Goal: Task Accomplishment & Management: Complete application form

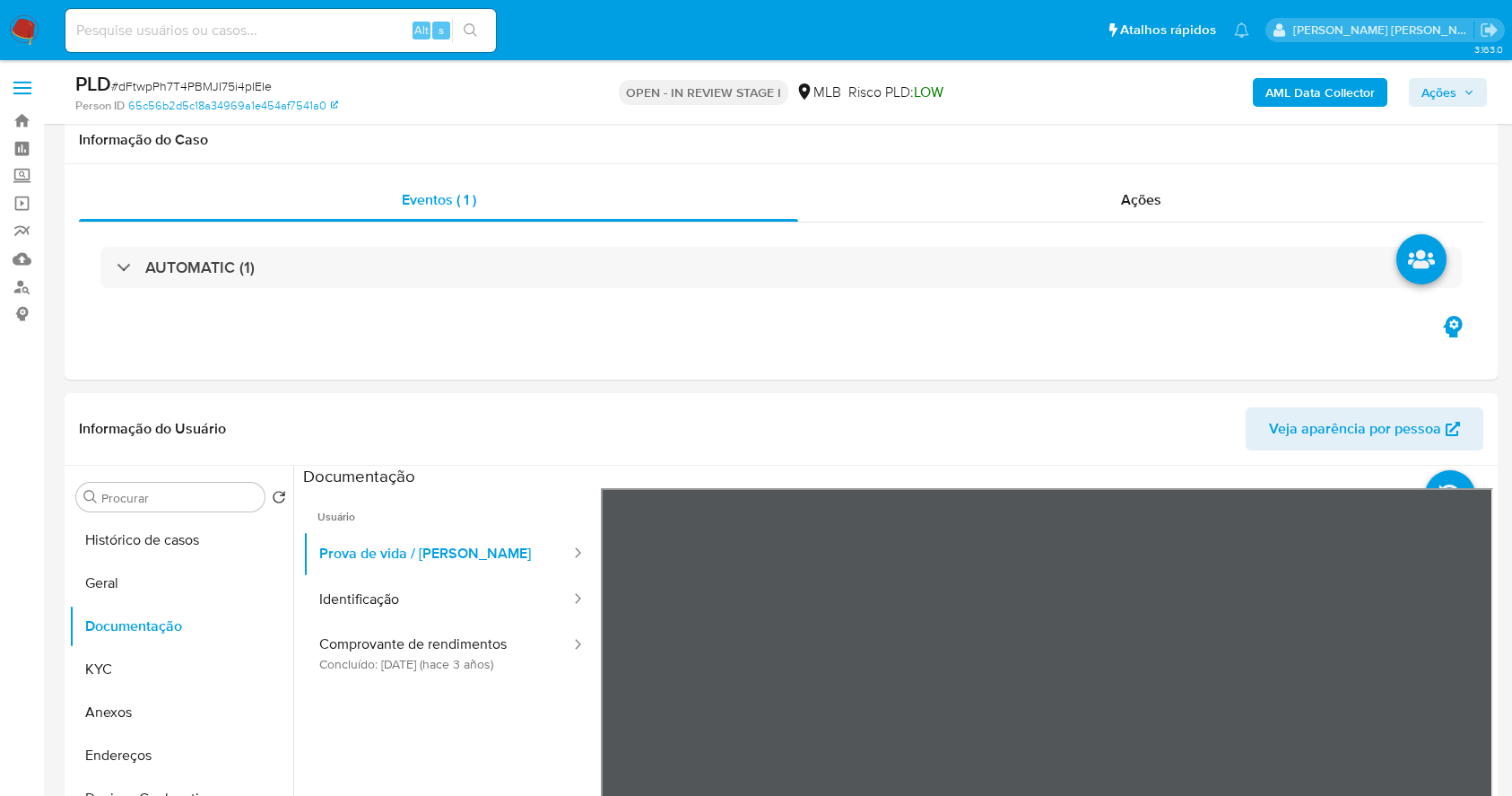
select select "10"
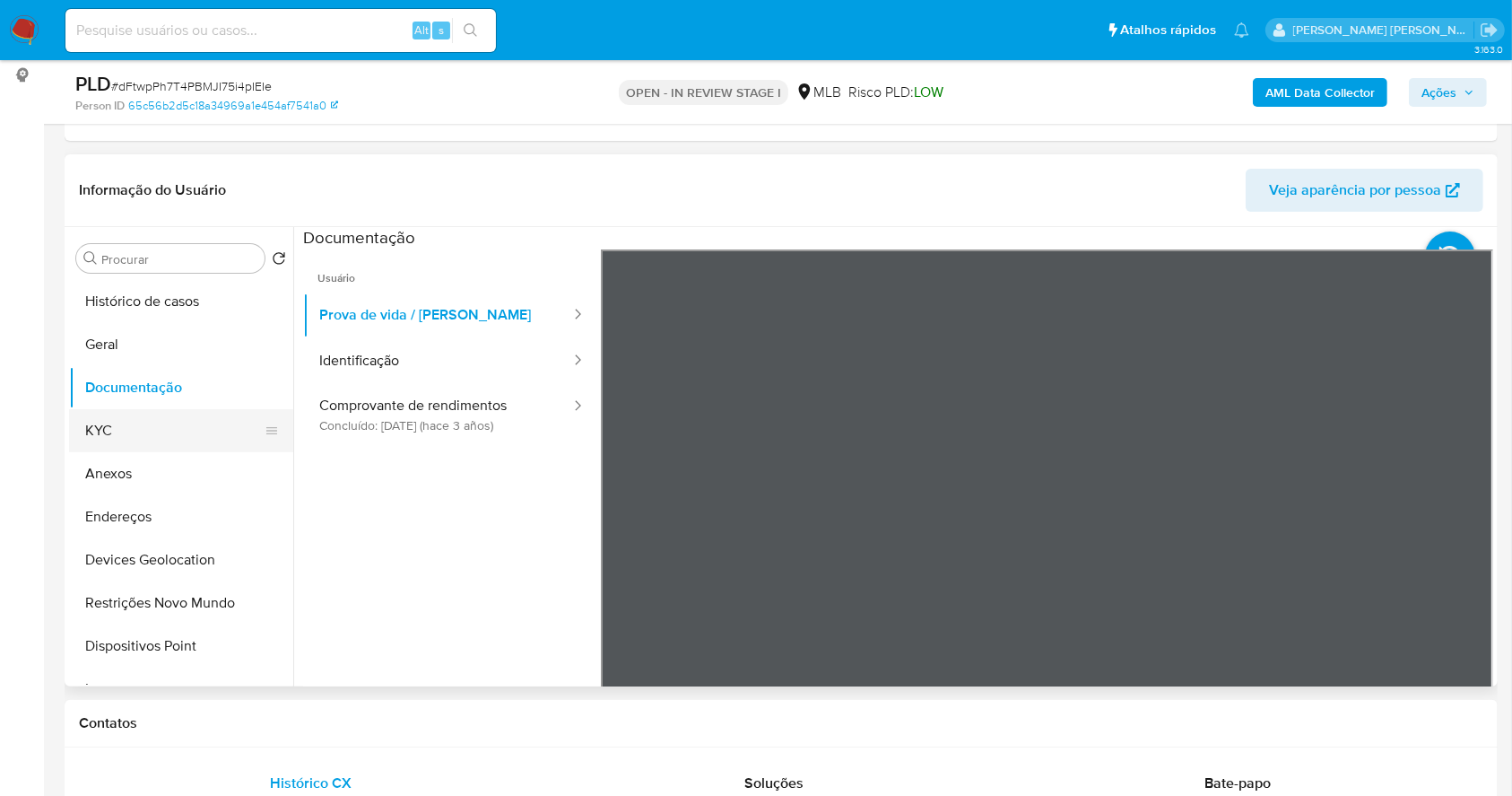
click at [176, 429] on button "KYC" at bounding box center [173, 431] width 210 height 43
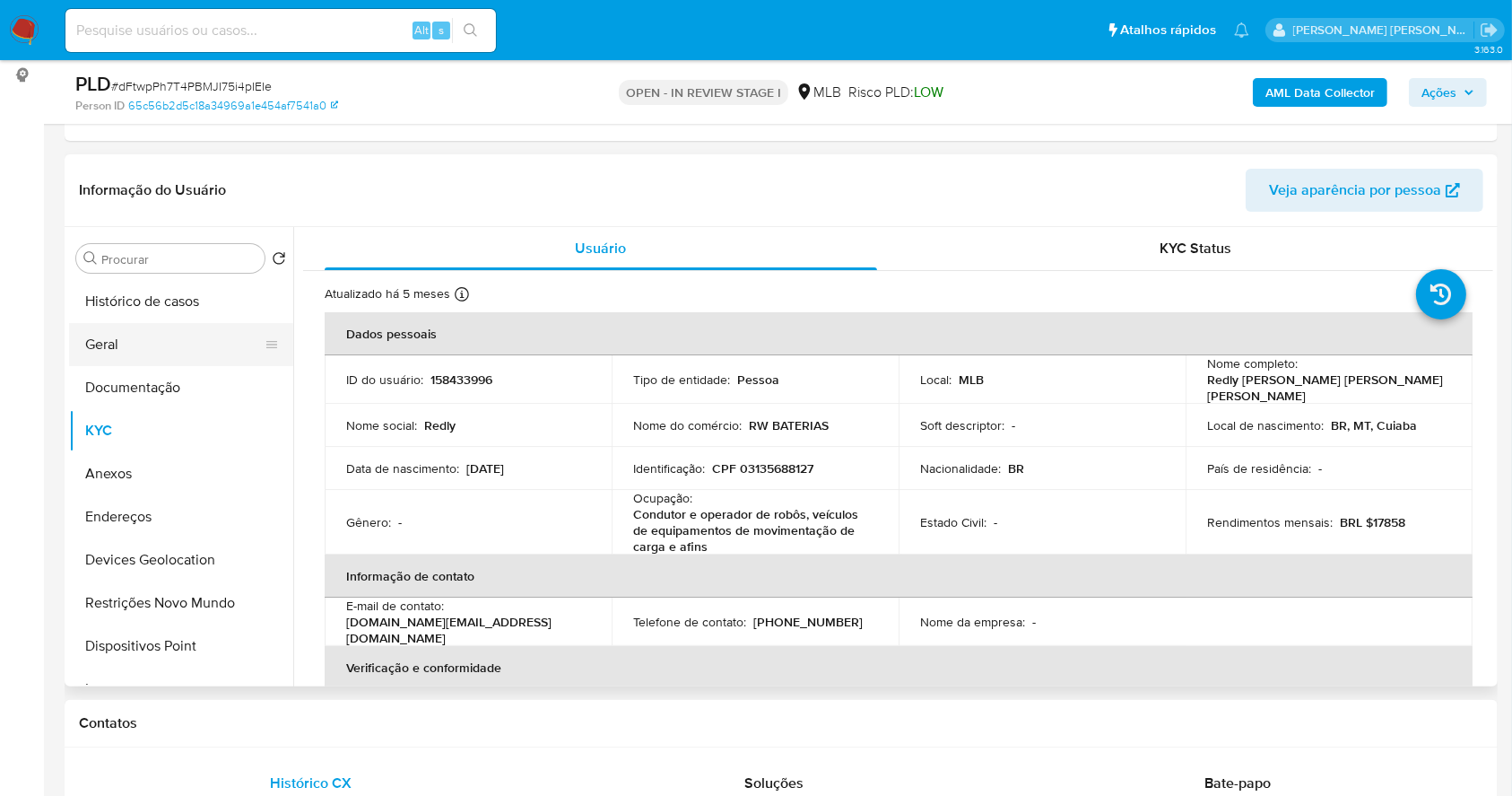
click at [132, 350] on button "Geral" at bounding box center [173, 345] width 210 height 43
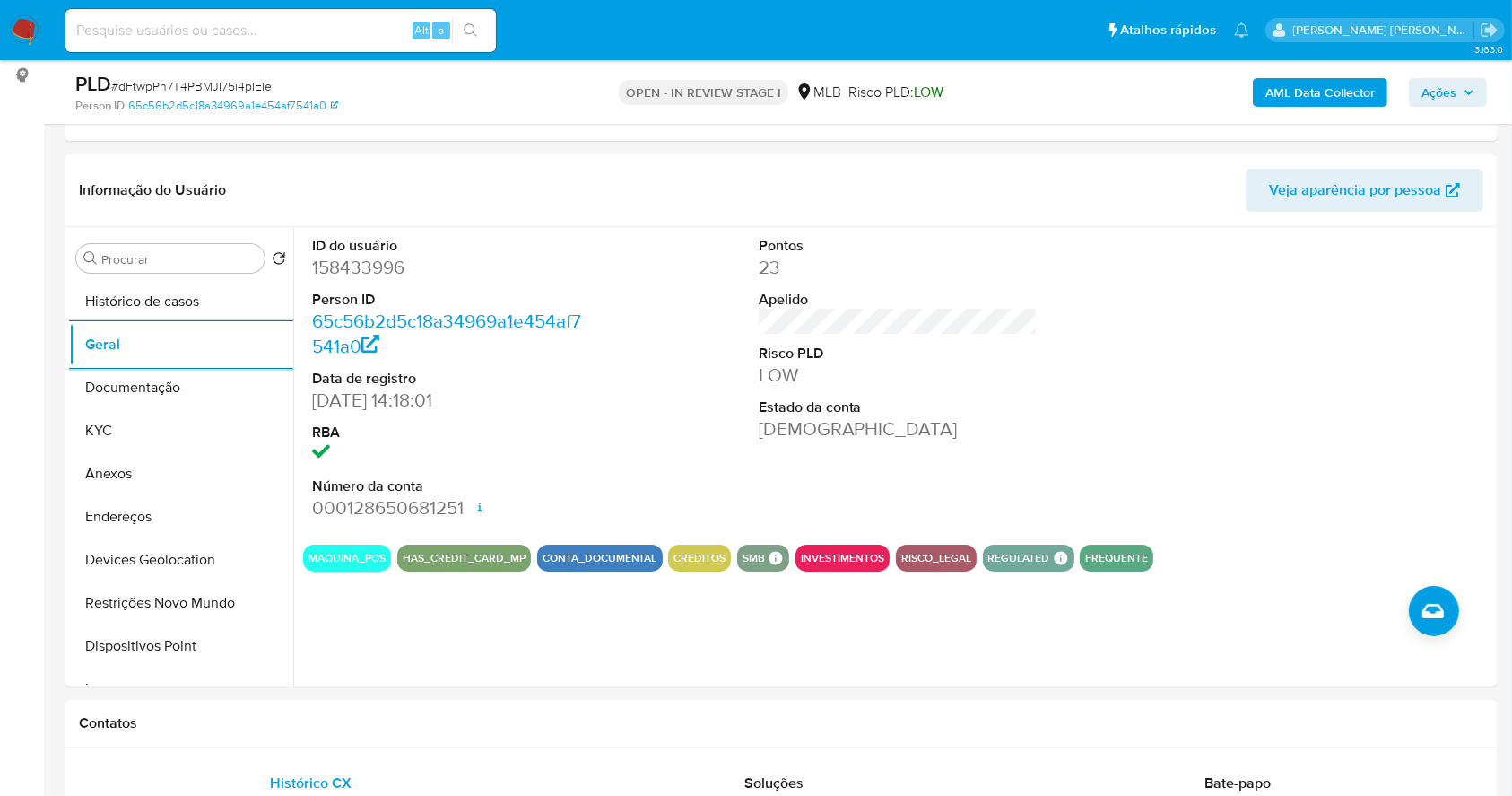
click at [1452, 89] on span "Ações" at bounding box center [1439, 92] width 35 height 29
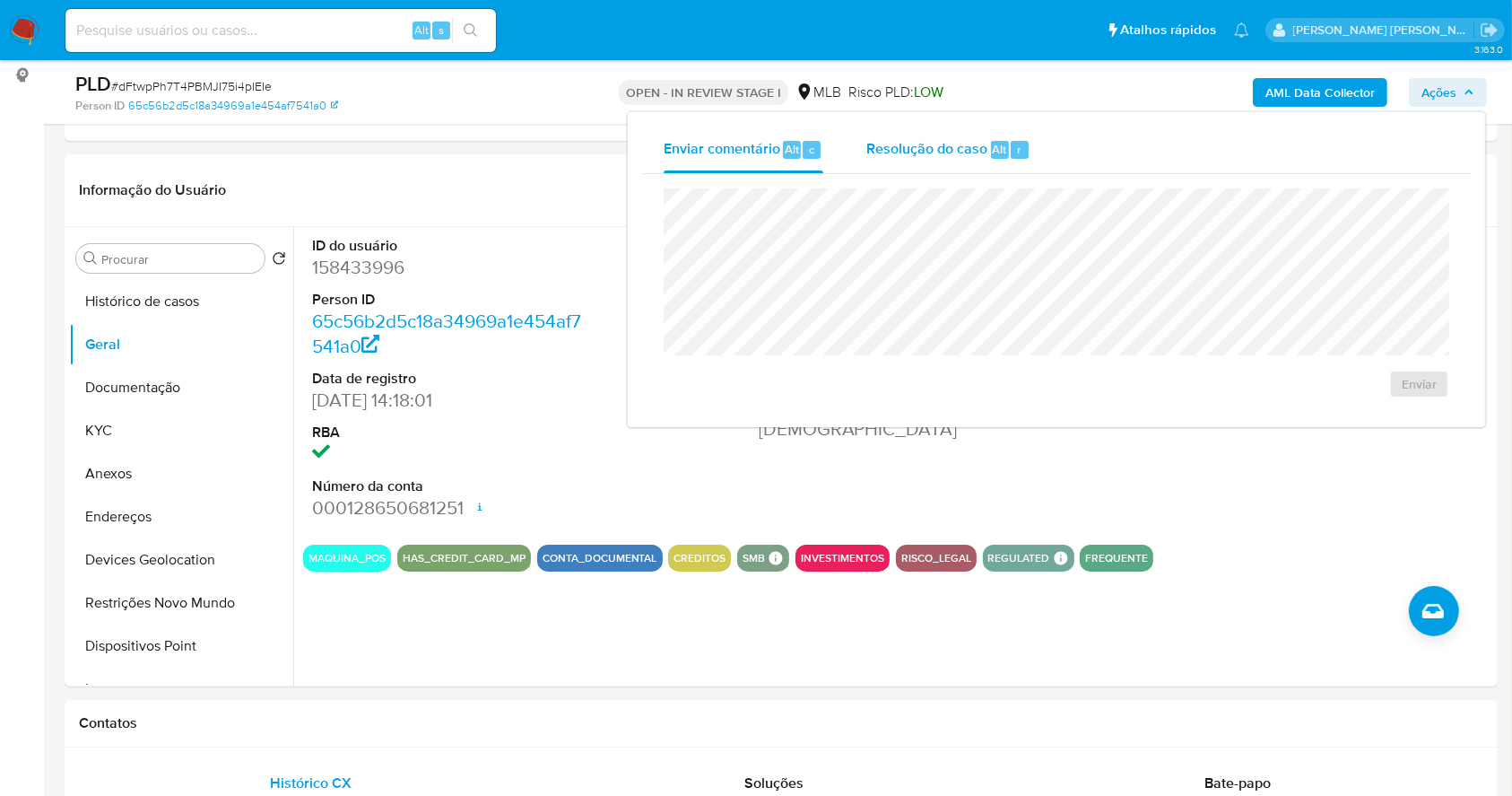
click at [919, 160] on div "Resolução do caso Alt r" at bounding box center [948, 150] width 164 height 47
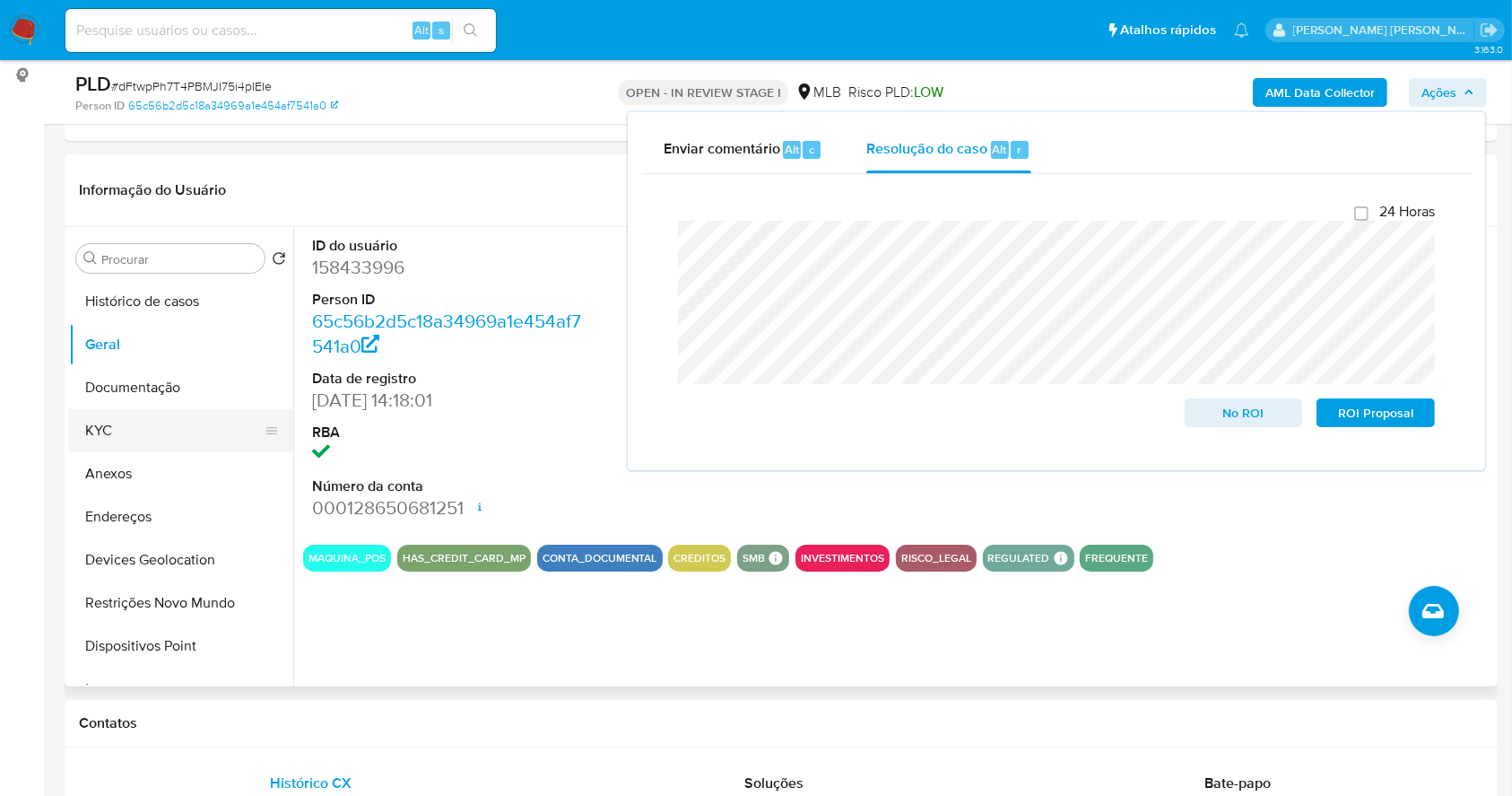
click at [136, 421] on button "KYC" at bounding box center [173, 431] width 210 height 43
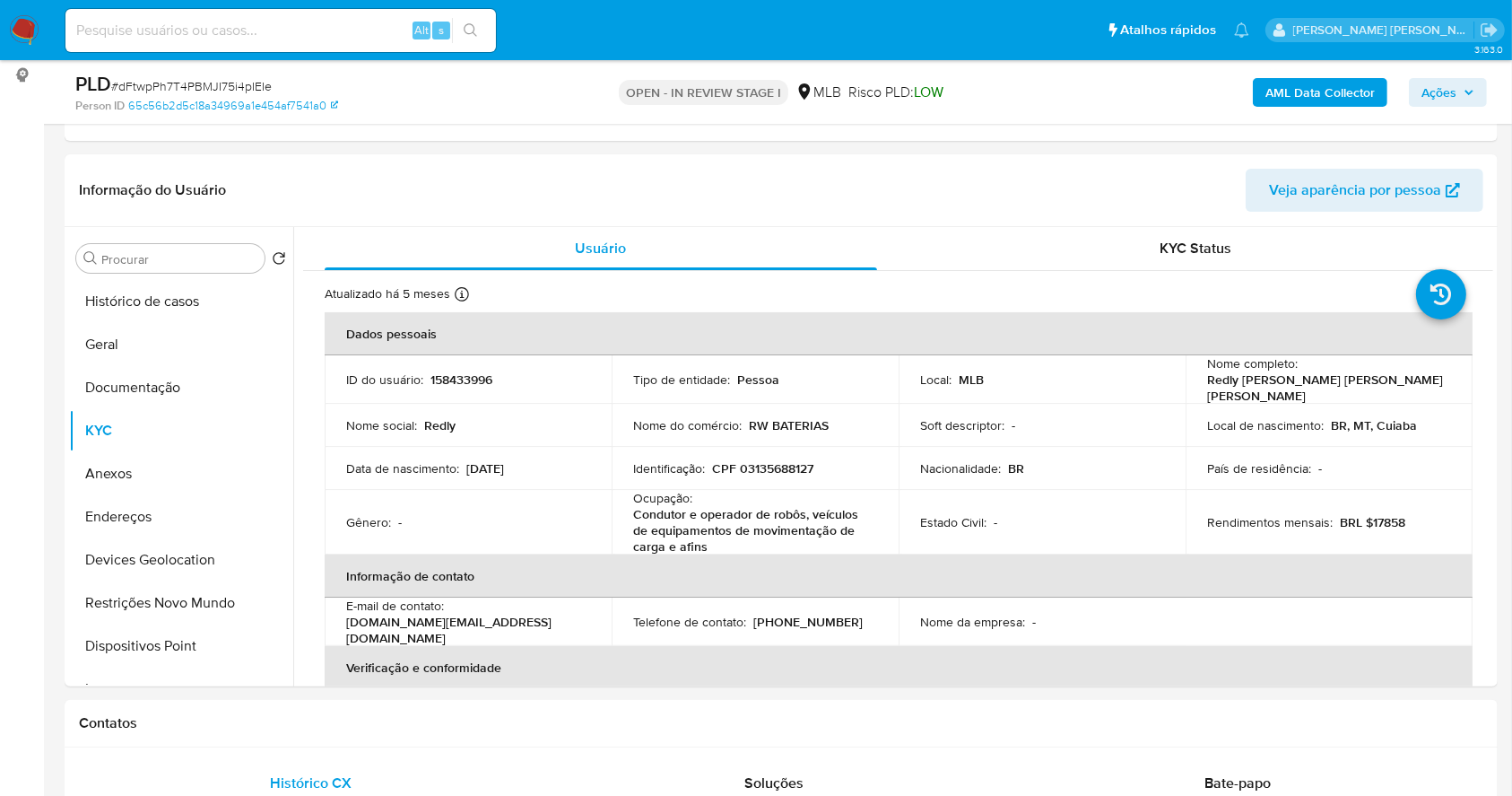
click at [1478, 86] on button "Ações" at bounding box center [1448, 92] width 78 height 29
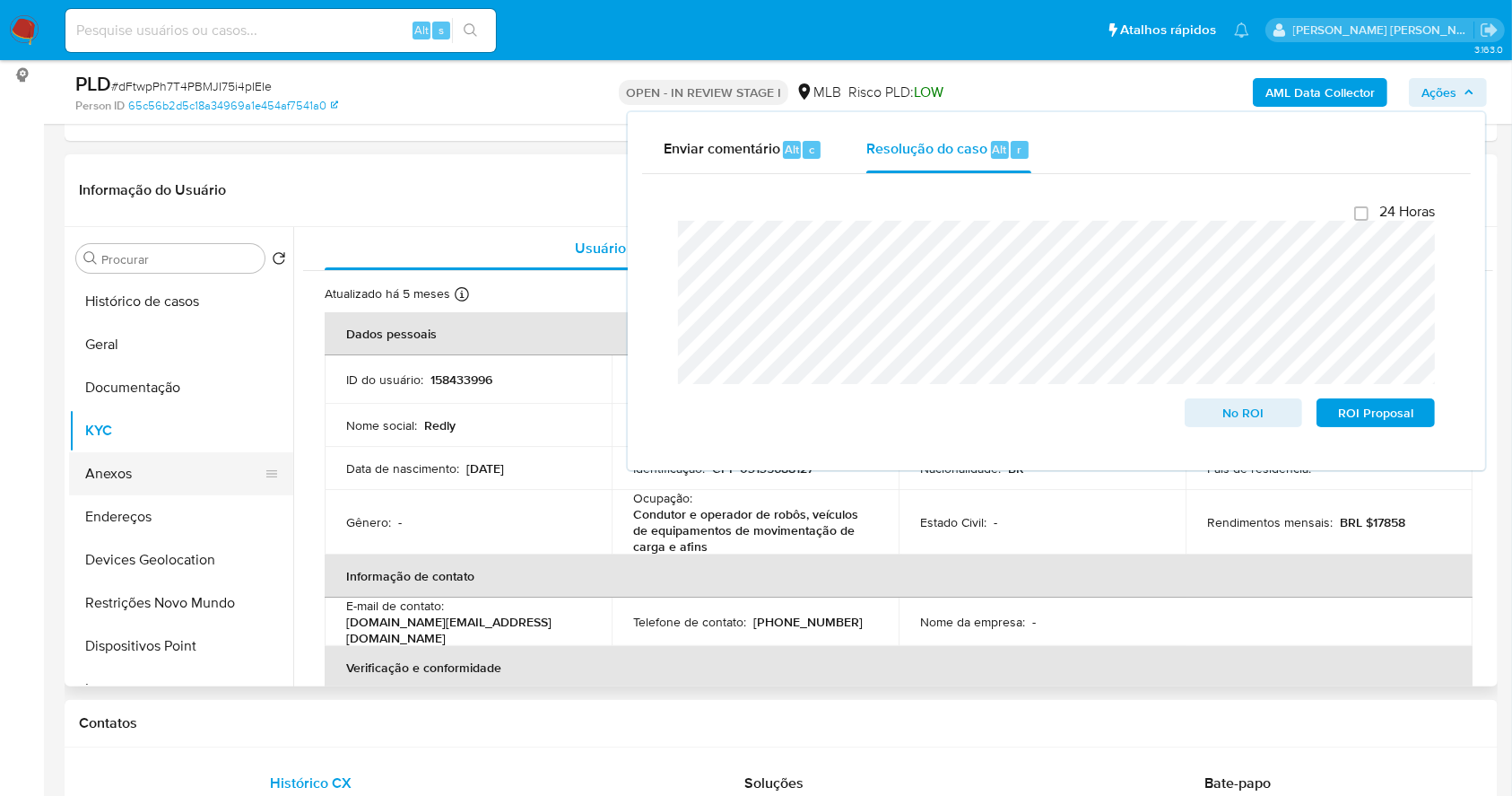
click at [163, 476] on button "Anexos" at bounding box center [173, 473] width 210 height 43
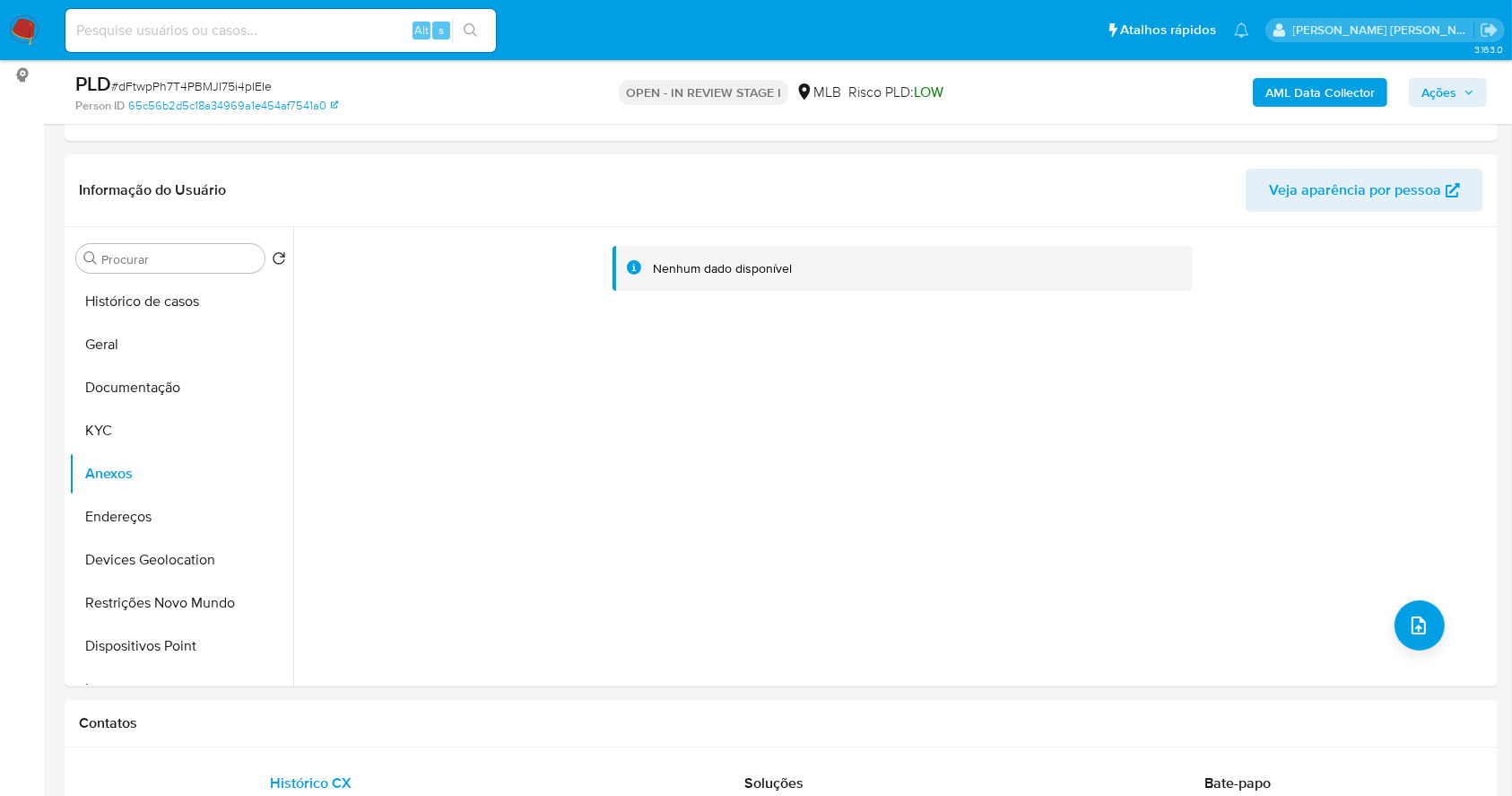
click at [1299, 85] on b "AML Data Collector" at bounding box center [1319, 92] width 109 height 29
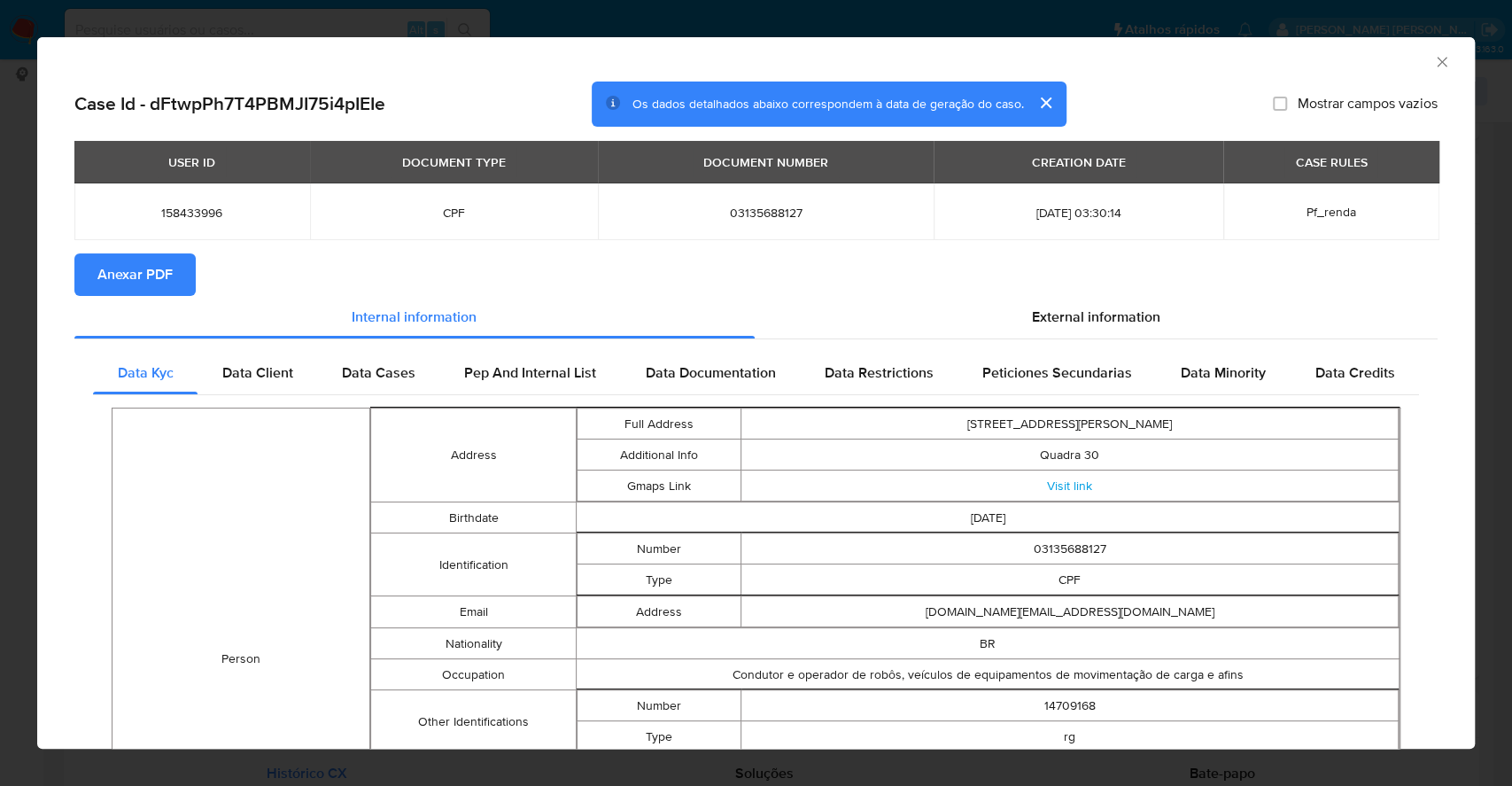
click at [141, 280] on span "Anexar PDF" at bounding box center [135, 274] width 75 height 39
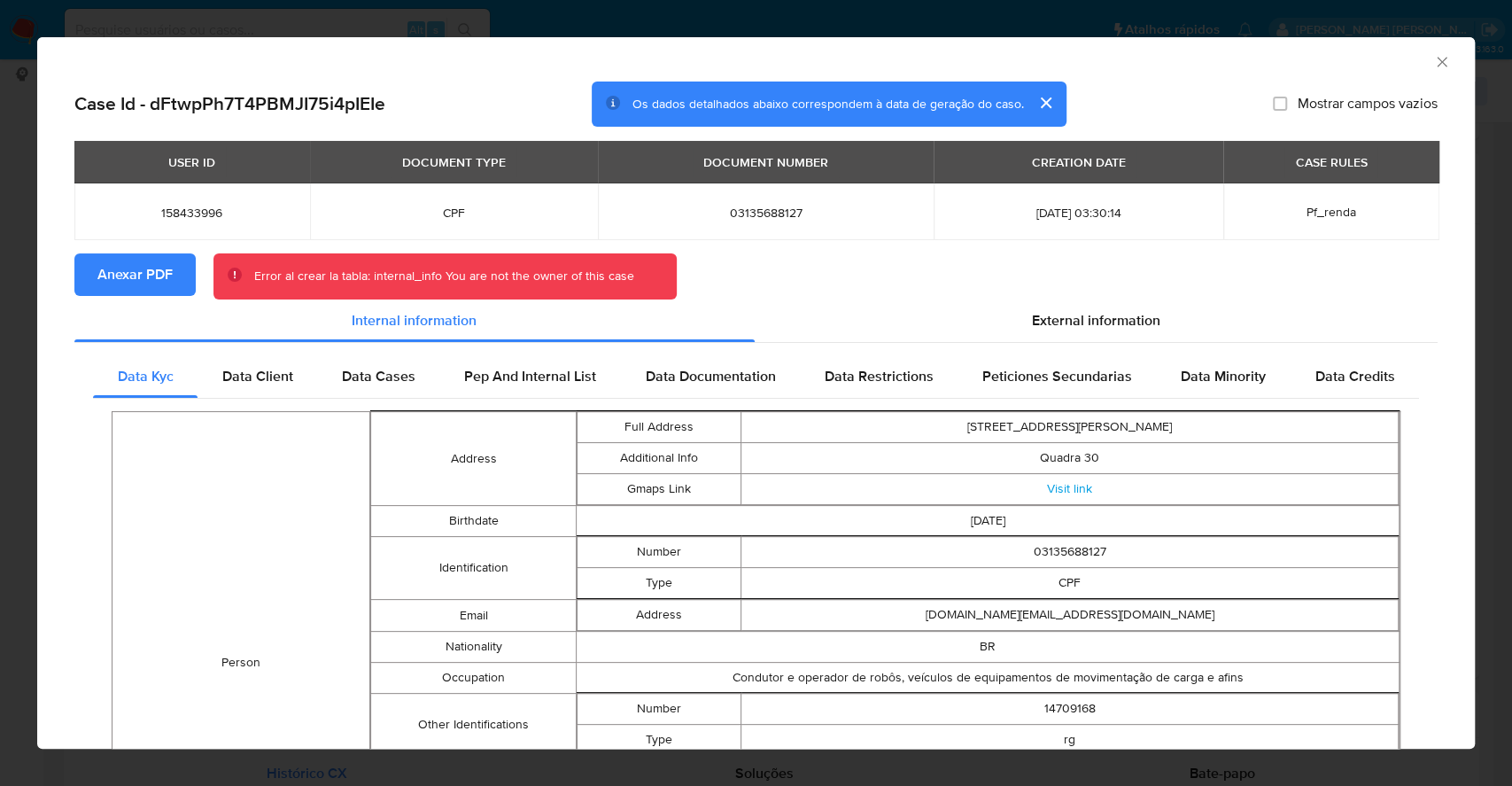
click at [0, 377] on div "AML Data Collector Case Id - dFtwpPh7T4PBMJI75i4pIEIe Os dados detalhados abaix…" at bounding box center [756, 393] width 1512 height 786
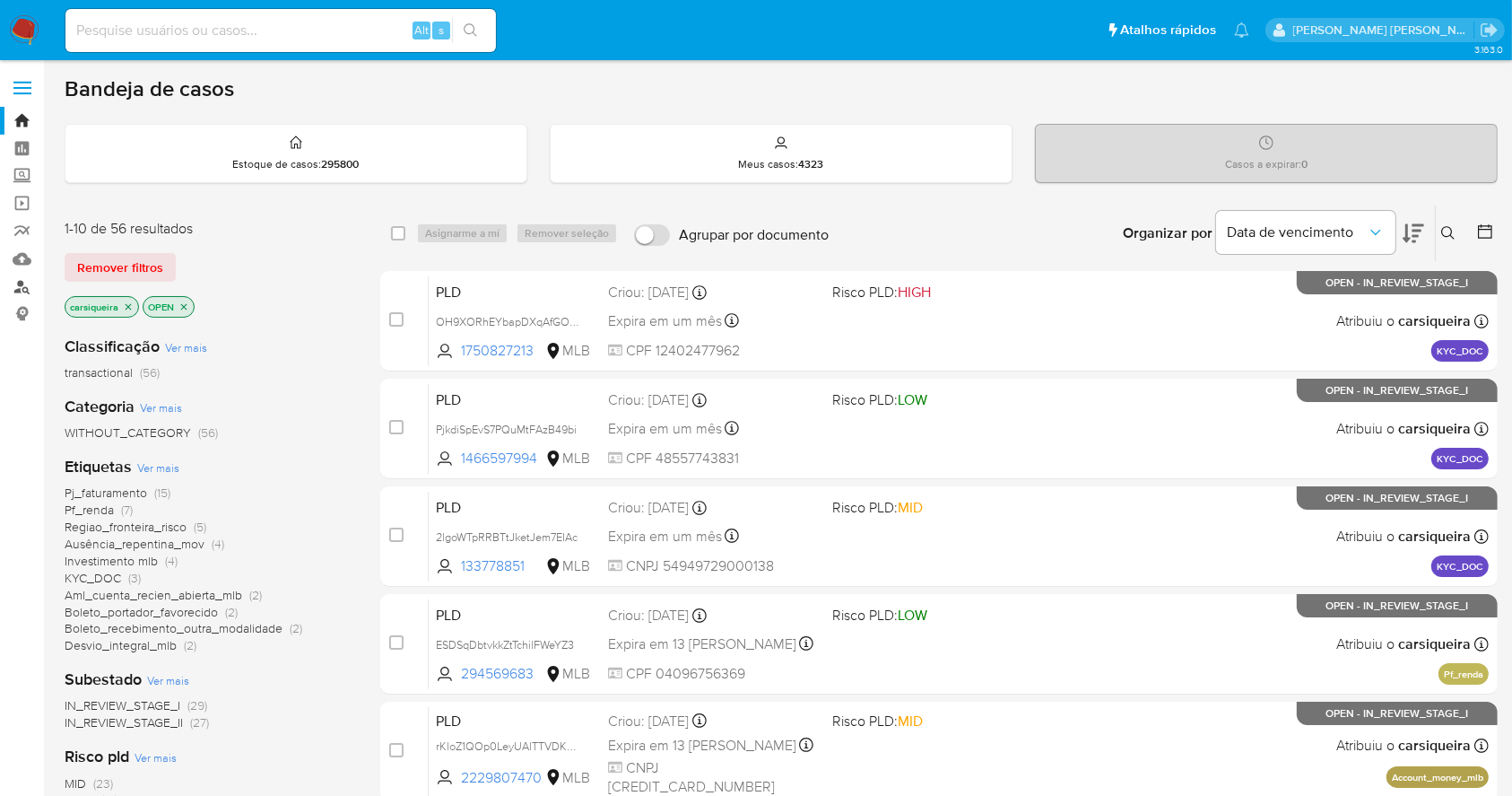
click at [22, 283] on link "Localizador de pessoas" at bounding box center [106, 287] width 213 height 28
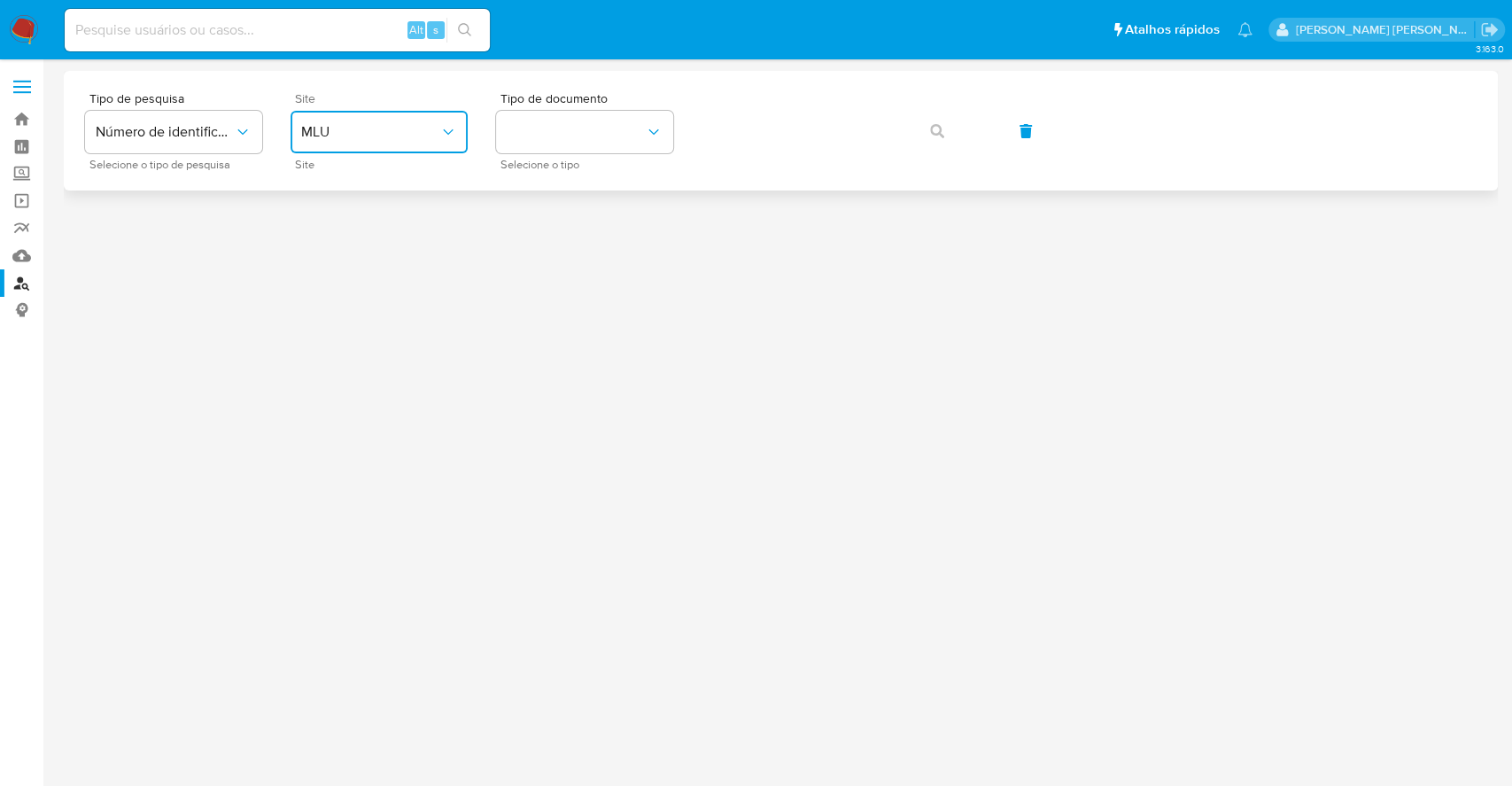
click at [405, 136] on span "MLU" at bounding box center [370, 132] width 138 height 17
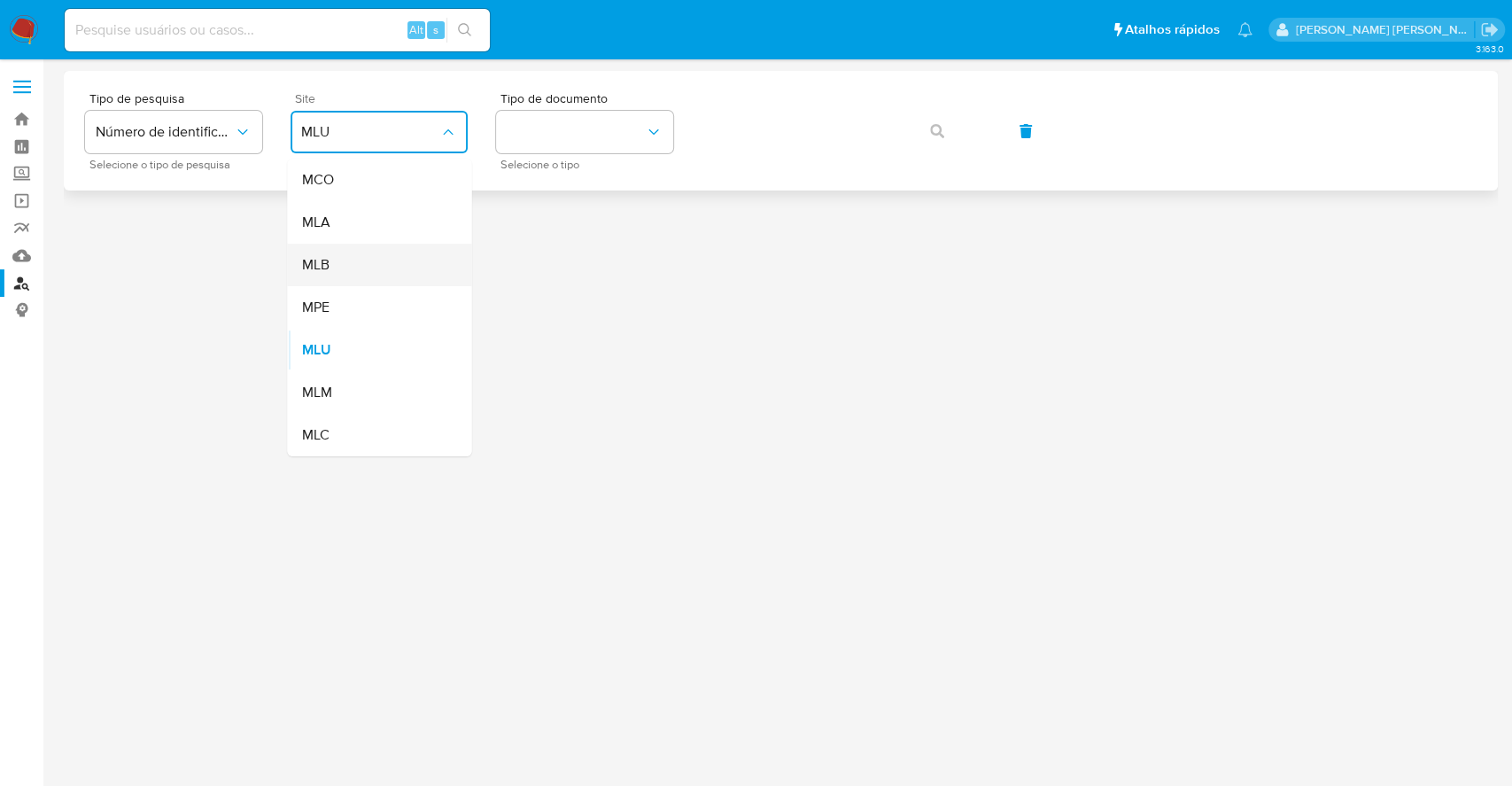
click at [405, 279] on div "MLB" at bounding box center [374, 265] width 145 height 42
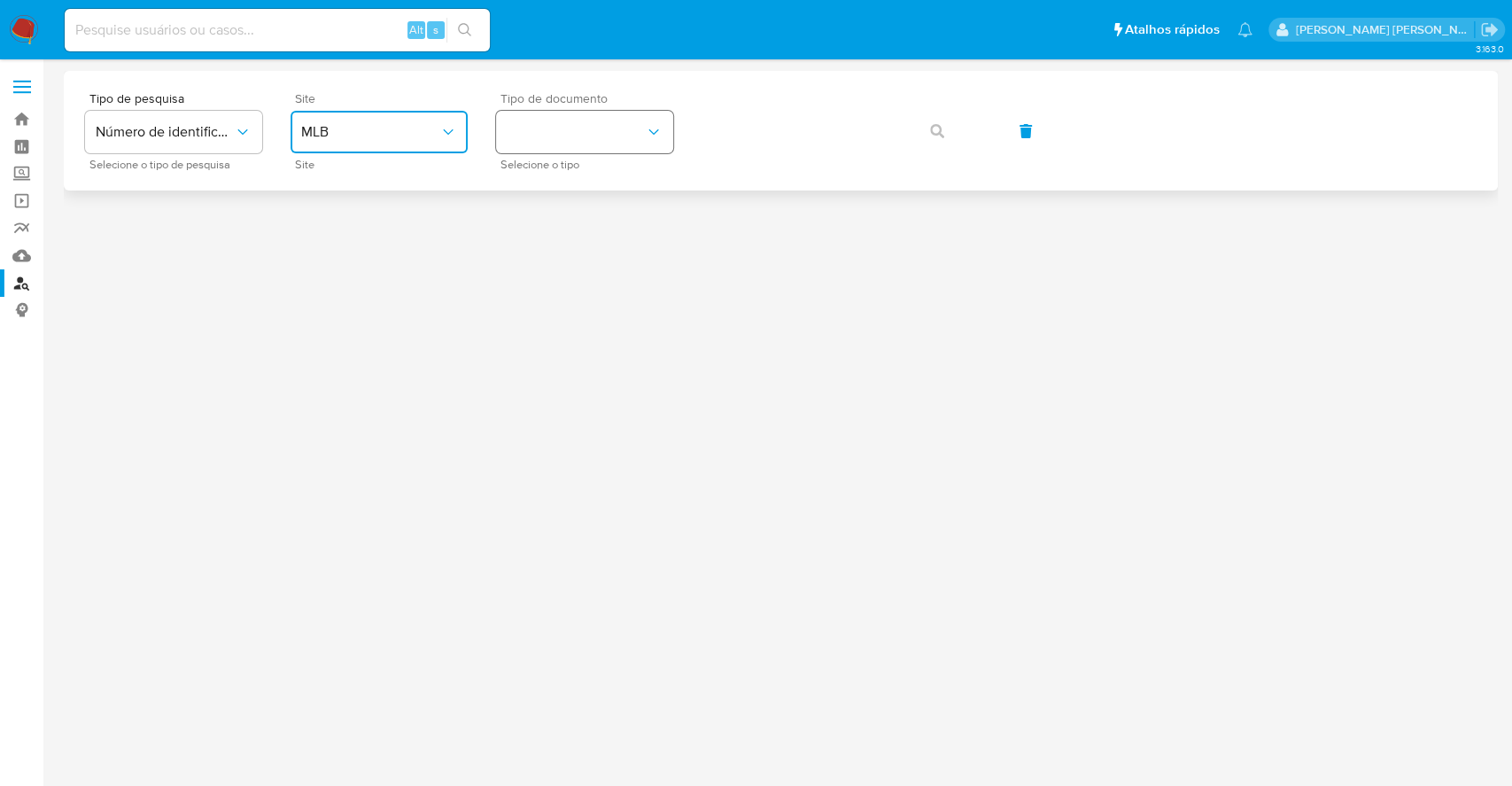
click at [609, 128] on button "identificationType" at bounding box center [584, 132] width 178 height 42
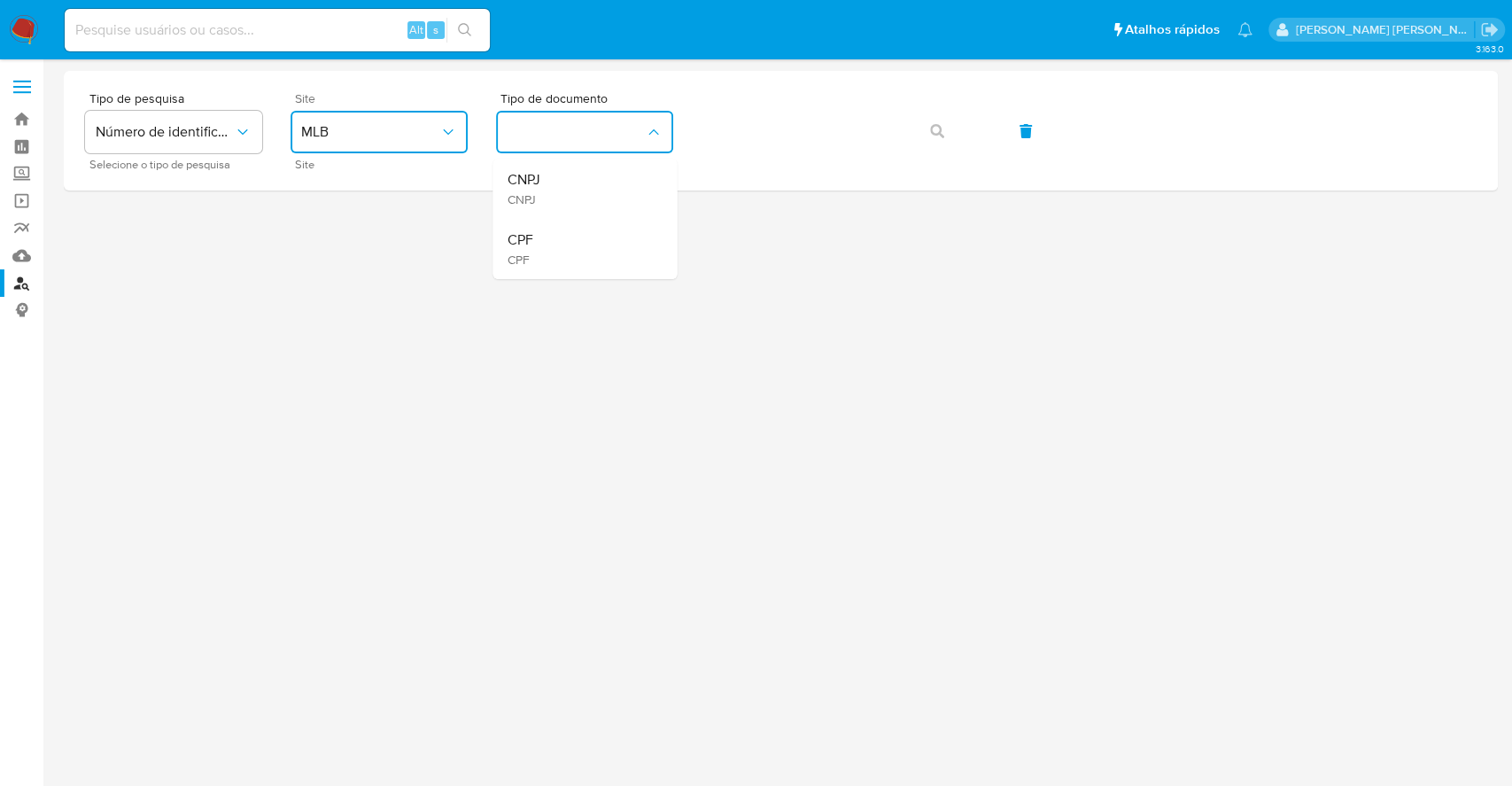
drag, startPoint x: 619, startPoint y: 255, endPoint x: 627, endPoint y: 235, distance: 21.5
click at [619, 252] on div "CPF CPF" at bounding box center [580, 249] width 145 height 60
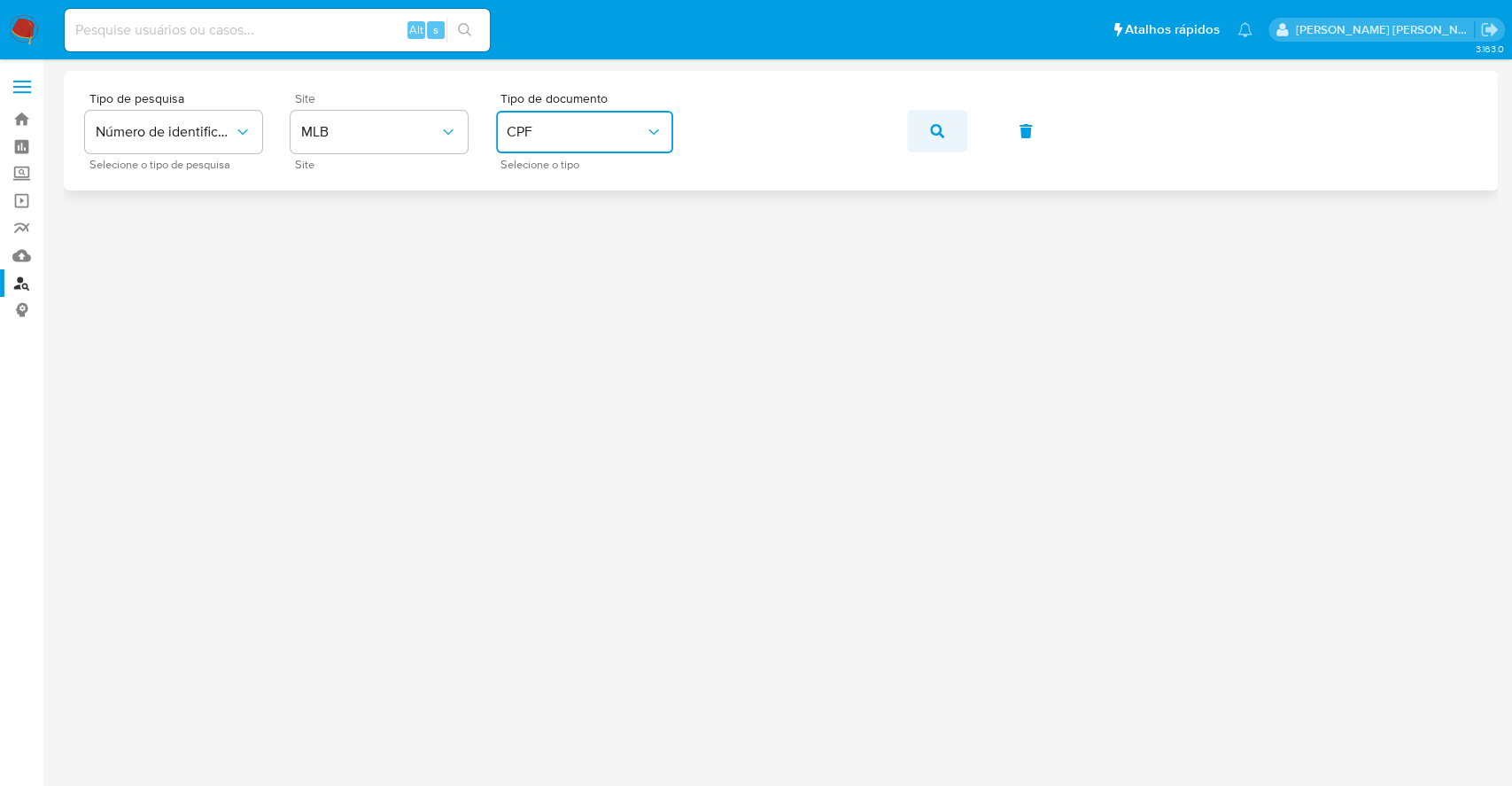
click at [947, 123] on button "button" at bounding box center [937, 131] width 60 height 42
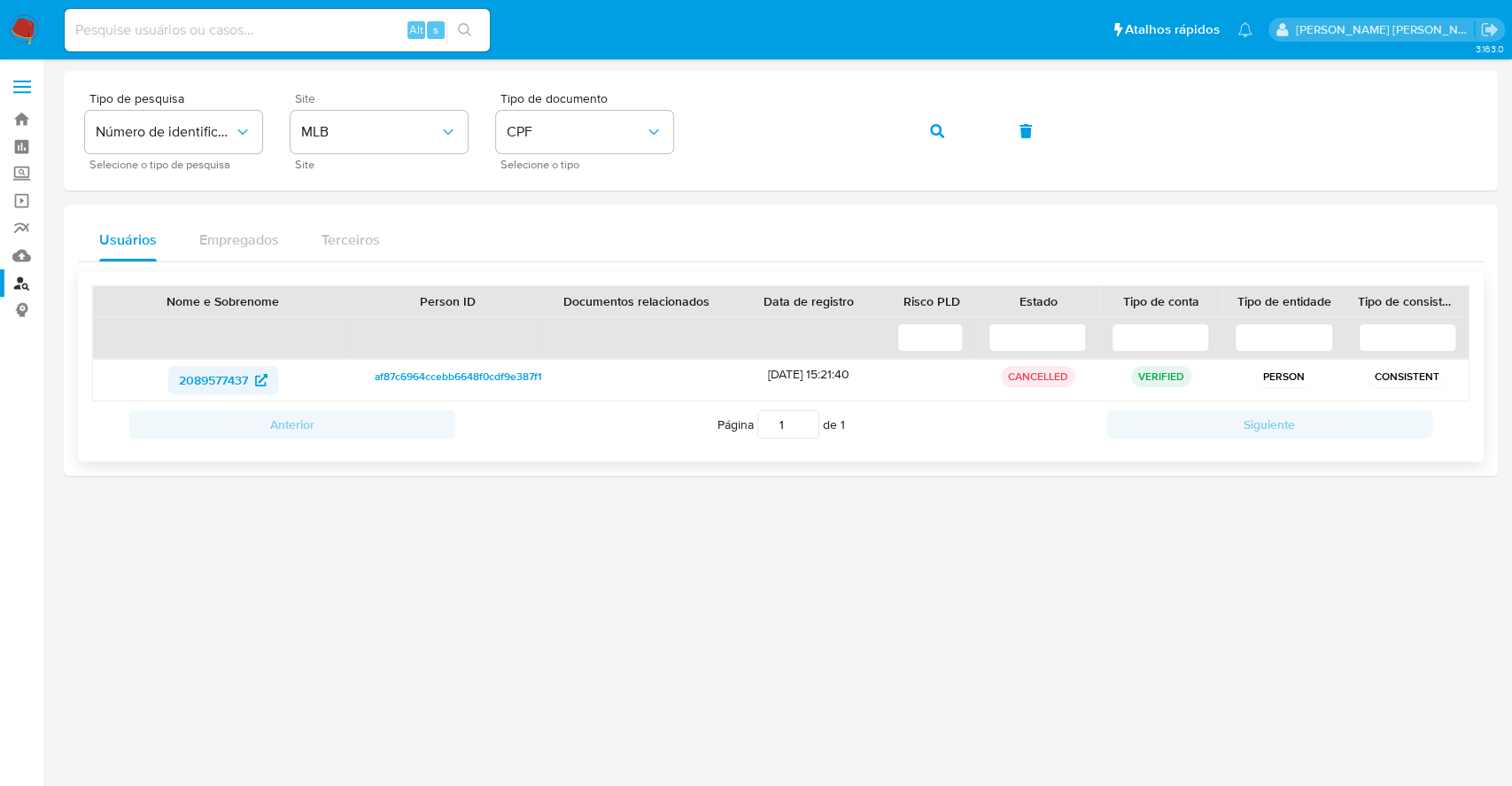
click at [212, 376] on span "2089577437" at bounding box center [213, 380] width 69 height 29
click at [937, 124] on icon "button" at bounding box center [937, 131] width 14 height 14
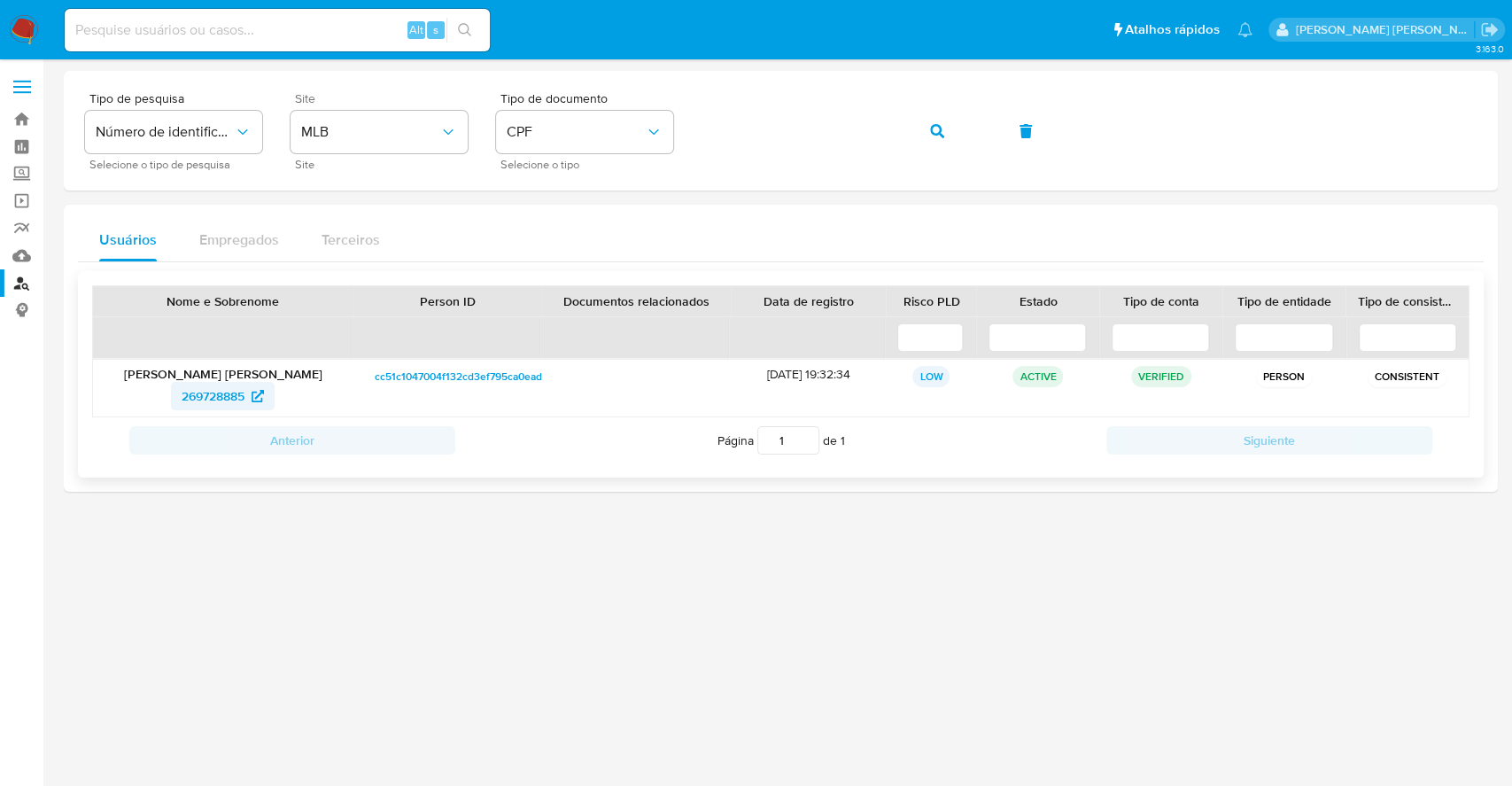
click at [207, 401] on span "269728885" at bounding box center [213, 396] width 63 height 29
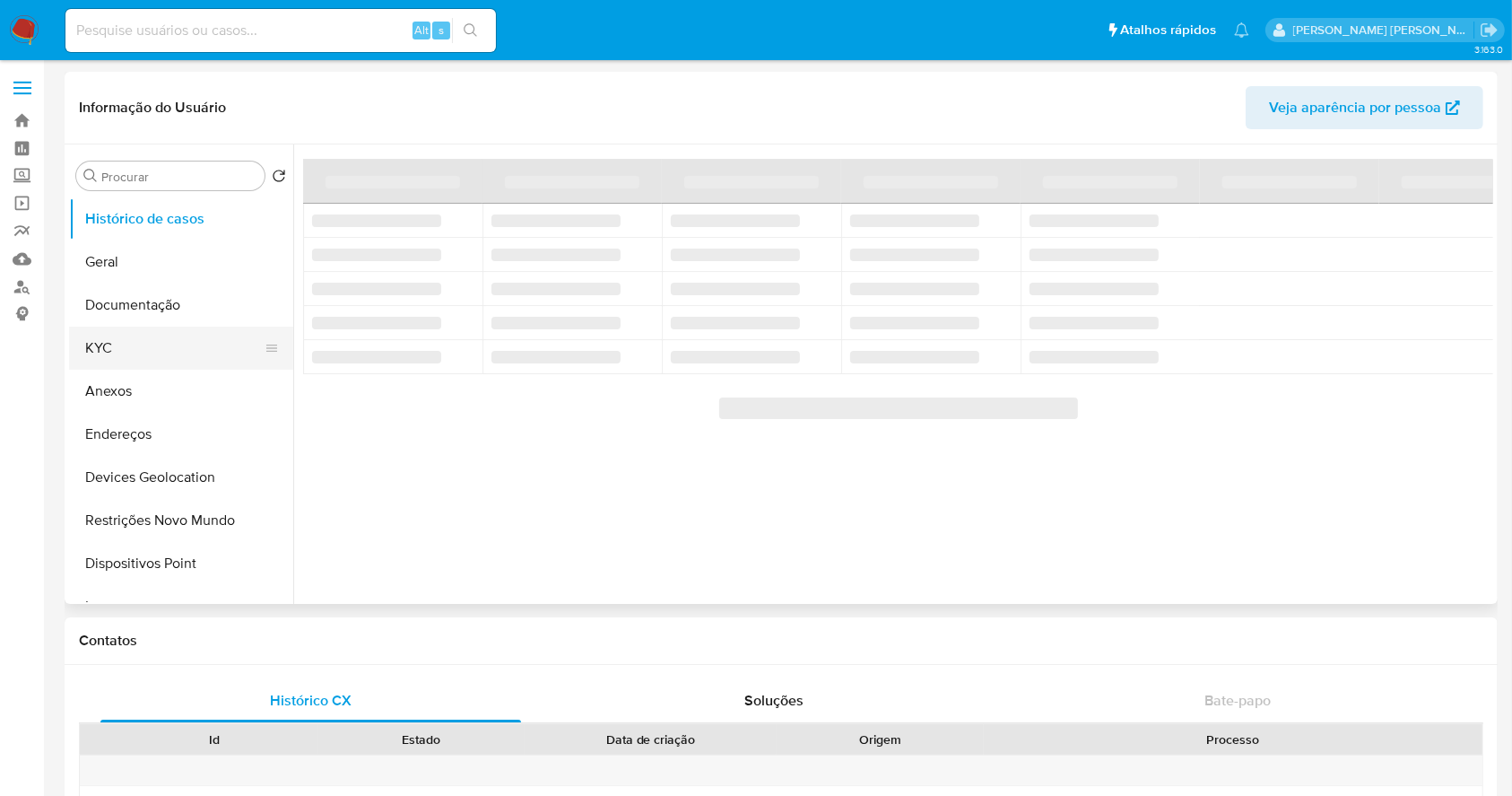
select select "10"
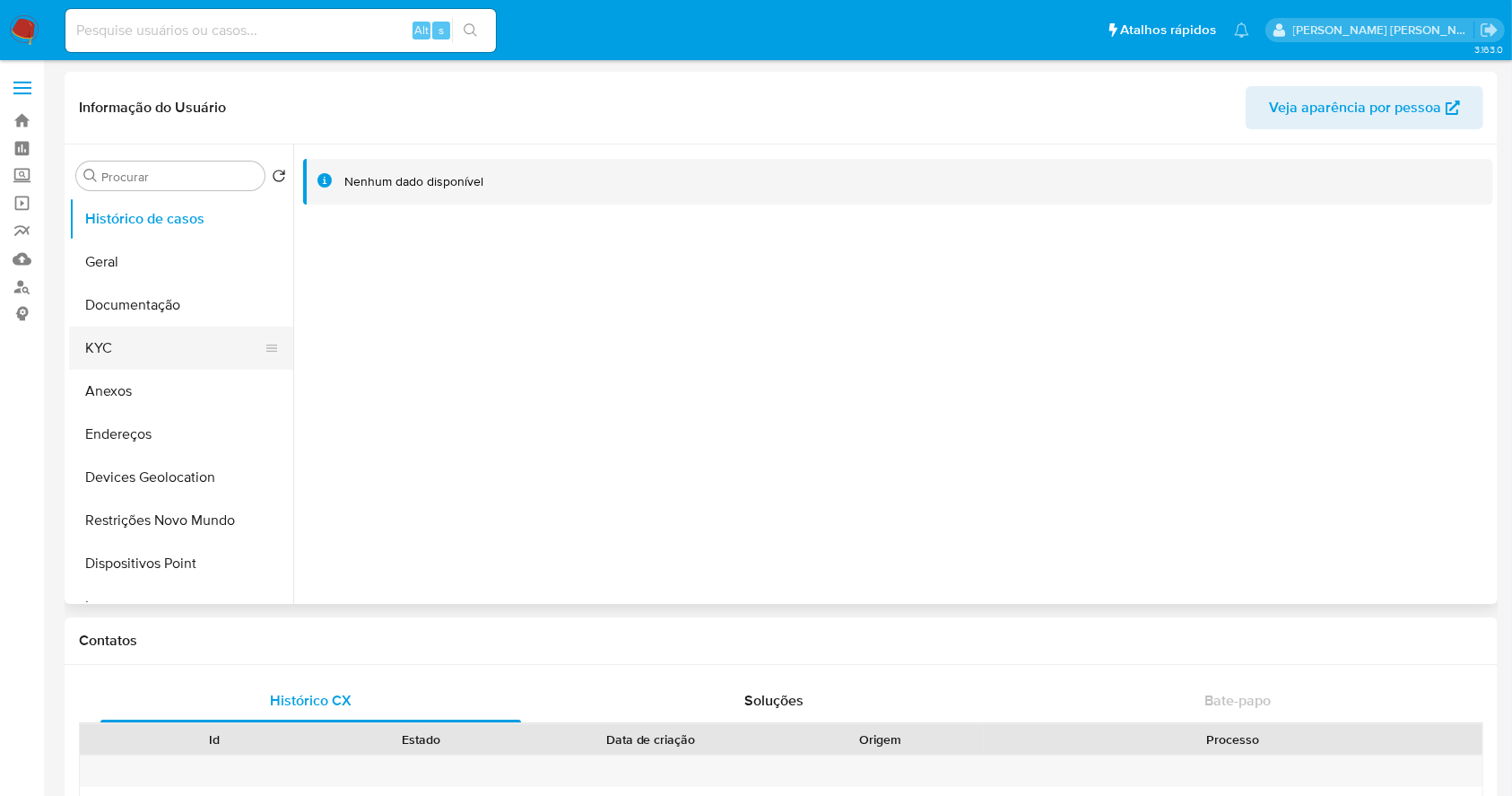
click at [170, 351] on button "KYC" at bounding box center [173, 348] width 210 height 43
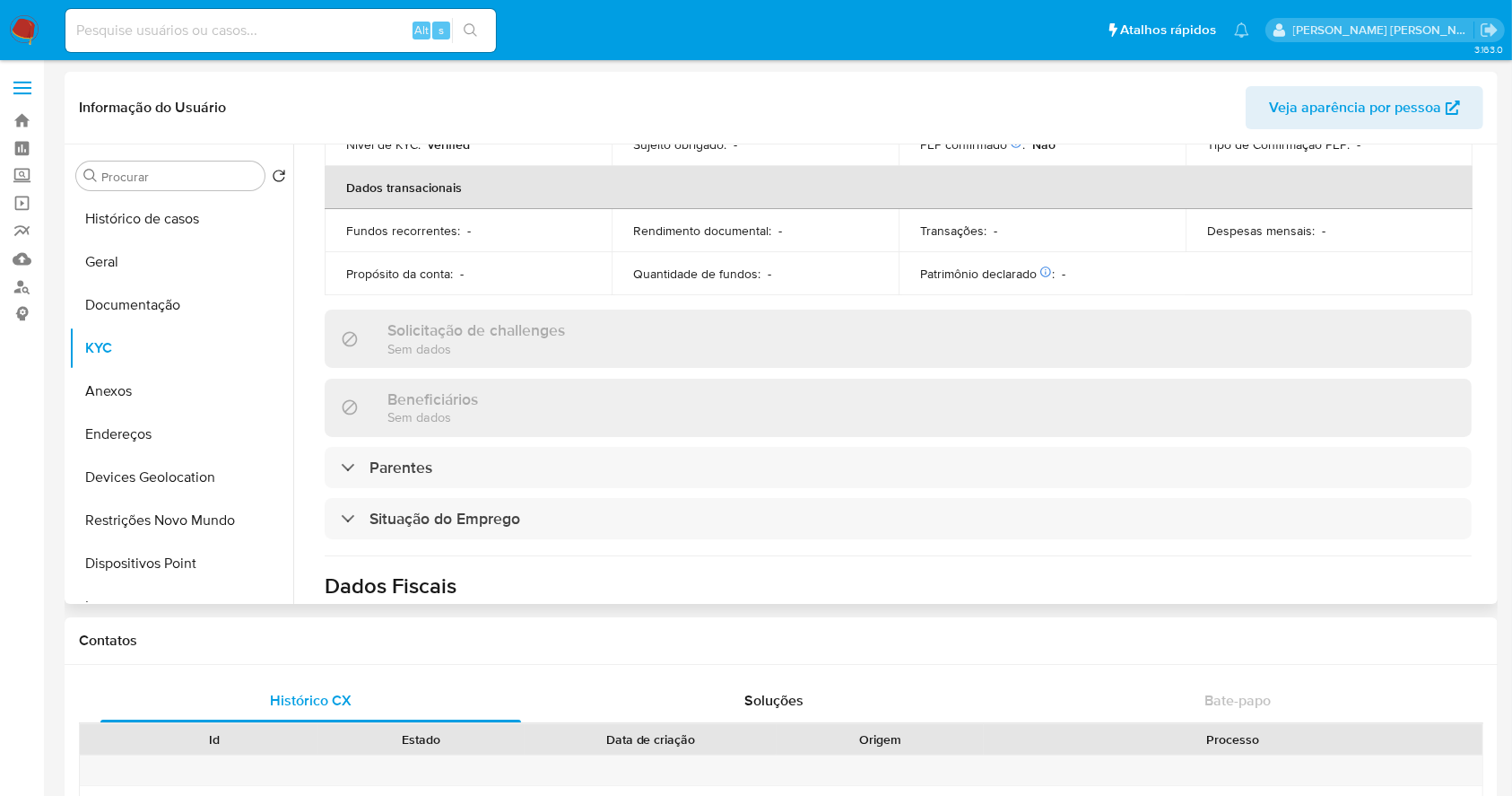
scroll to position [781, 0]
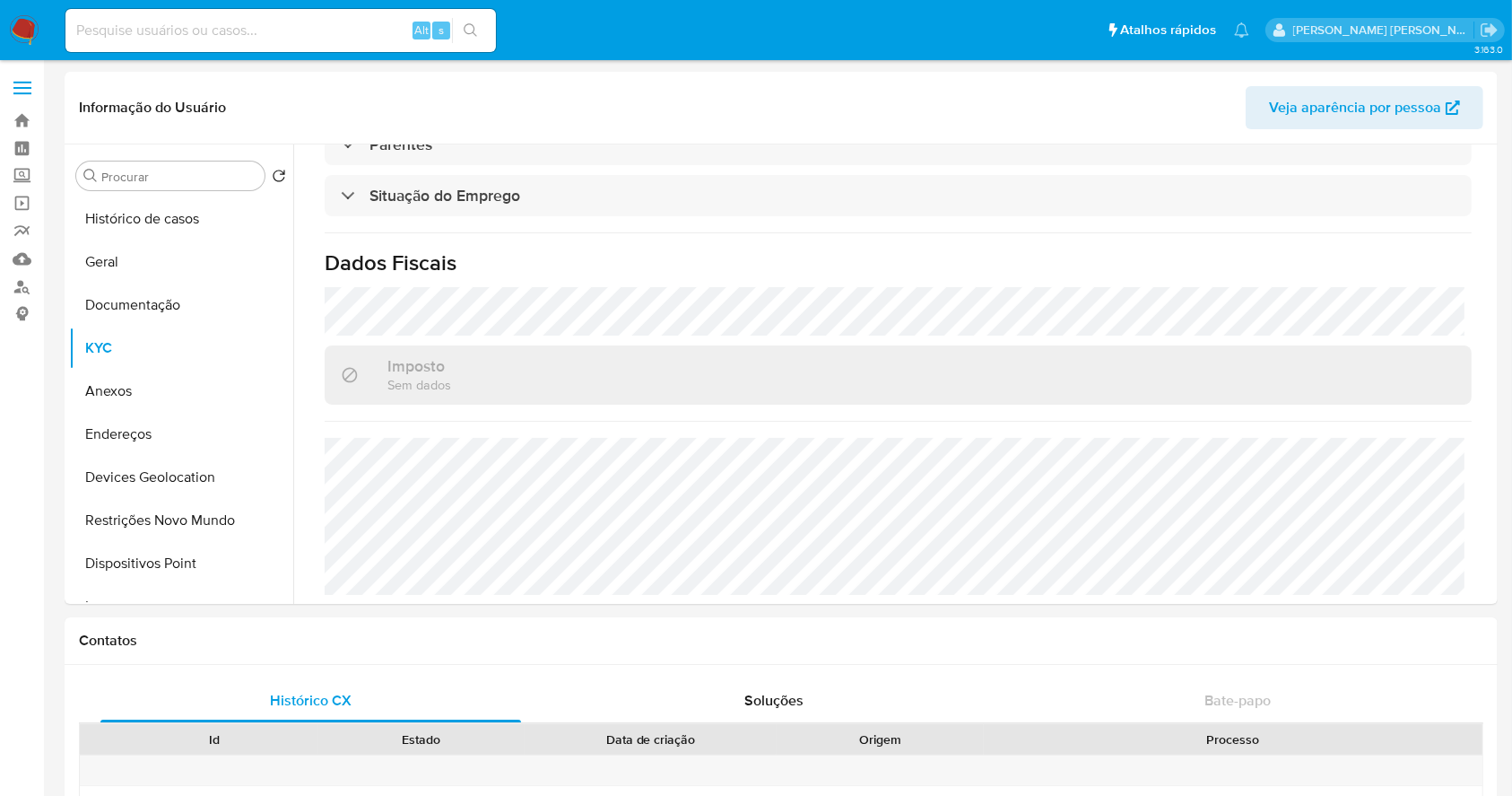
click at [249, 29] on input at bounding box center [280, 30] width 430 height 23
paste input "269728885"
type input "269728885"
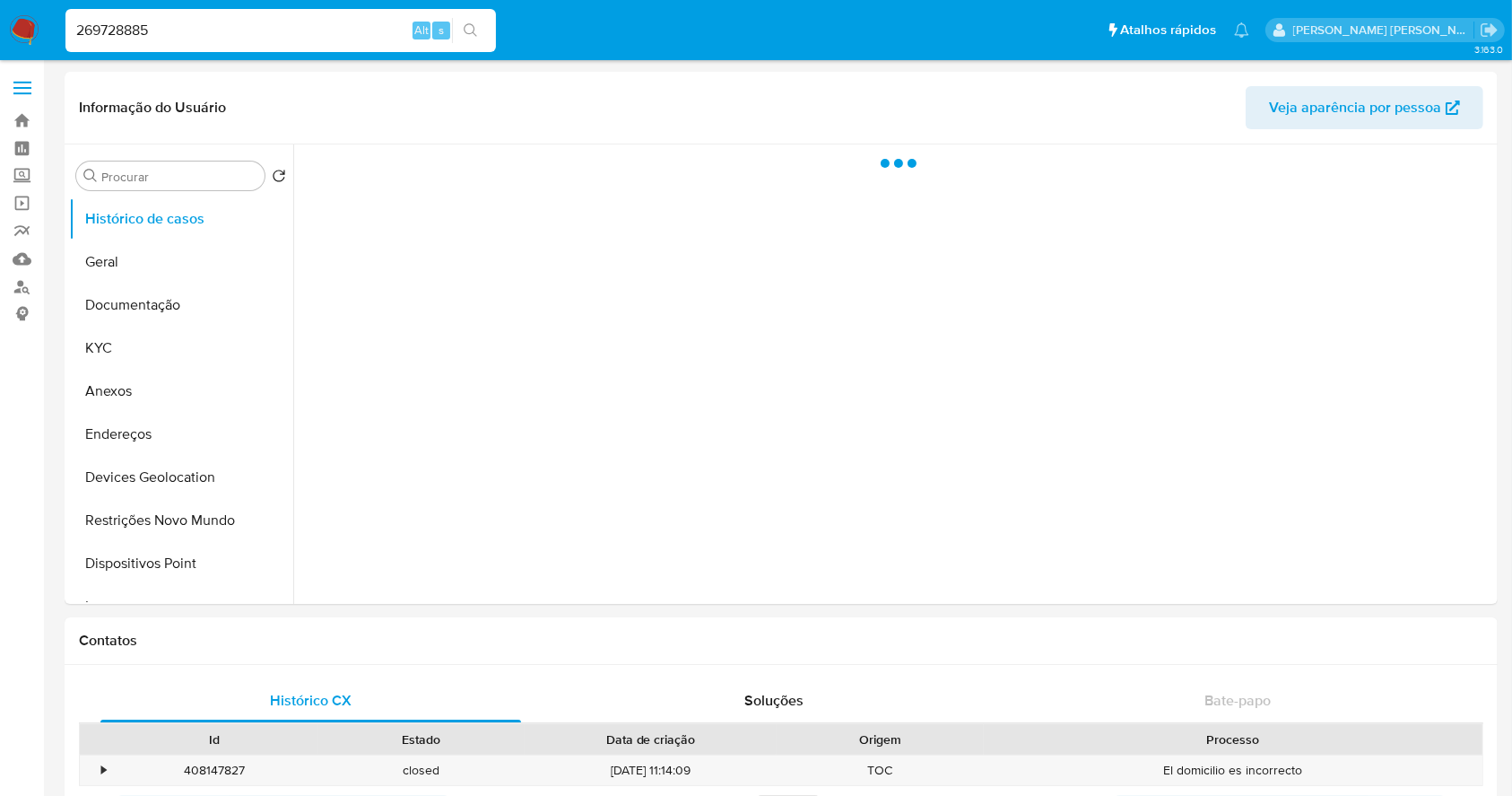
select select "10"
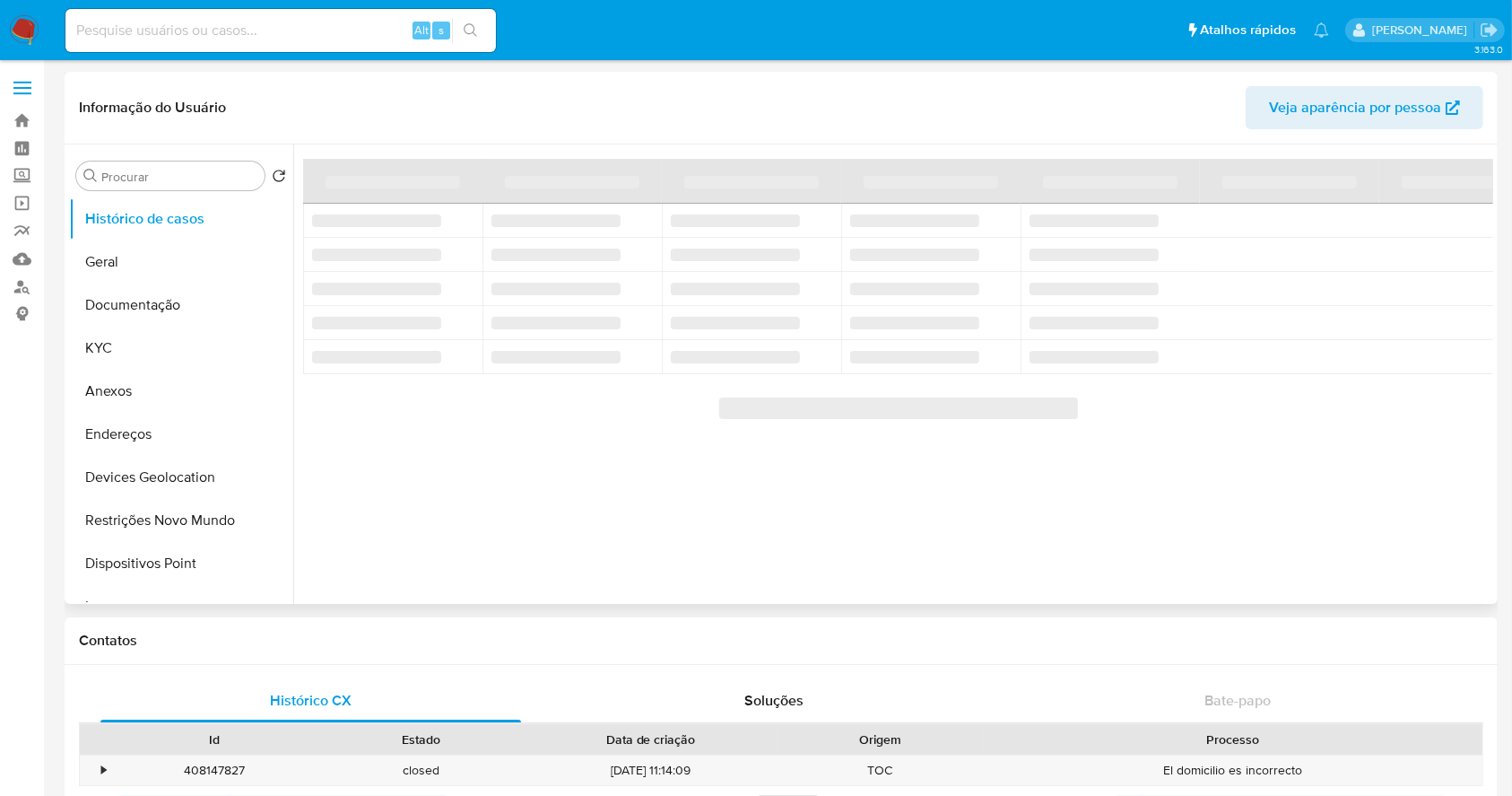
select select "10"
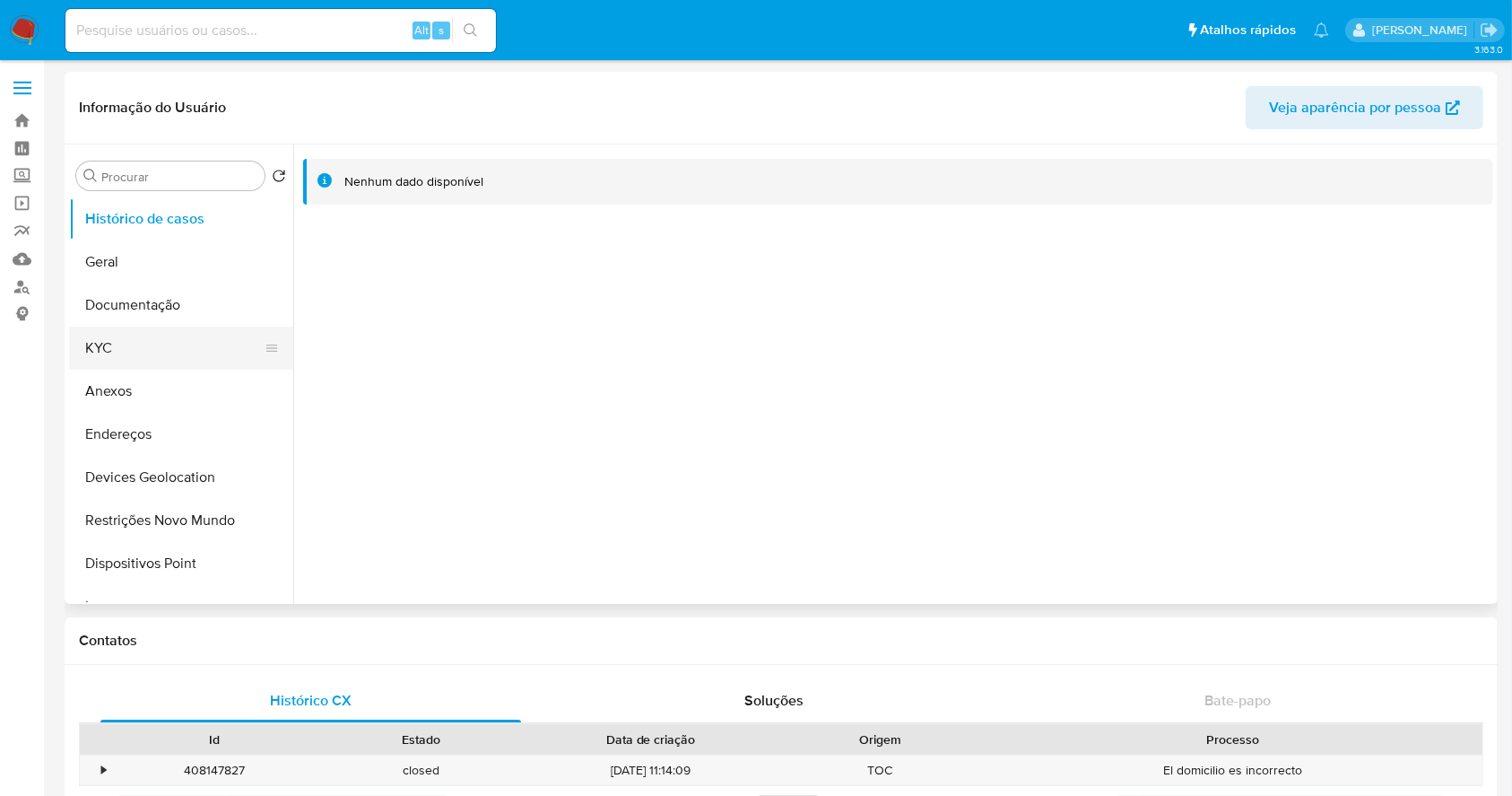
click at [164, 343] on button "KYC" at bounding box center [173, 348] width 210 height 43
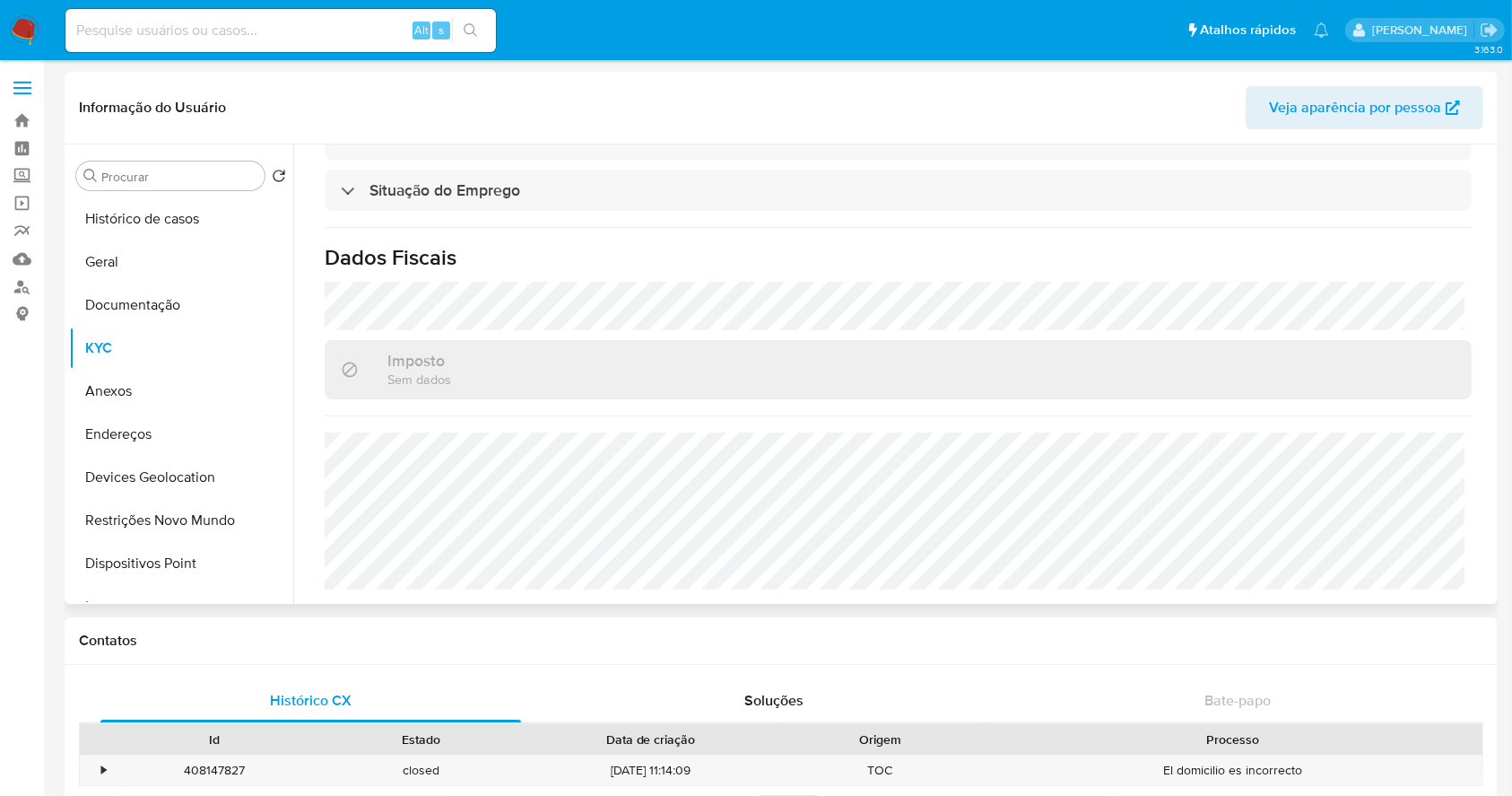
scroll to position [781, 0]
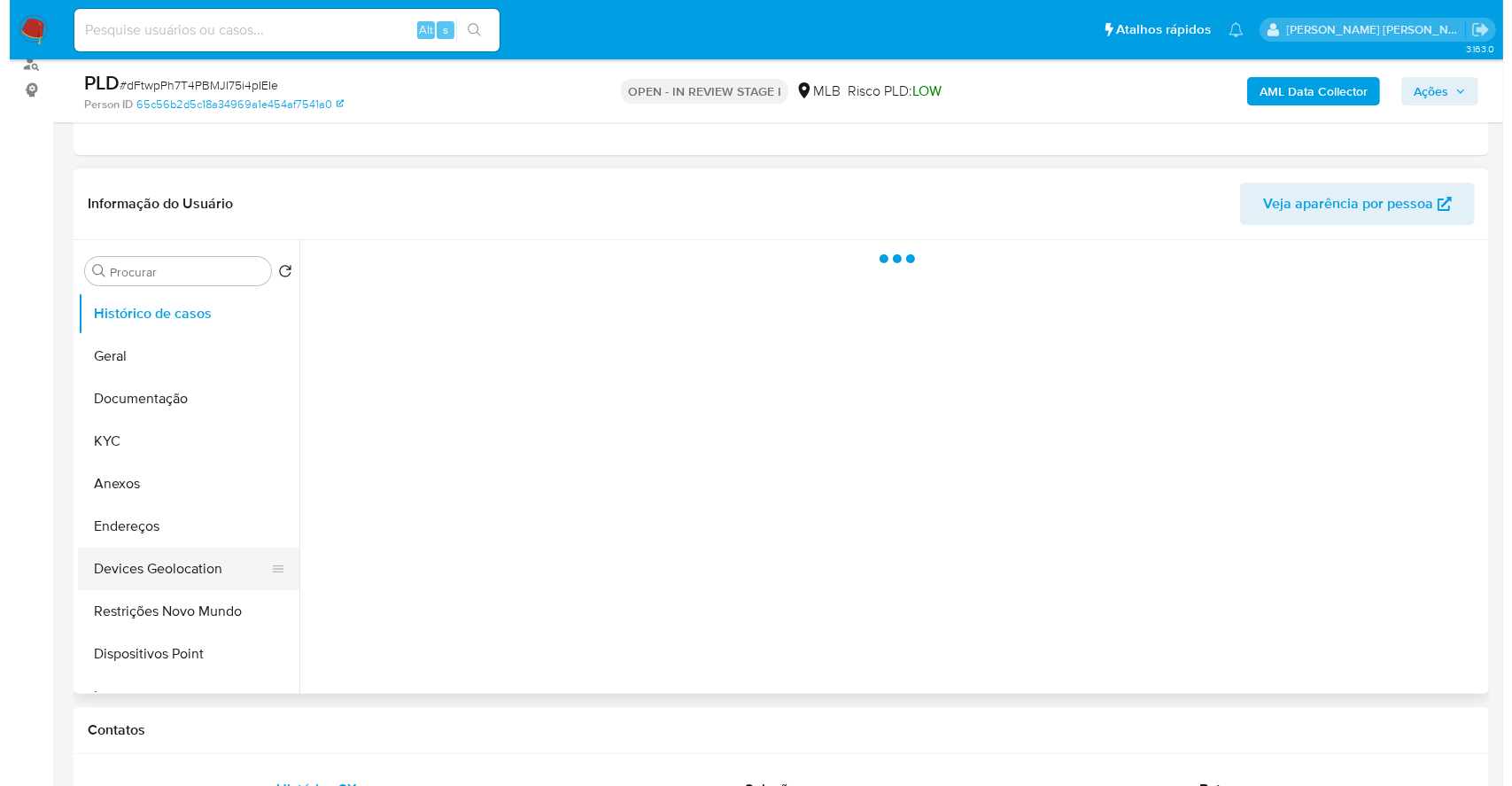
scroll to position [236, 0]
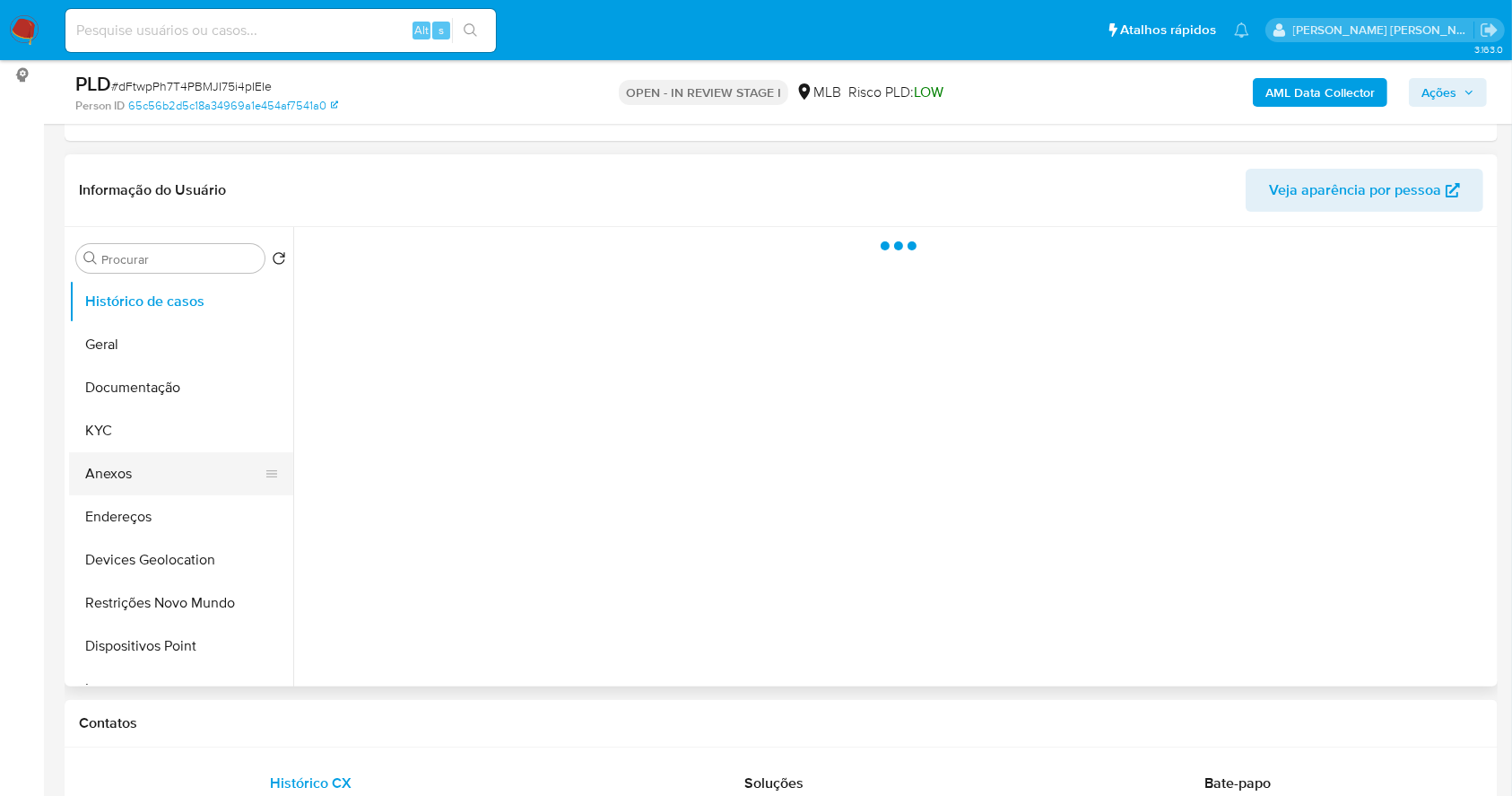
select select "10"
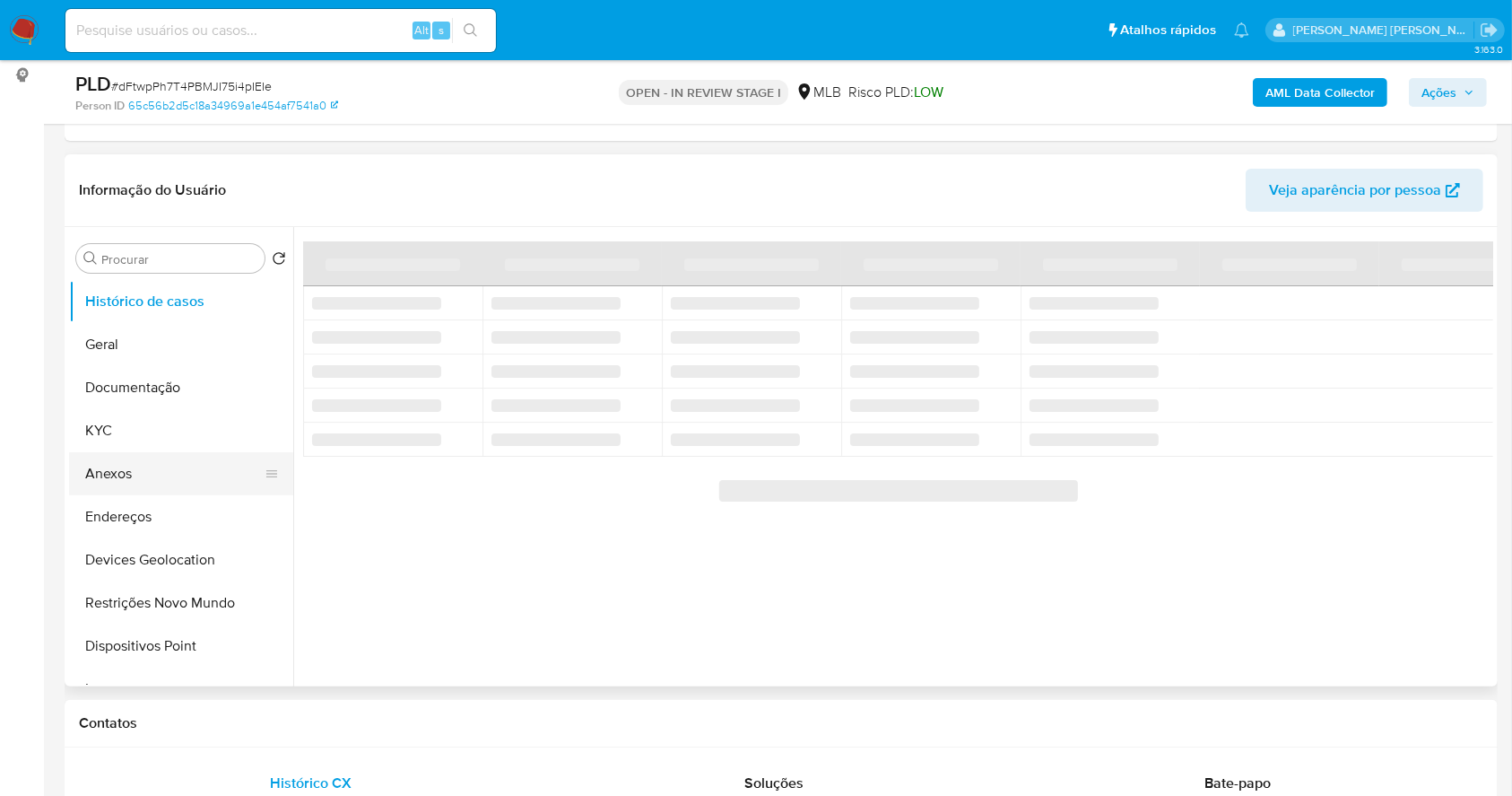
click at [185, 473] on button "Anexos" at bounding box center [173, 473] width 210 height 43
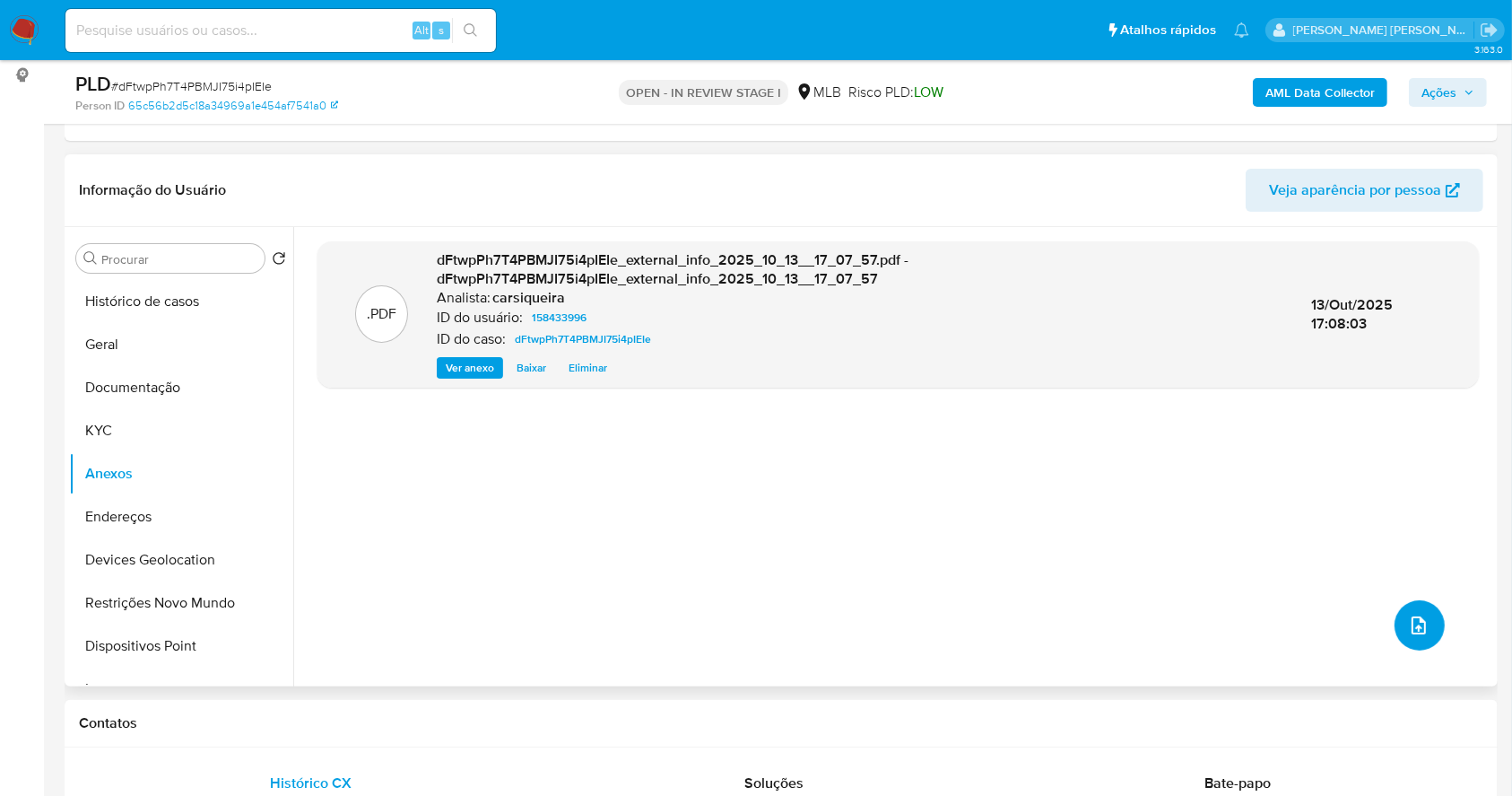
click at [1420, 636] on button "upload-file" at bounding box center [1420, 625] width 50 height 50
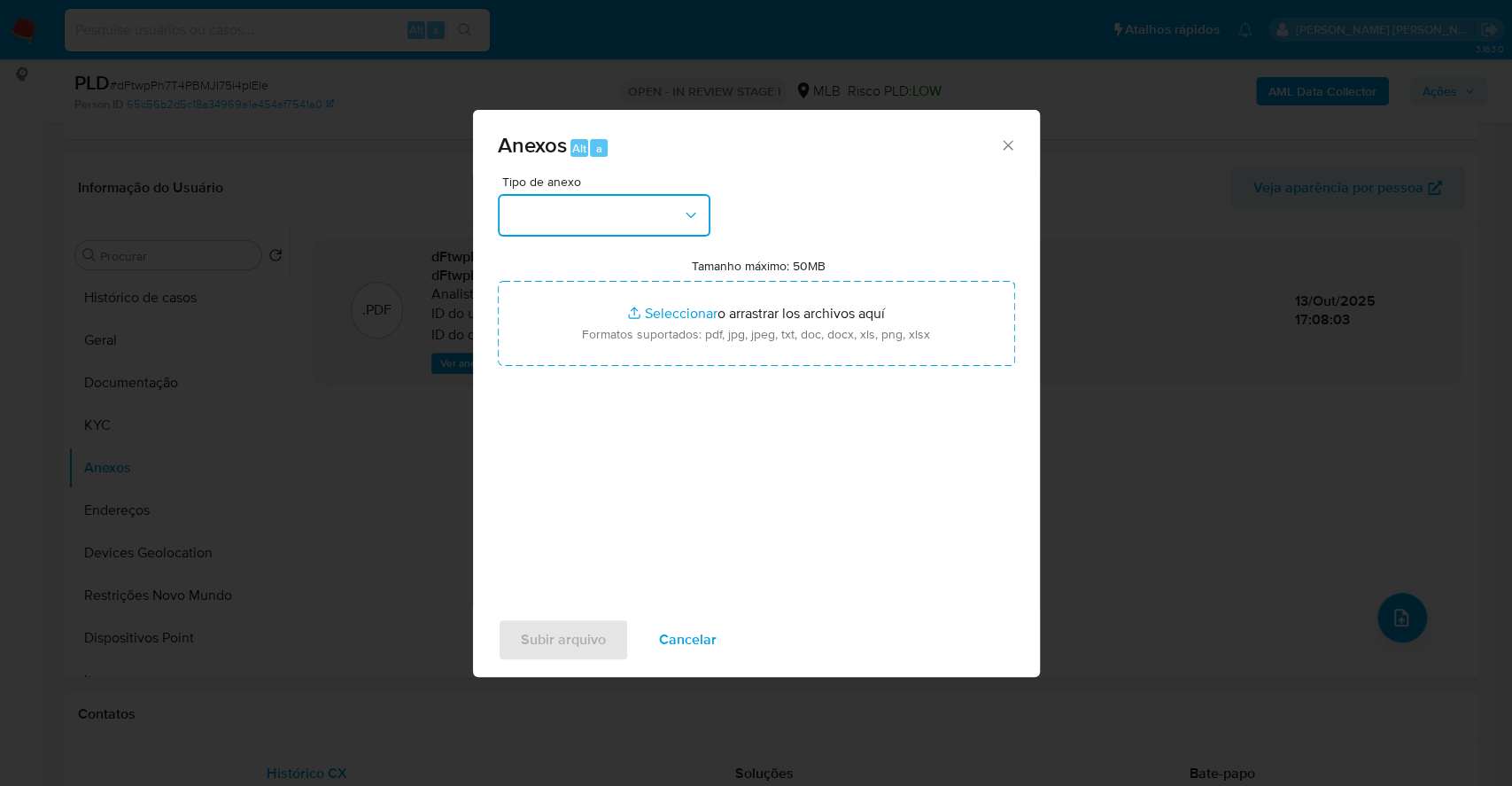
click at [567, 231] on button "button" at bounding box center [604, 215] width 213 height 42
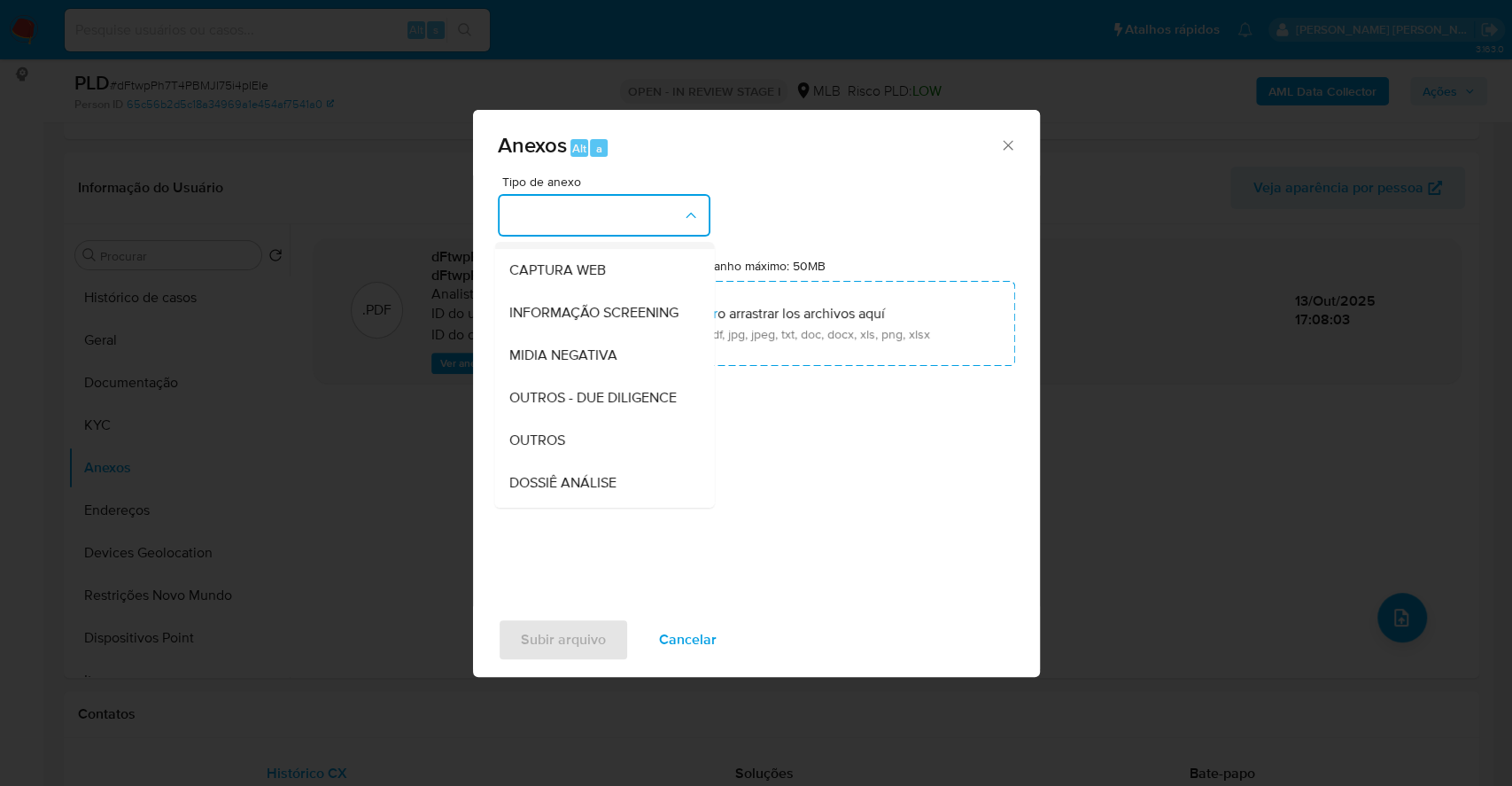
scroll to position [272, 0]
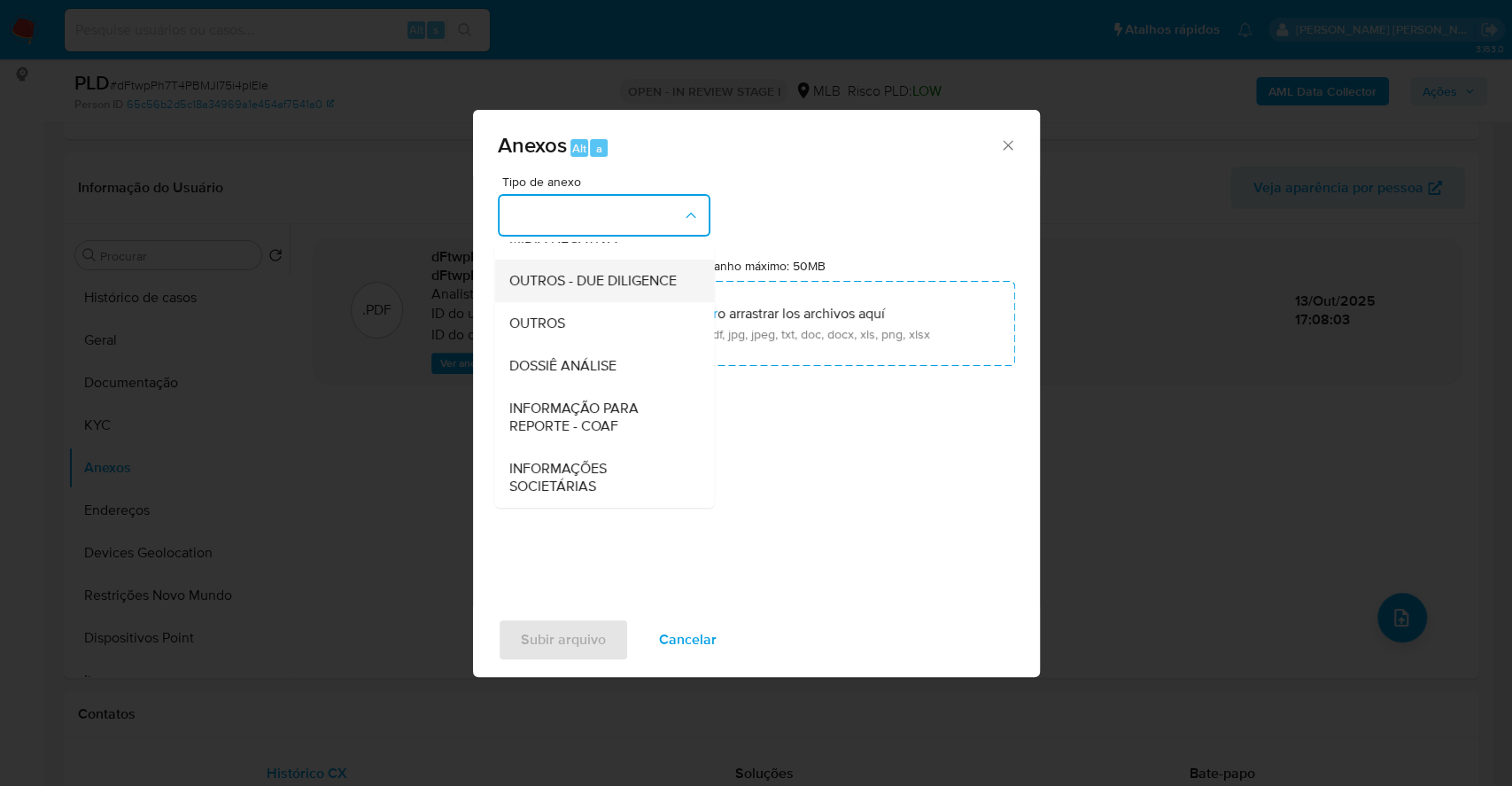
click at [552, 298] on div "OUTROS - DUE DILIGENCE" at bounding box center [599, 281] width 180 height 42
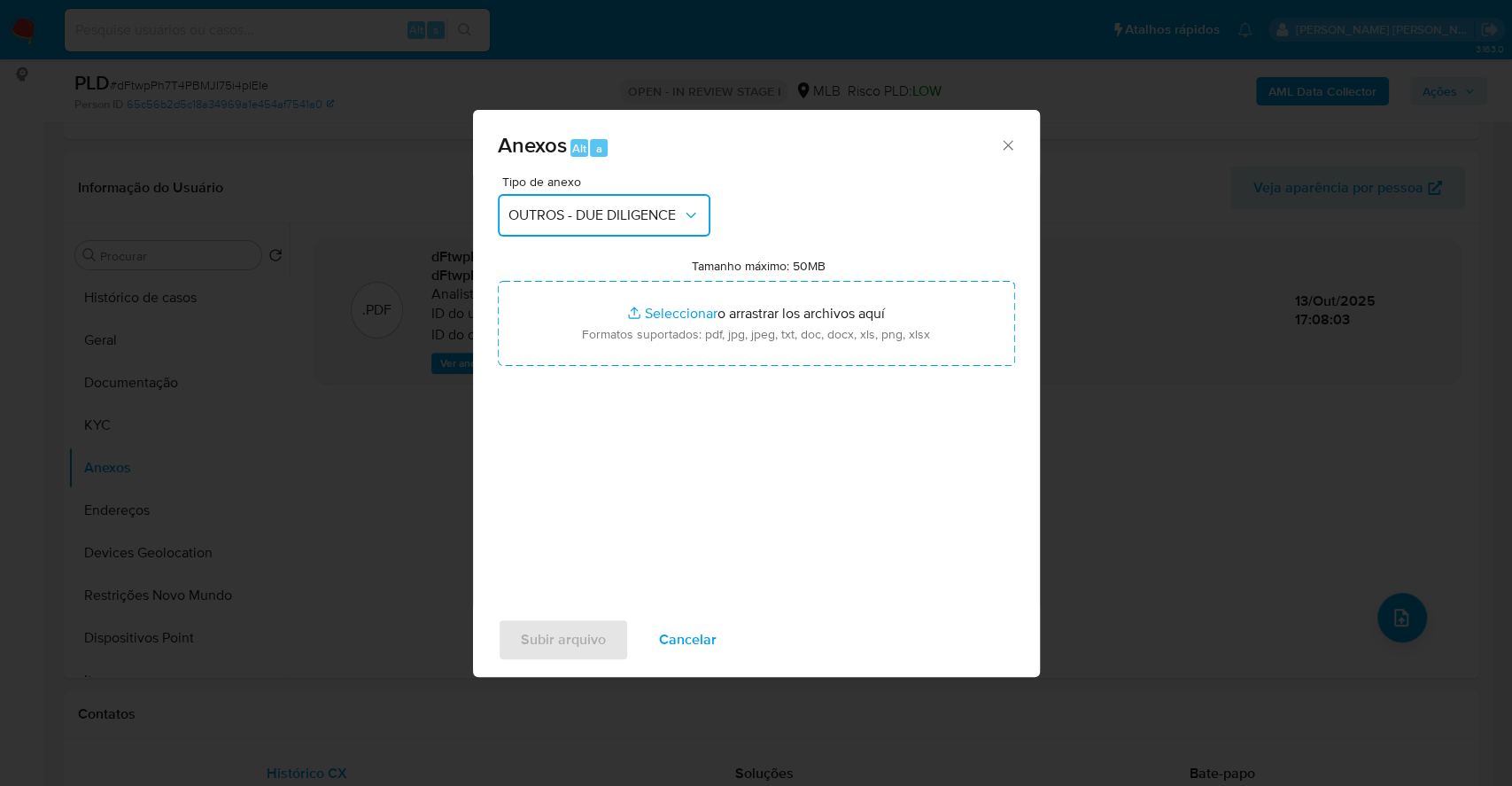
click at [595, 213] on span "OUTROS - DUE DILIGENCE" at bounding box center [595, 214] width 174 height 17
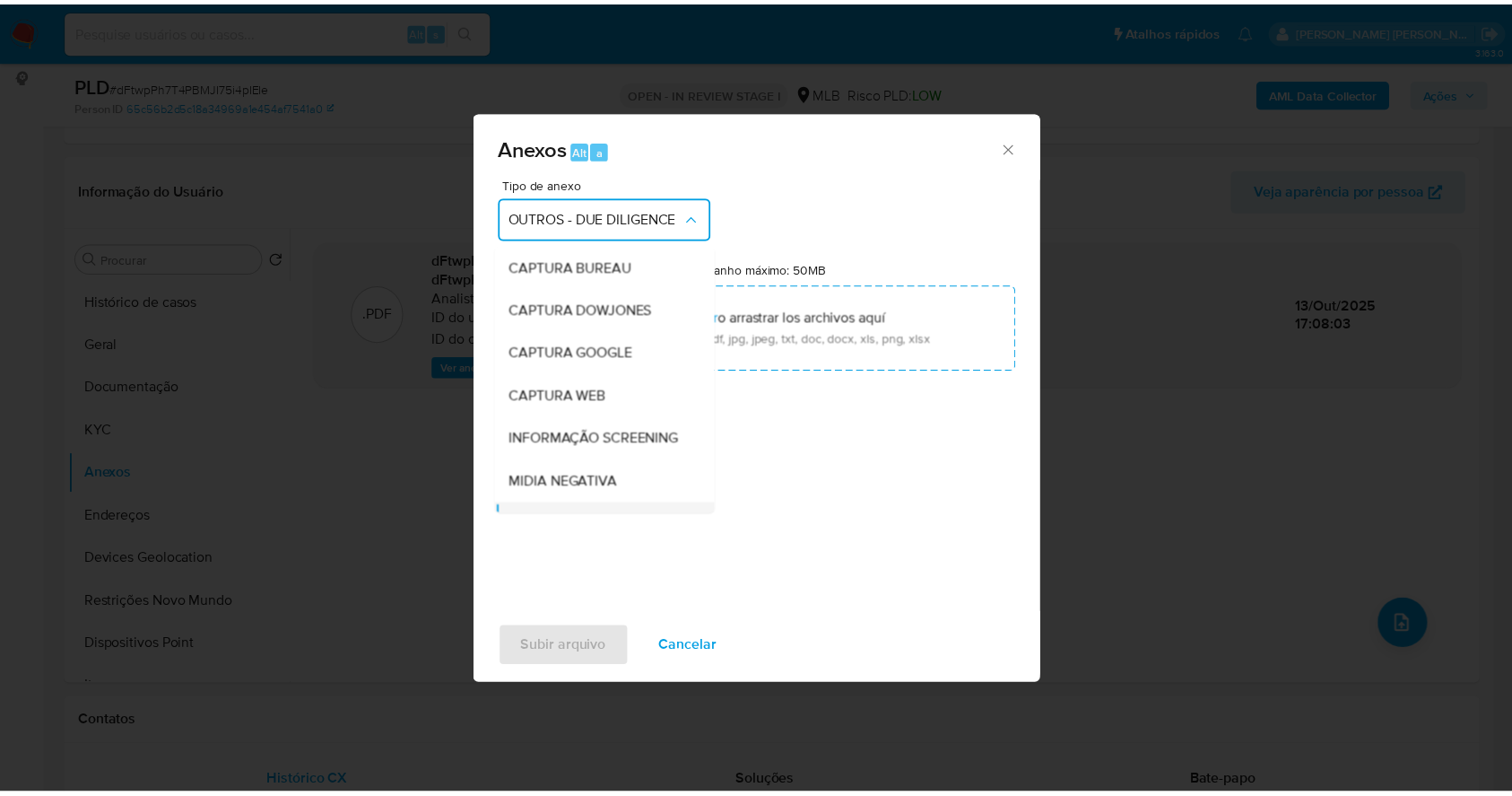
scroll to position [172, 0]
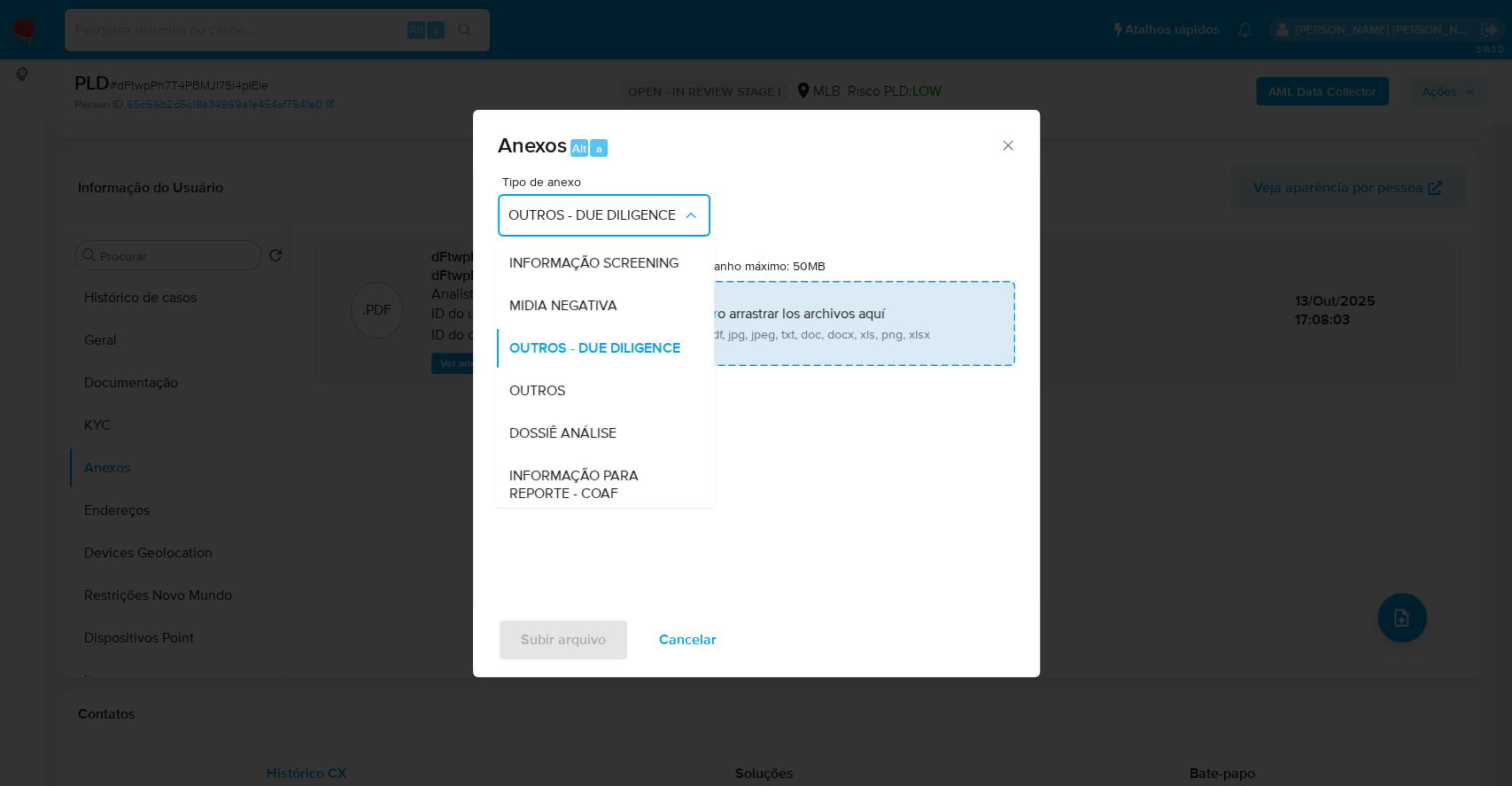
drag, startPoint x: 604, startPoint y: 429, endPoint x: 698, endPoint y: 323, distance: 141.7
click at [603, 412] on div "OUTROS" at bounding box center [599, 390] width 180 height 42
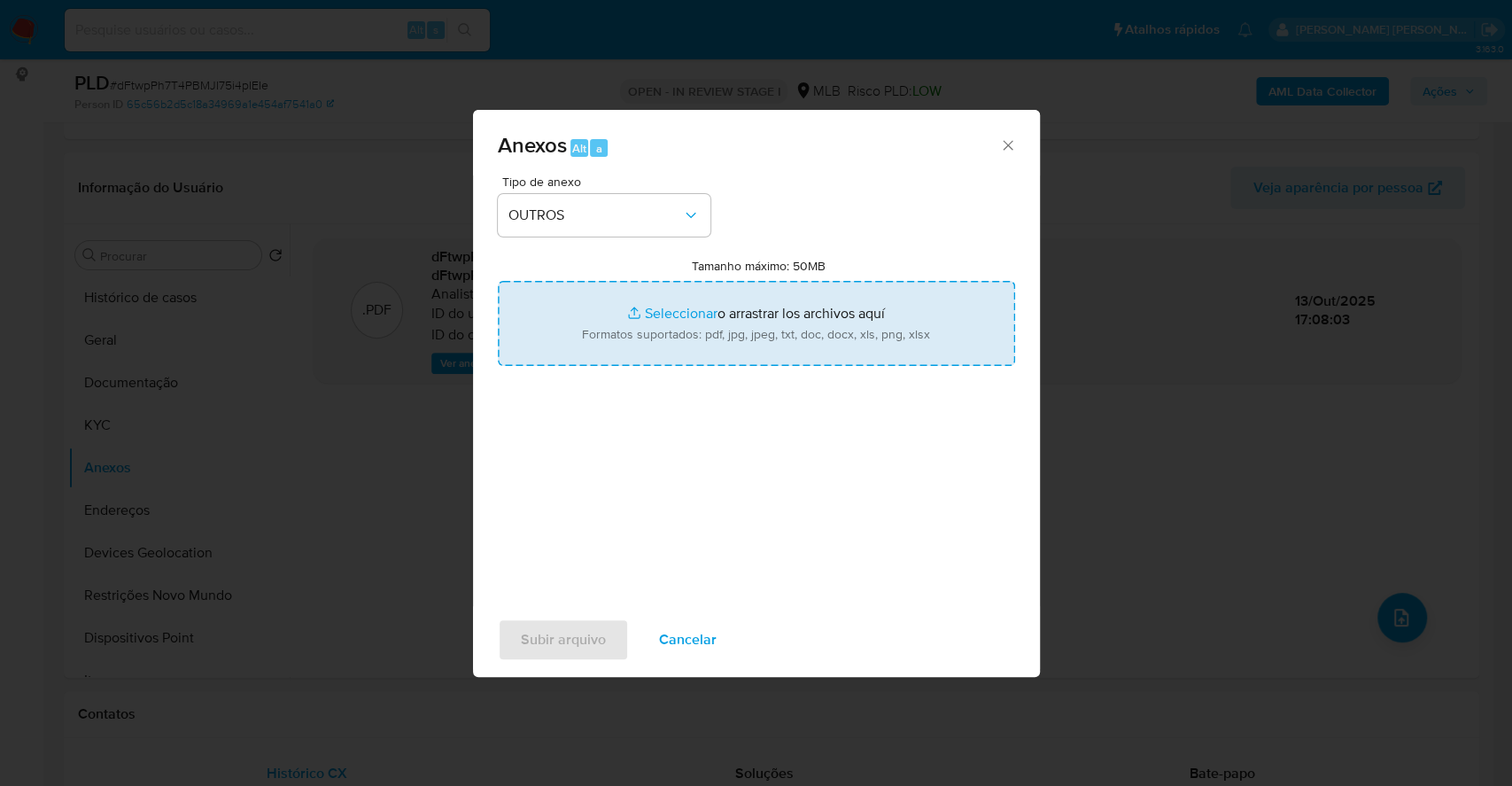
click at [681, 318] on input "Tamanho máximo: 50MB Seleccionar archivos" at bounding box center [756, 323] width 517 height 85
type input "C:\fakepath\Mulan 158433996_2025_10_13_07_25_14.xlsx"
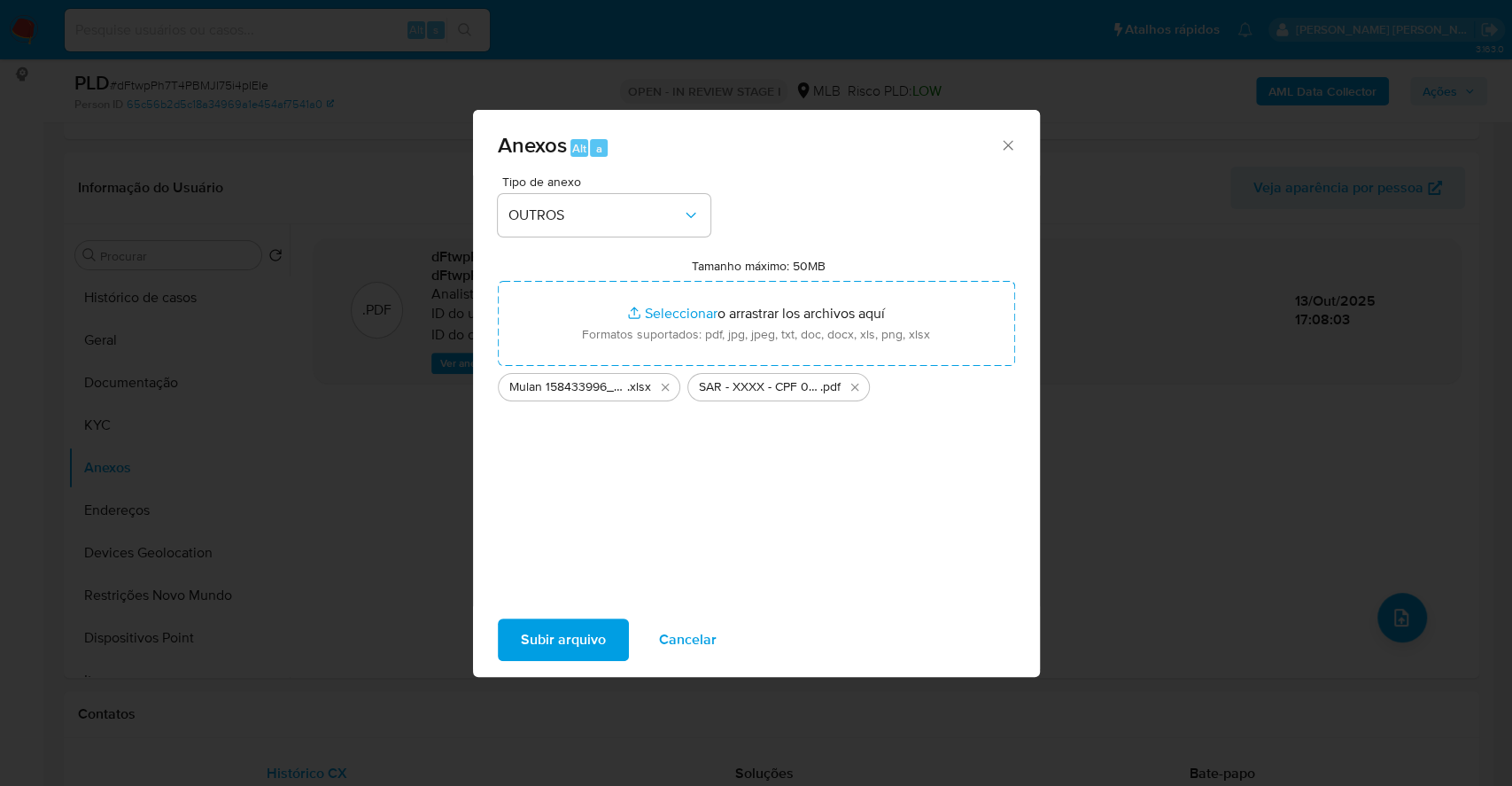
click at [587, 631] on span "Subir arquivo" at bounding box center [563, 640] width 85 height 39
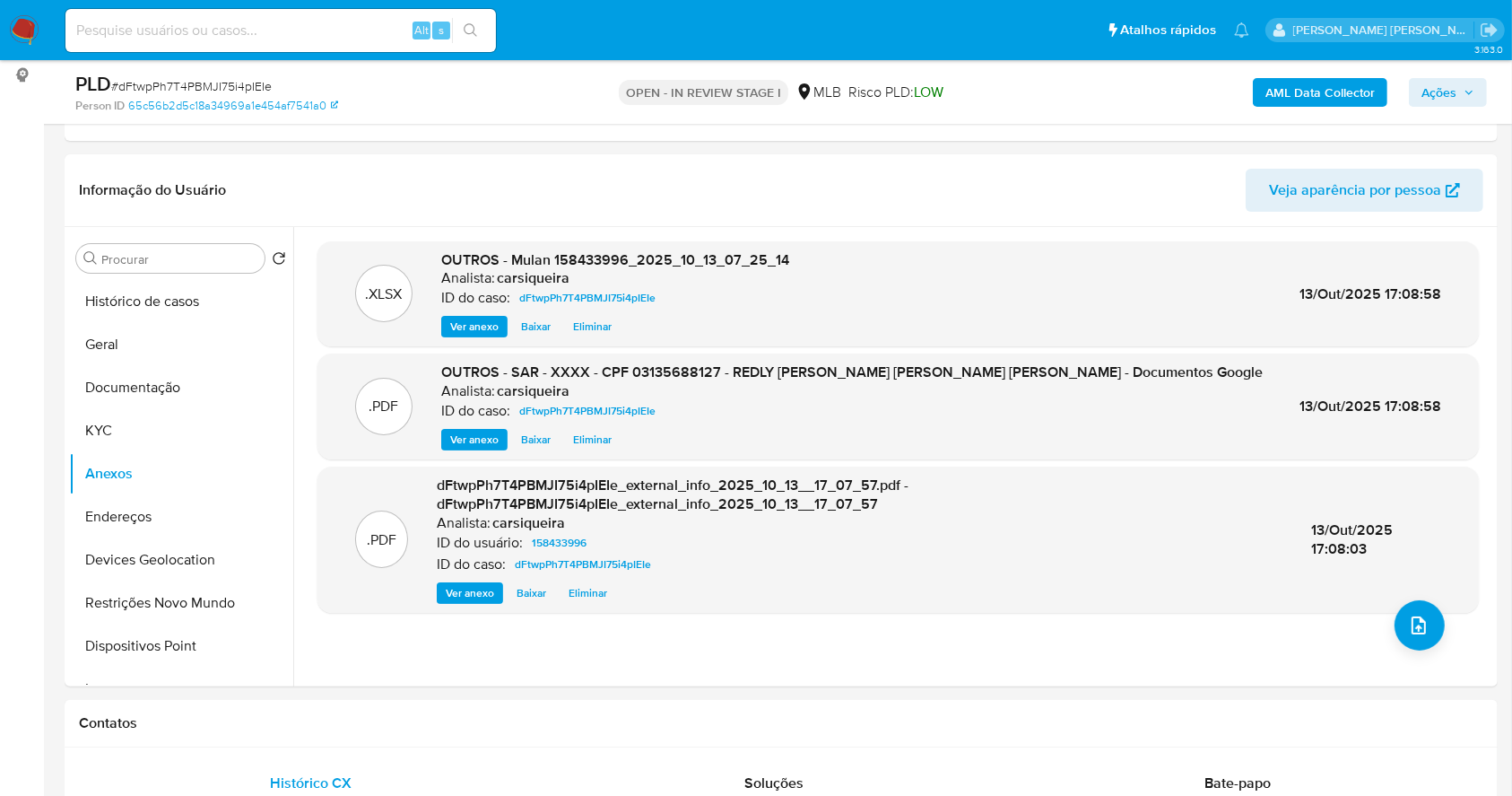
click at [1449, 85] on span "Ações" at bounding box center [1439, 92] width 35 height 29
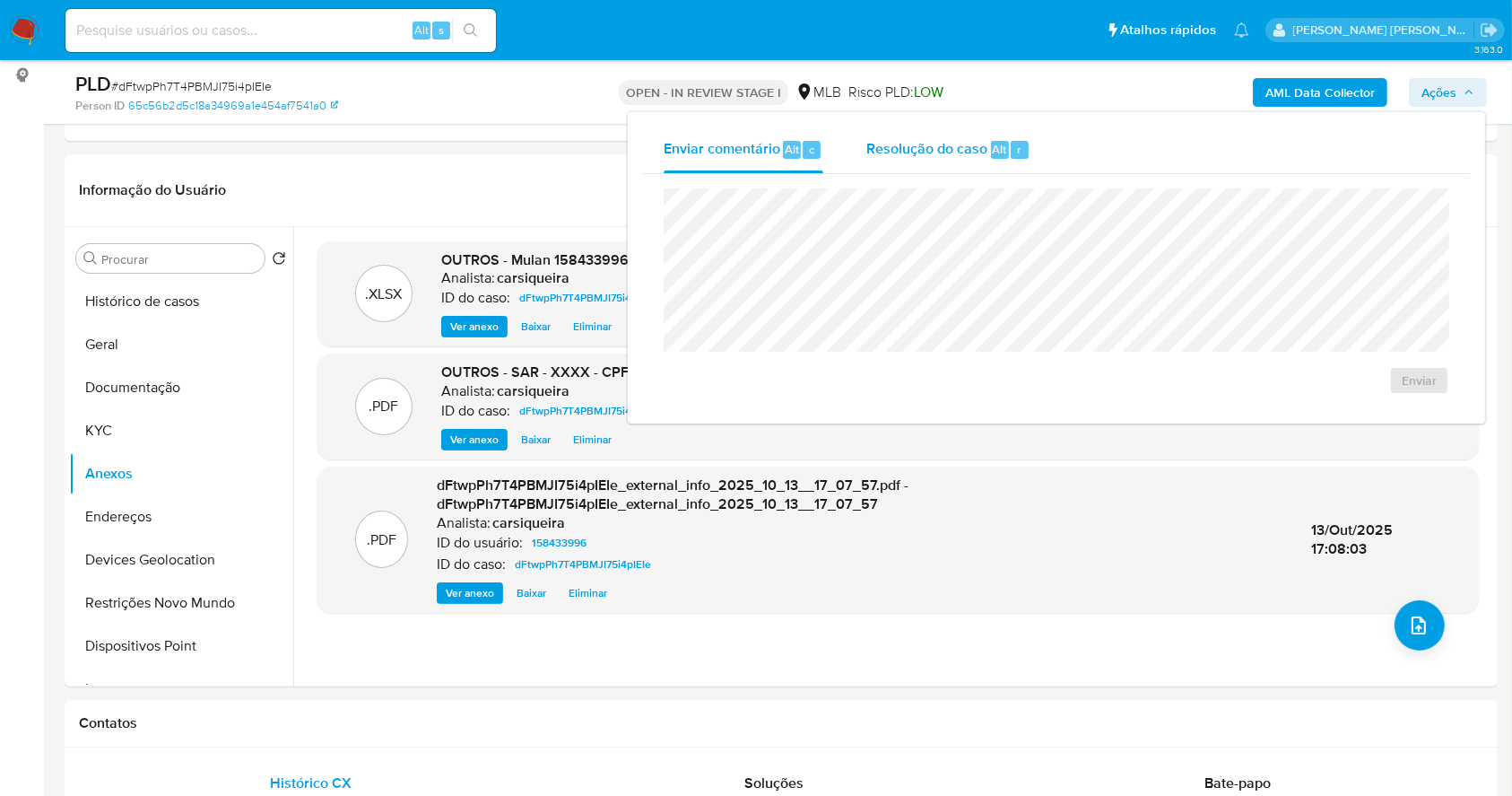
click at [933, 147] on span "Resolução do caso" at bounding box center [927, 148] width 121 height 21
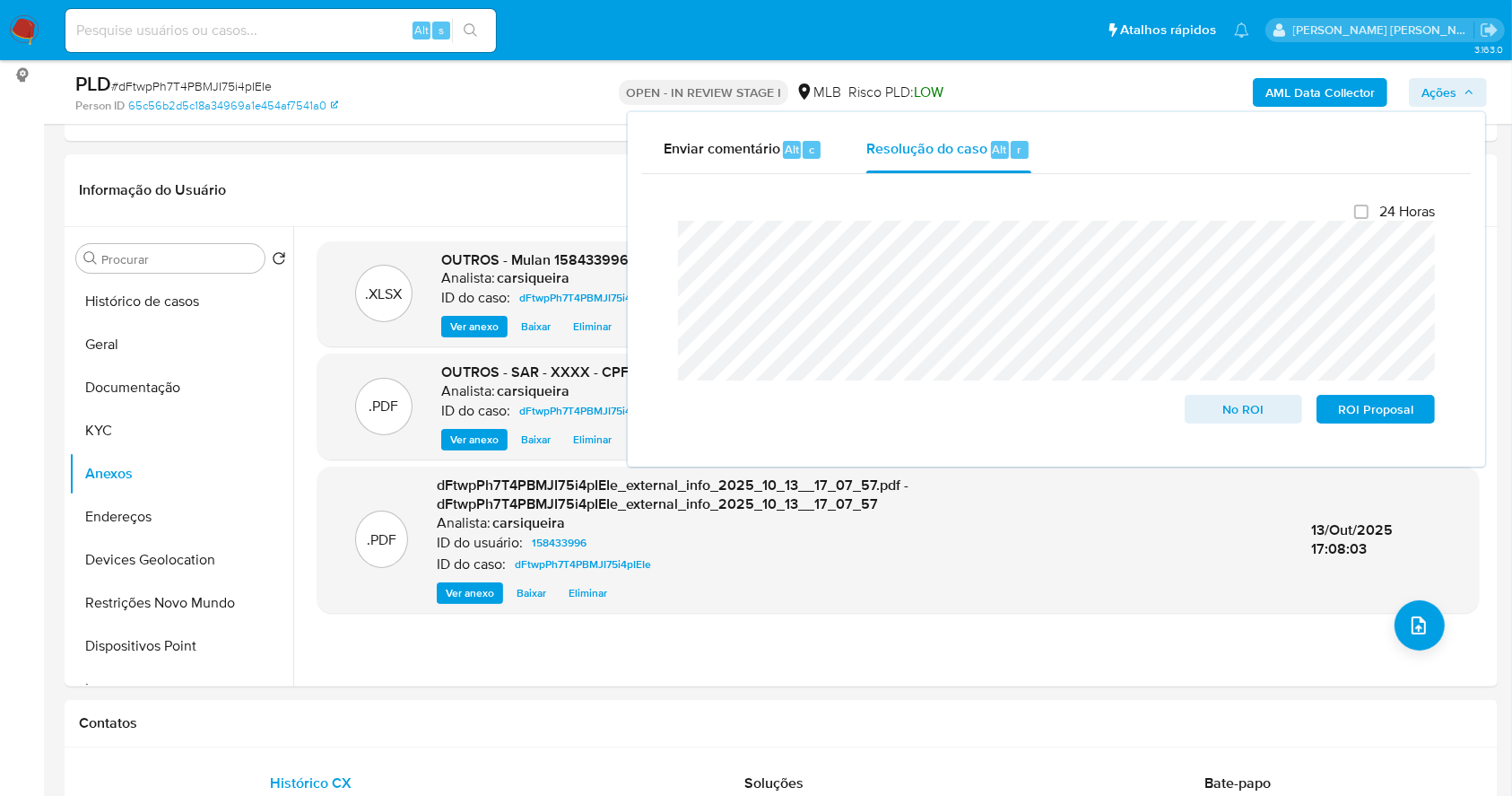
click at [654, 248] on div "Fechamento do caso 24 Horas No ROI ROI Proposal" at bounding box center [1056, 313] width 828 height 278
click at [1404, 408] on span "ROI Proposal" at bounding box center [1376, 408] width 93 height 25
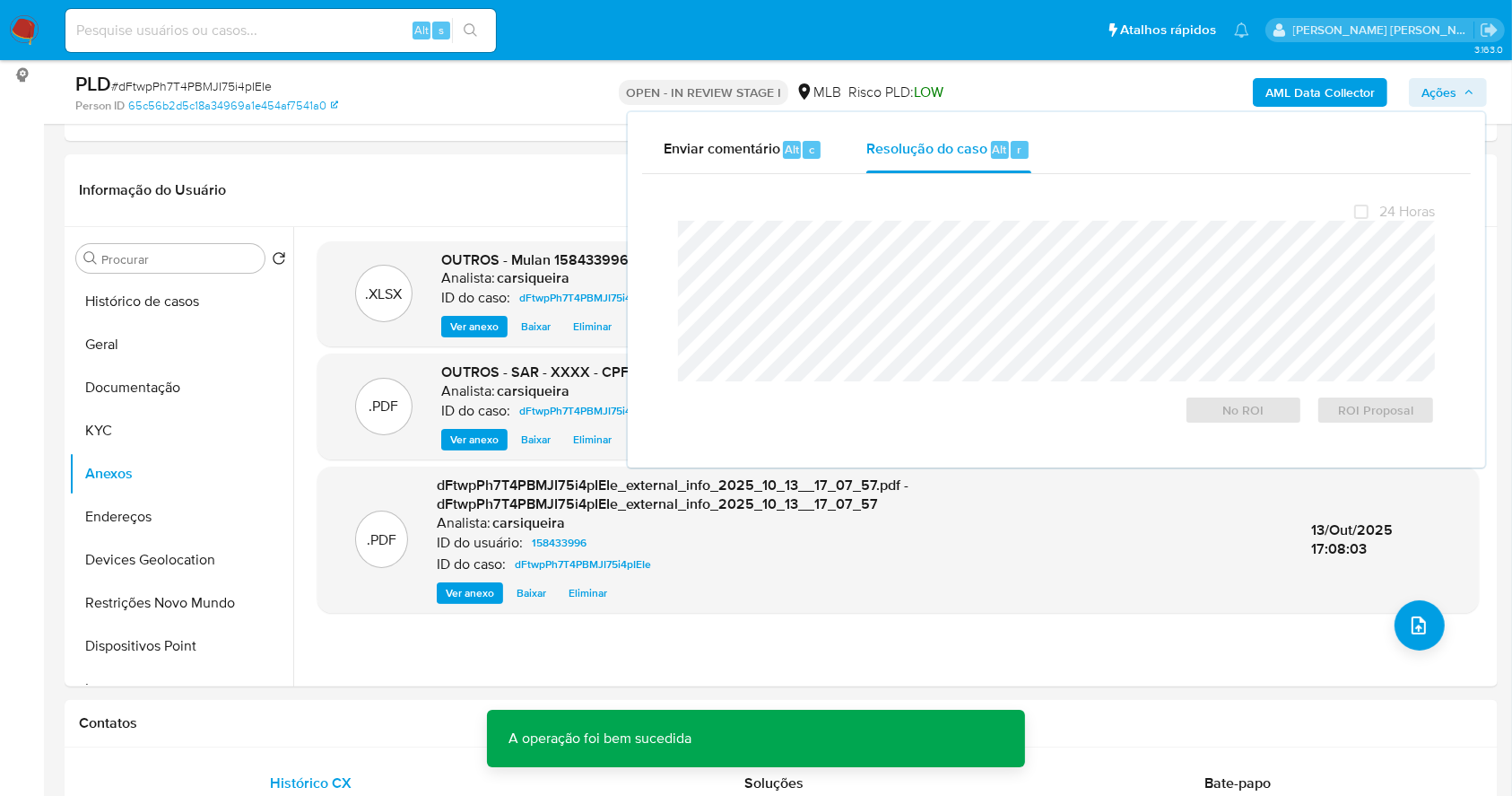
click at [194, 94] on span "# dFtwpPh7T4PBMJI75i4pIEIe" at bounding box center [191, 86] width 160 height 18
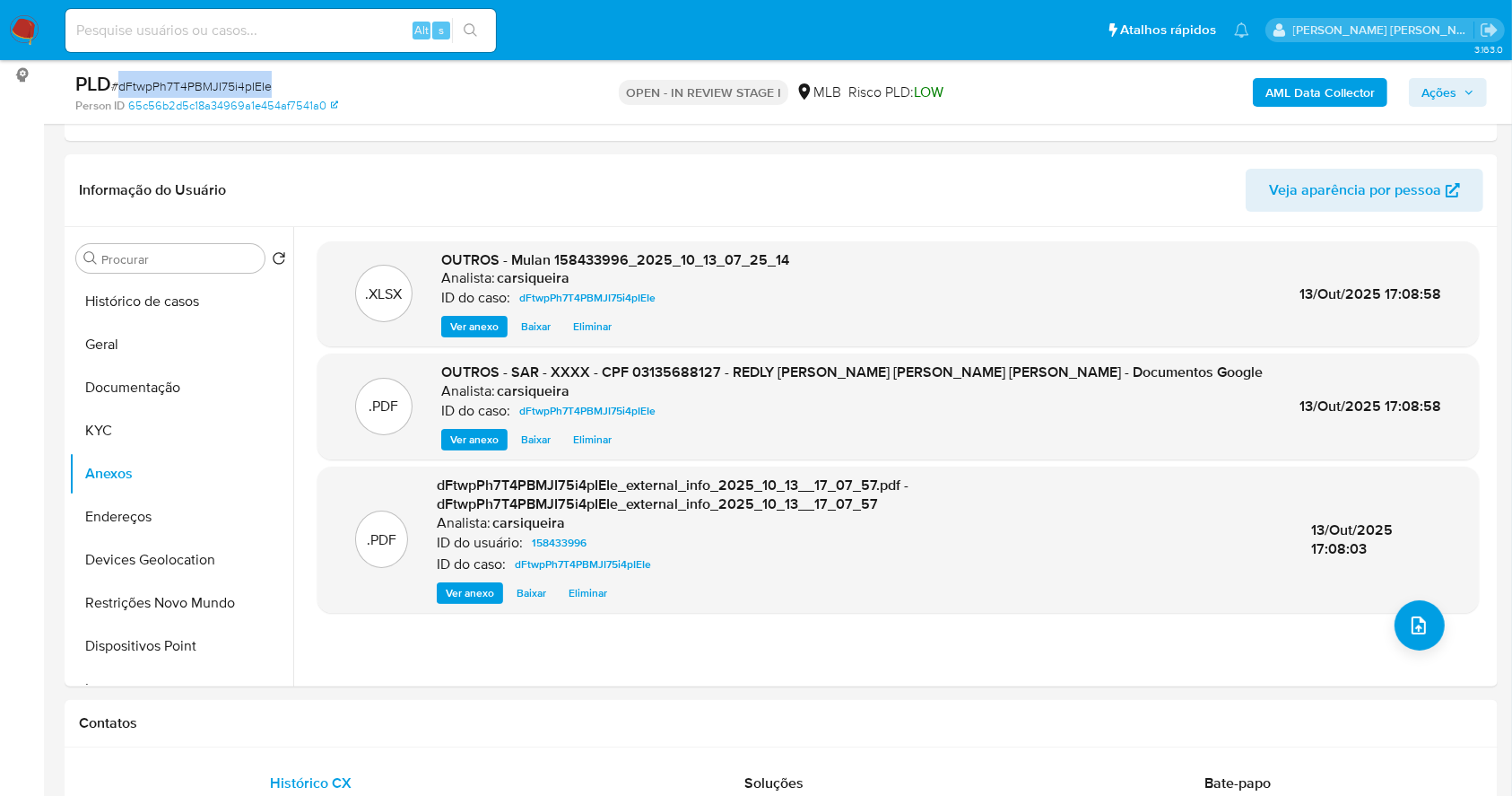
click at [194, 94] on span "# dFtwpPh7T4PBMJI75i4pIEIe" at bounding box center [191, 86] width 160 height 18
copy span "dFtwpPh7T4PBMJI75i4pIEIe"
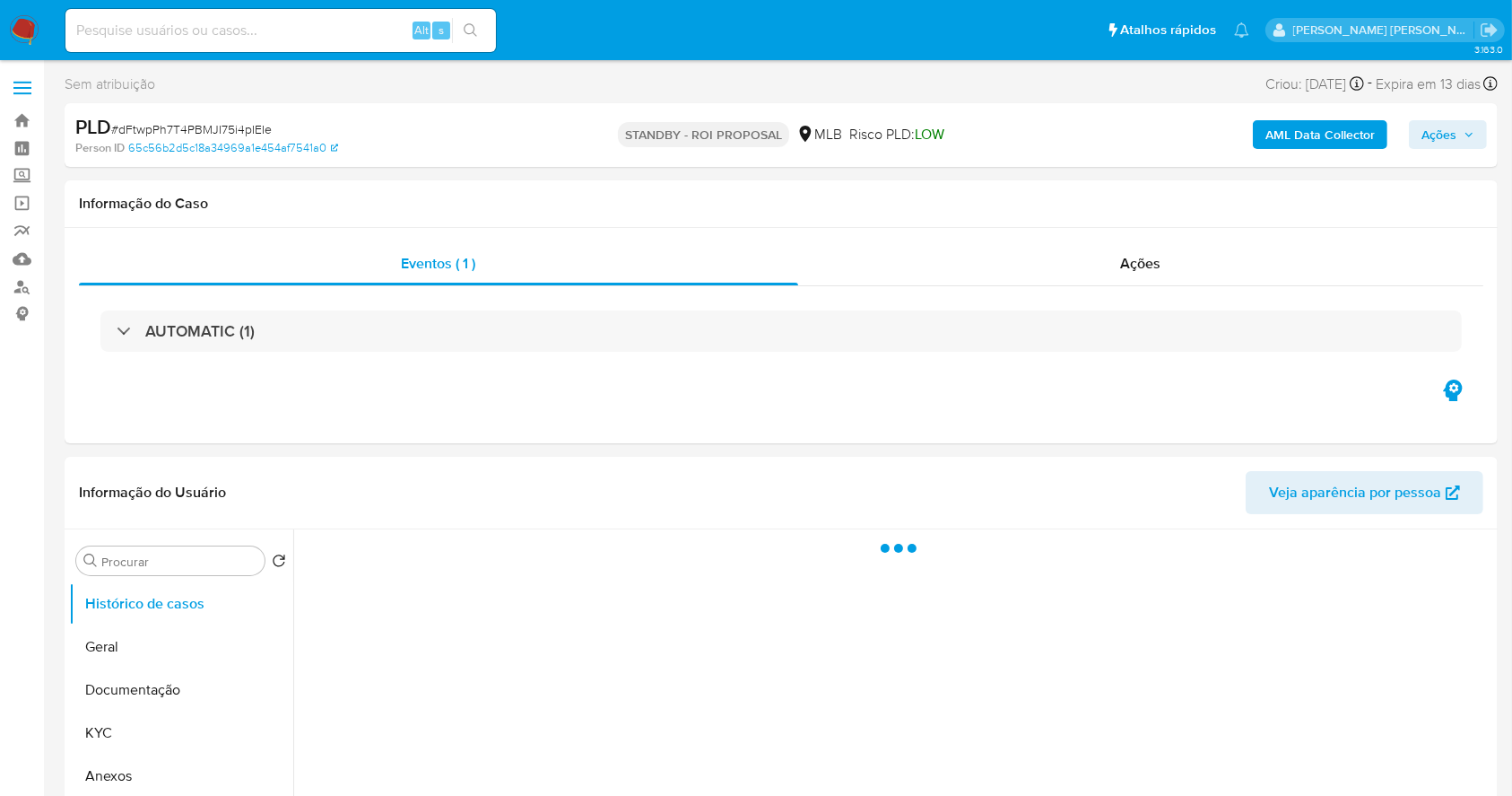
select select "10"
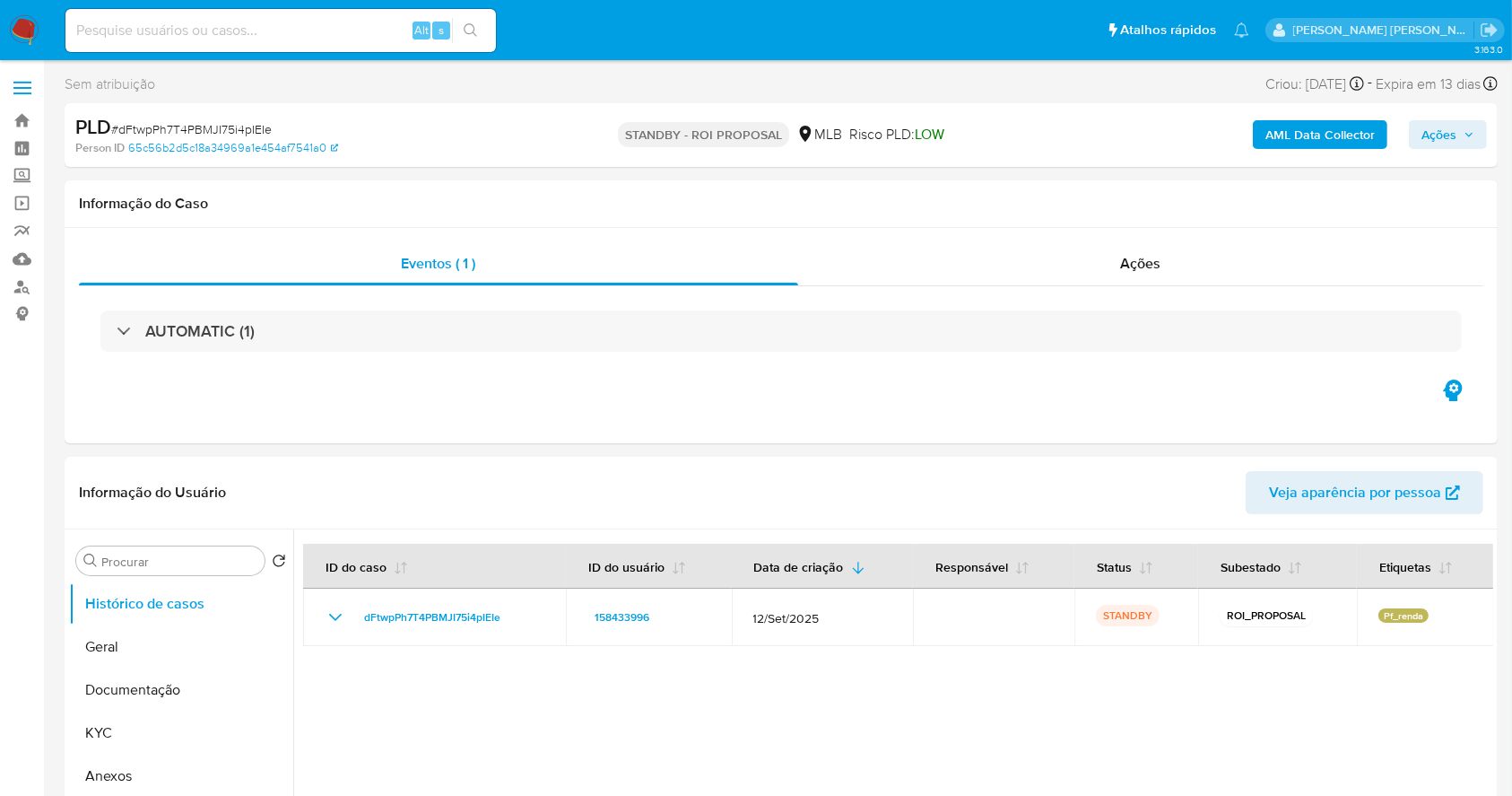
click at [26, 26] on img at bounding box center [24, 30] width 31 height 31
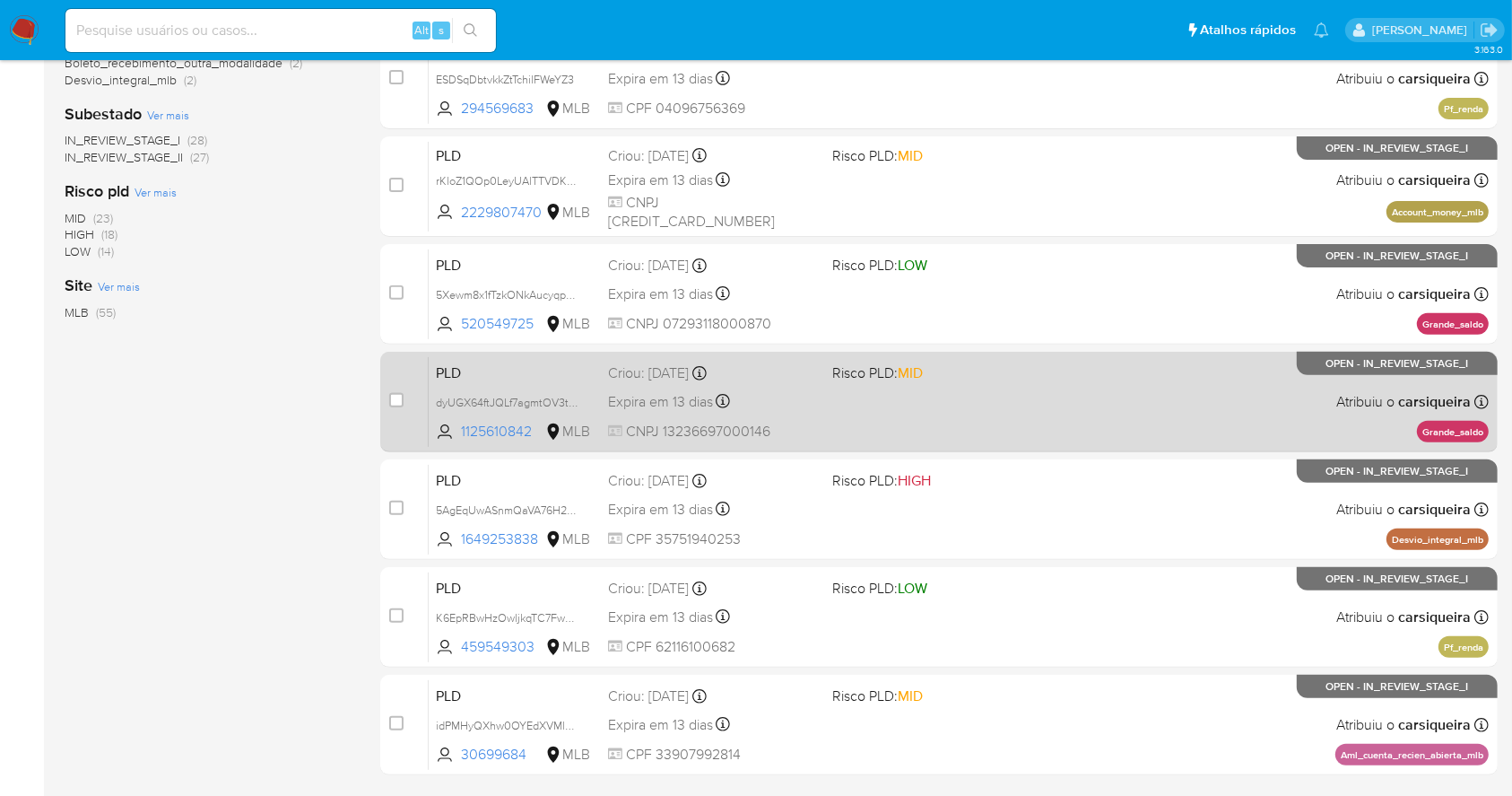
scroll to position [597, 0]
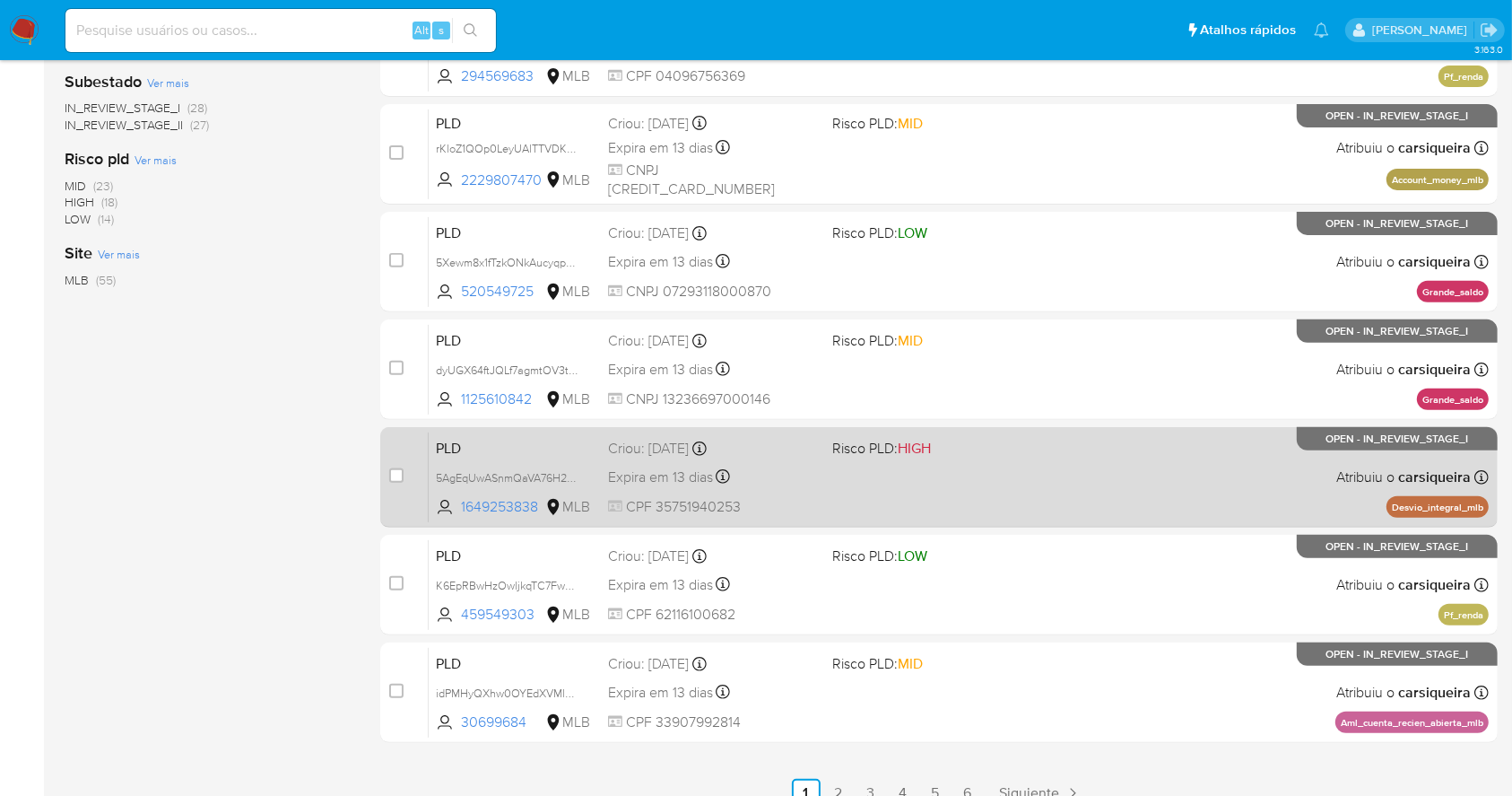
click at [1074, 451] on div "PLD 5AgEqUwASnmQaVA76H2vvQQC 1649253838 MLB Risco PLD: HIGH Criou: 12/09/2025 C…" at bounding box center [959, 476] width 1060 height 90
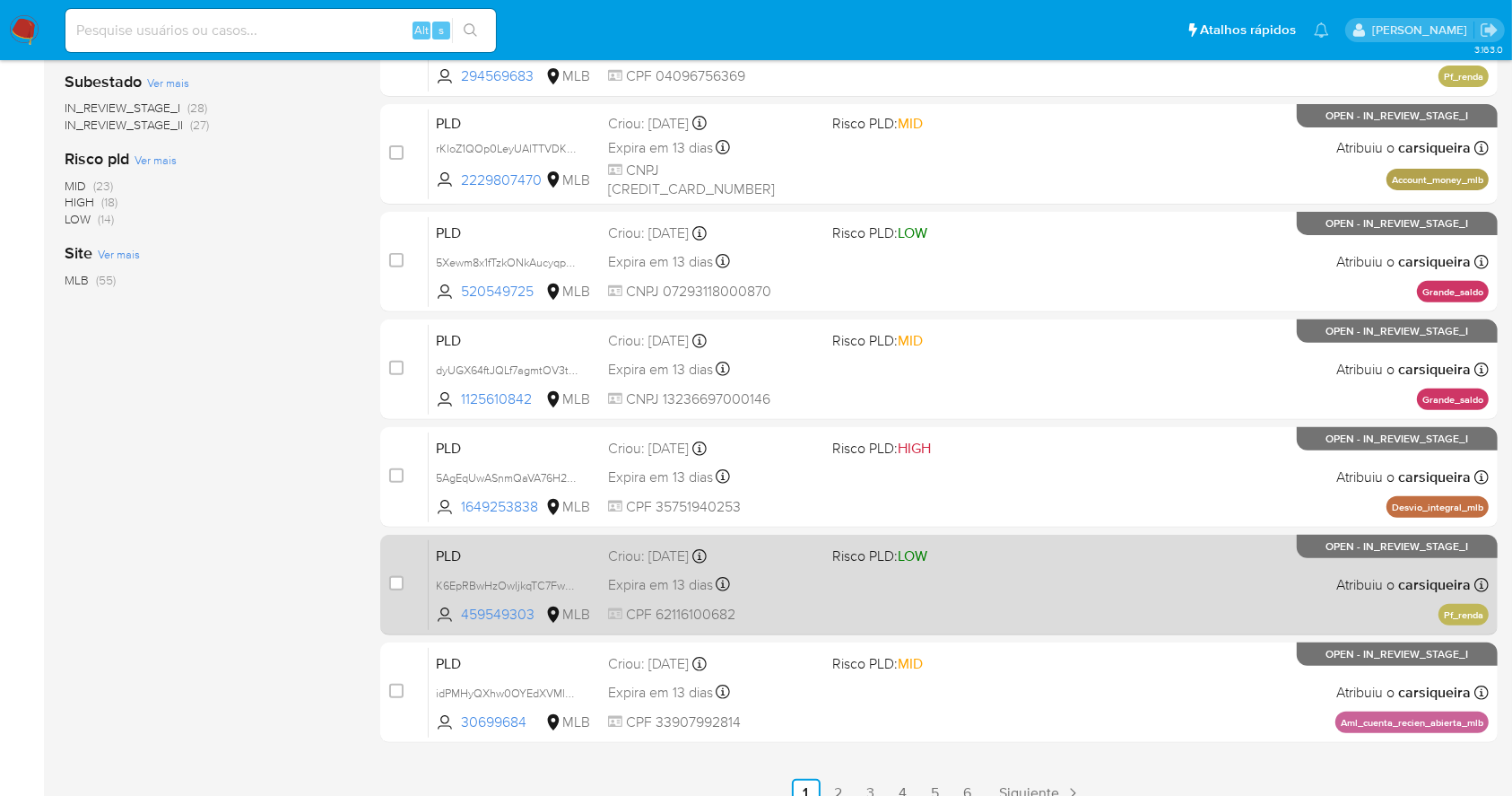
click at [1270, 578] on div "PLD K6EpRBwHzOwljkqTC7FwgGhV 459549303 MLB Risco PLD: LOW Criou: 12/09/2025 Cri…" at bounding box center [959, 584] width 1060 height 90
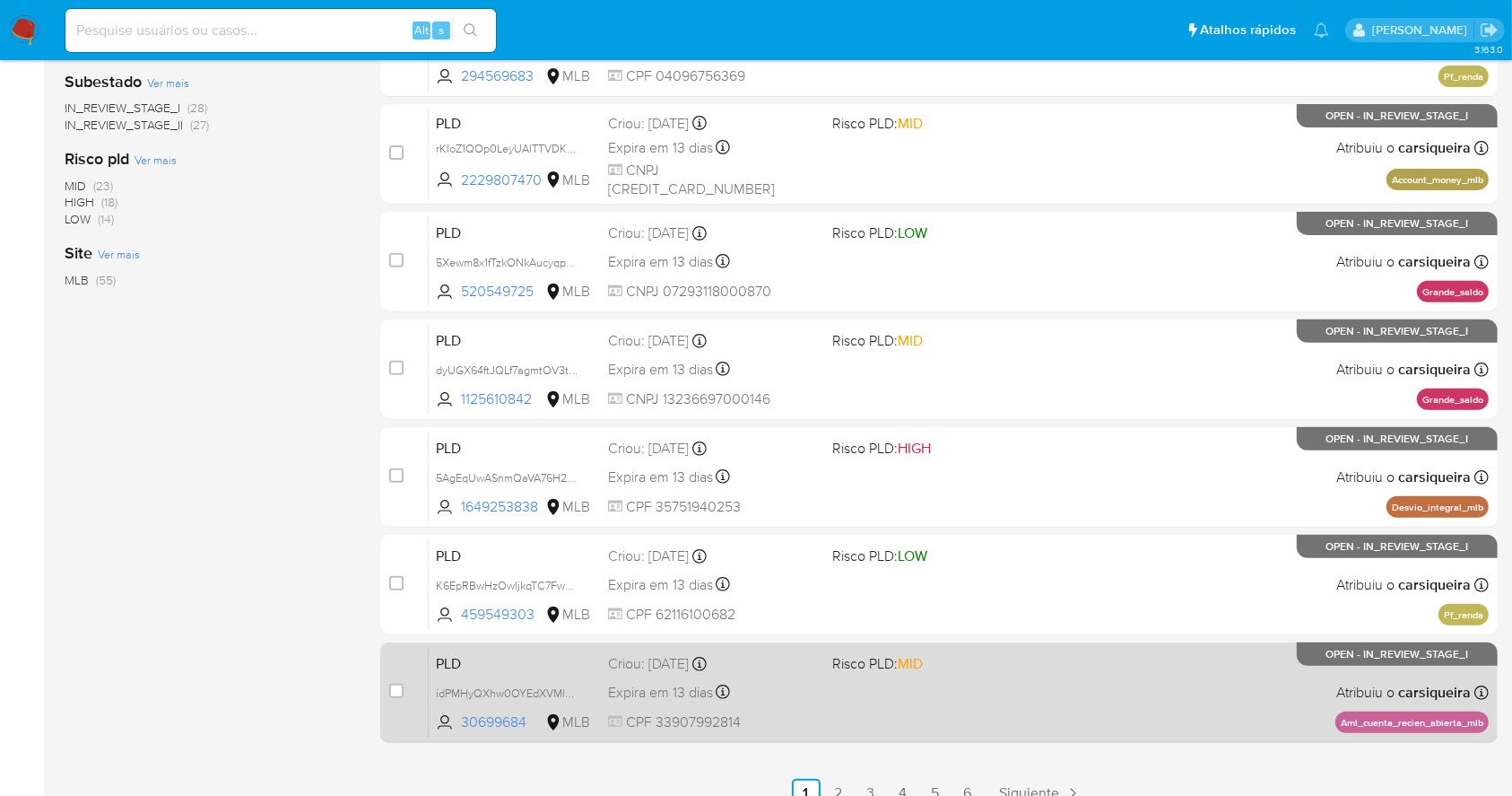
click at [997, 677] on div "PLD idPMHyQXhw0OYEdXVMlGqmFz 30699684 MLB Risco PLD: MID Criou: 12/09/2025 Crio…" at bounding box center [959, 692] width 1060 height 90
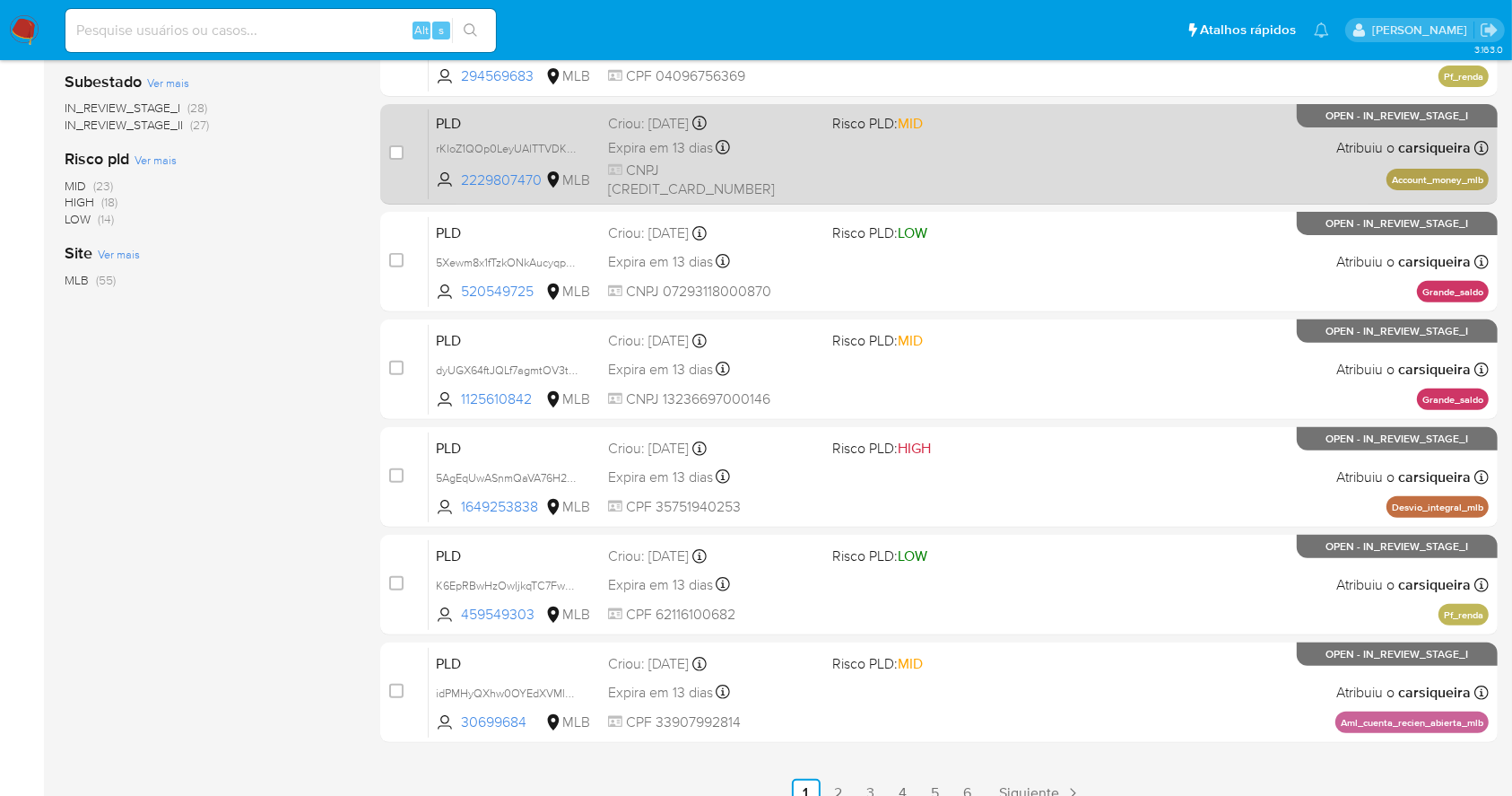
click at [832, 782] on link "2" at bounding box center [838, 793] width 29 height 29
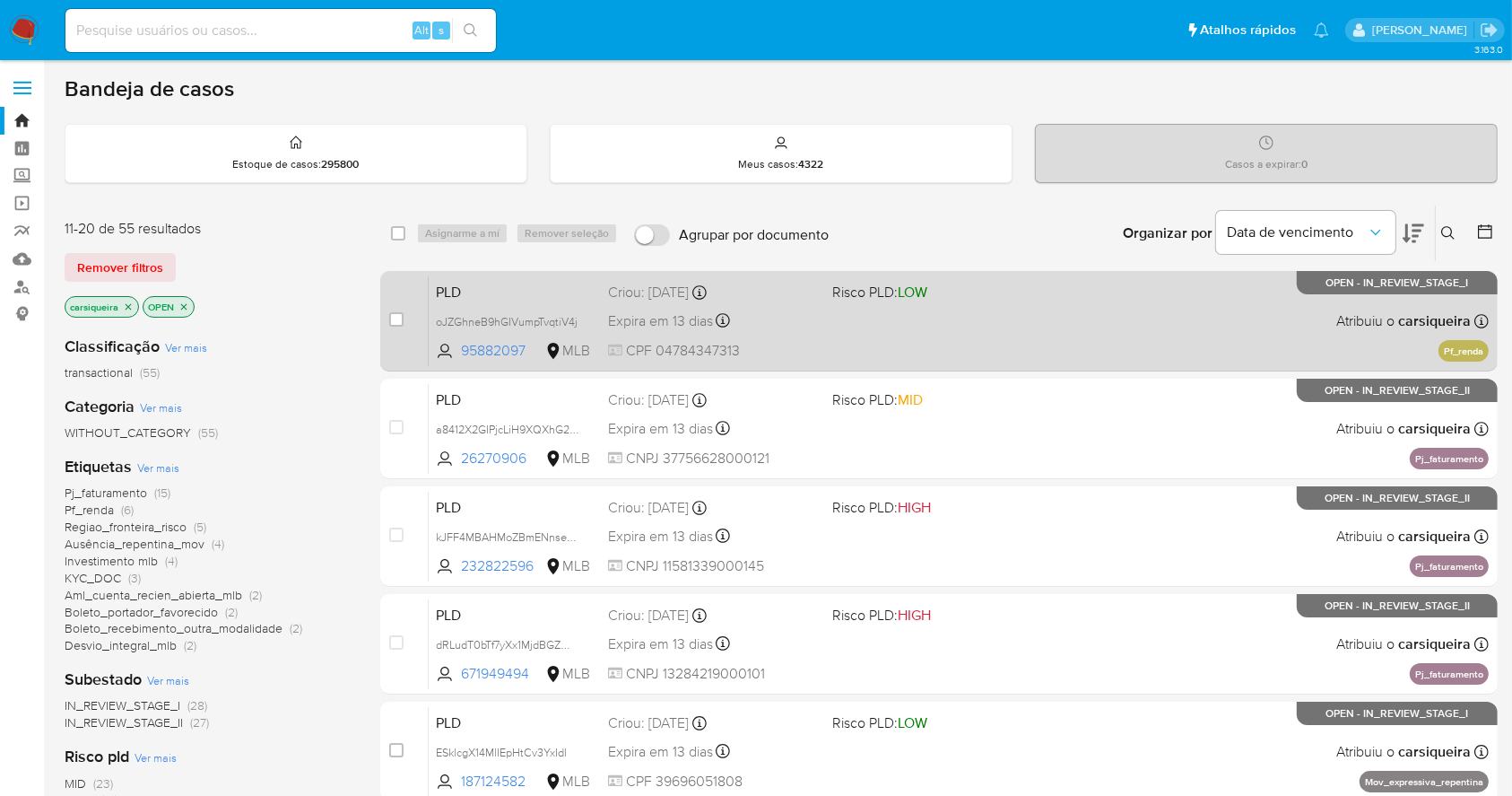
click at [1048, 303] on div "PLD oJZGhneB9hGIVumpTvqtiV4j 95882097 MLB Risco PLD: LOW Criou: 12/09/2025 Crio…" at bounding box center [959, 321] width 1060 height 90
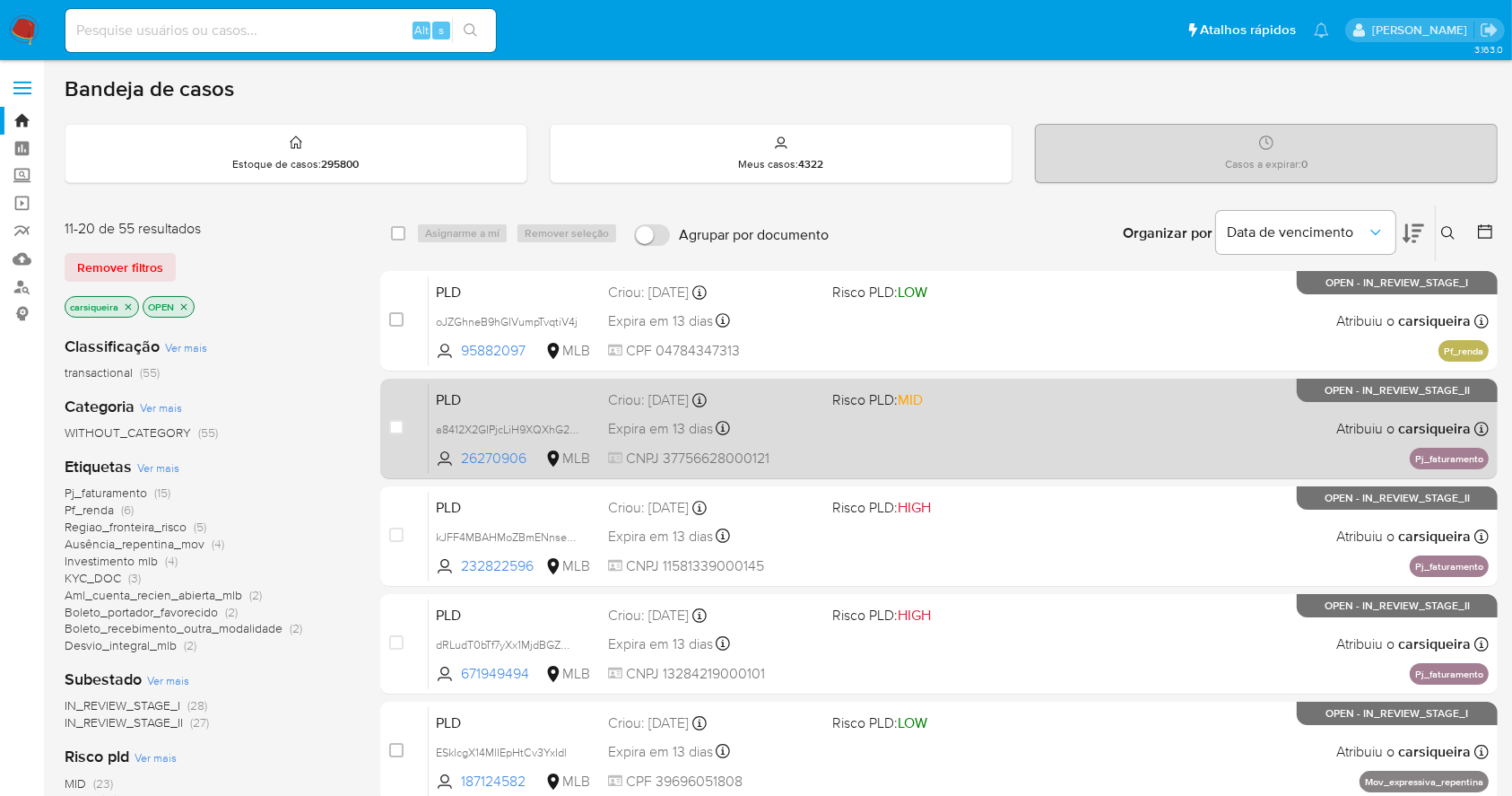
click at [1100, 442] on div "PLD a8412X2GIPjcLiH9XQXhG2Jn 26270906 MLB Risco PLD: MID Criou: 12/09/2025 Crio…" at bounding box center [959, 428] width 1060 height 90
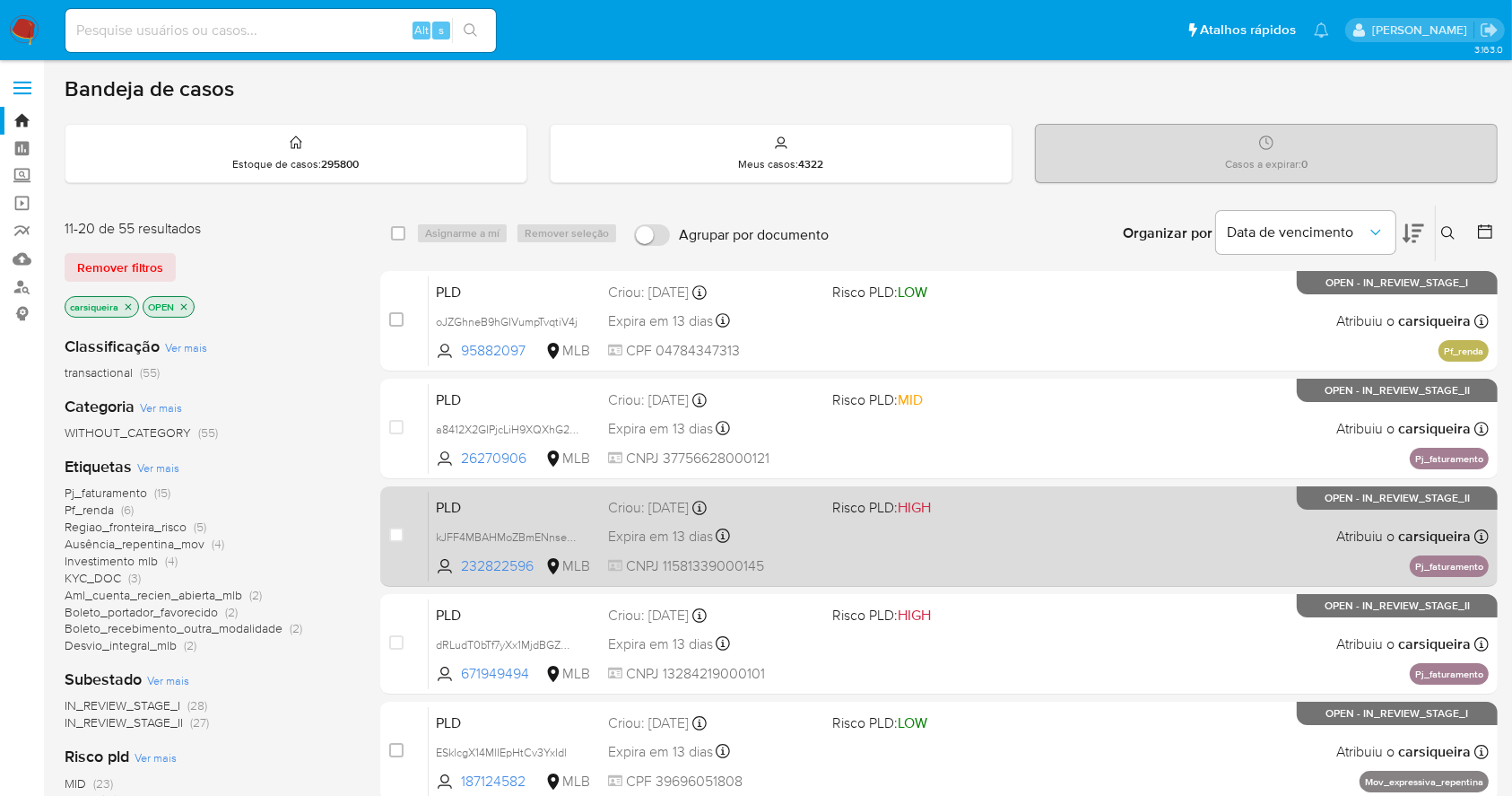
click at [1085, 547] on div "PLD kJFF4MBAHMoZBmENnsevvn1W 232822596 MLB Risco PLD: HIGH Criou: 12/09/2025 Cr…" at bounding box center [959, 536] width 1060 height 90
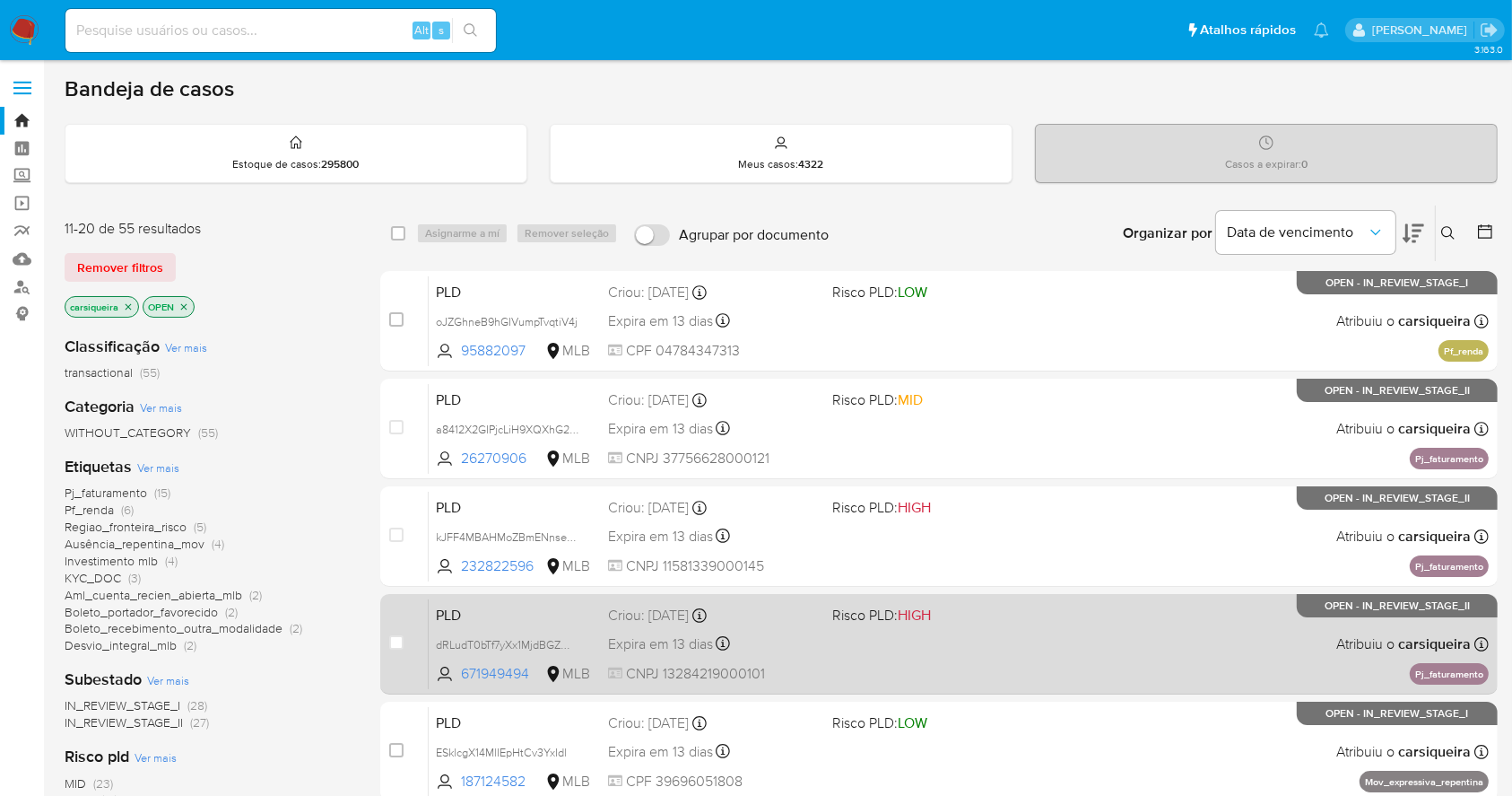
click at [1141, 666] on div "PLD dRLudT0bTf7yXx1MjdBGZWPs 671949494 MLB Risco PLD: HIGH Criou: 12/09/2025 Cr…" at bounding box center [959, 643] width 1060 height 90
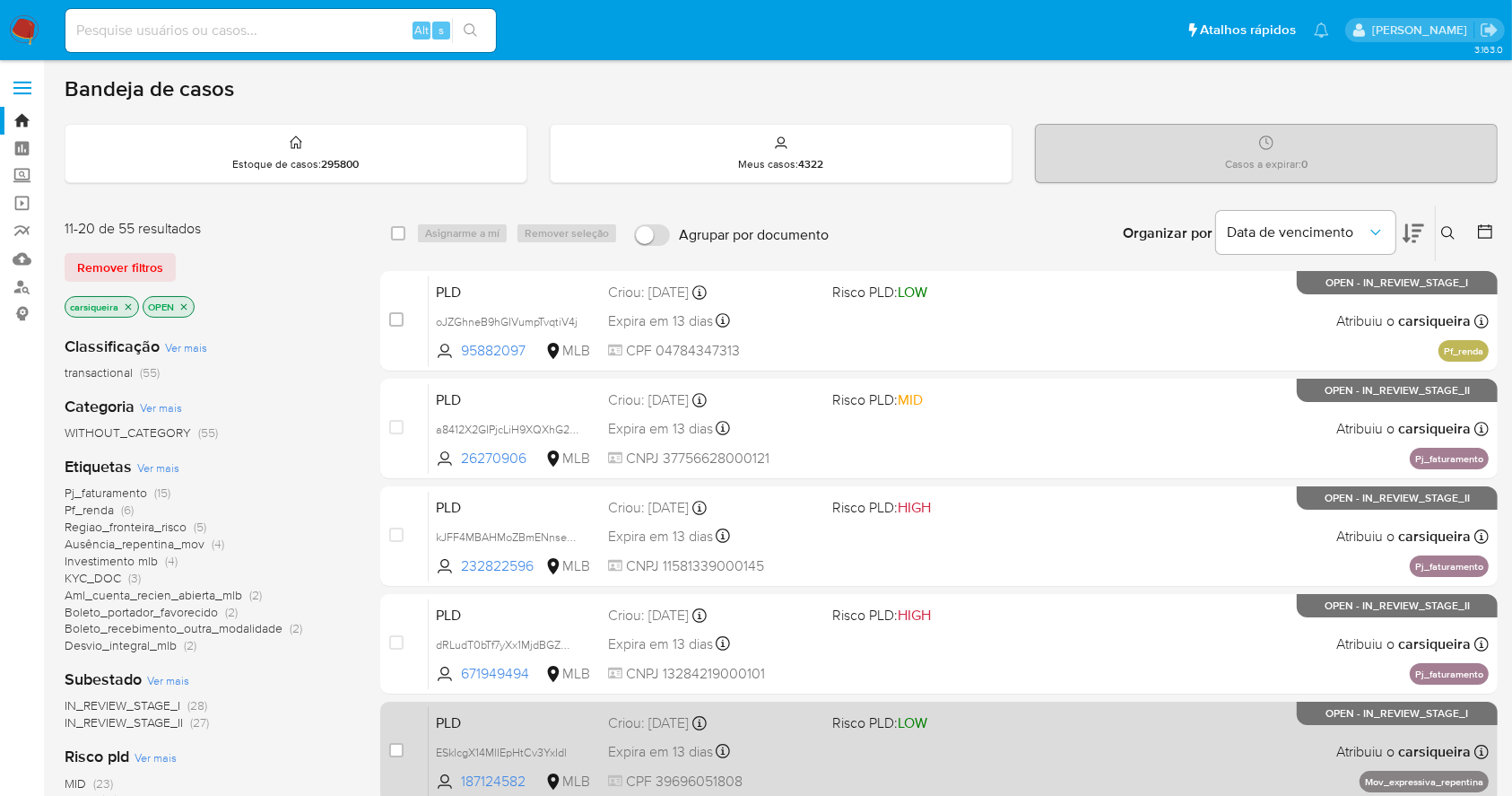
click at [1179, 760] on div "PLD ESklcgX14MlIEpHtCv3YxIdl 187124582 MLB Risco PLD: LOW Criou: 12/09/2025 Cri…" at bounding box center [959, 751] width 1060 height 90
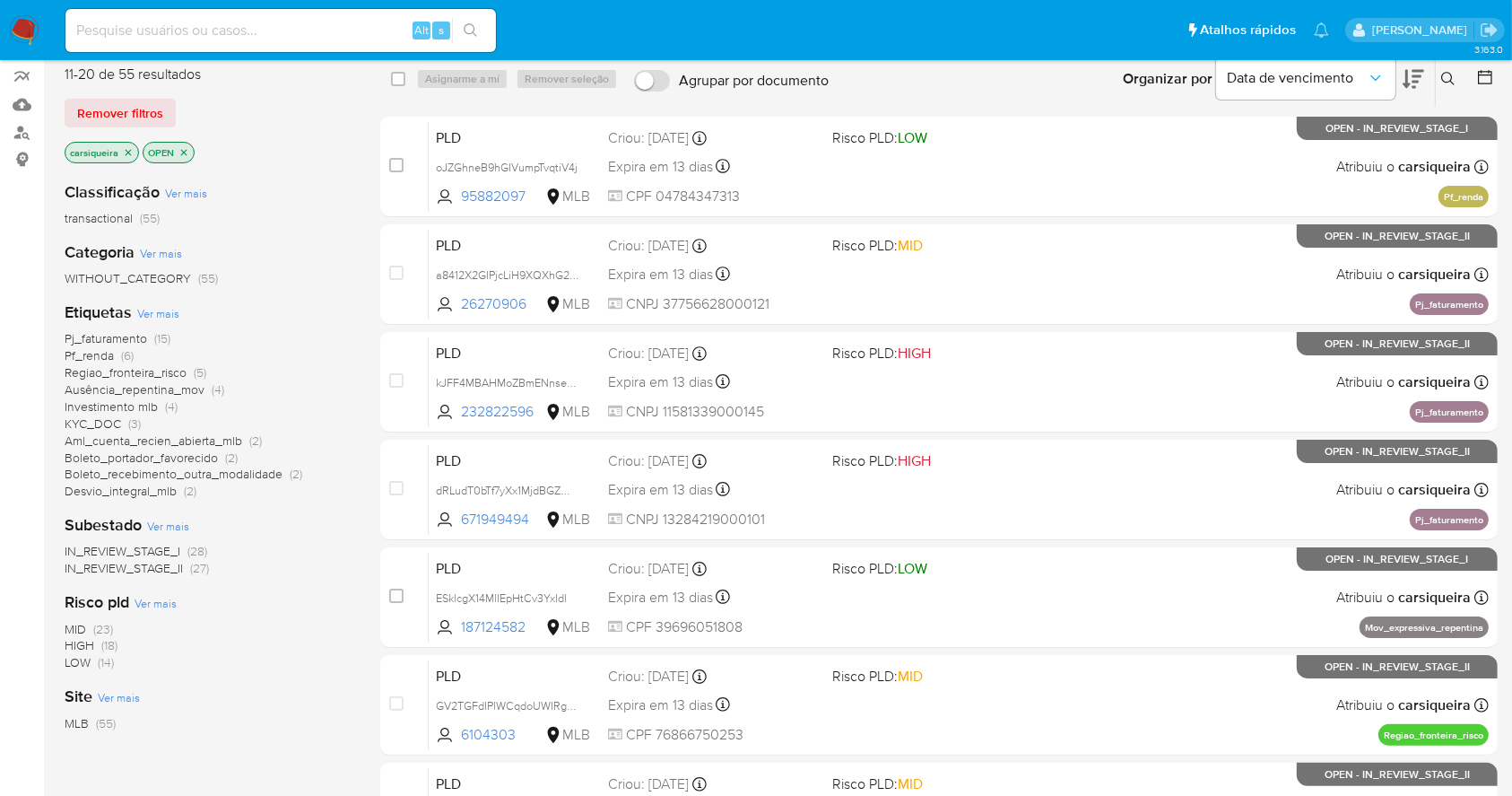
scroll to position [684, 0]
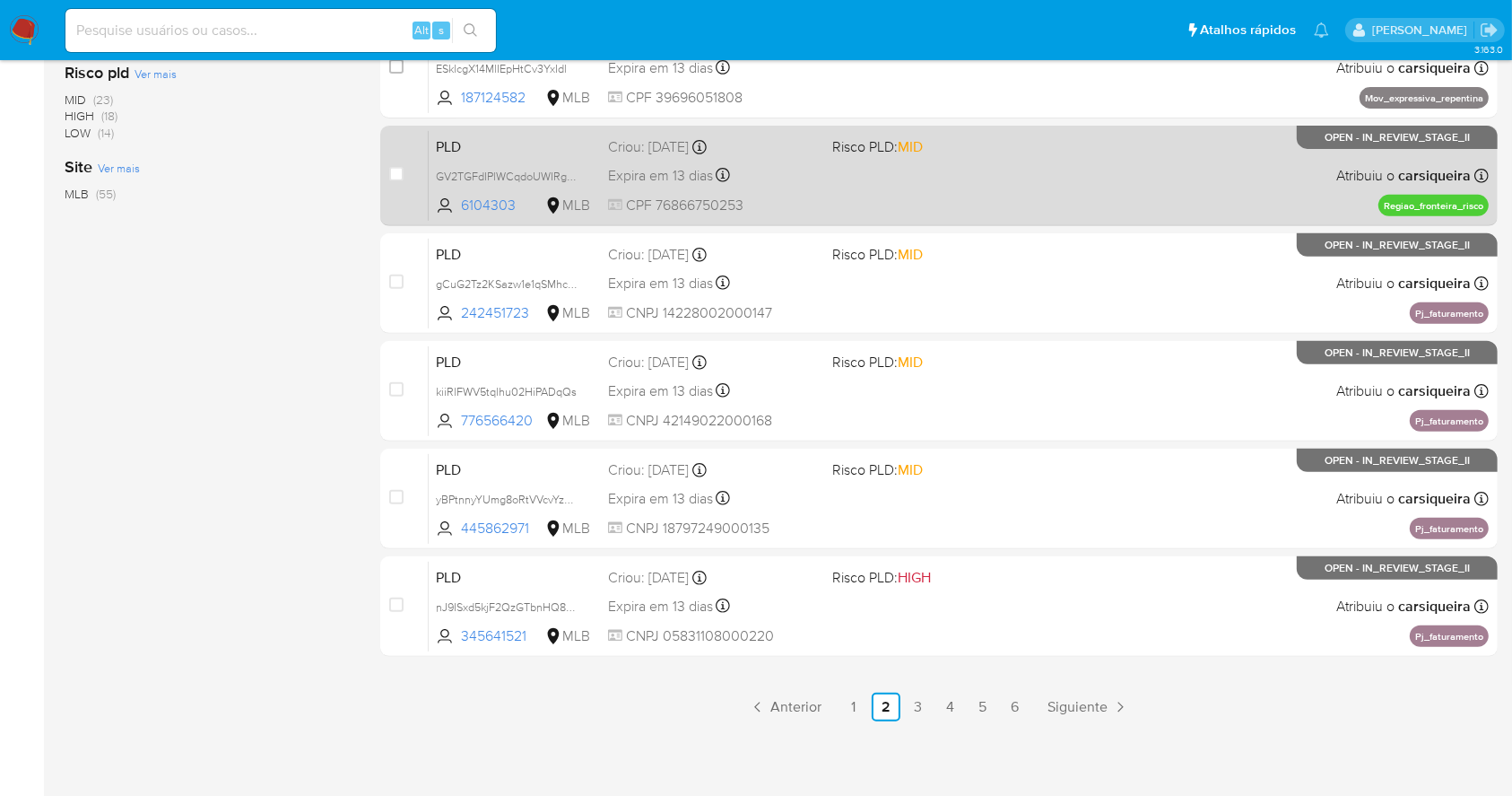
click at [1019, 193] on div "PLD GV2TGFdIPlWCqdoUWIRgeTNG 6104303 MLB Risco PLD: MID Criou: 12/09/2025 Criou…" at bounding box center [959, 175] width 1060 height 90
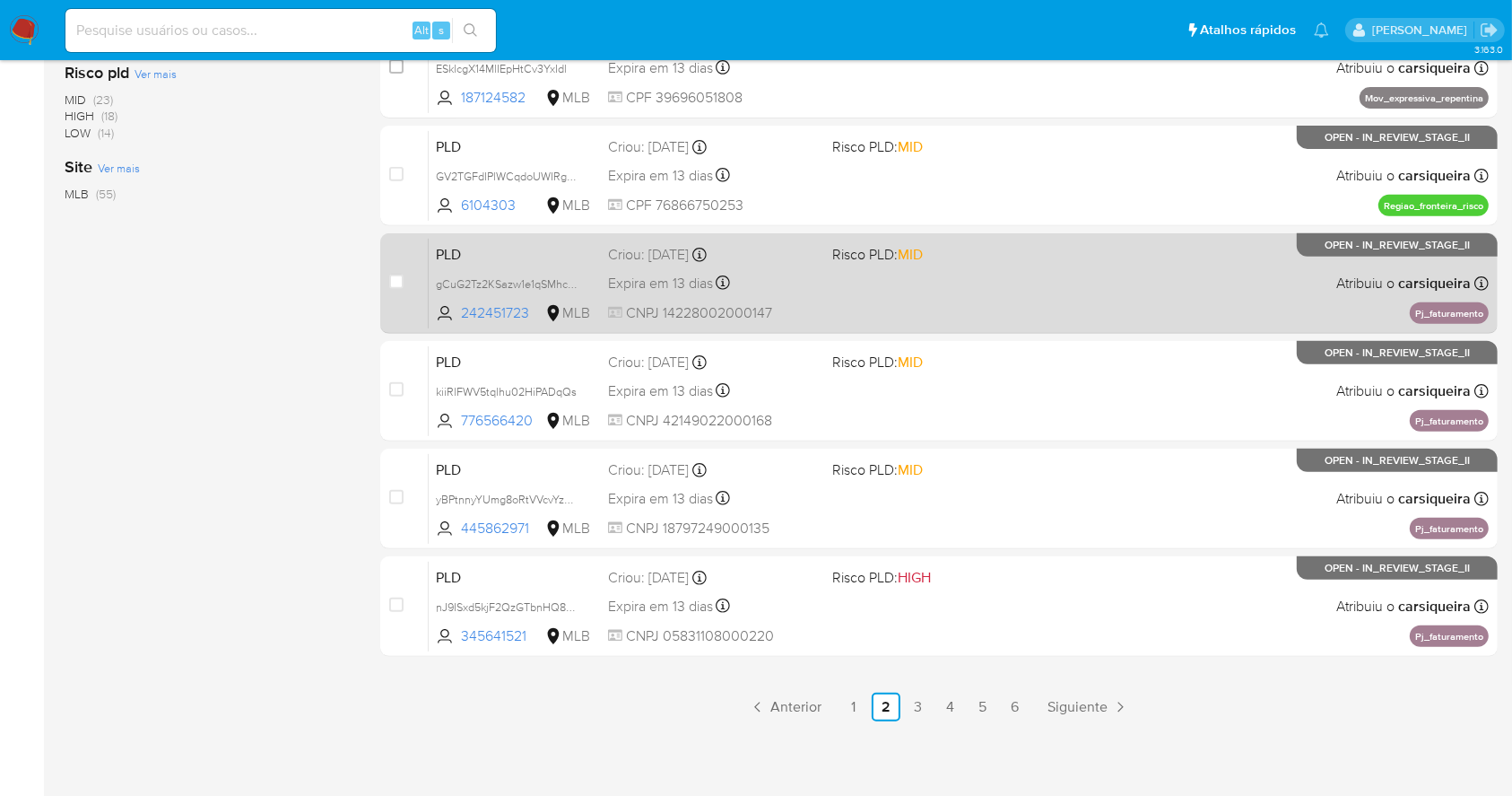
click at [1105, 296] on div "PLD gCuG2Tz2KSazw1e1qSMhcAyU 242451723 MLB Risco PLD: MID Criou: 12/09/2025 Cri…" at bounding box center [959, 282] width 1060 height 90
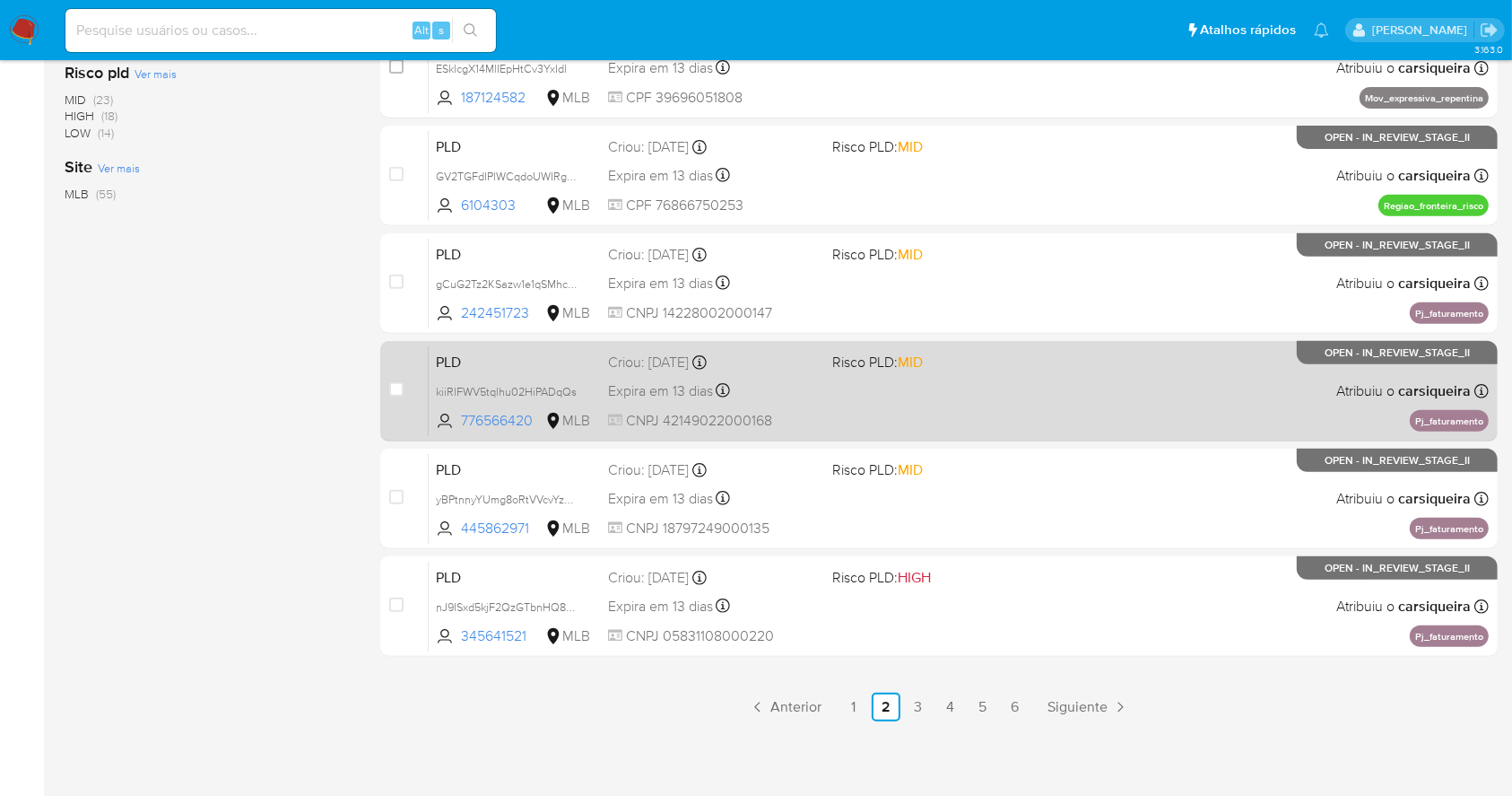
click at [1353, 388] on span "Atribuiu o carsiqueira" at bounding box center [1403, 391] width 134 height 20
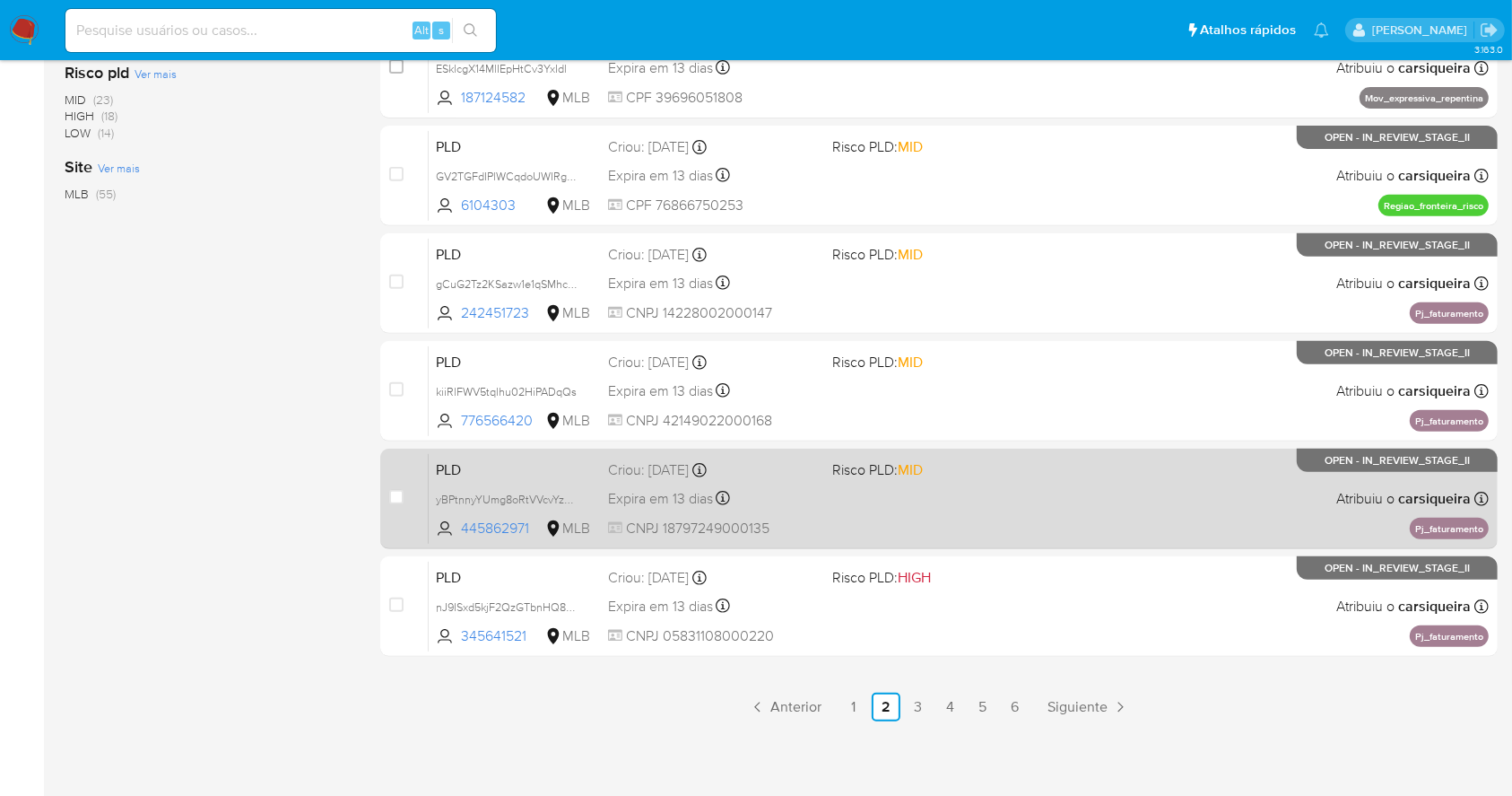
click at [1119, 519] on div "PLD yBPtnnyYUmg8oRtVVcvYzCBx 445862971 MLB Risco PLD: MID Criou: 12/09/2025 Cri…" at bounding box center [959, 498] width 1060 height 90
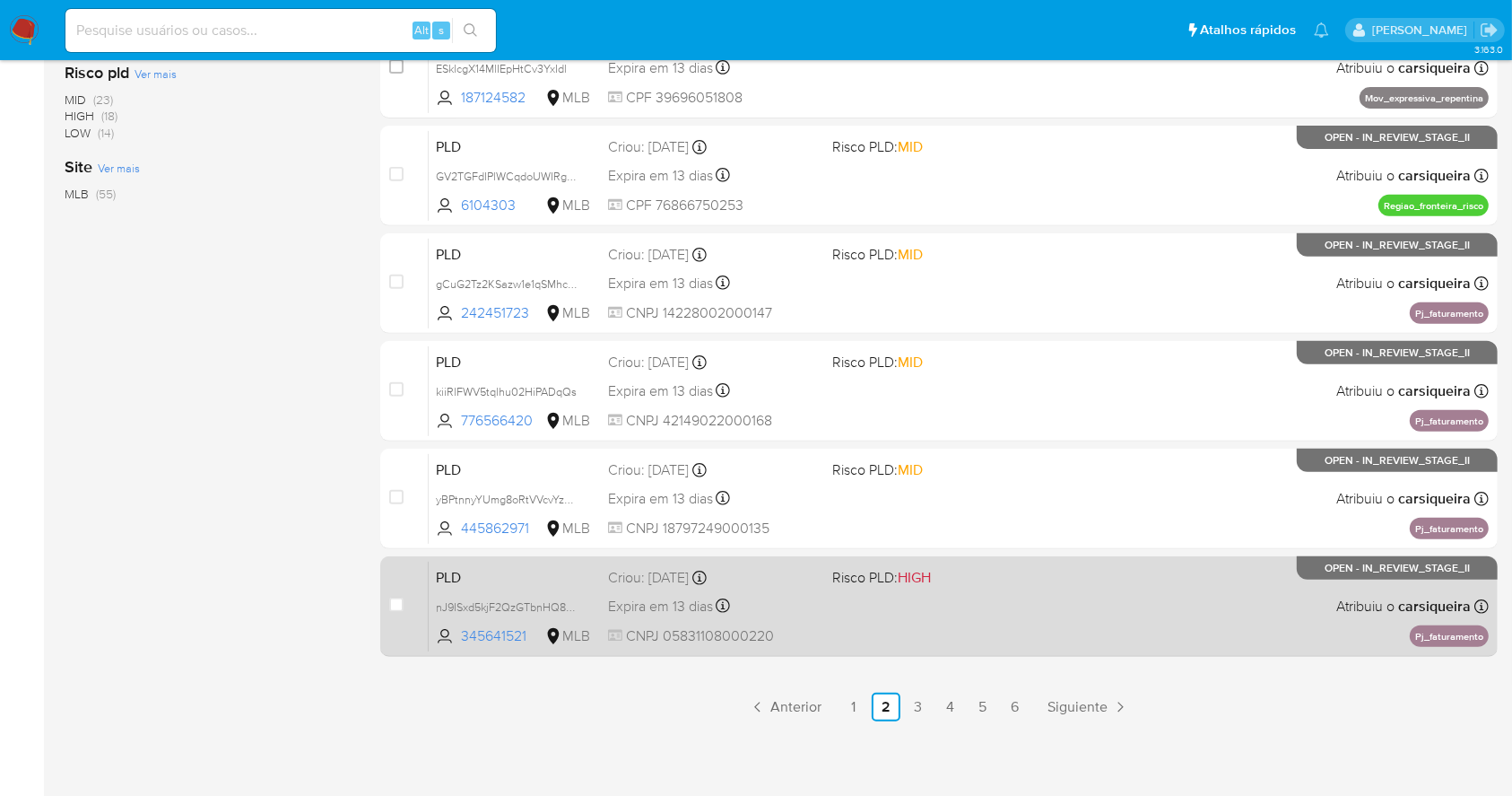
click at [1019, 636] on div "PLD nJ9ISxd5kjF2QzGTbnHQ8LHj 345641521 MLB Risco PLD: HIGH Criou: 12/09/2025 Cr…" at bounding box center [959, 606] width 1060 height 90
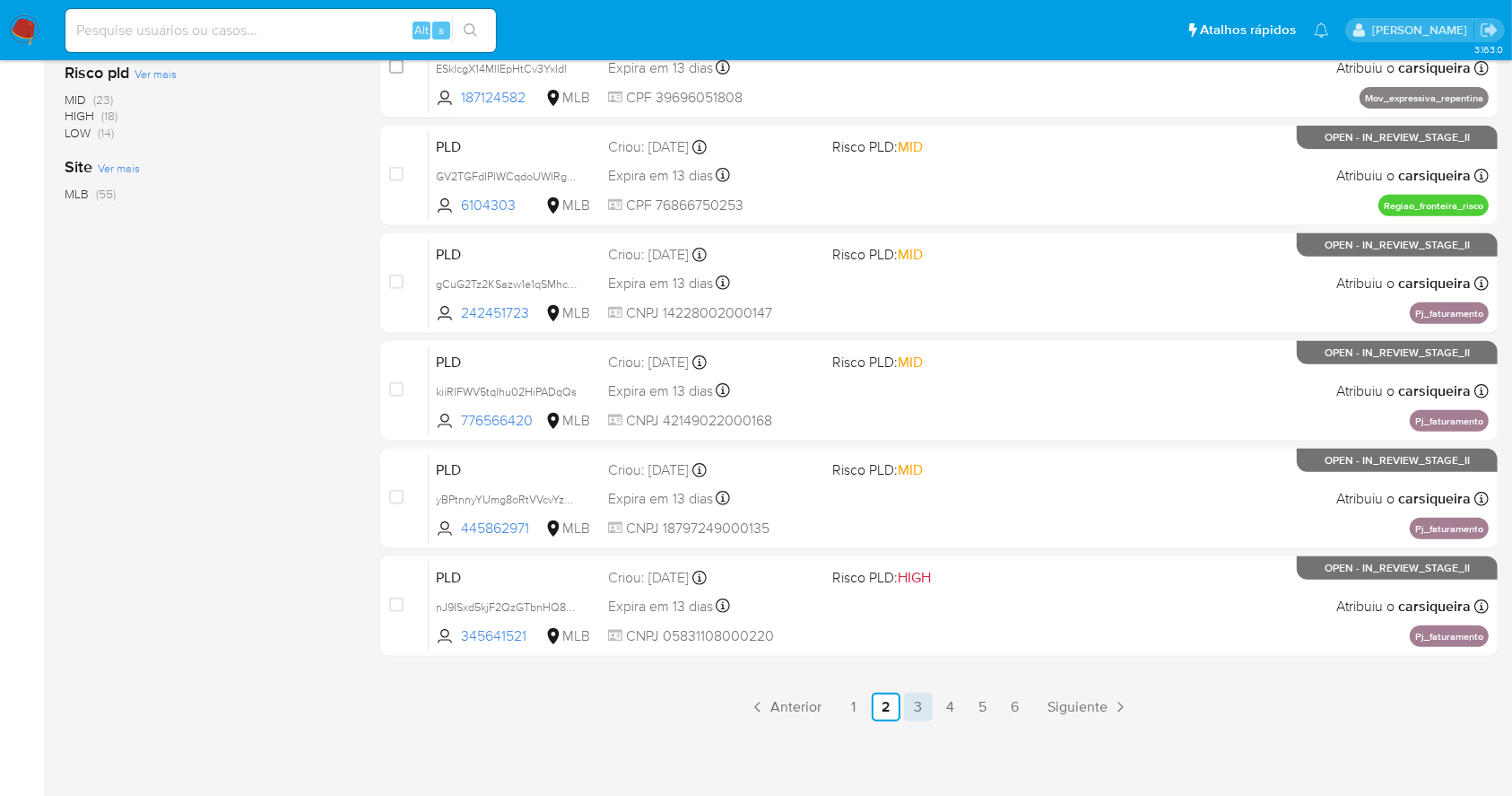
click at [919, 701] on link "3" at bounding box center [918, 707] width 29 height 29
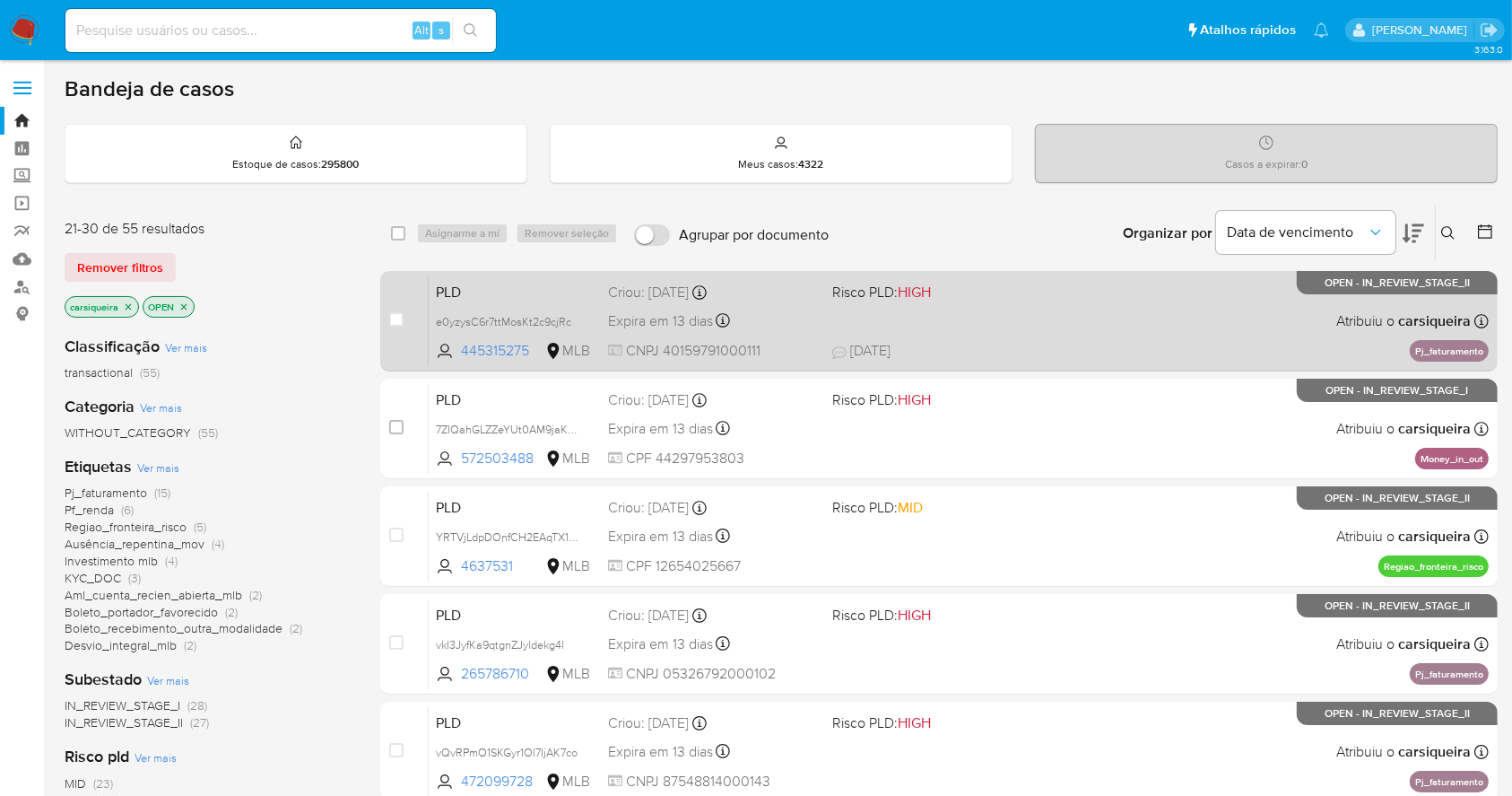
click at [1047, 332] on div "PLD e0yzysC6r7ttMosKt2c9cjRc 445315275 MLB Risco PLD: HIGH Criou: 12/09/2025 Cr…" at bounding box center [959, 321] width 1060 height 90
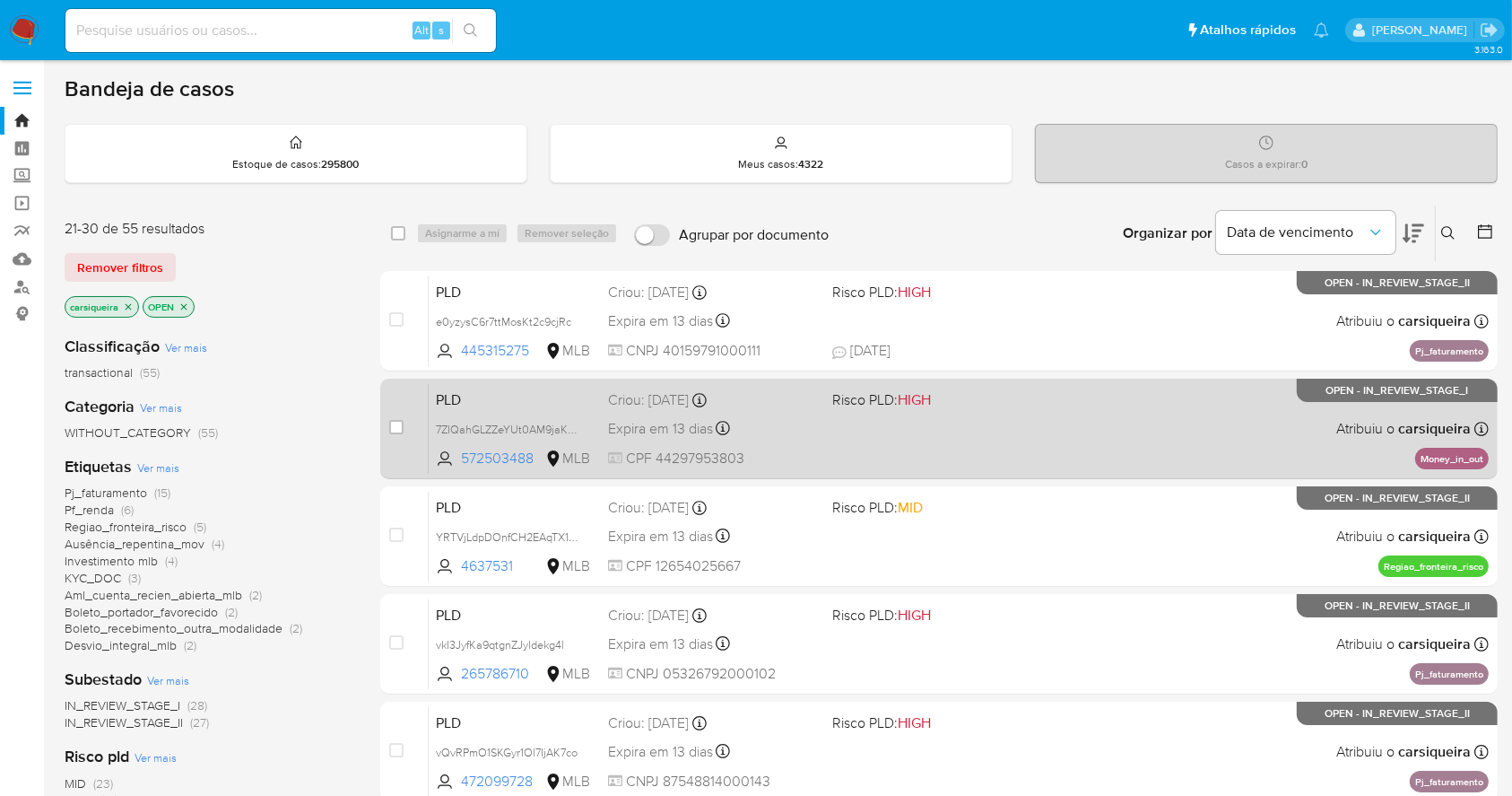
click at [1056, 410] on div "PLD 7ZIQahGLZZeYUt0AM9jaK3WC 572503488 MLB Risco PLD: HIGH Criou: 12/09/2025 Cr…" at bounding box center [959, 428] width 1060 height 90
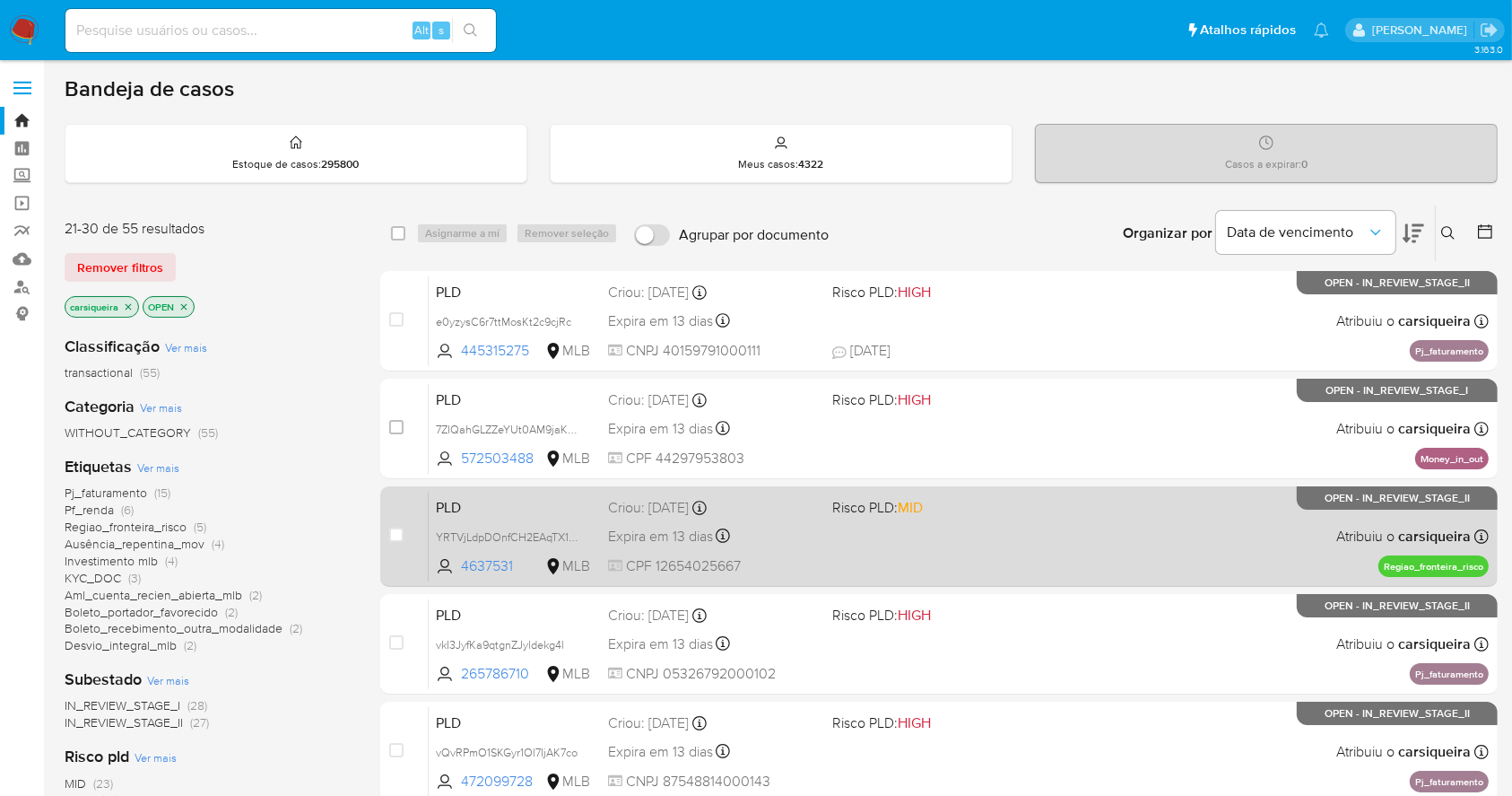
click at [1138, 517] on div "PLD YRTVjLdpDOnfCH2EAqTX1krt 4637531 MLB Risco PLD: MID Criou: 12/09/2025 Criou…" at bounding box center [959, 536] width 1060 height 90
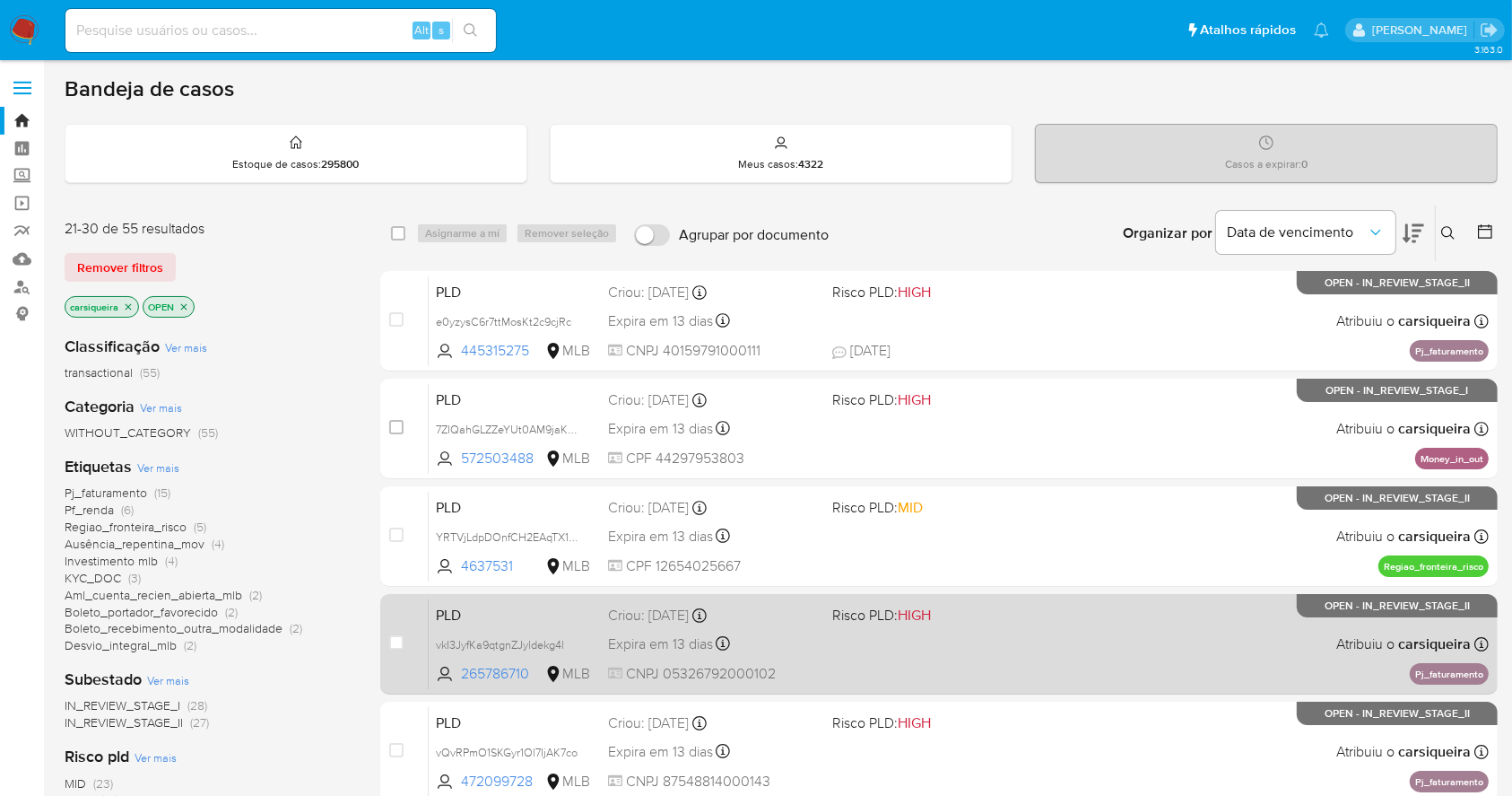
click at [1144, 638] on div "PLD vkI3JyfKa9qtgnZJyldekg4l 265786710 MLB Risco PLD: HIGH Criou: 12/09/2025 Cr…" at bounding box center [959, 643] width 1060 height 90
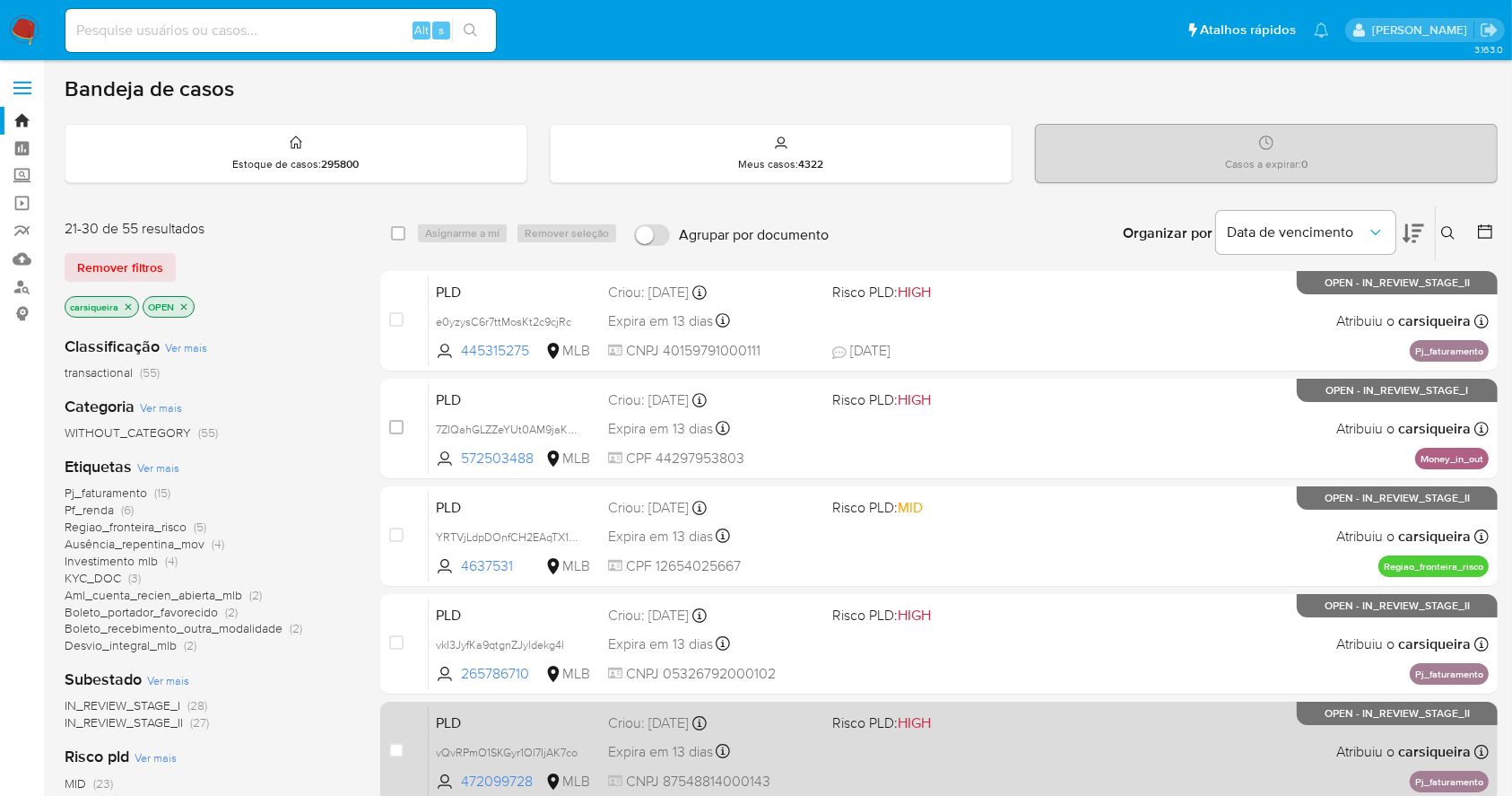
click at [1155, 742] on div "PLD vQvRPmO1SKGyr1Ol7IjAK7co 472099728 MLB Risco PLD: HIGH Criou: 12/09/2025 Cr…" at bounding box center [959, 751] width 1060 height 90
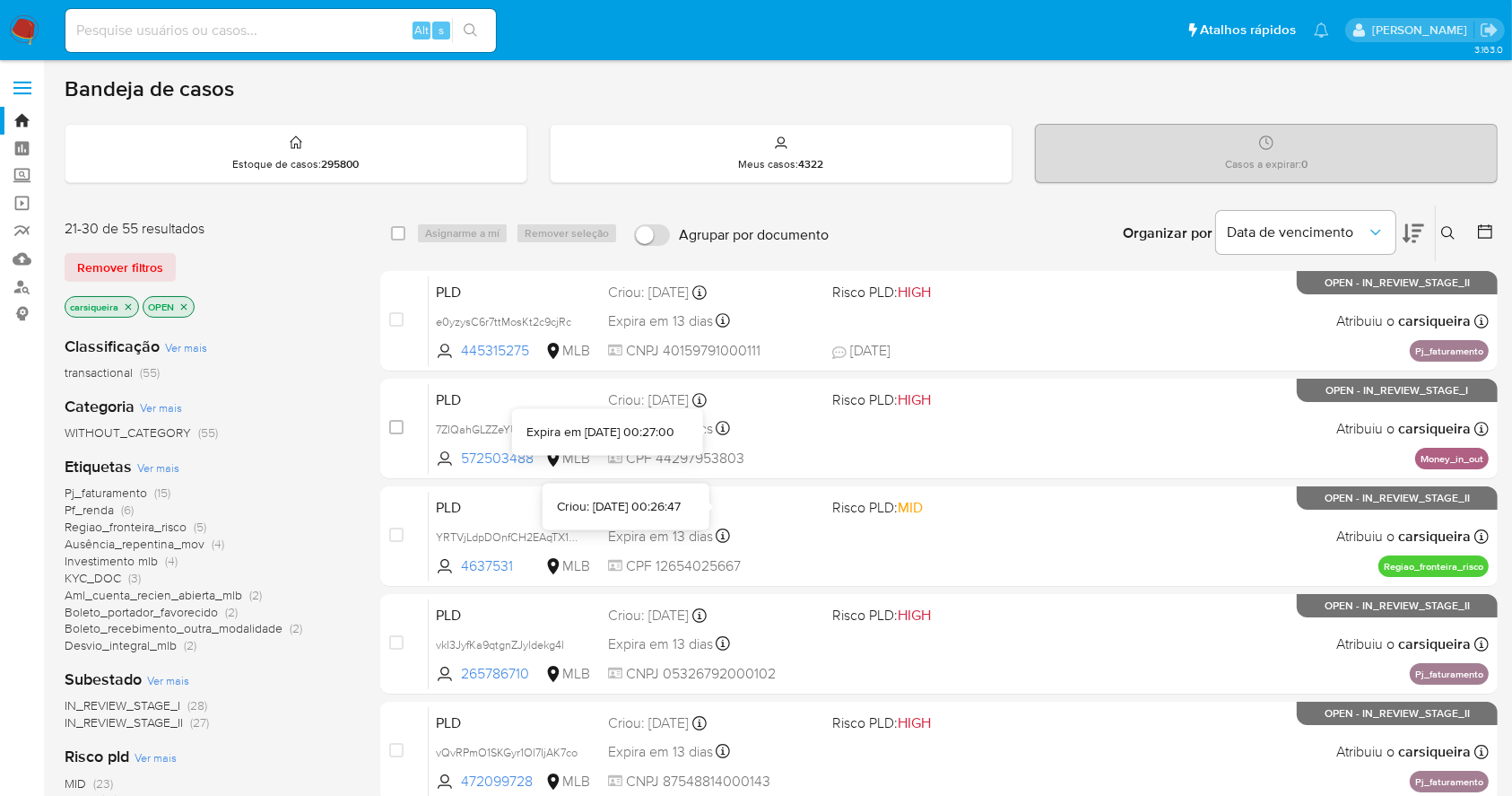
scroll to position [684, 0]
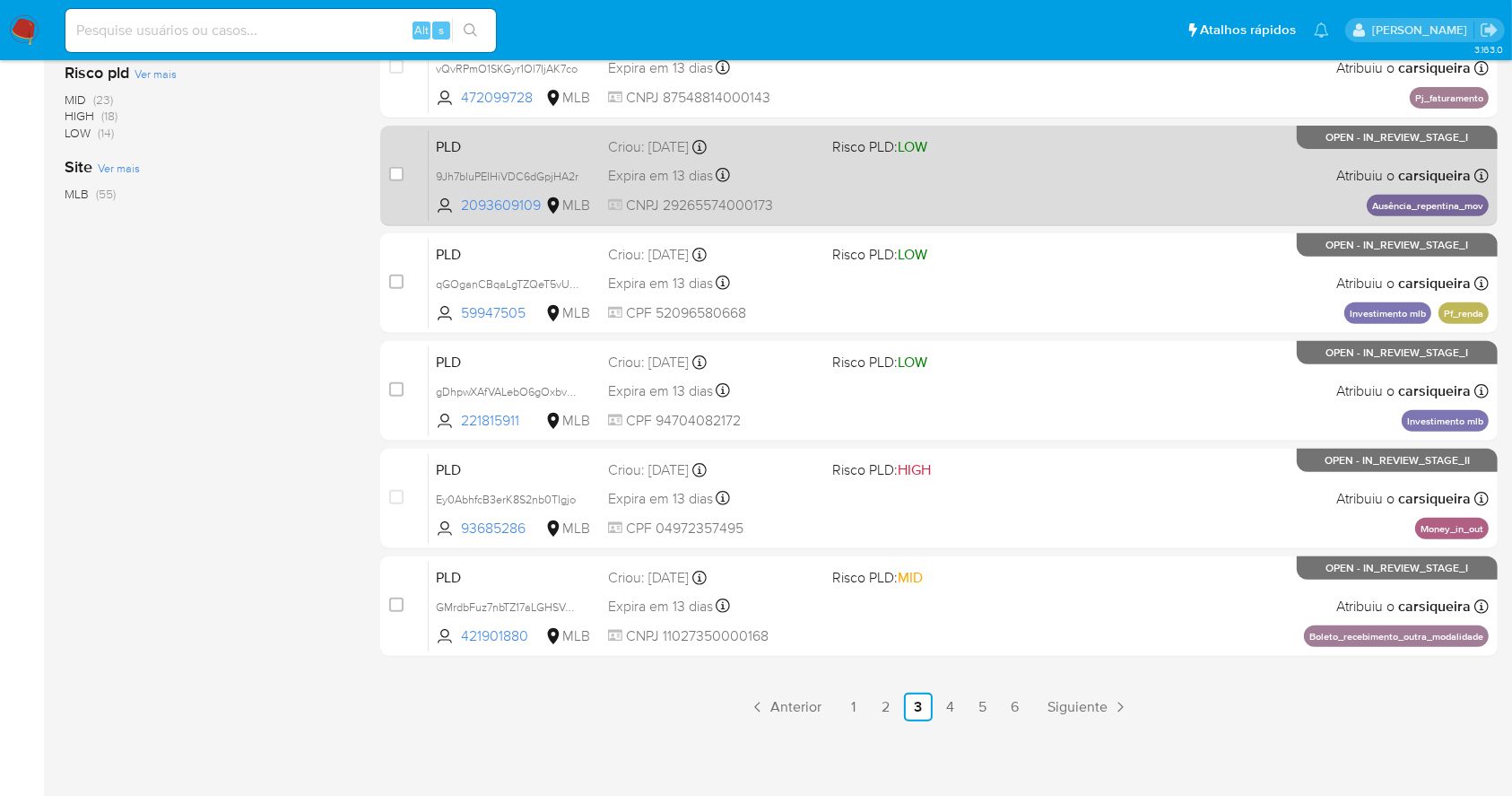
click at [886, 140] on span "Risco PLD: LOW" at bounding box center [879, 145] width 95 height 20
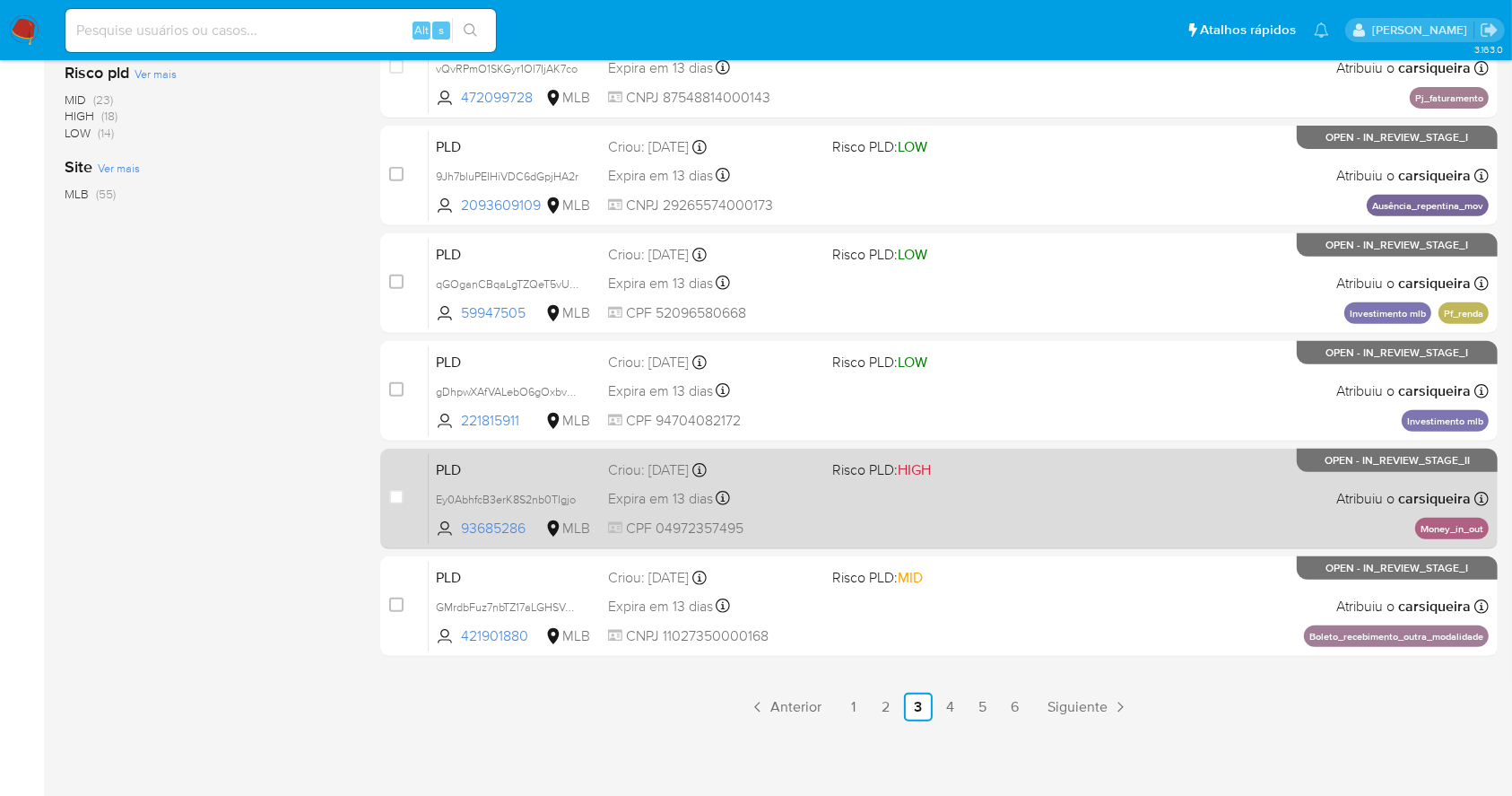
click at [1154, 485] on div "PLD Ey0AbhfcB3erK8S2nb0TIgjo 93685286 MLB Risco PLD: HIGH Criou: 12/09/2025 Cri…" at bounding box center [959, 498] width 1060 height 90
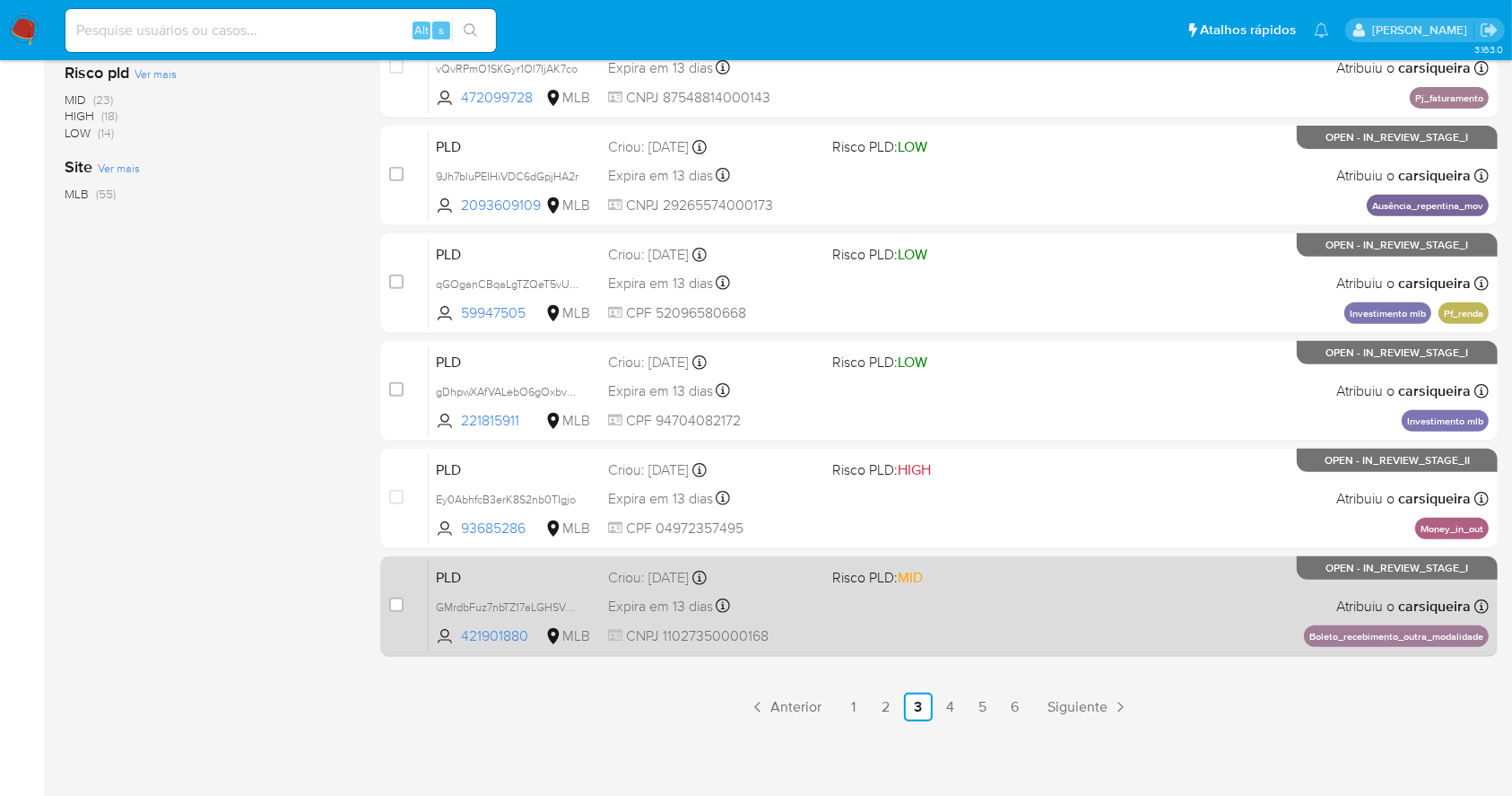
click at [1111, 602] on div "PLD GMrdbFuz7nbTZ17aLGHSVAmW 421901880 MLB Risco PLD: MID Criou: 12/09/2025 Cri…" at bounding box center [959, 606] width 1060 height 90
drag, startPoint x: 1058, startPoint y: 629, endPoint x: 1002, endPoint y: 651, distance: 60.2
click at [1015, 651] on div "case-item-checkbox Incapaz de atribuir o caso PLD GMrdbFuz7nbTZ17aLGHSVAmW 4219…" at bounding box center [938, 607] width 1117 height 101
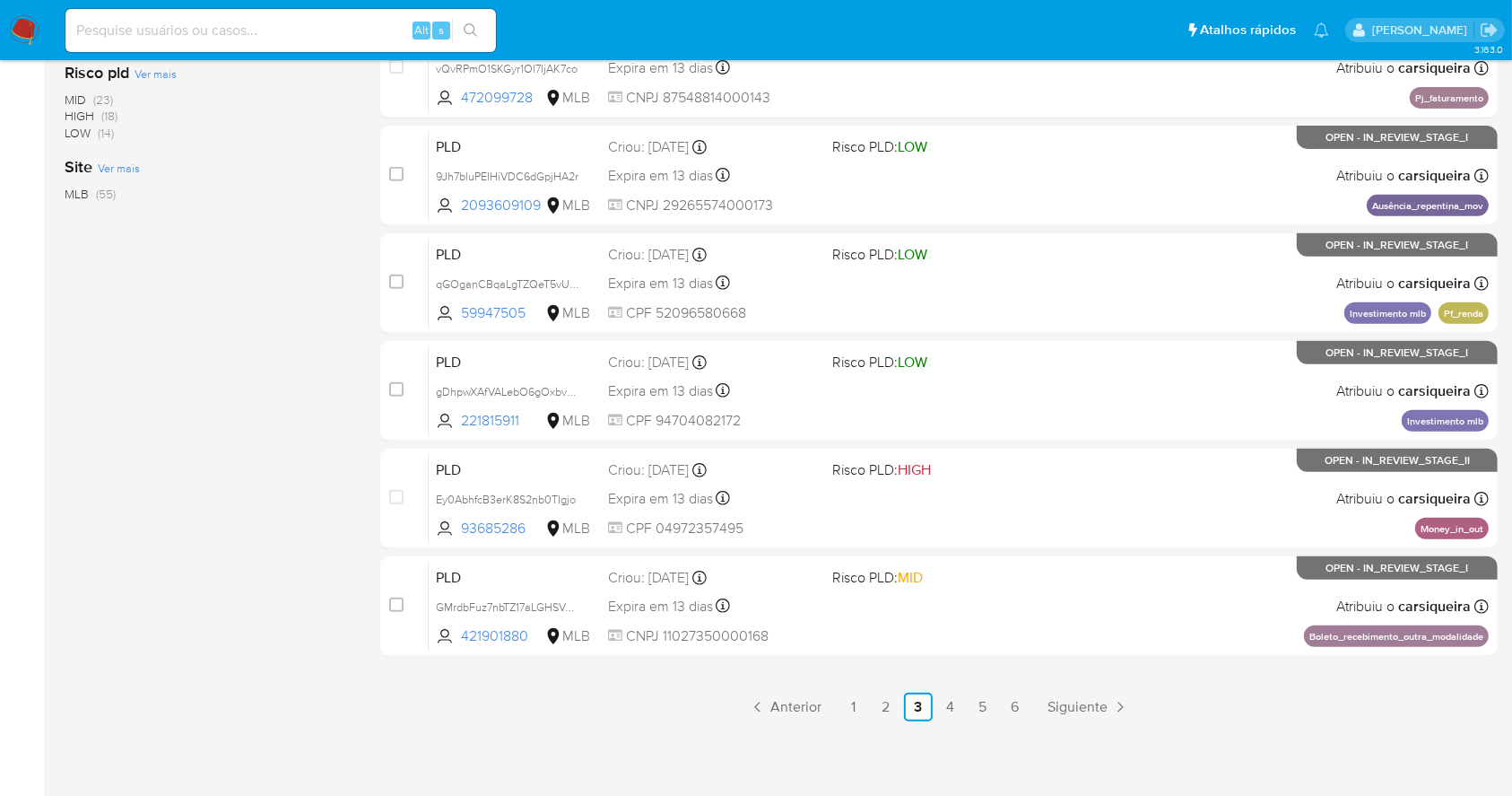
drag, startPoint x: 939, startPoint y: 707, endPoint x: 919, endPoint y: 618, distance: 91.2
click at [939, 707] on link "4" at bounding box center [950, 707] width 29 height 29
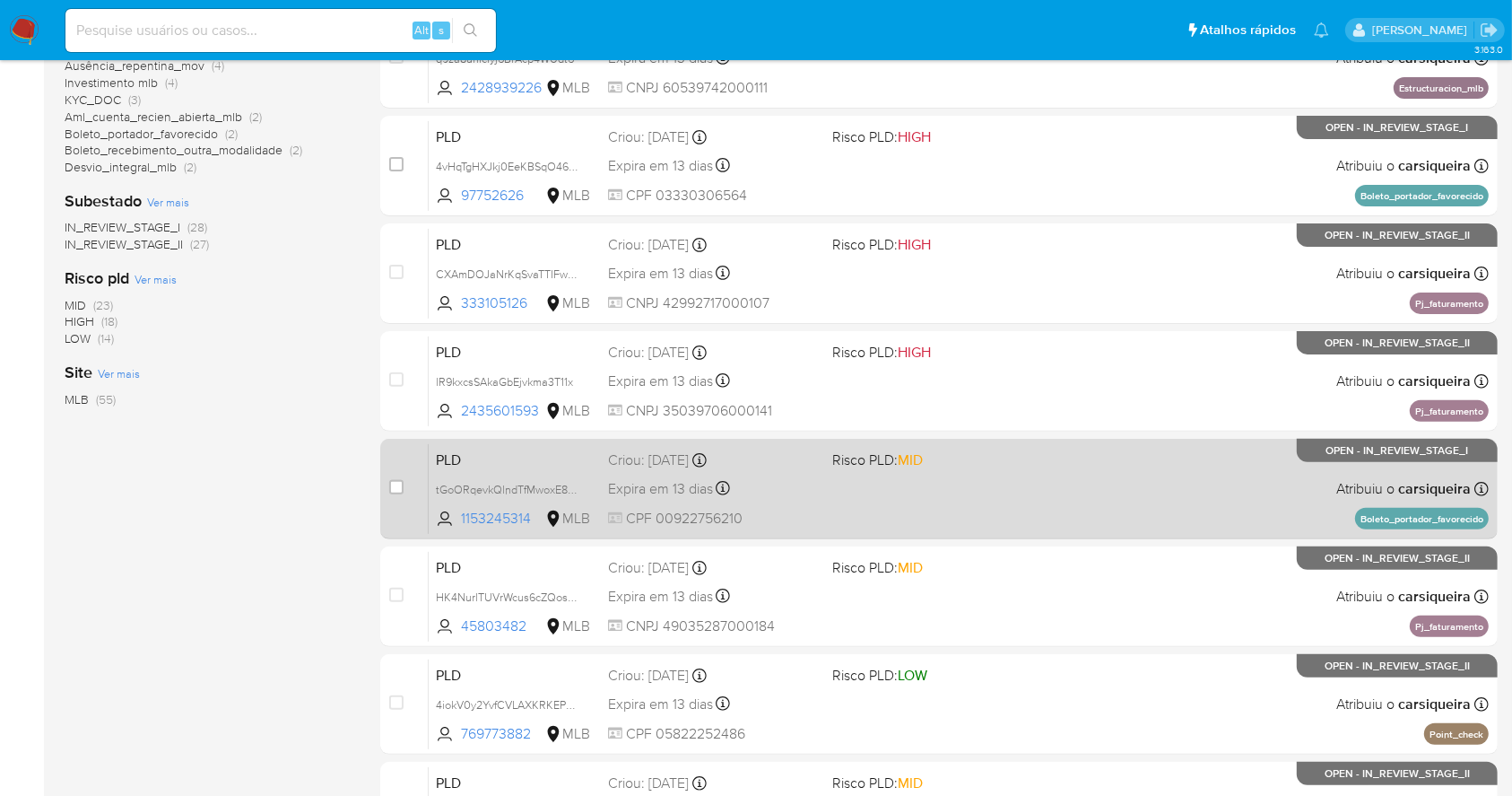
scroll to position [684, 0]
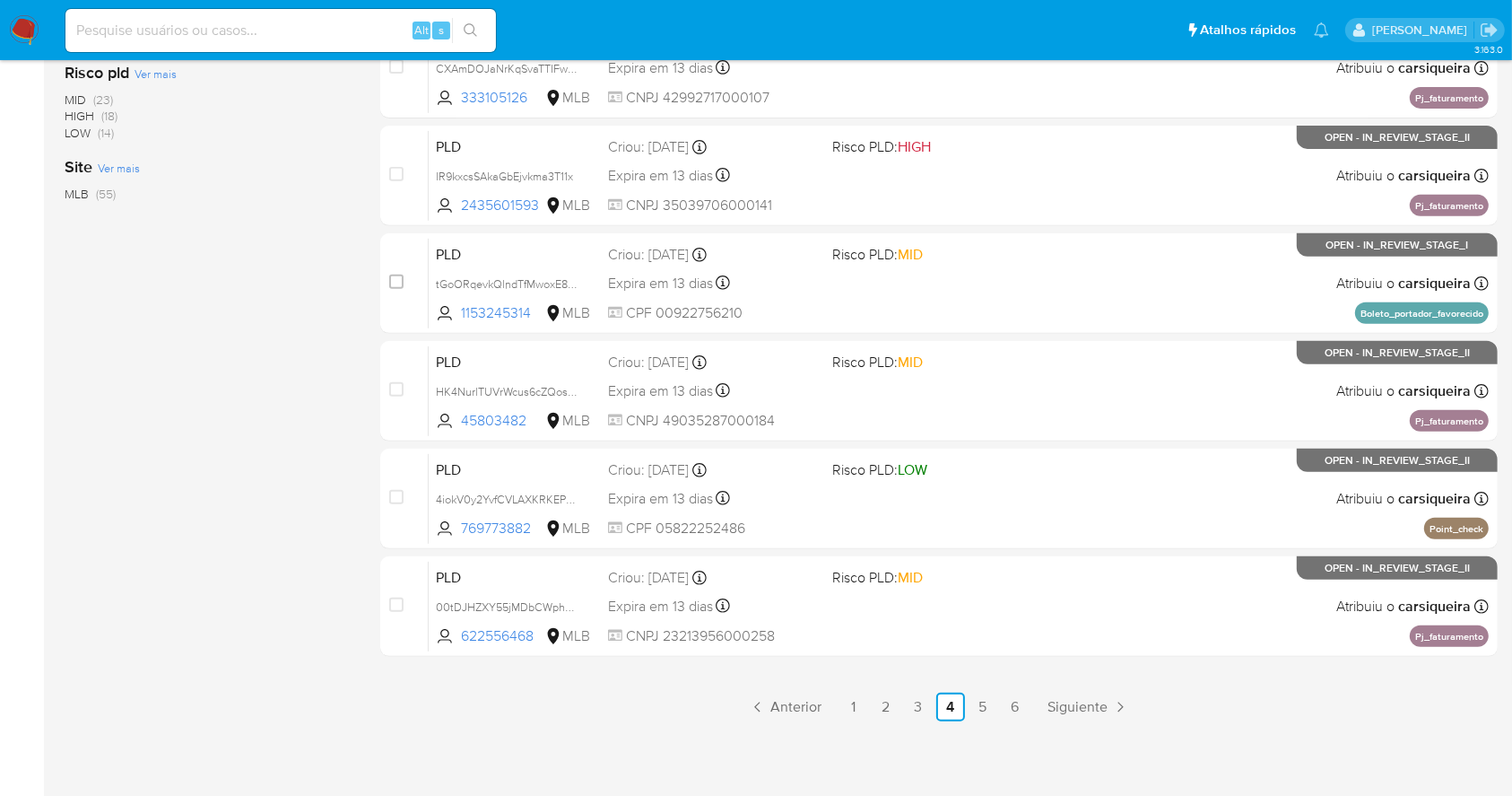
click at [32, 17] on img at bounding box center [24, 30] width 31 height 31
click at [33, 17] on img at bounding box center [24, 30] width 31 height 31
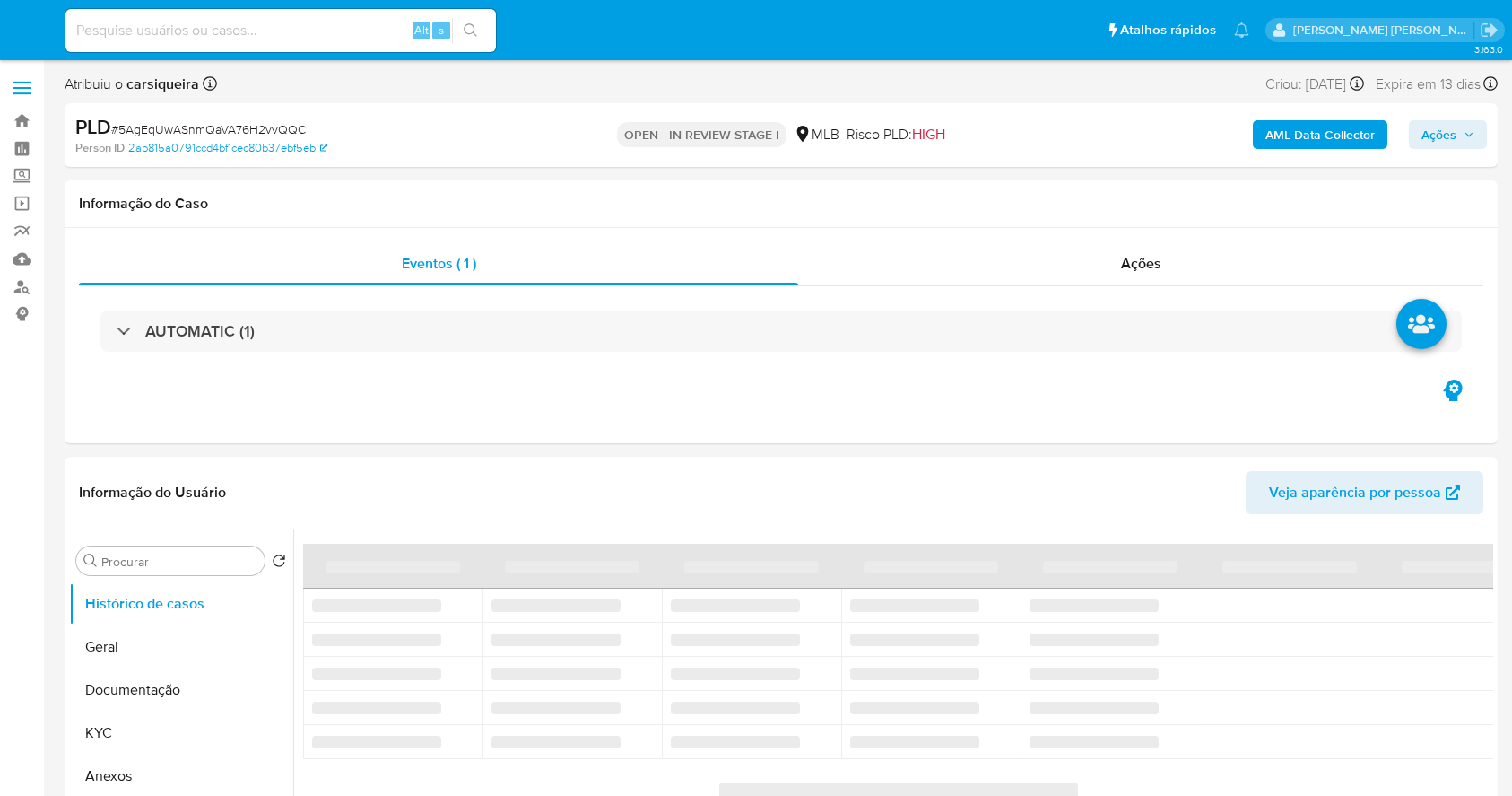
select select "10"
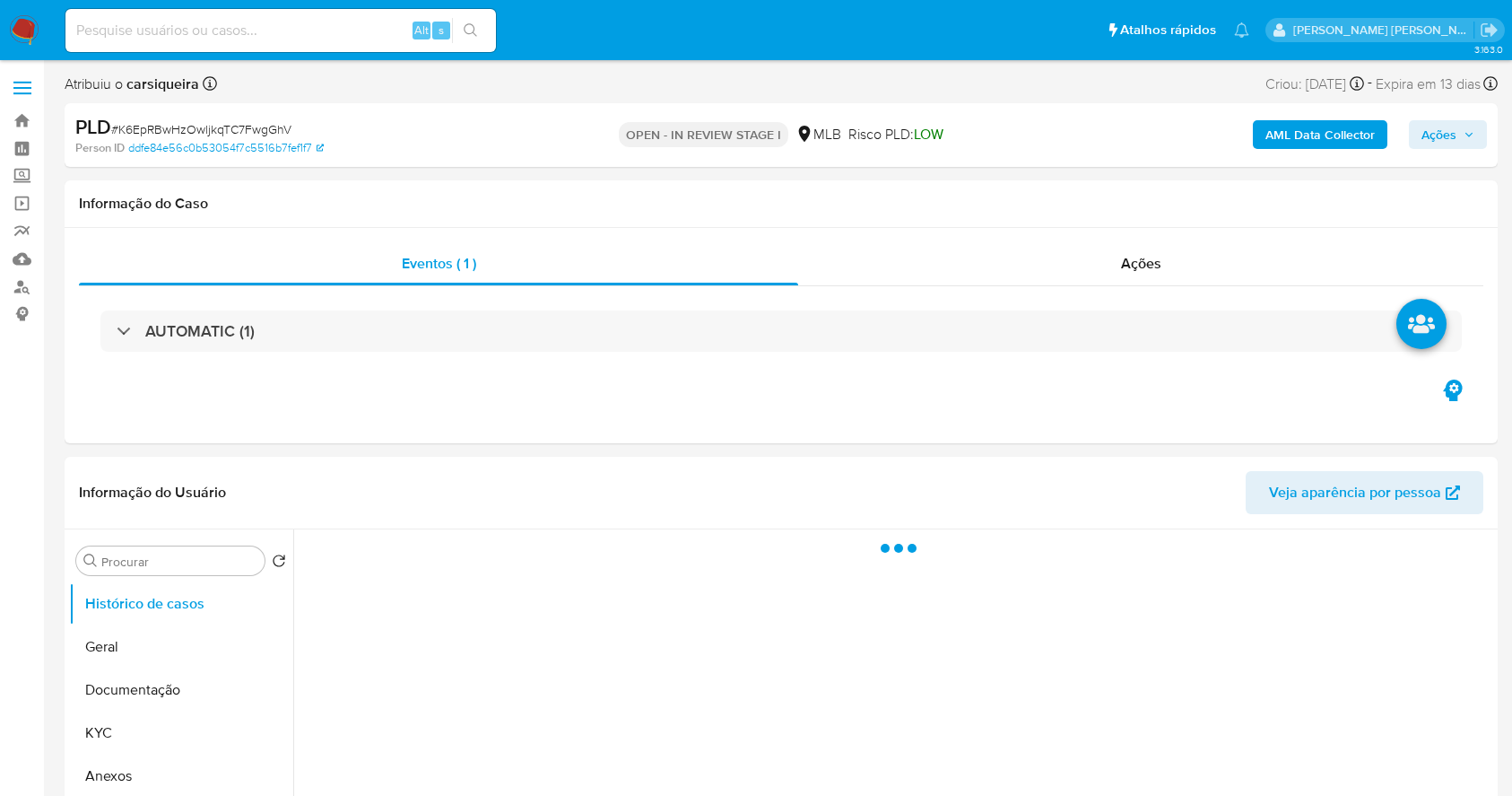
select select "10"
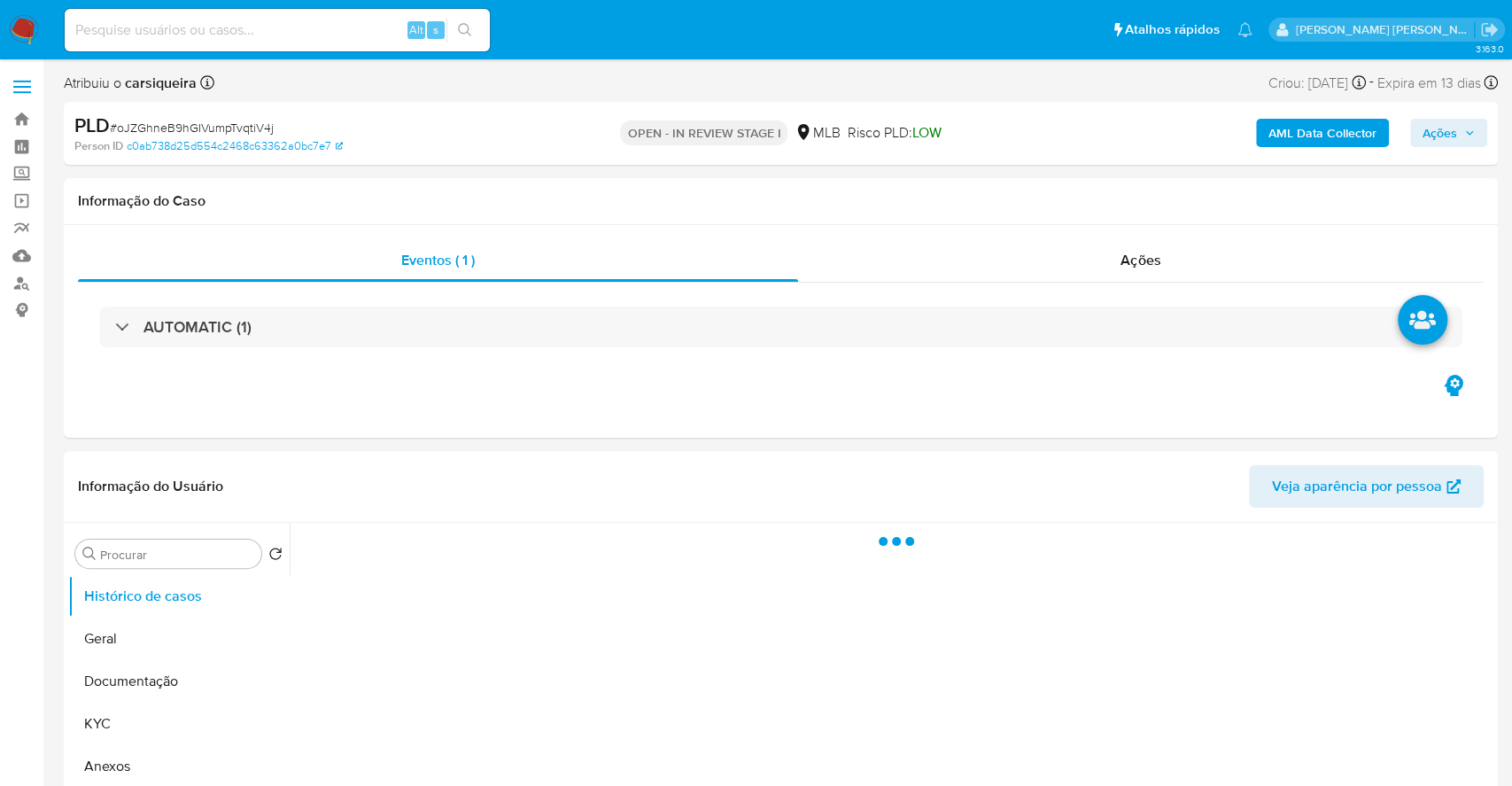
select select "10"
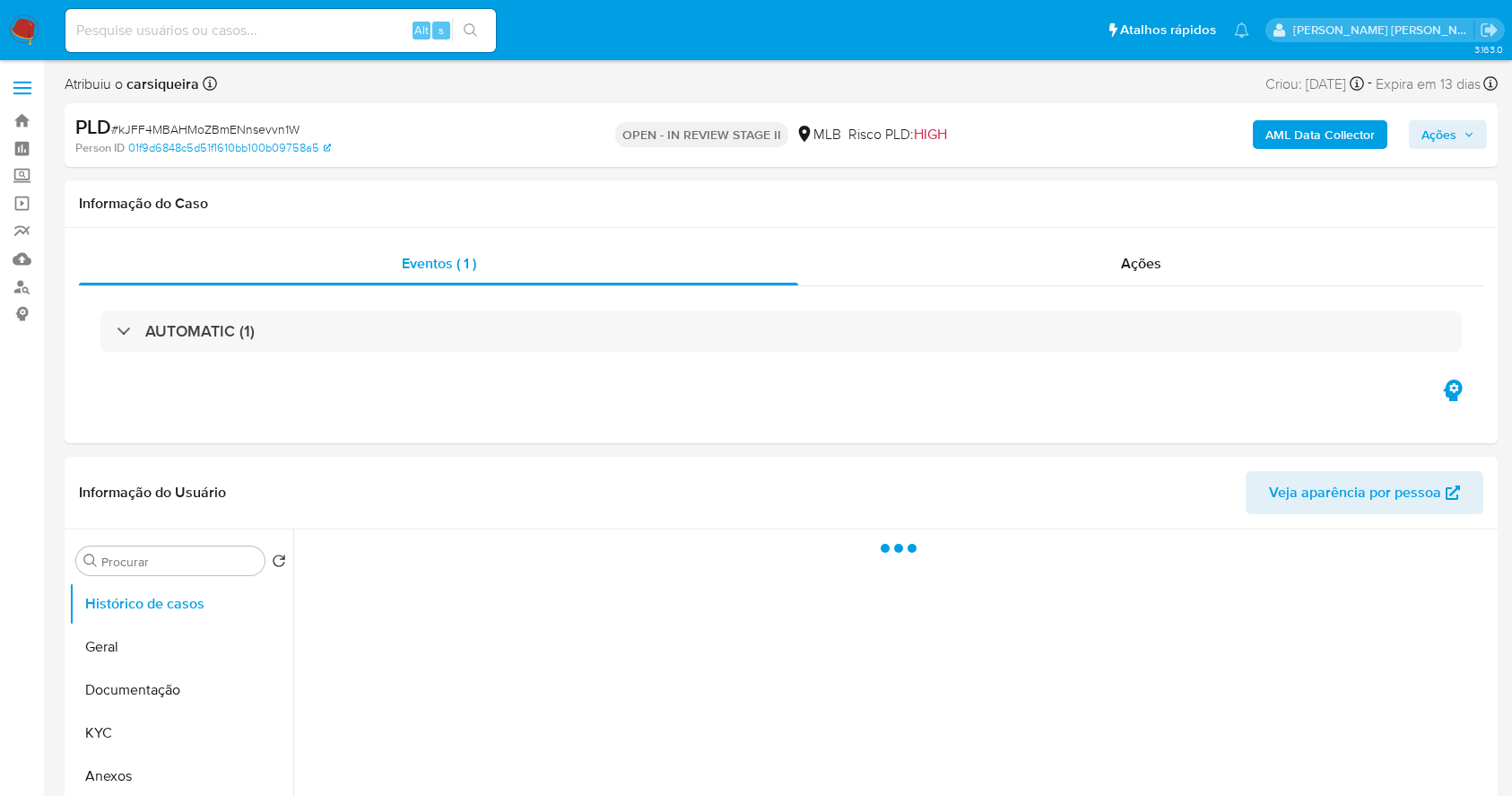
select select "10"
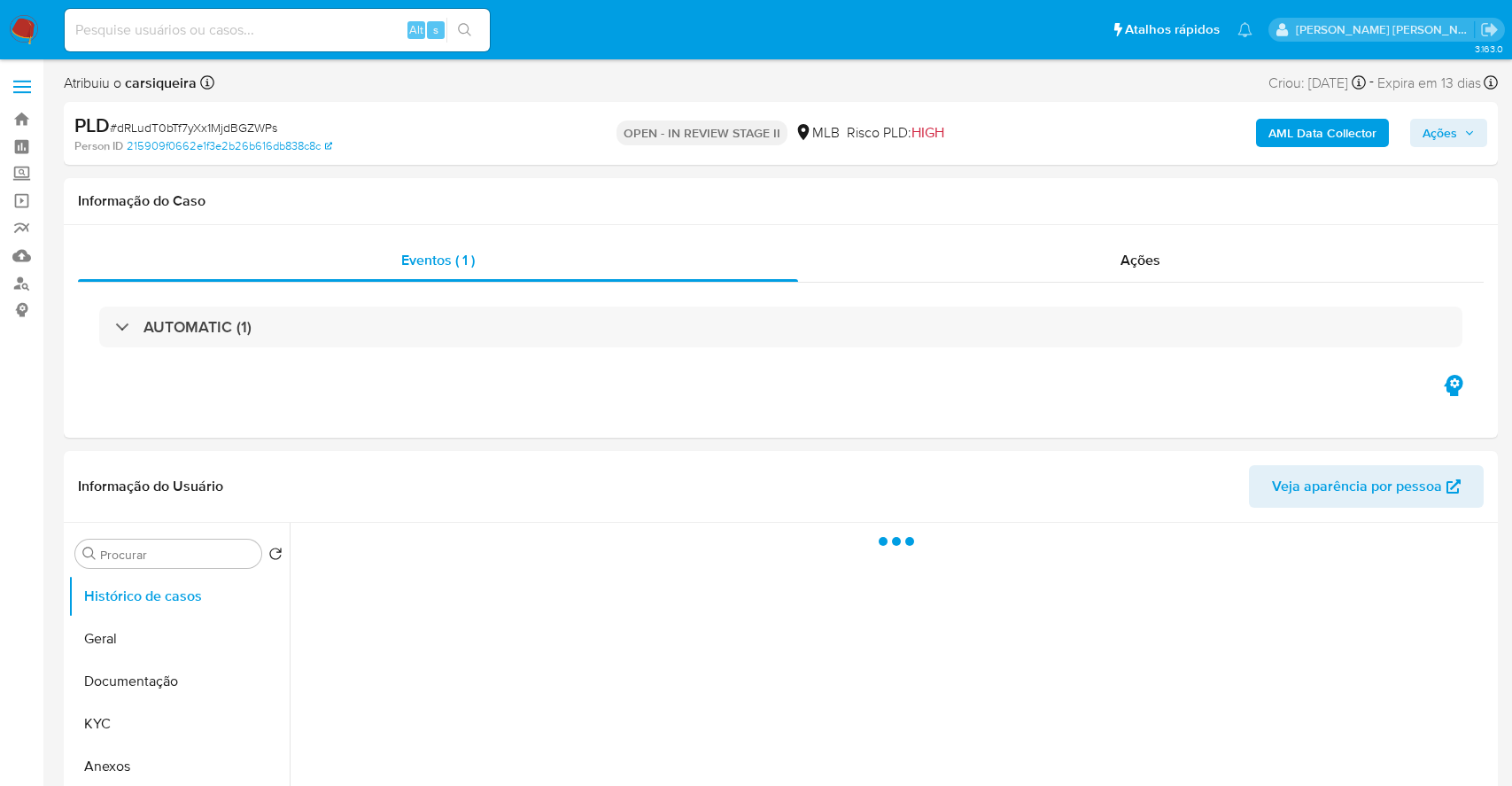
select select "10"
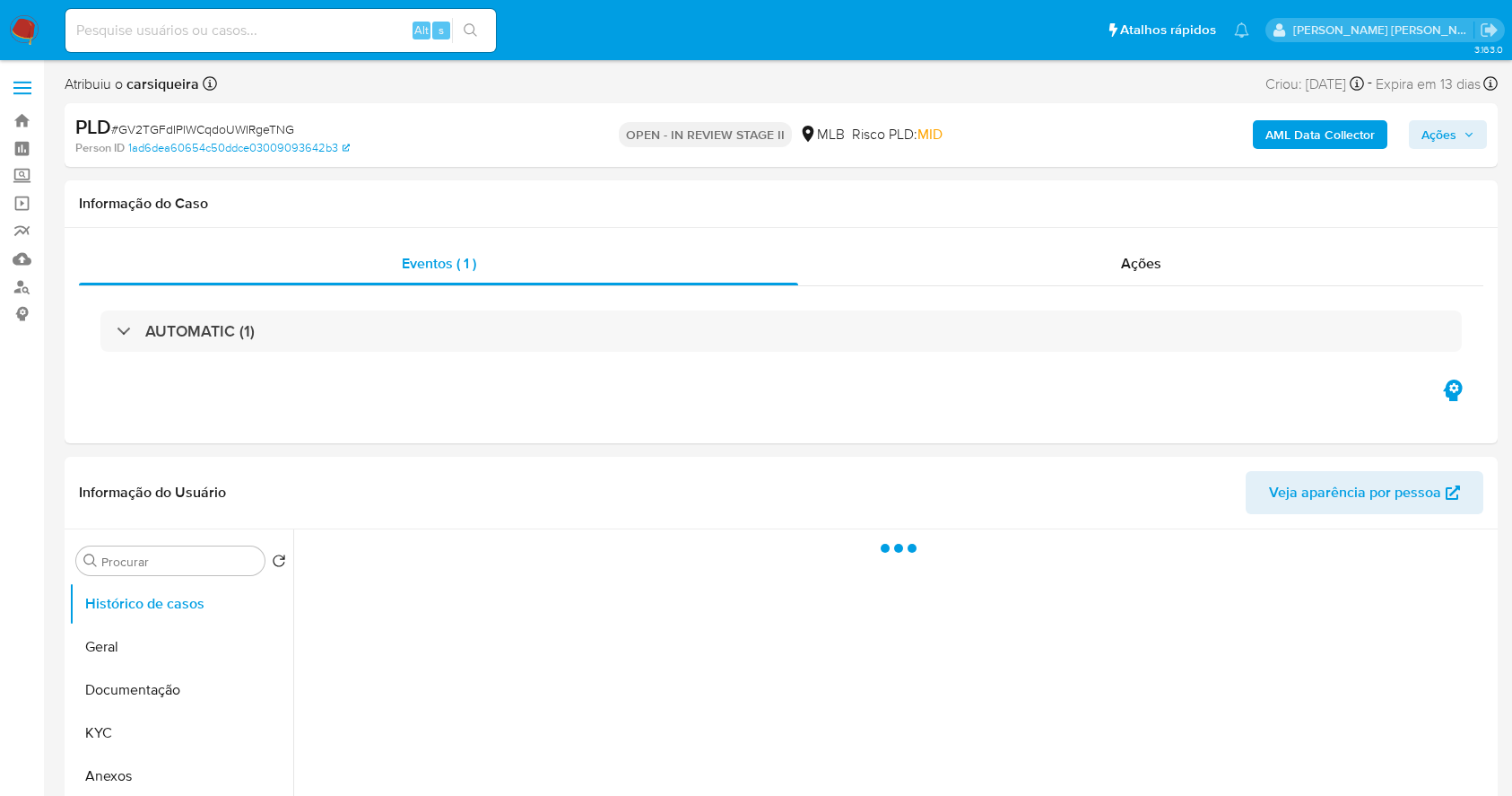
select select "10"
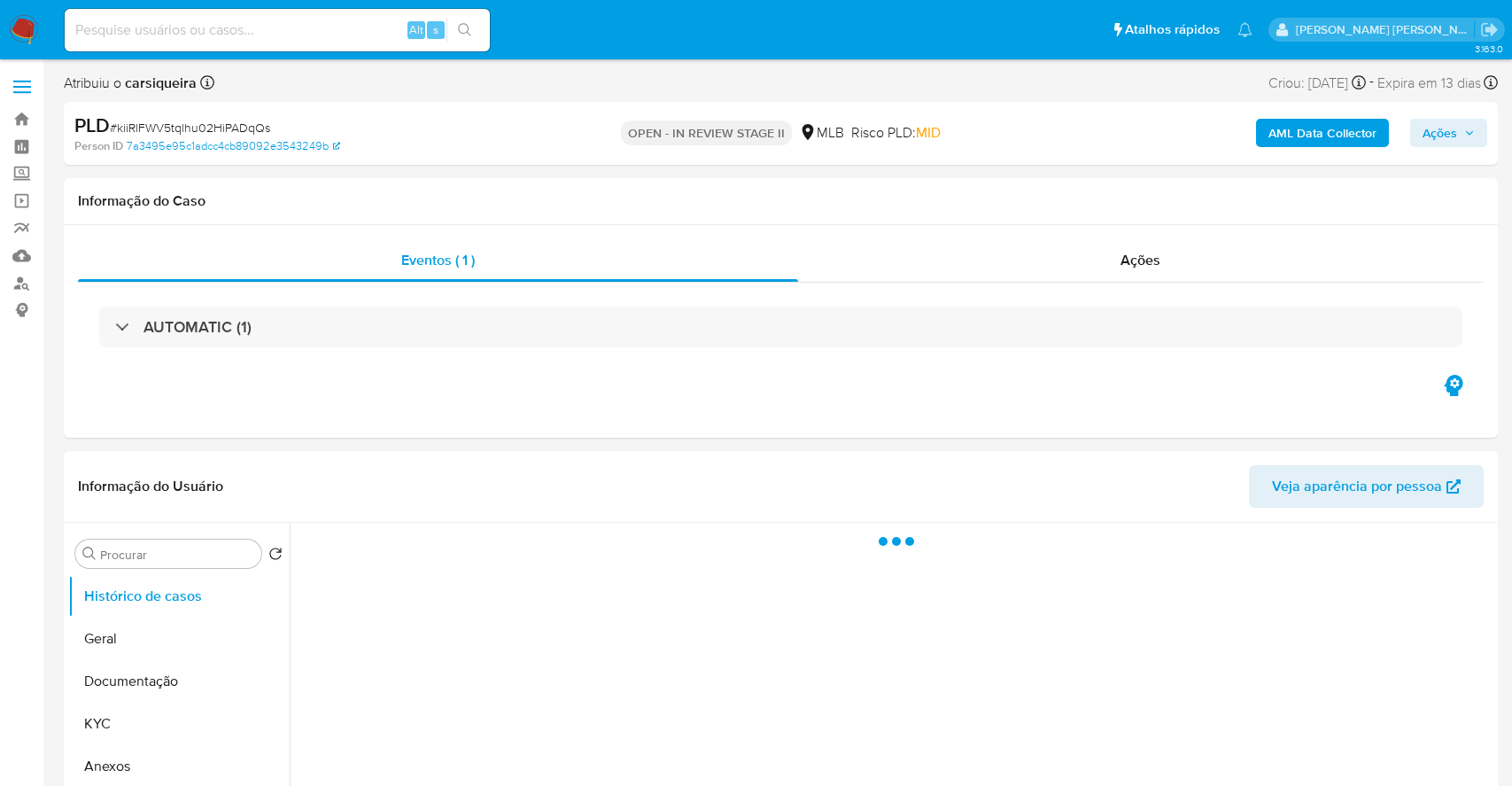
select select "10"
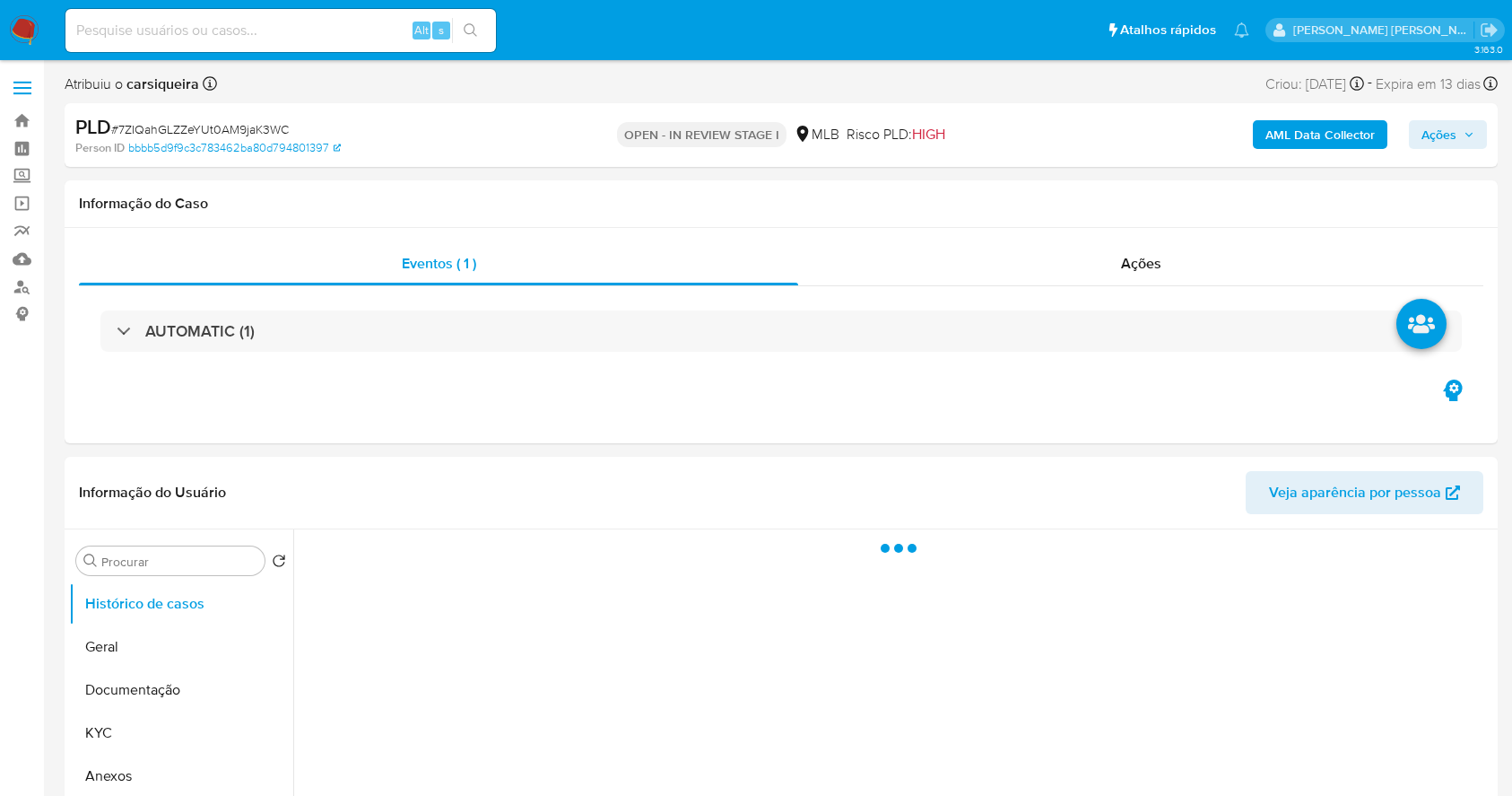
select select "10"
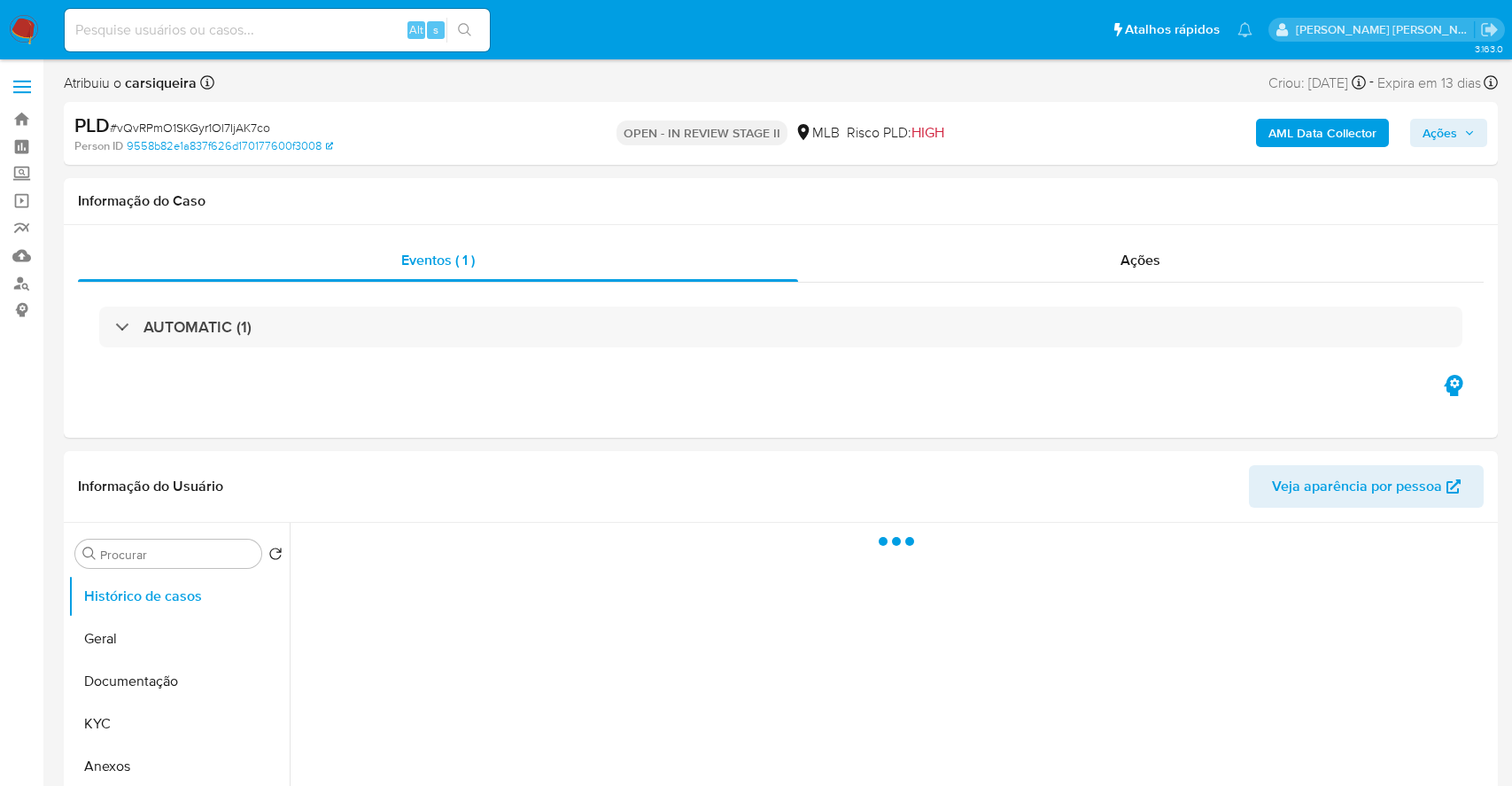
select select "10"
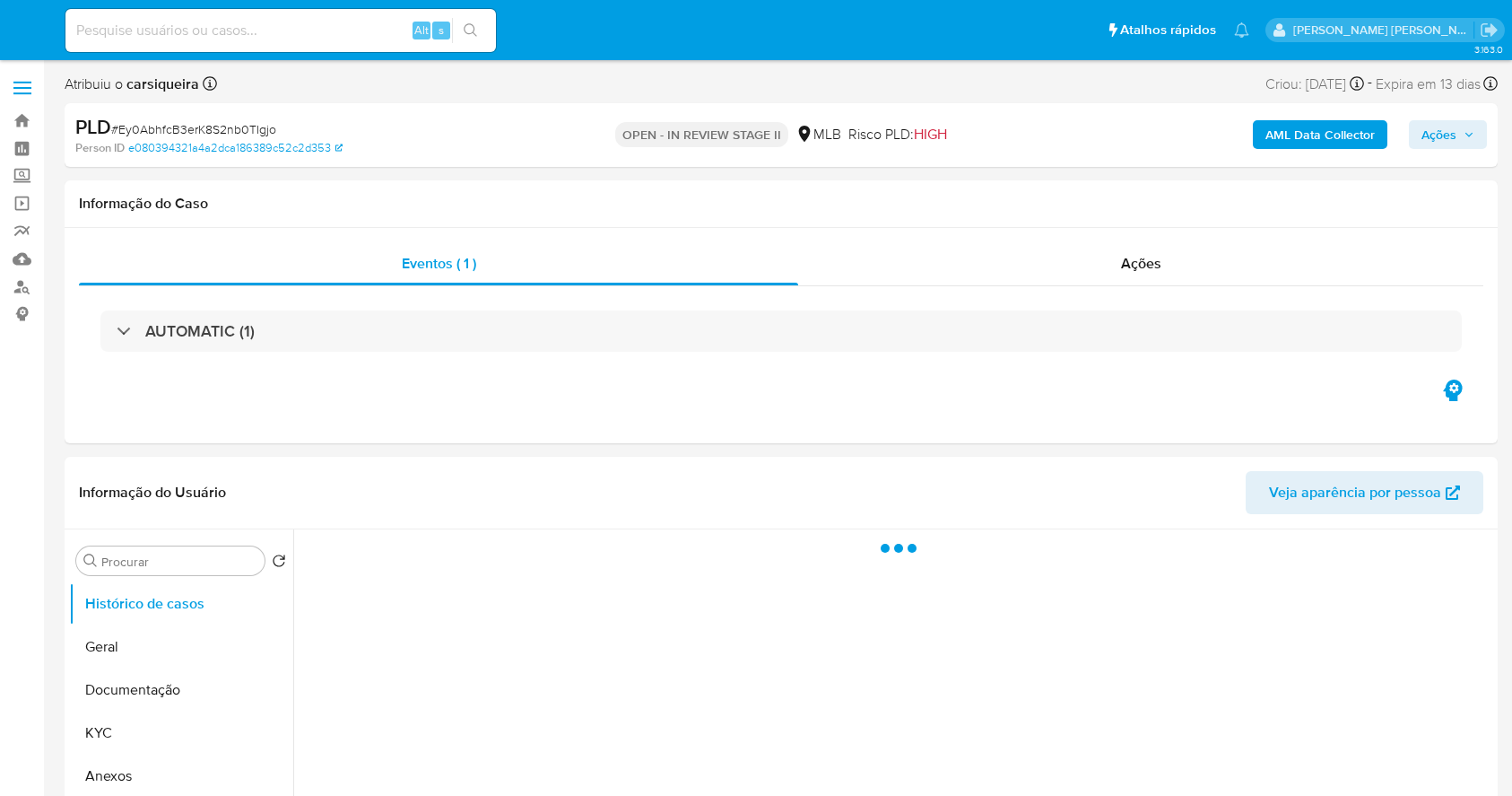
select select "10"
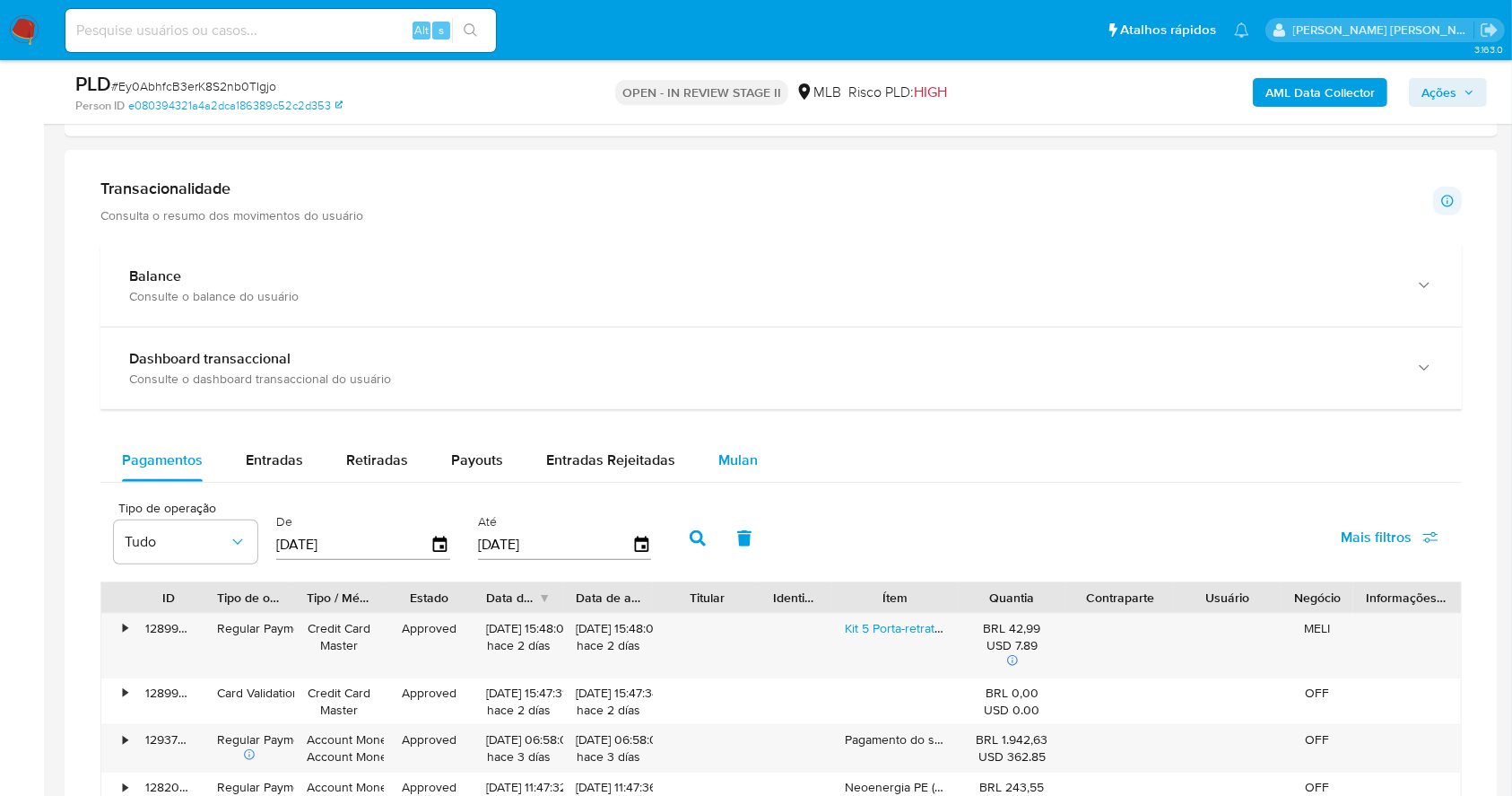
click at [732, 472] on div "Mulan" at bounding box center [738, 460] width 39 height 43
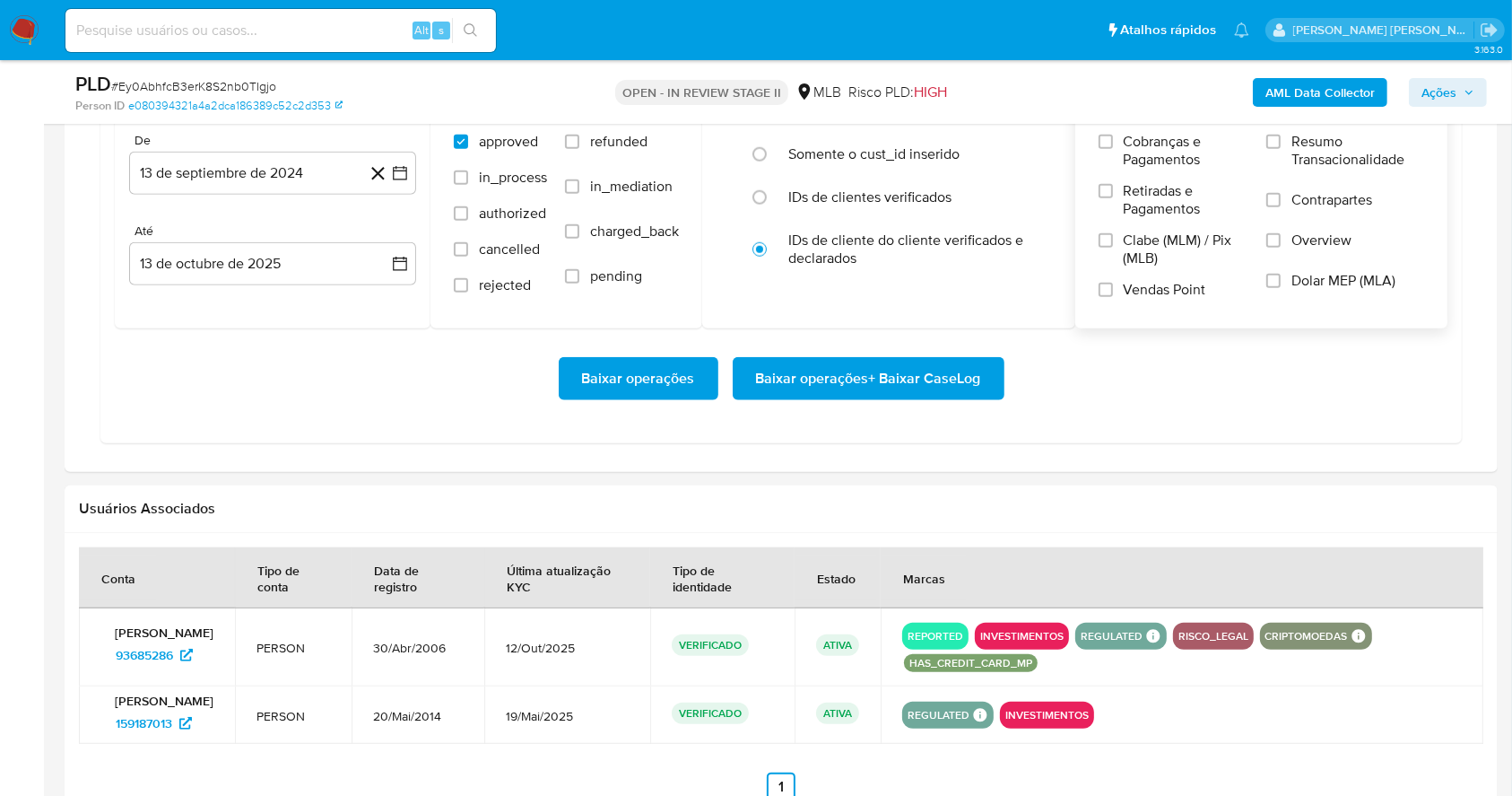
scroll to position [1674, 0]
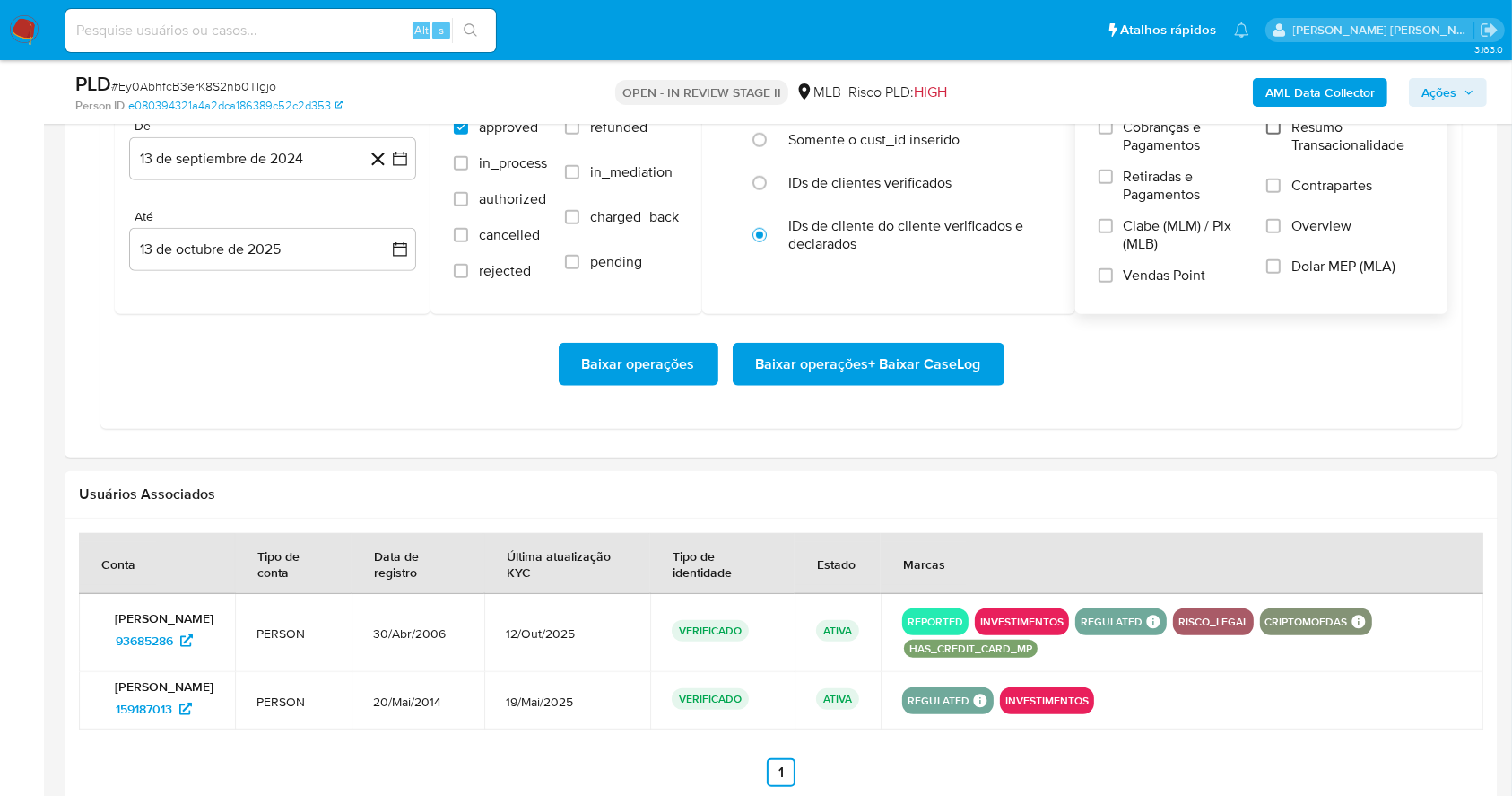
click at [1274, 132] on label "Resumo Transacionalidade" at bounding box center [1344, 147] width 157 height 59
click at [1274, 132] on input "Resumo Transacionalidade" at bounding box center [1273, 127] width 14 height 14
click at [1099, 276] on input "Vendas Point" at bounding box center [1105, 275] width 14 height 14
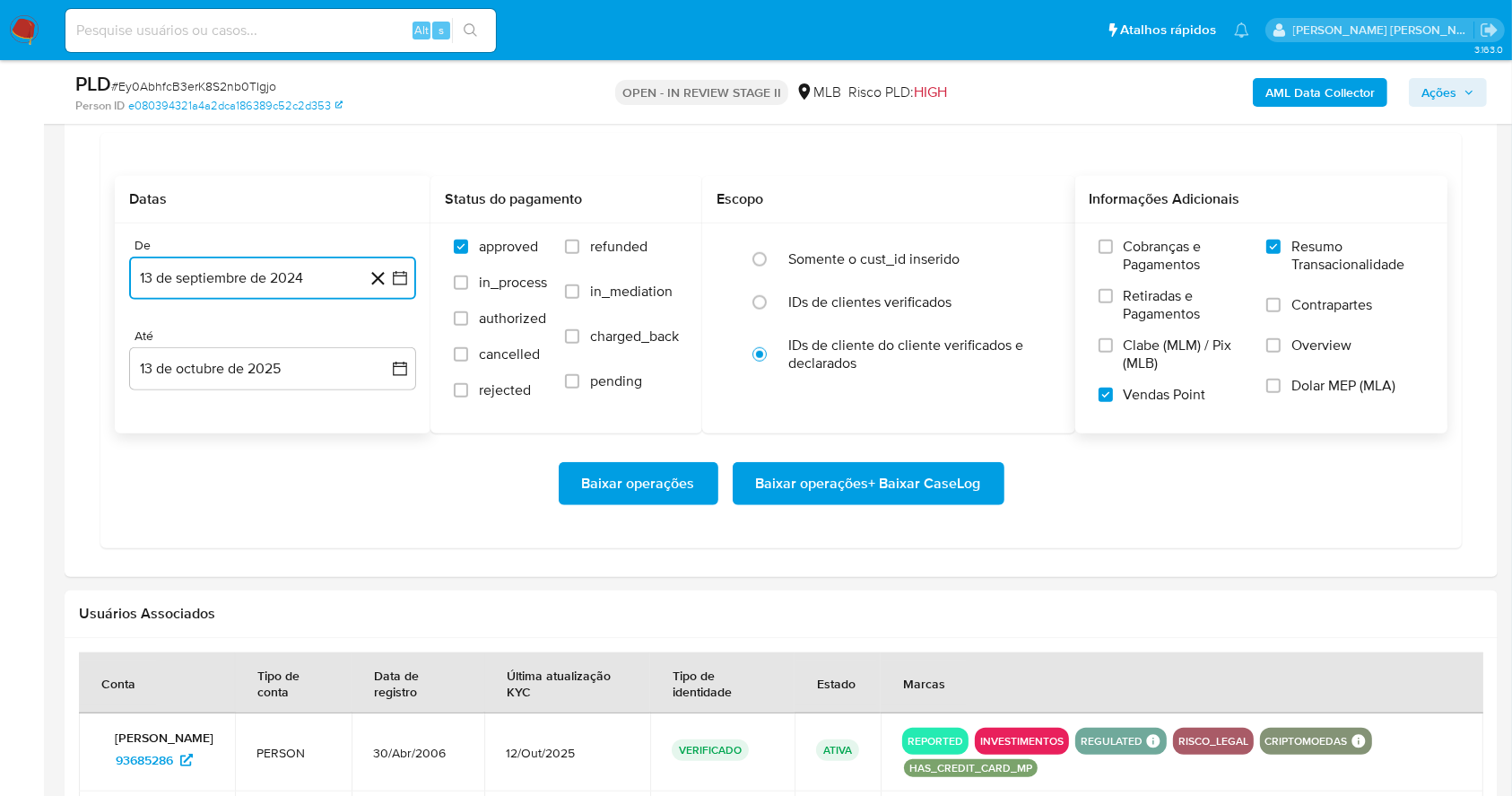
click at [408, 279] on icon "button" at bounding box center [400, 278] width 18 height 18
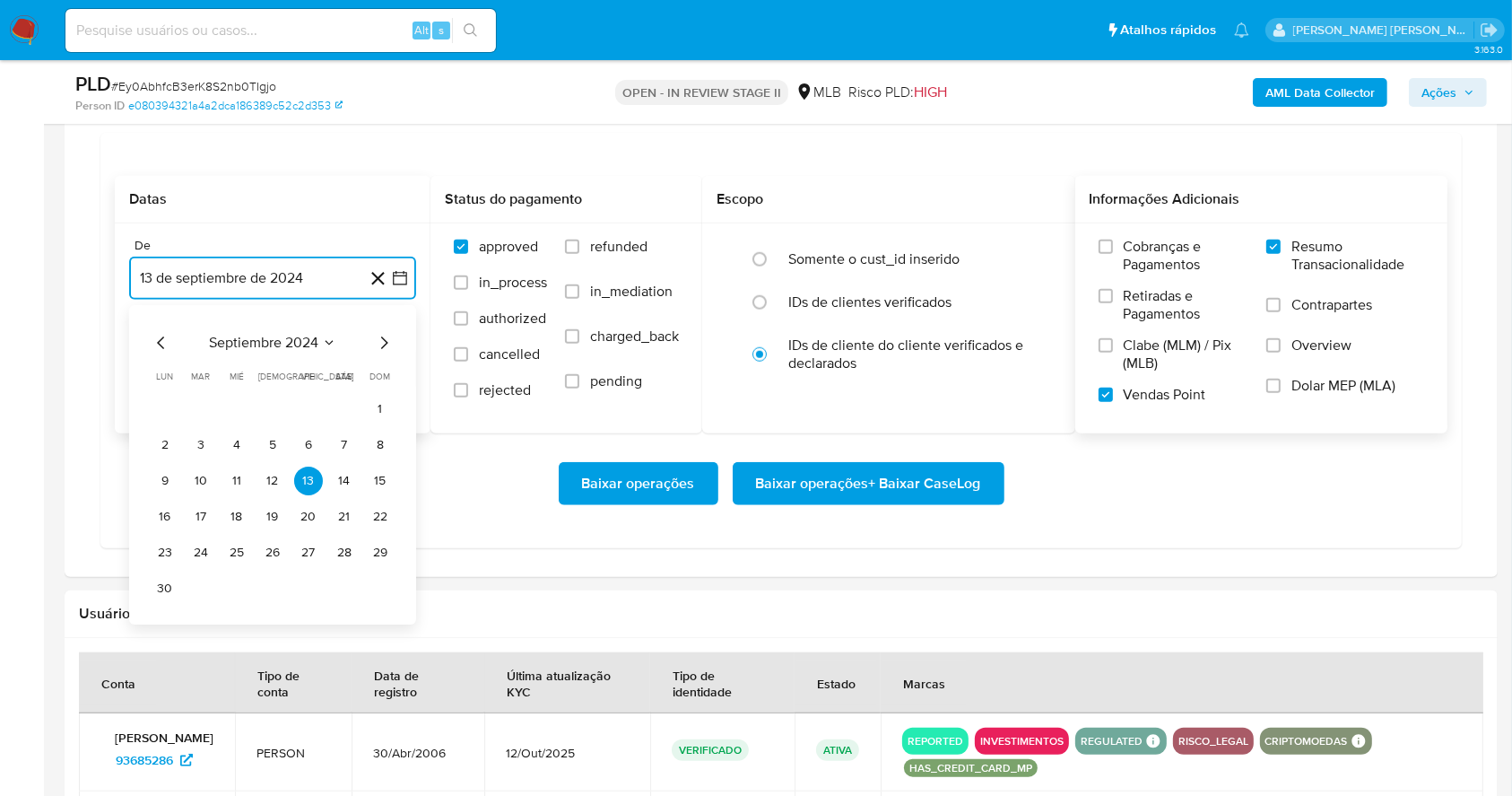
click at [385, 334] on icon "Mes siguiente" at bounding box center [383, 342] width 21 height 21
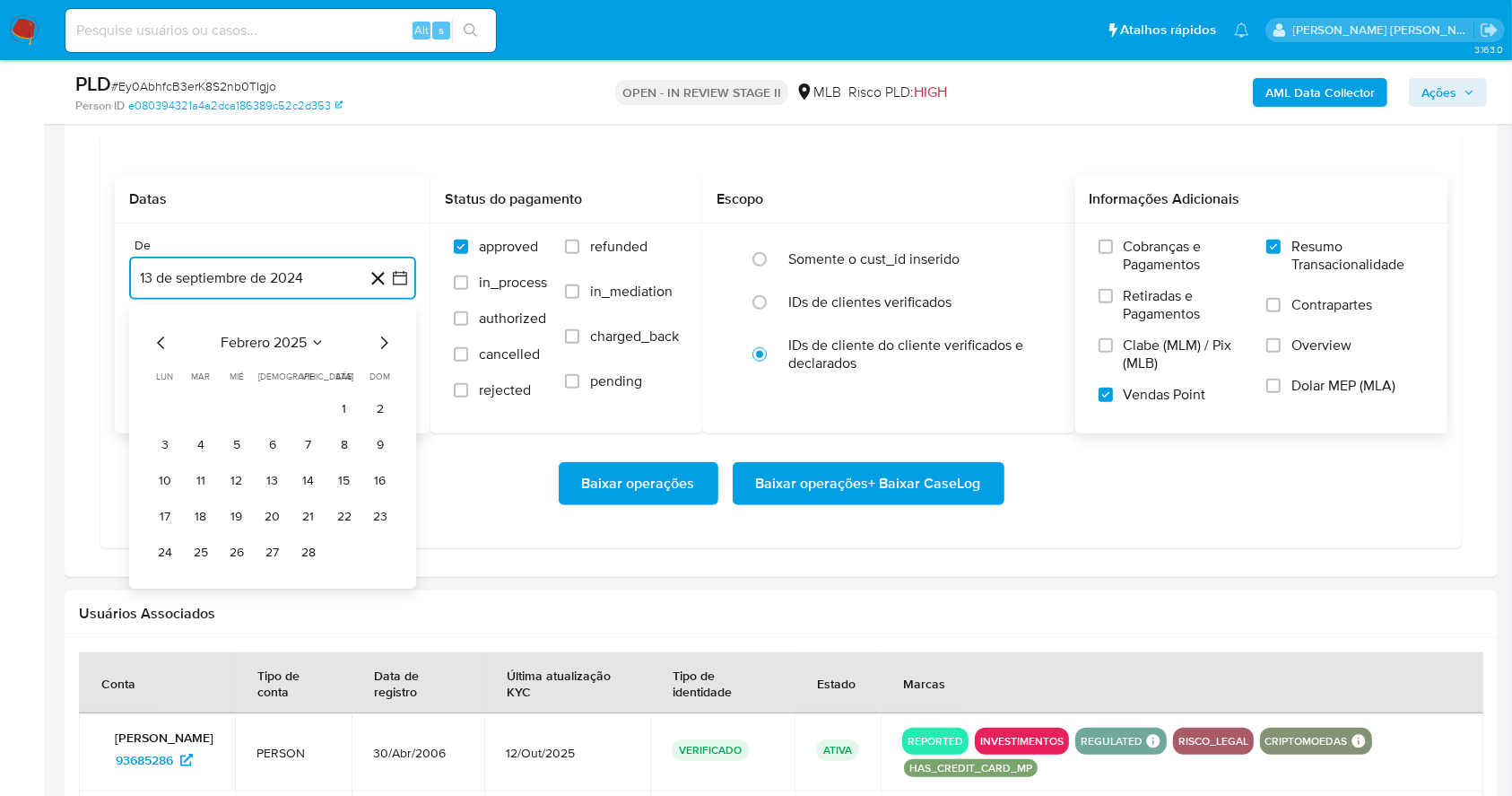
click at [385, 334] on icon "Mes siguiente" at bounding box center [383, 342] width 21 height 21
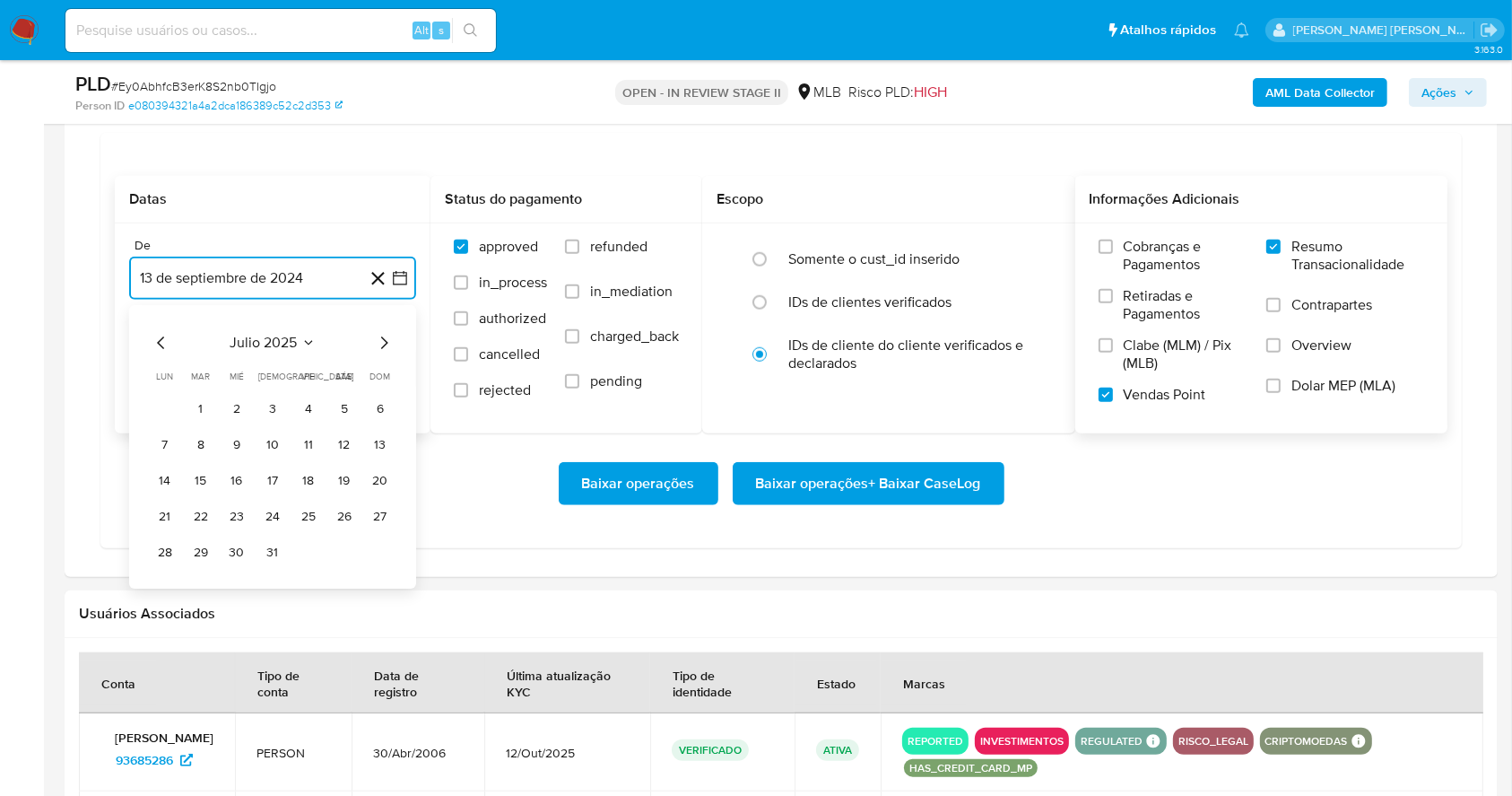
click at [385, 339] on icon "Mes siguiente" at bounding box center [385, 342] width 7 height 12
click at [303, 406] on button "1" at bounding box center [308, 409] width 29 height 29
click at [296, 365] on button "13 de octubre de 2025" at bounding box center [273, 369] width 287 height 43
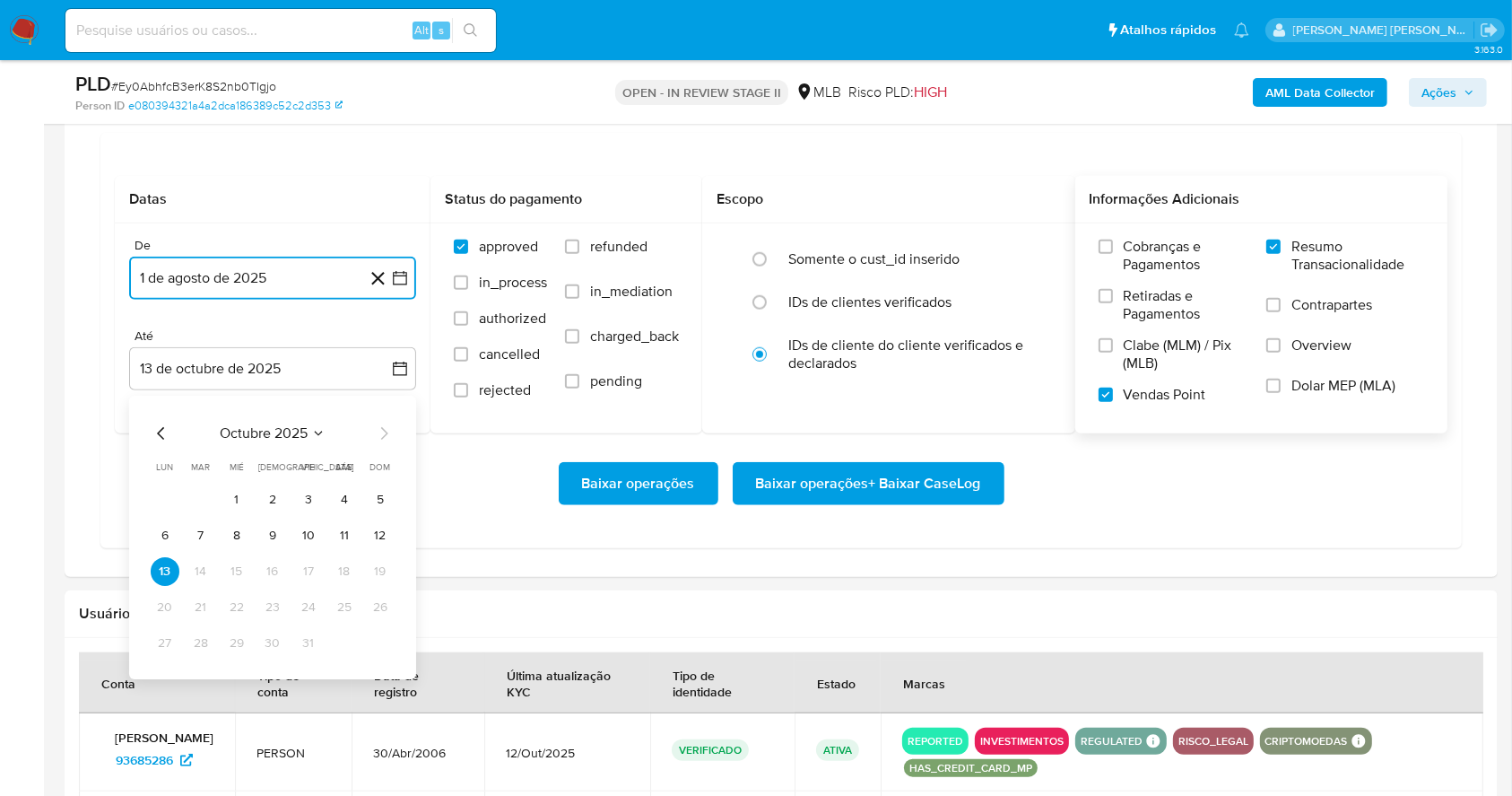
drag, startPoint x: 339, startPoint y: 533, endPoint x: 822, endPoint y: 544, distance: 483.1
click at [344, 533] on button "11" at bounding box center [344, 535] width 29 height 29
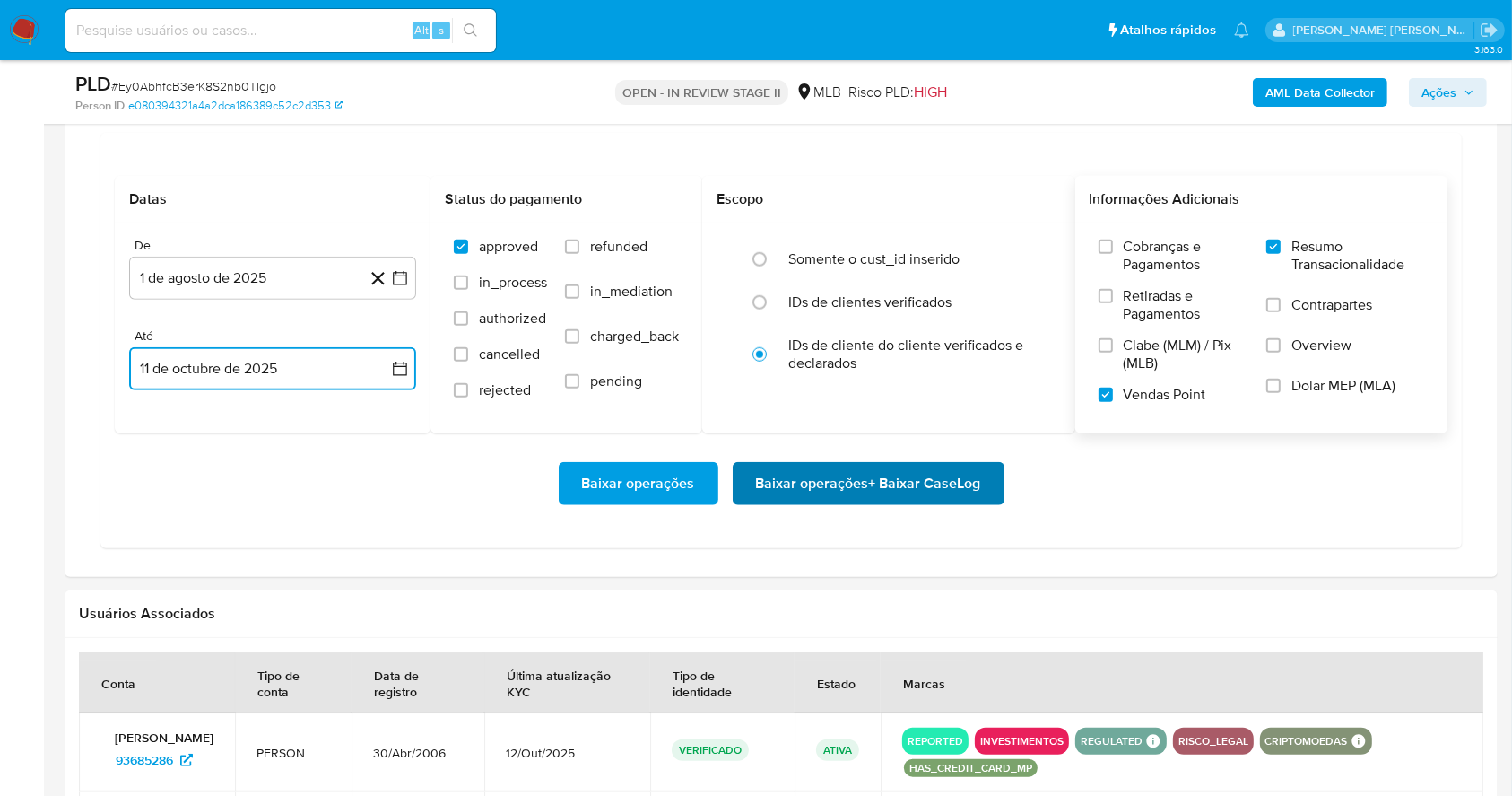
click at [942, 485] on span "Baixar operações + Baixar CaseLog" at bounding box center [869, 484] width 225 height 39
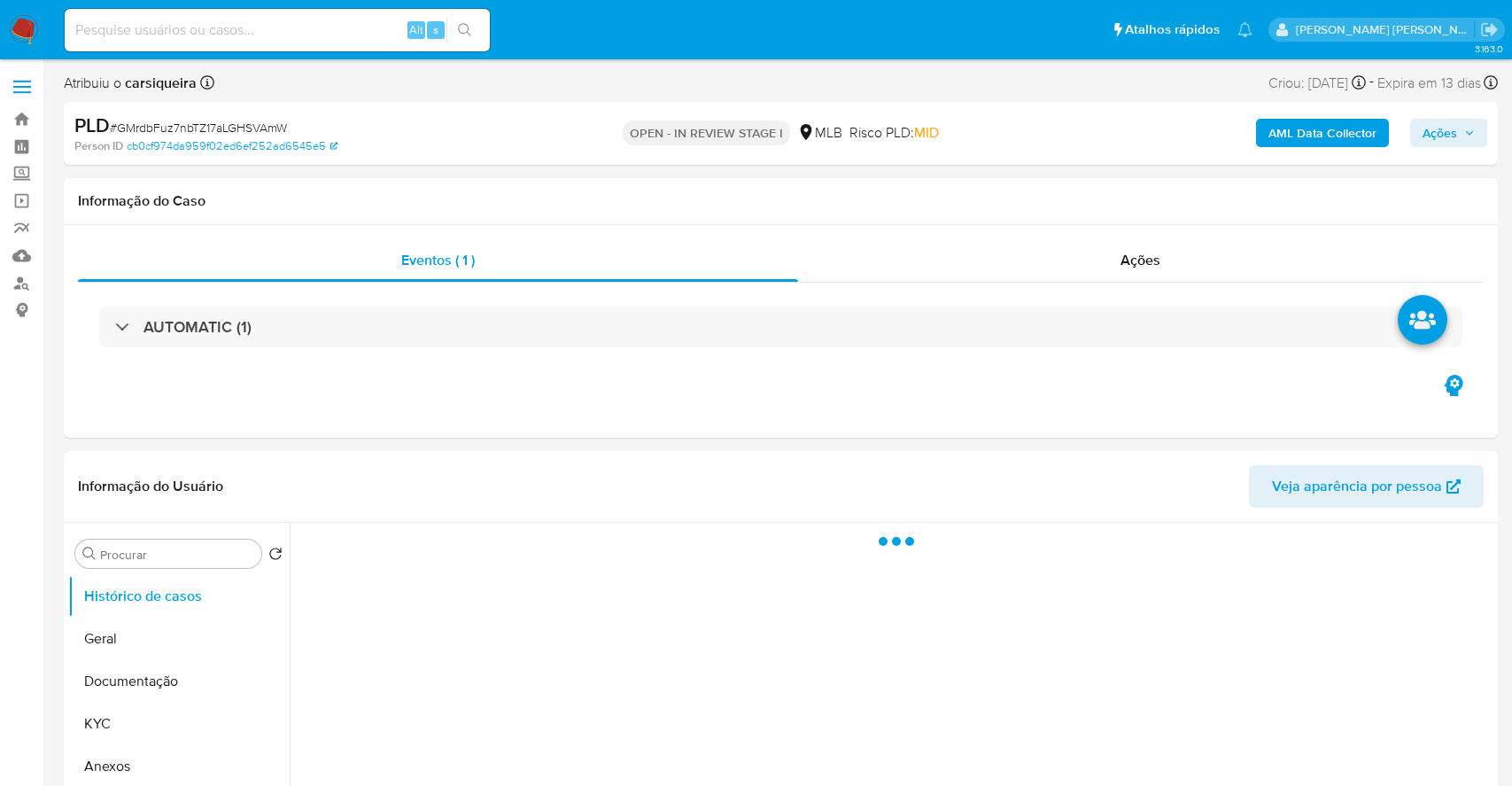
select select "10"
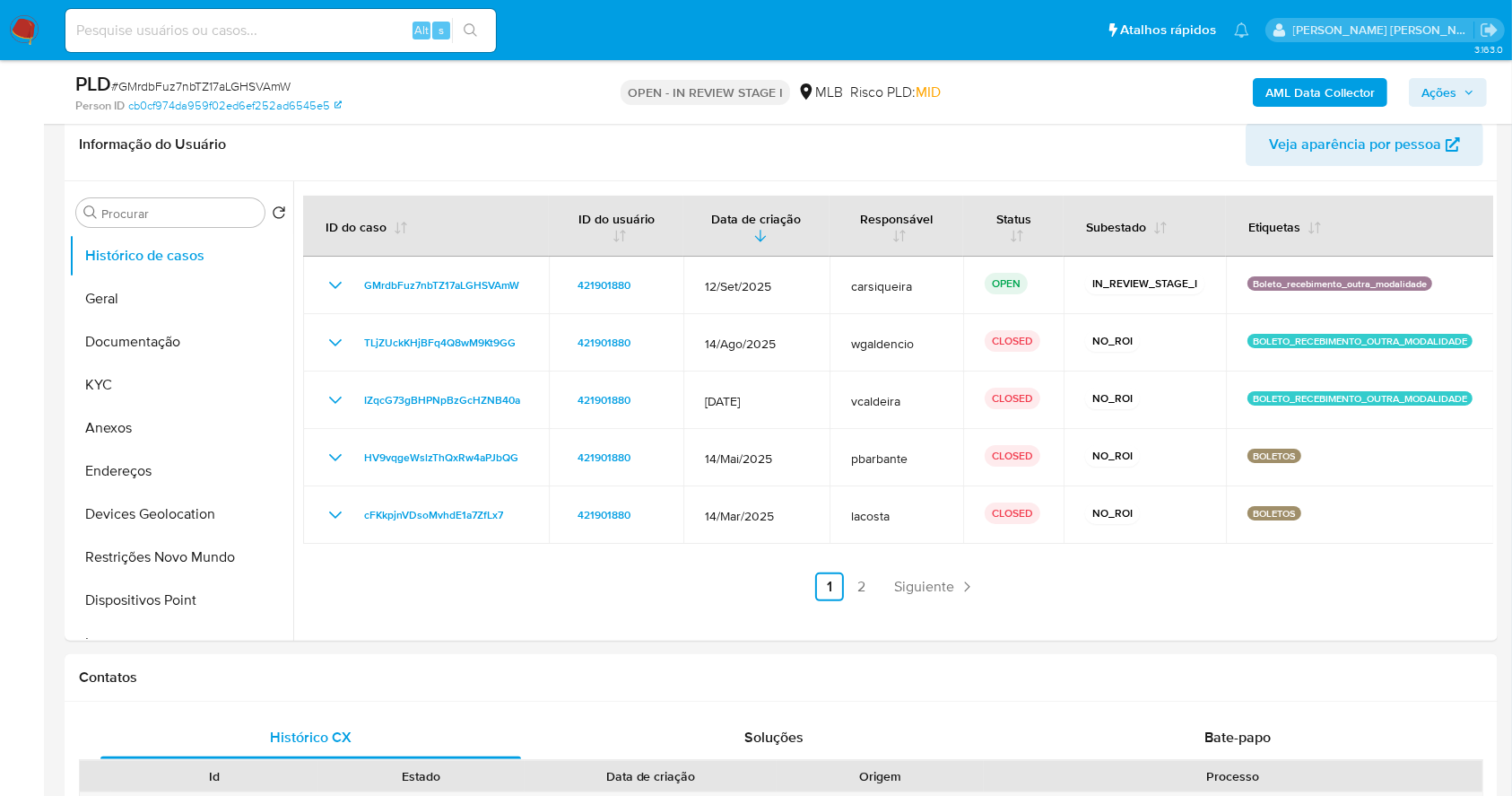
scroll to position [292, 0]
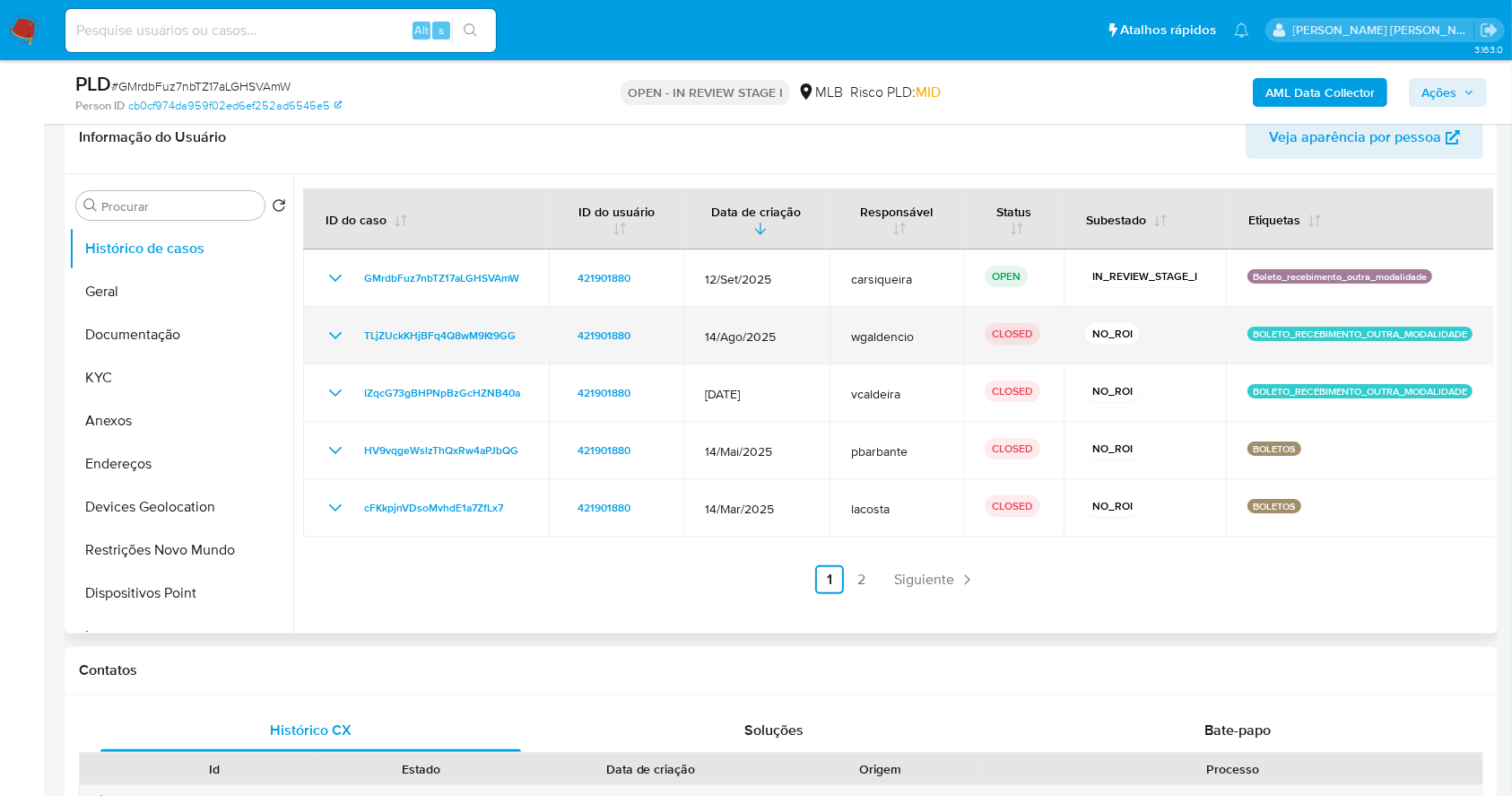
click at [347, 329] on div "TLjZUckKHjBFq4Q8wM9Kt9GG" at bounding box center [426, 335] width 203 height 21
click at [347, 341] on div "TLjZUckKHjBFq4Q8wM9Kt9GG" at bounding box center [426, 335] width 203 height 21
click at [330, 340] on icon "Mostrar/Ocultar" at bounding box center [334, 335] width 21 height 21
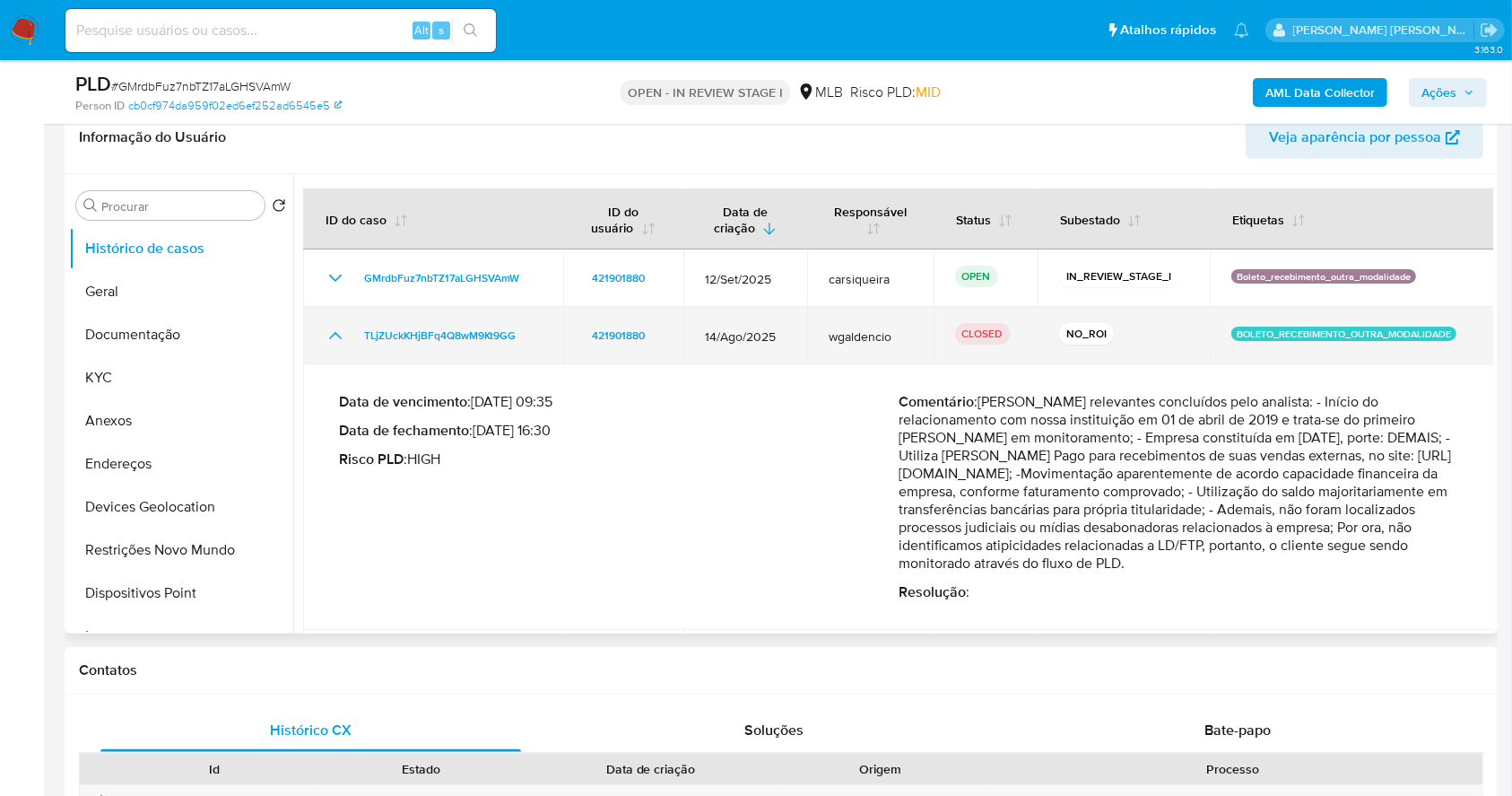
click at [330, 340] on icon "Mostrar/Ocultar" at bounding box center [334, 335] width 21 height 21
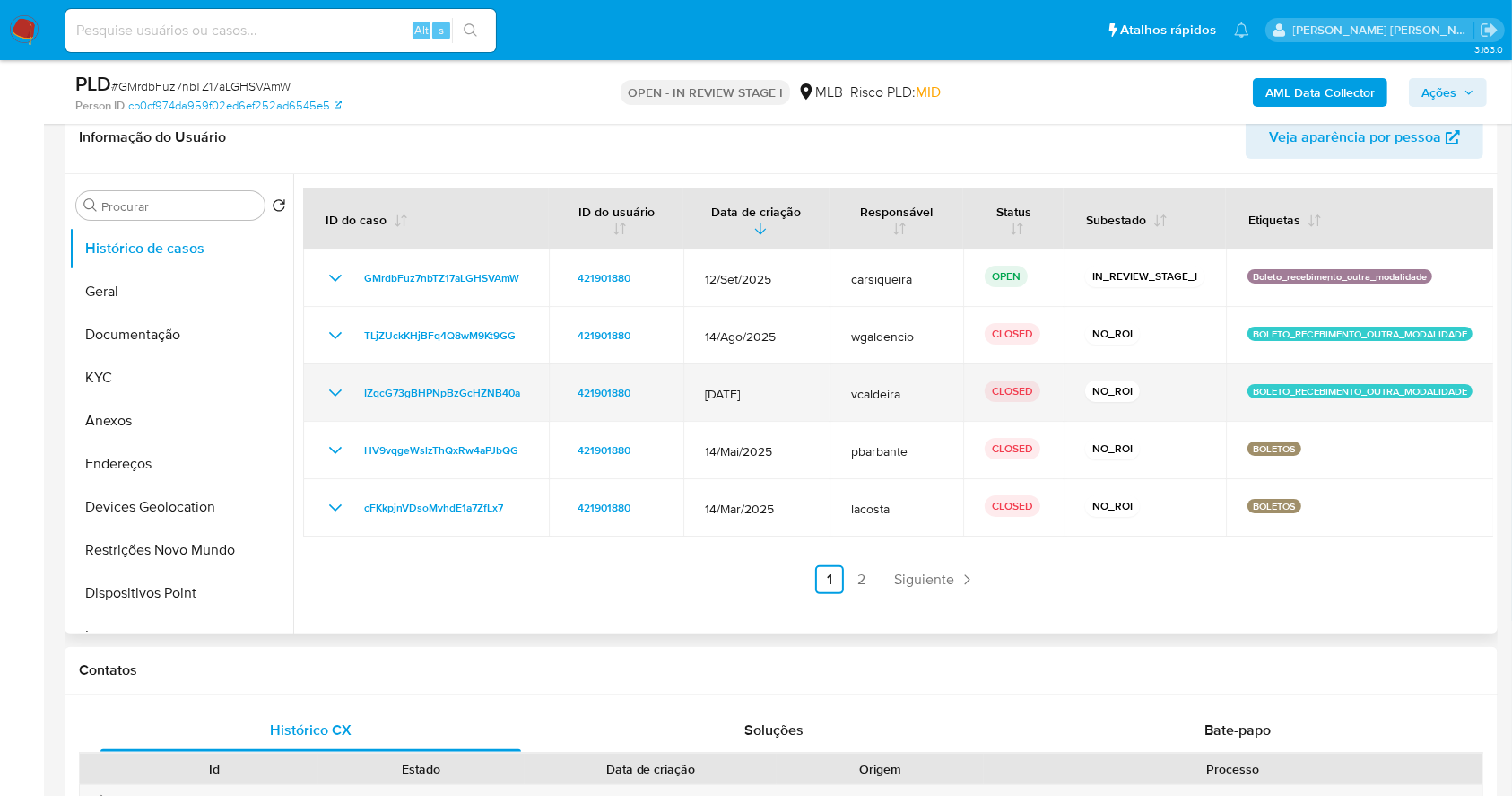
click at [316, 377] on td "IZqcG73gBHPNpBzGcHZNB40a" at bounding box center [426, 393] width 246 height 58
click at [330, 390] on icon "Mostrar/Ocultar" at bounding box center [334, 393] width 12 height 7
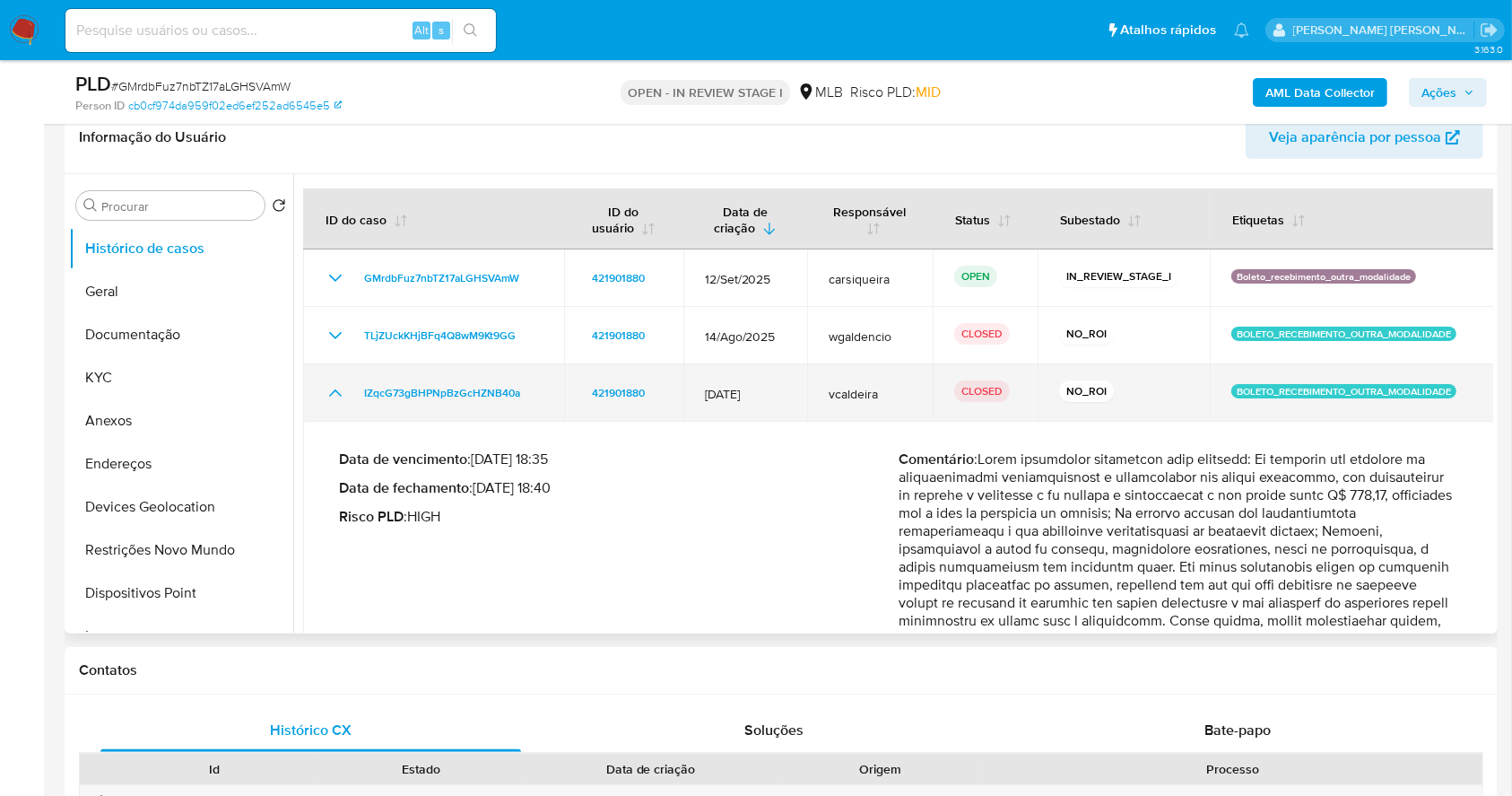
click at [330, 390] on icon "Mostrar/Ocultar" at bounding box center [334, 392] width 21 height 21
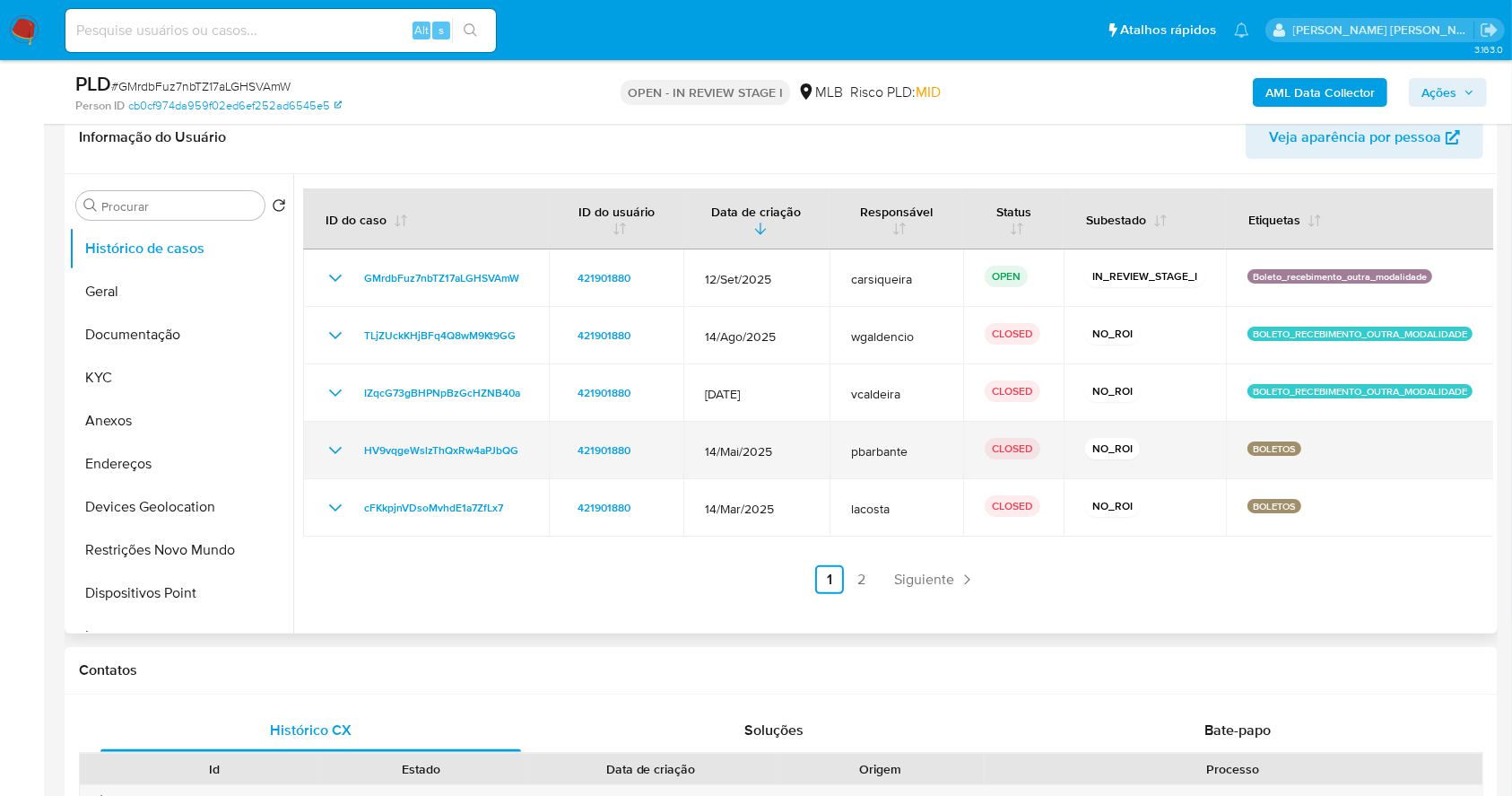
click at [336, 457] on icon "Mostrar/Ocultar" at bounding box center [334, 450] width 21 height 21
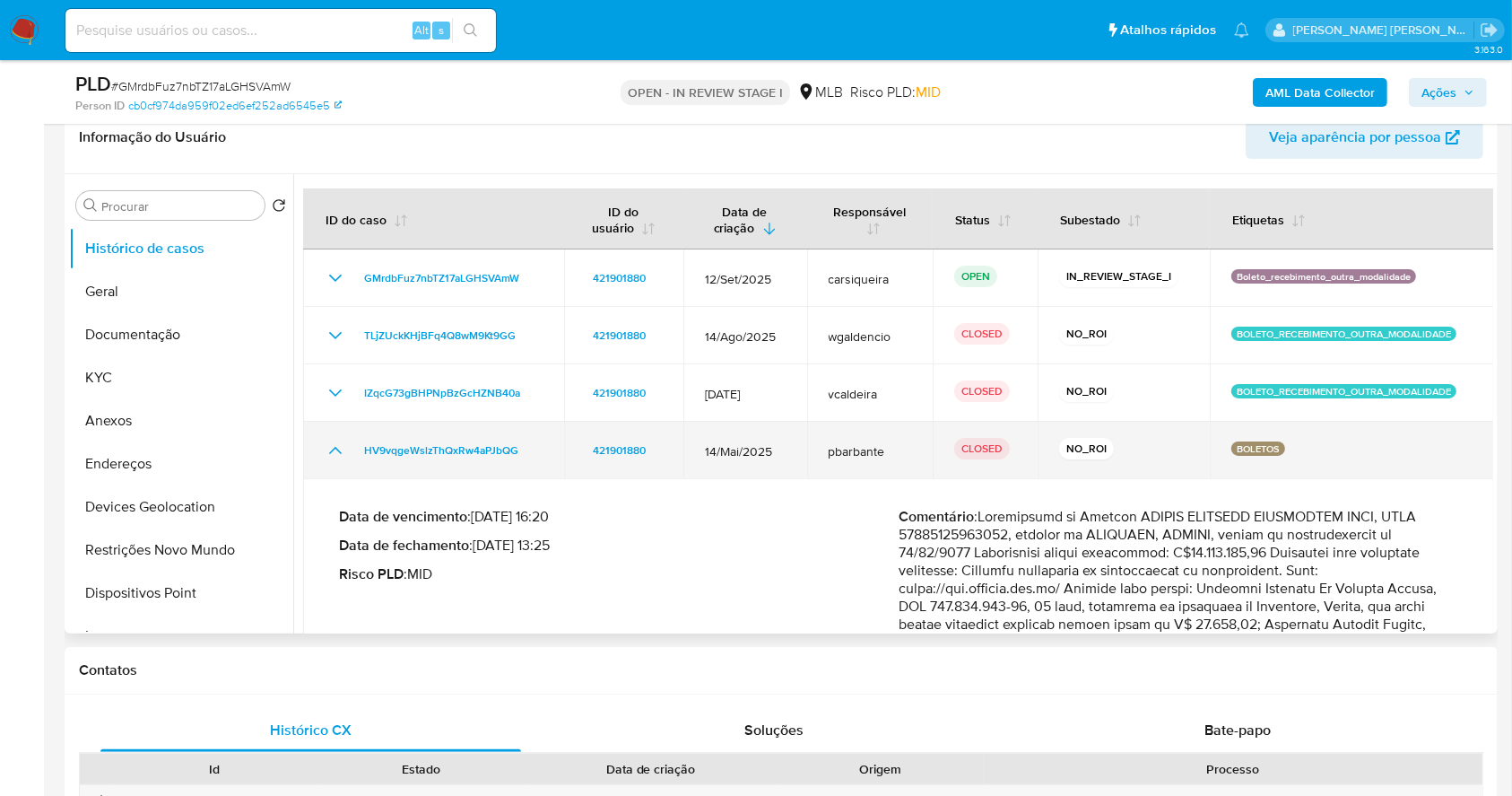
click at [336, 457] on icon "Mostrar/Ocultar" at bounding box center [334, 450] width 21 height 21
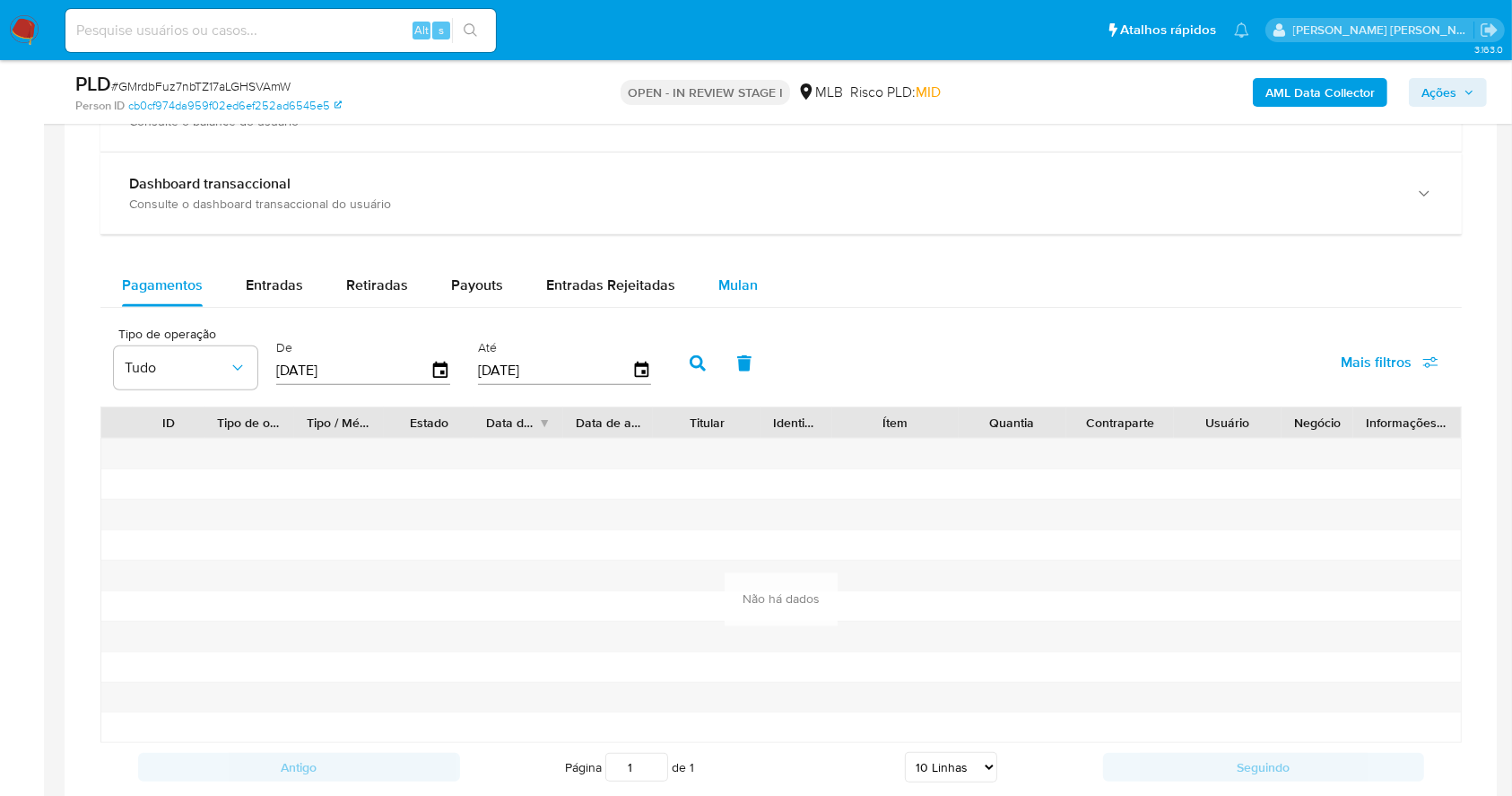
click at [739, 281] on span "Mulan" at bounding box center [738, 285] width 39 height 21
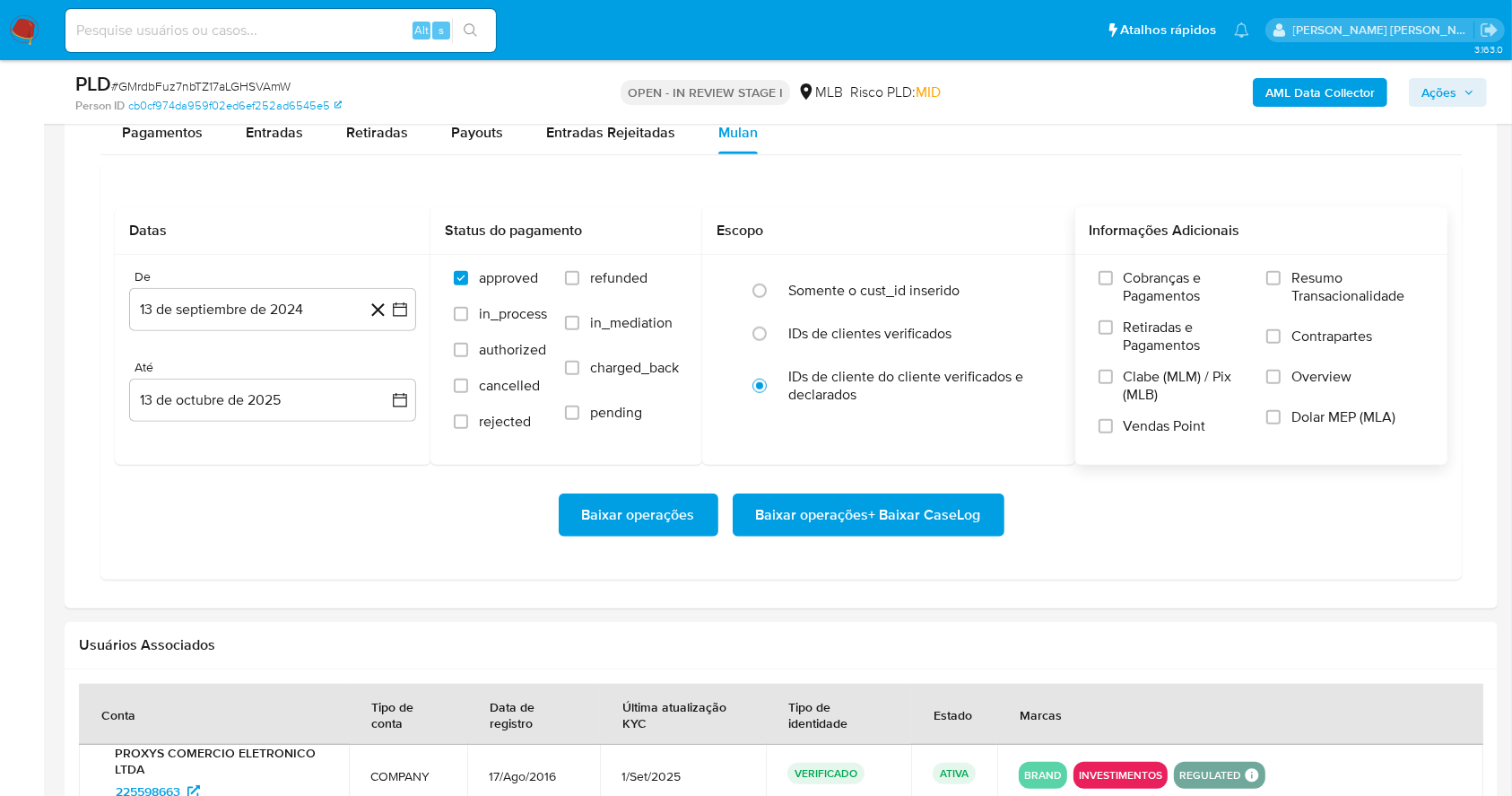
scroll to position [1488, 0]
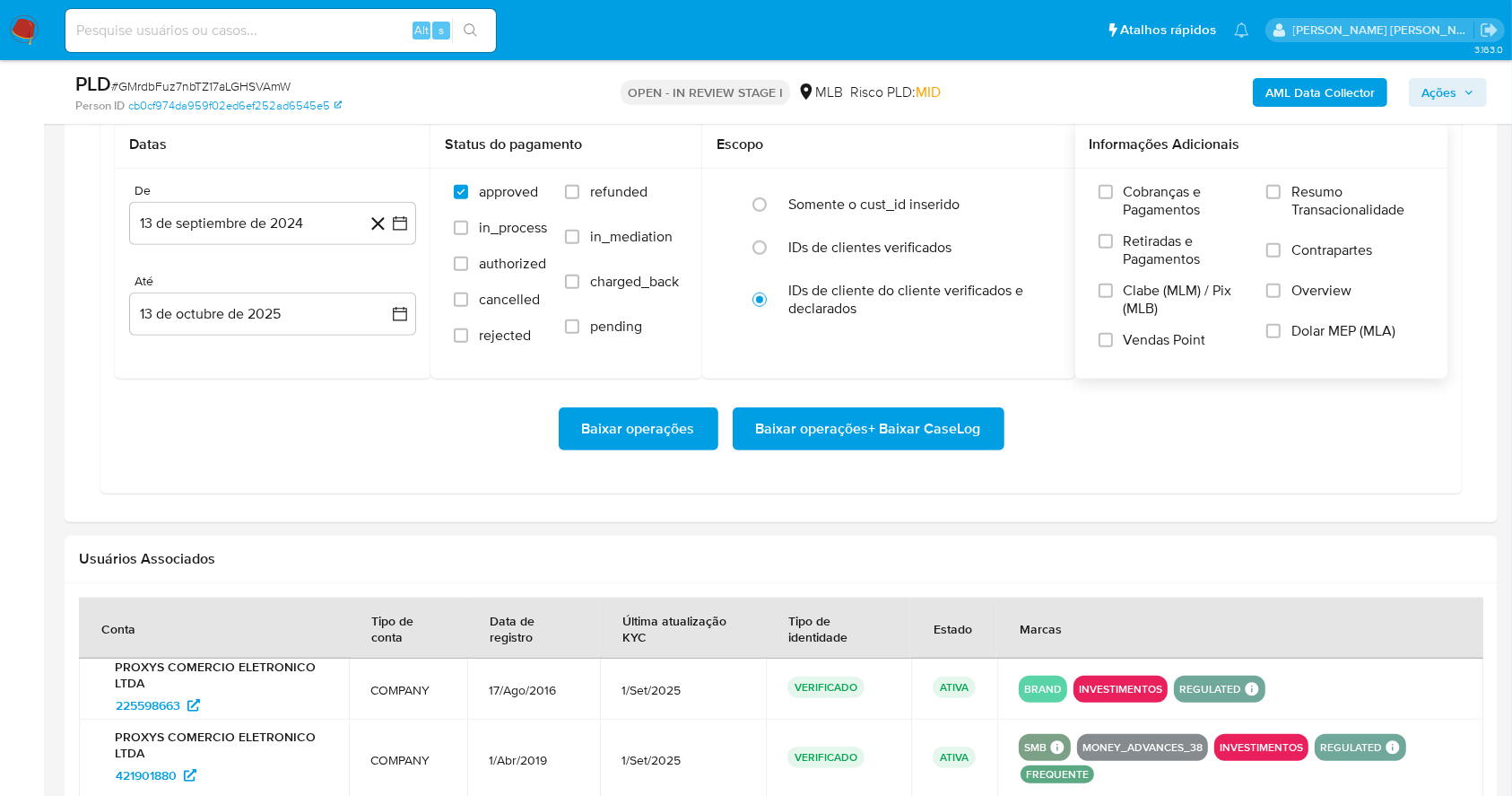
click at [1266, 188] on div "Cobranças e Pagamentos Retiradas e Pagamentos Clabe (MLM) / Pix (MLB) Vendas Po…" at bounding box center [1262, 272] width 345 height 180
click at [1273, 187] on input "Resumo Transacionalidade" at bounding box center [1273, 191] width 14 height 14
click at [1105, 334] on input "Vendas Point" at bounding box center [1105, 339] width 14 height 14
click at [400, 224] on icon "button" at bounding box center [400, 223] width 18 height 18
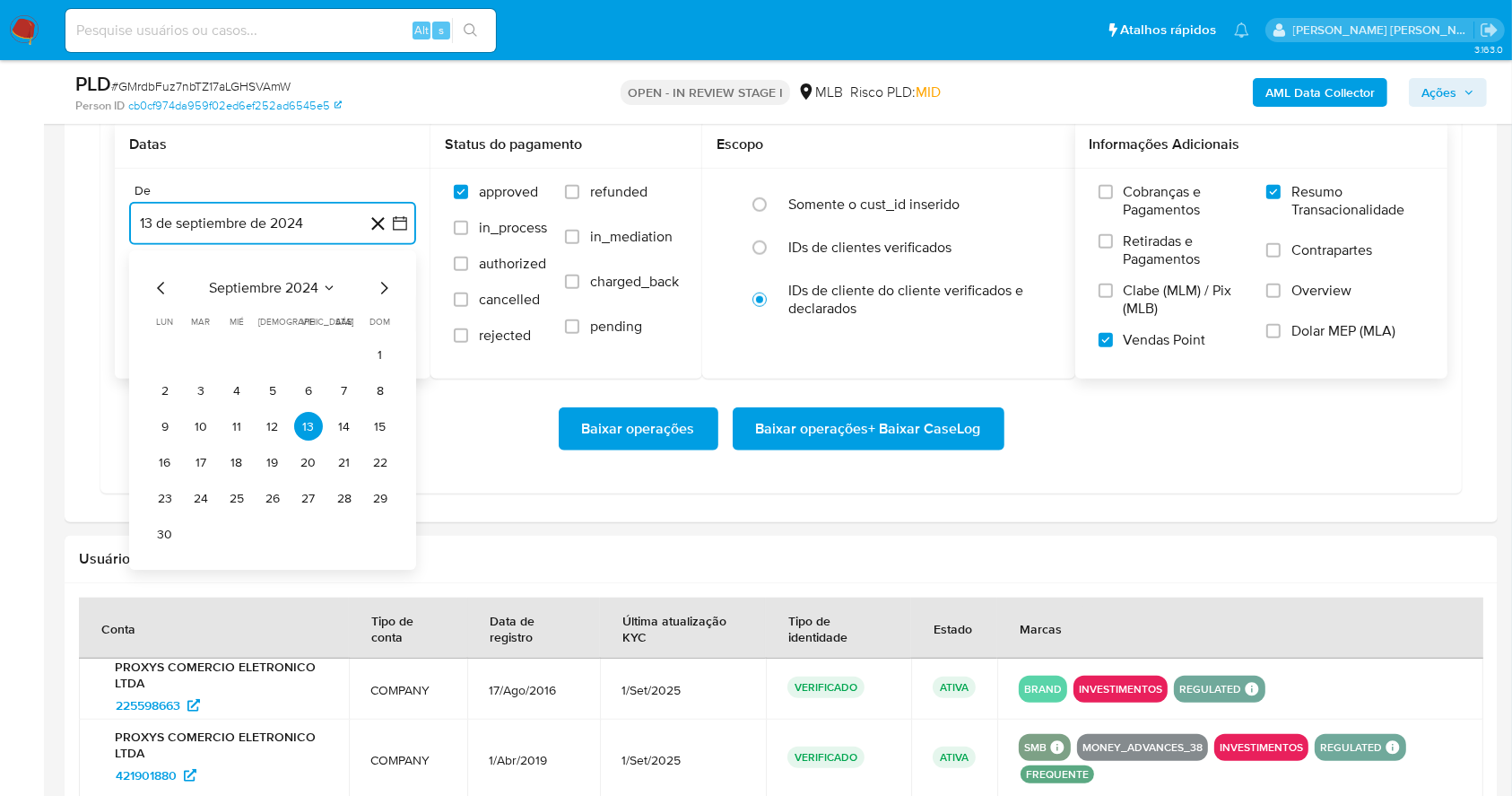
click at [387, 274] on div "septiembre 2024 septiembre 2024 lun lunes mar martes mié miércoles jue jueves v…" at bounding box center [273, 411] width 287 height 320
click at [386, 273] on div "septiembre 2024 septiembre 2024 lun lunes mar martes mié miércoles jue jueves v…" at bounding box center [273, 411] width 287 height 320
click at [384, 287] on icon "Mes siguiente" at bounding box center [383, 288] width 21 height 21
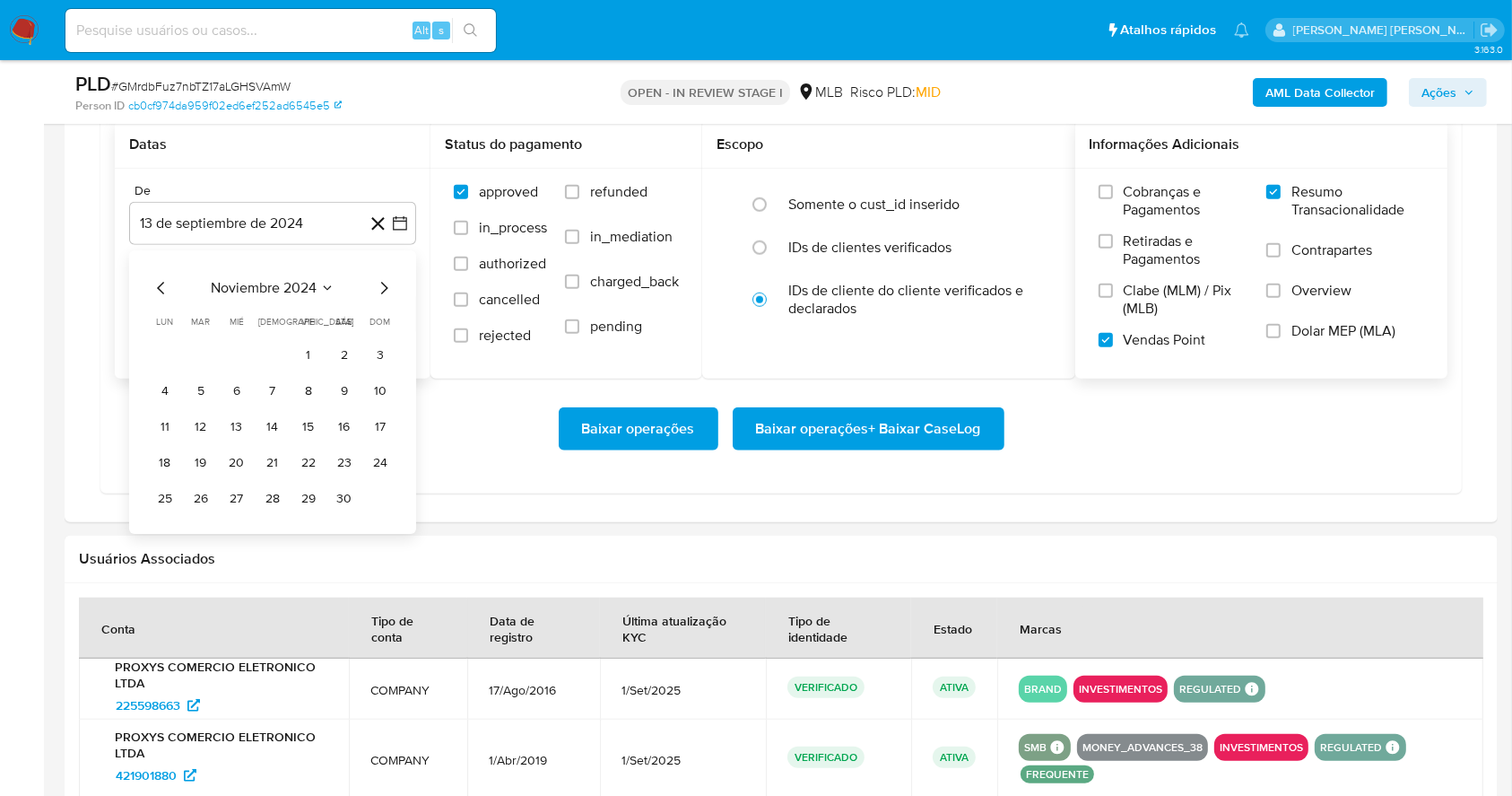
click at [384, 287] on icon "Mes siguiente" at bounding box center [383, 288] width 21 height 21
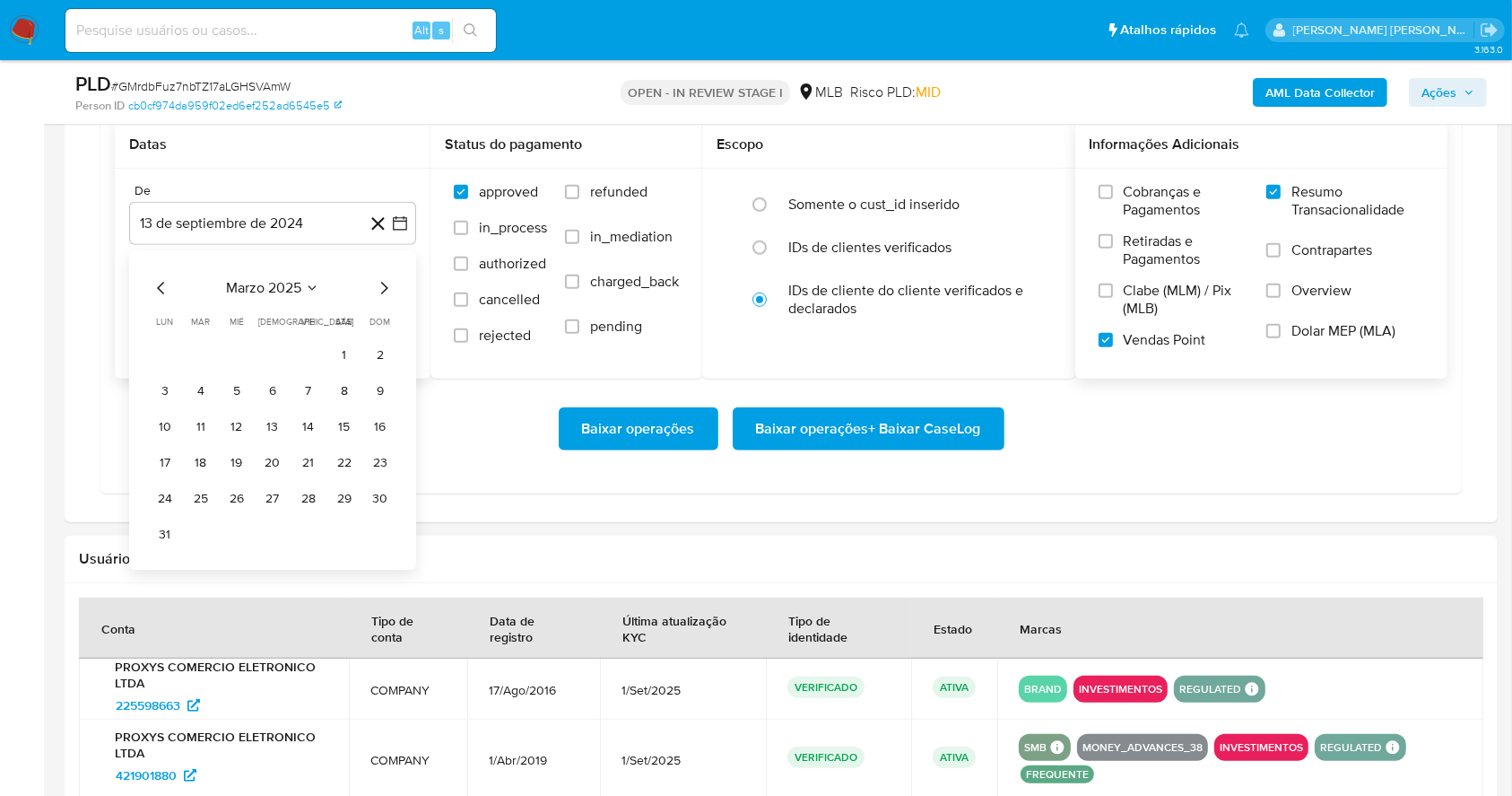
click at [384, 287] on icon "Mes siguiente" at bounding box center [383, 288] width 21 height 21
click at [310, 360] on button "1" at bounding box center [308, 355] width 29 height 29
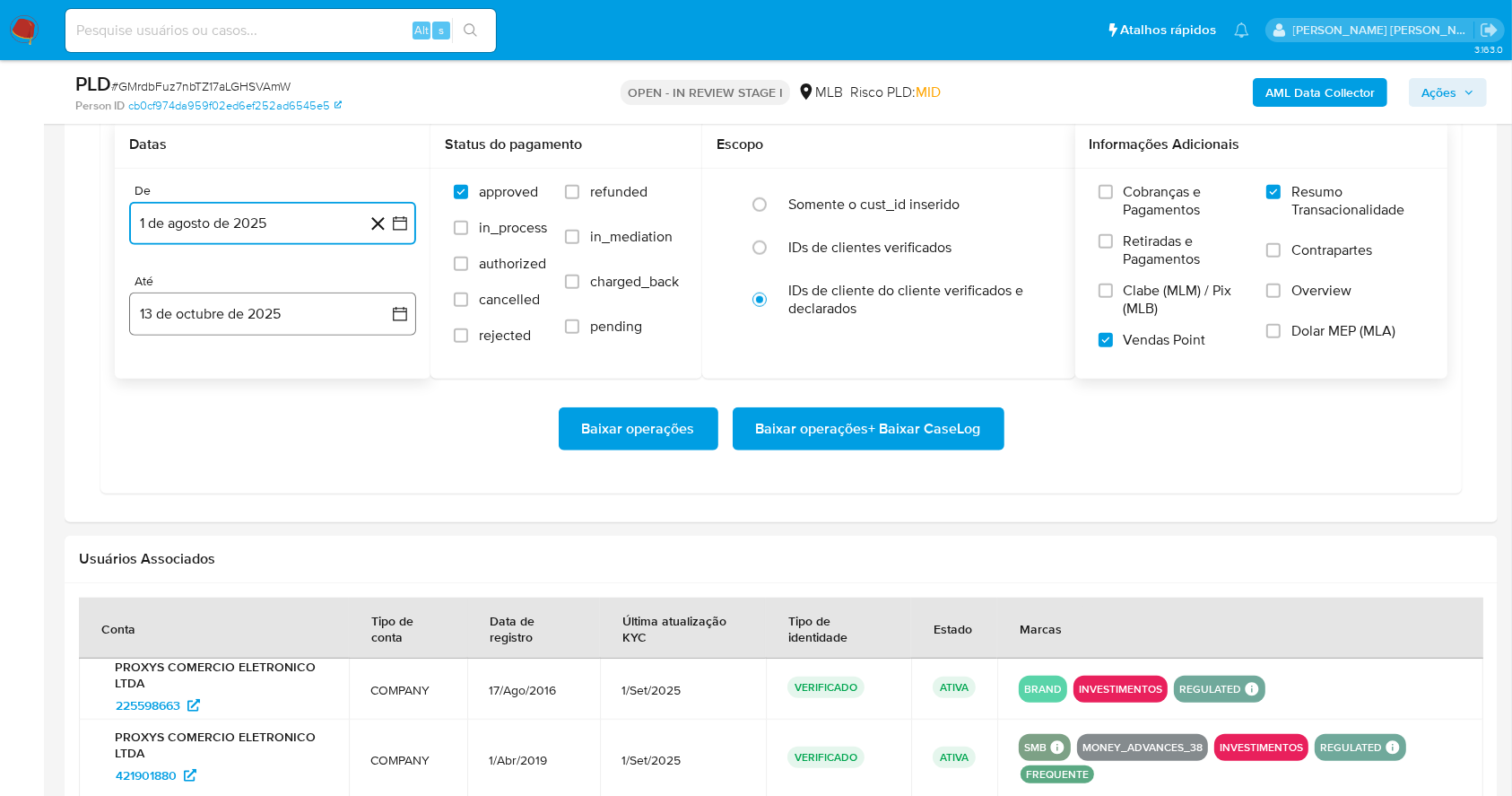
click at [312, 299] on button "13 de octubre de 2025" at bounding box center [273, 314] width 287 height 43
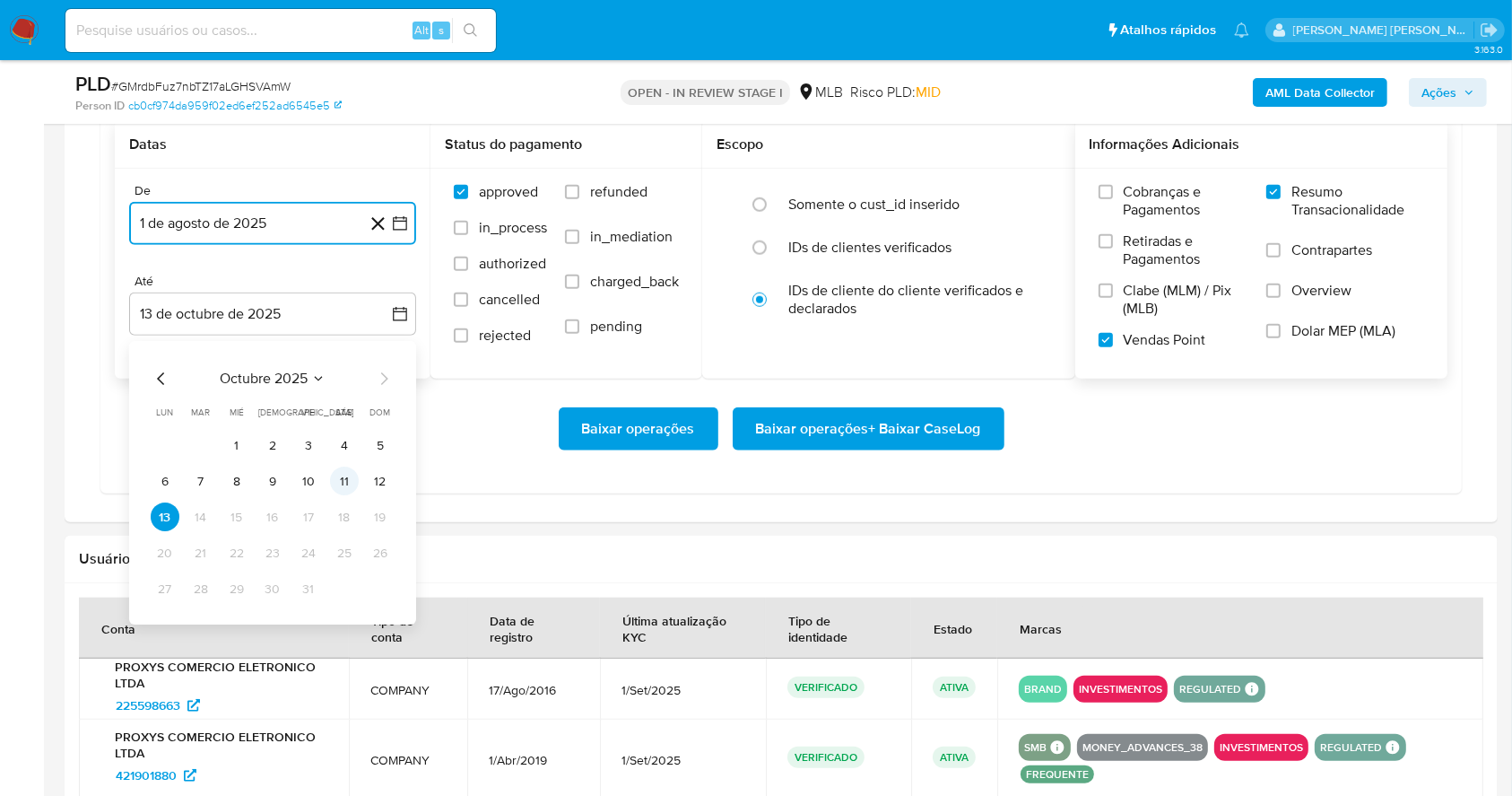
click at [339, 475] on button "11" at bounding box center [344, 482] width 29 height 29
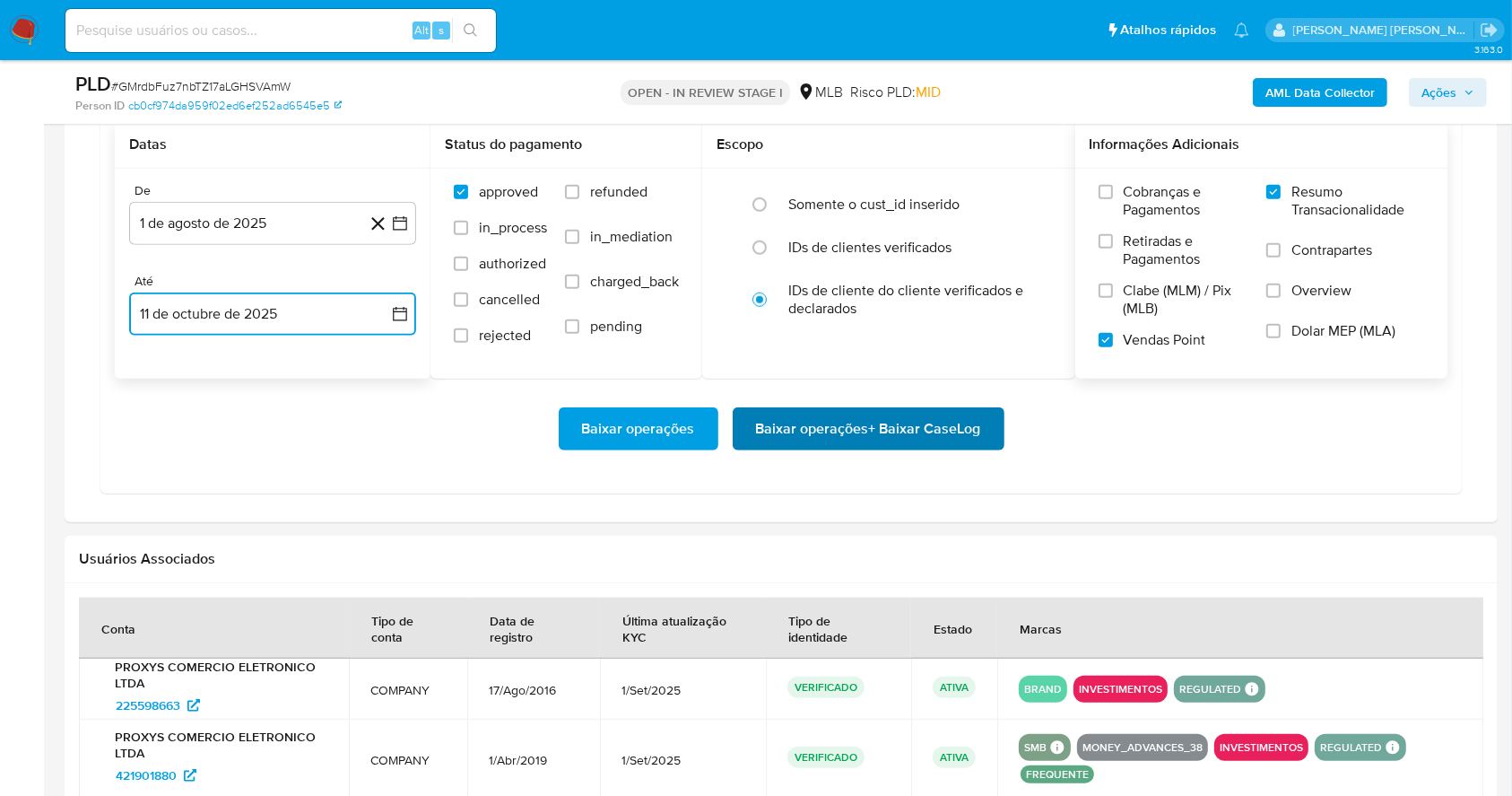
click at [929, 418] on span "Baixar operações + Baixar CaseLog" at bounding box center [869, 429] width 225 height 39
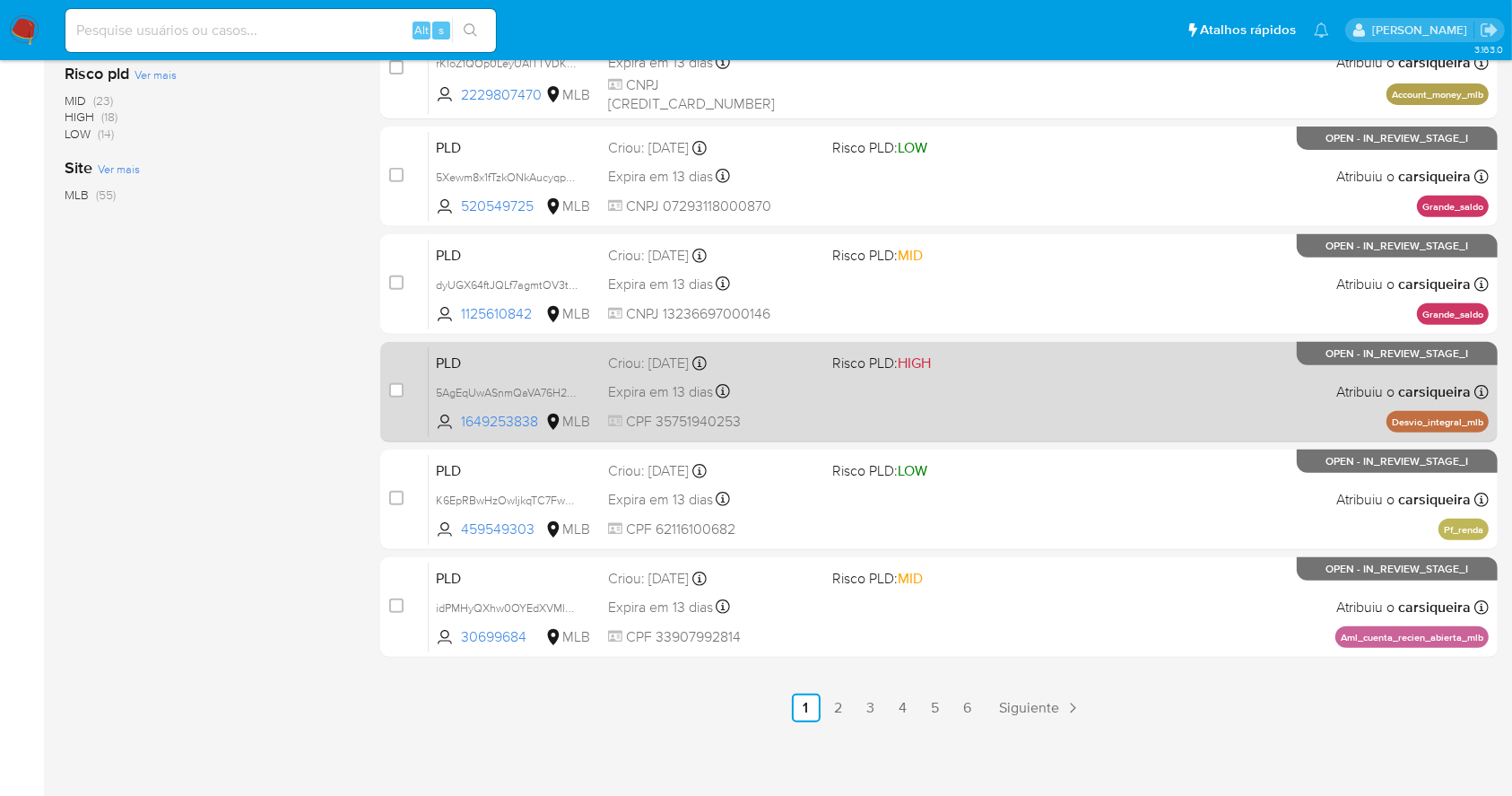
scroll to position [684, 0]
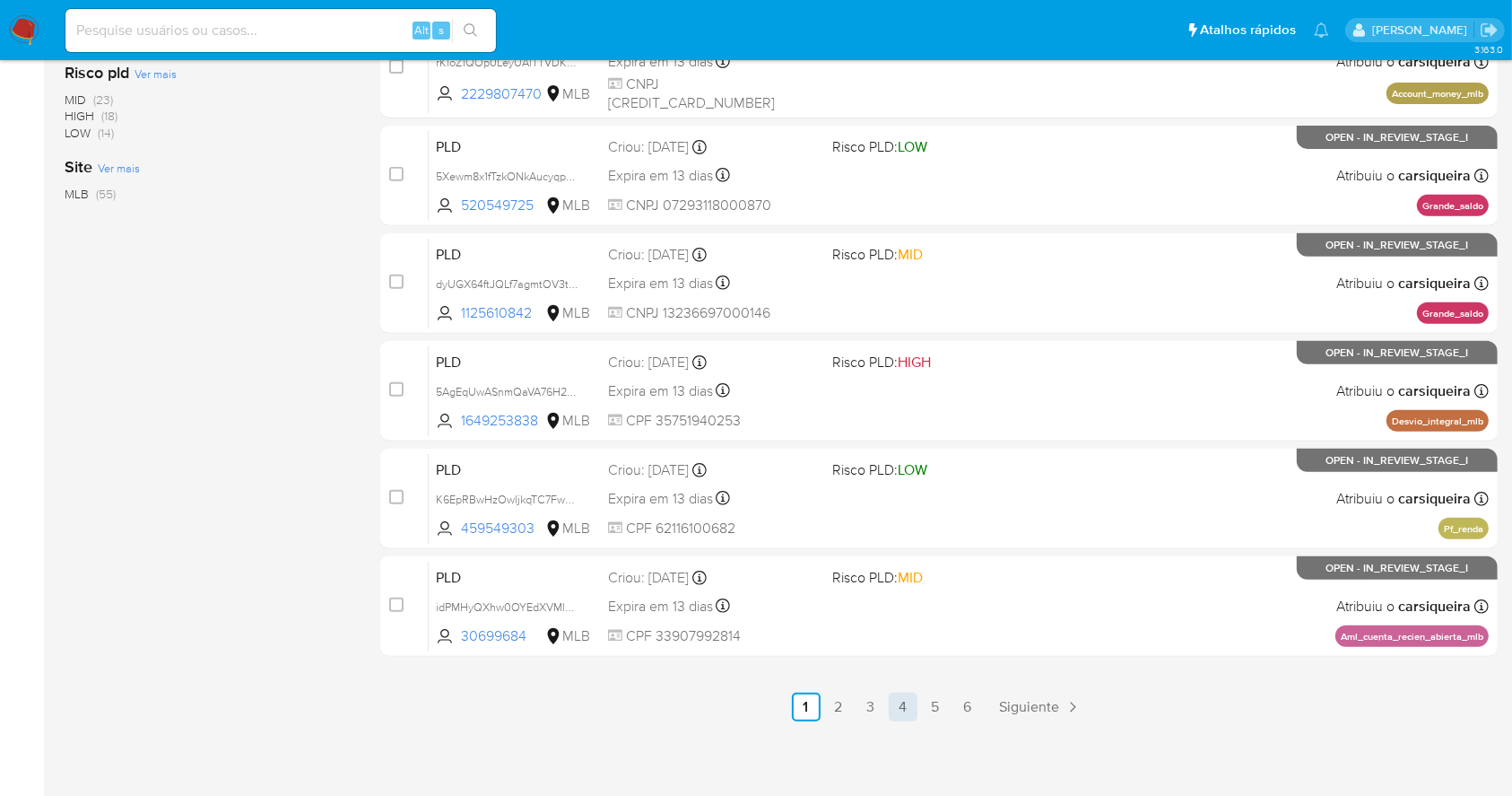
click at [907, 707] on link "4" at bounding box center [903, 707] width 29 height 29
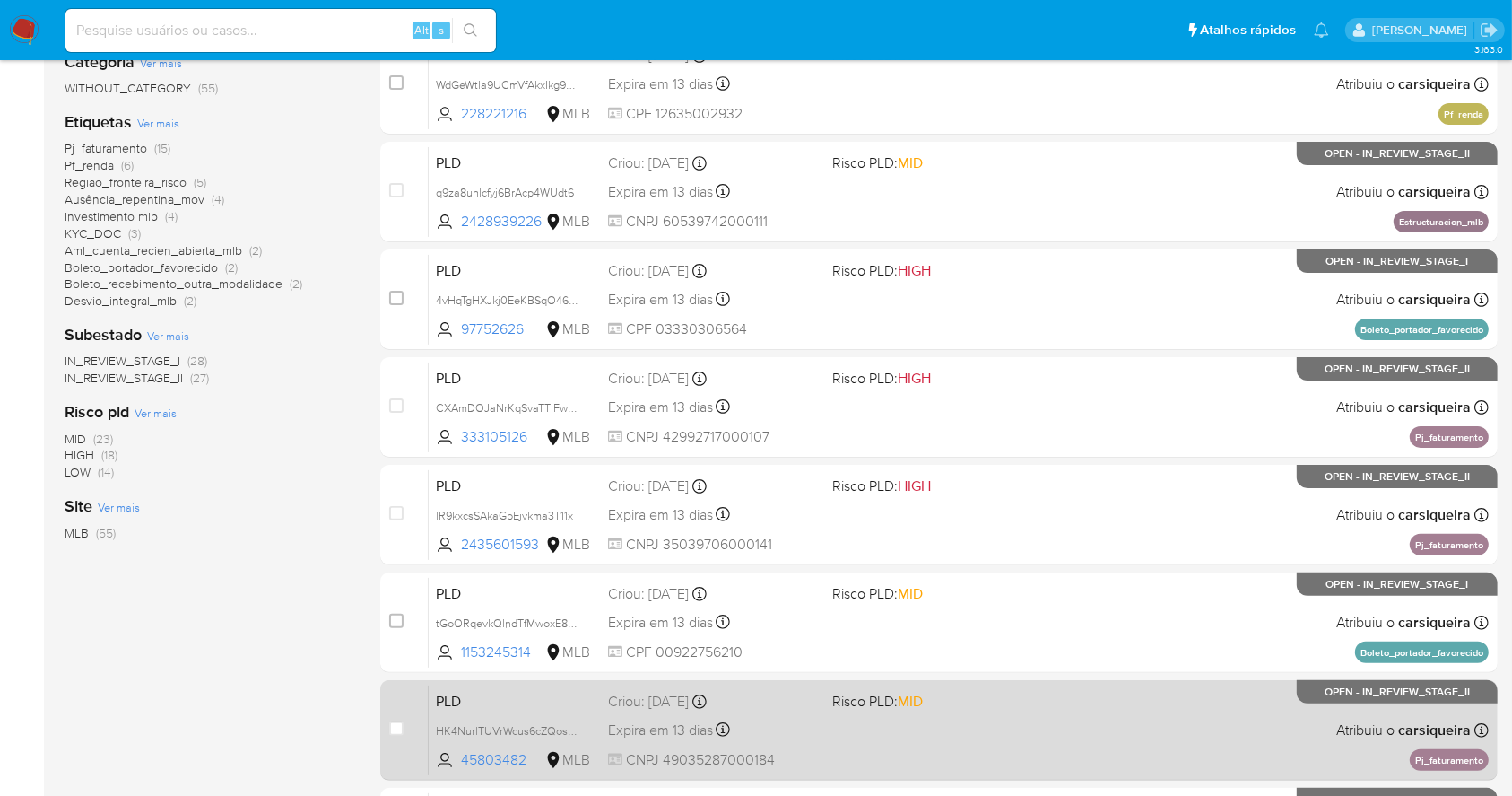
scroll to position [684, 0]
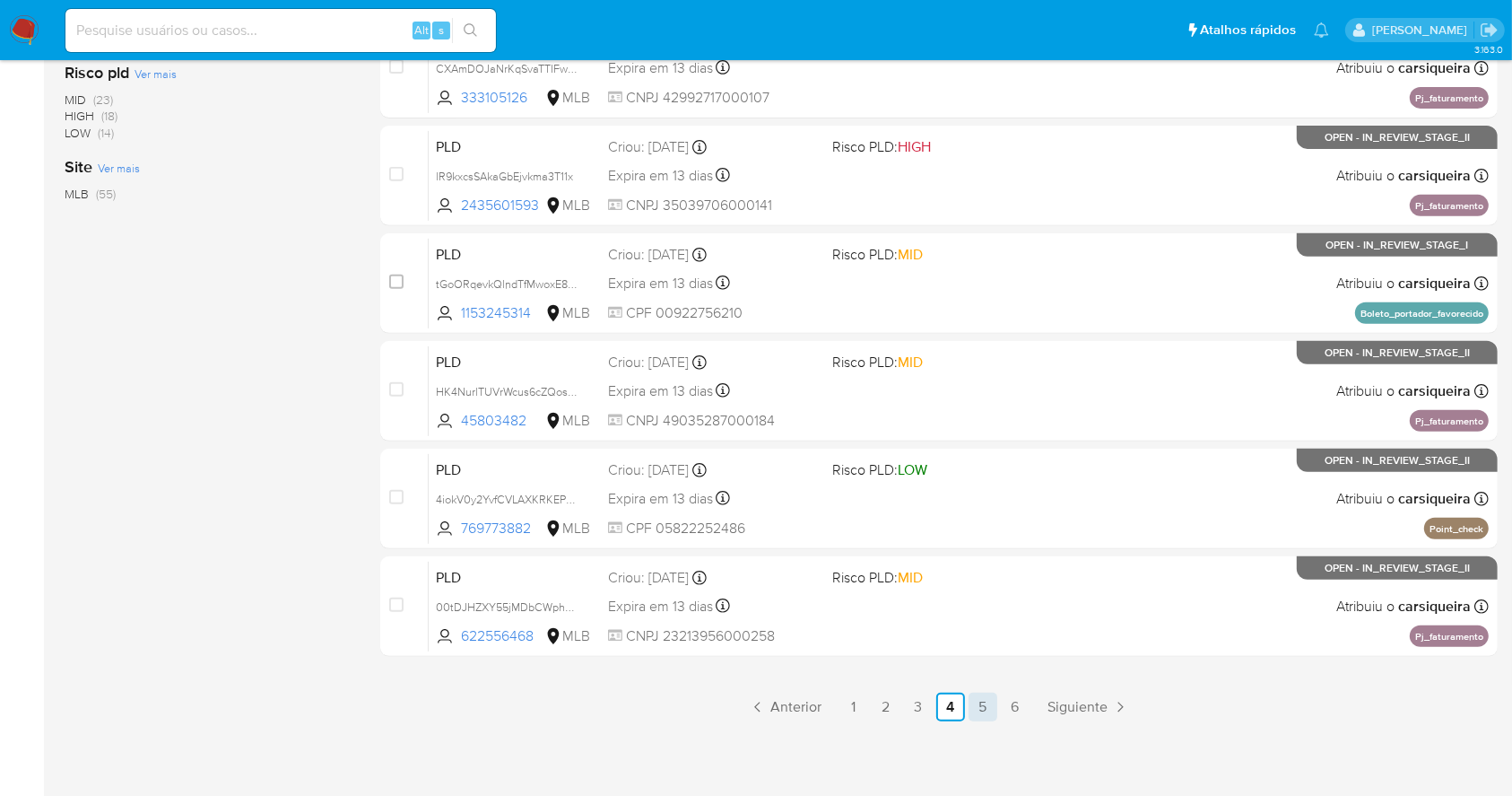
click at [969, 701] on link "5" at bounding box center [983, 707] width 29 height 29
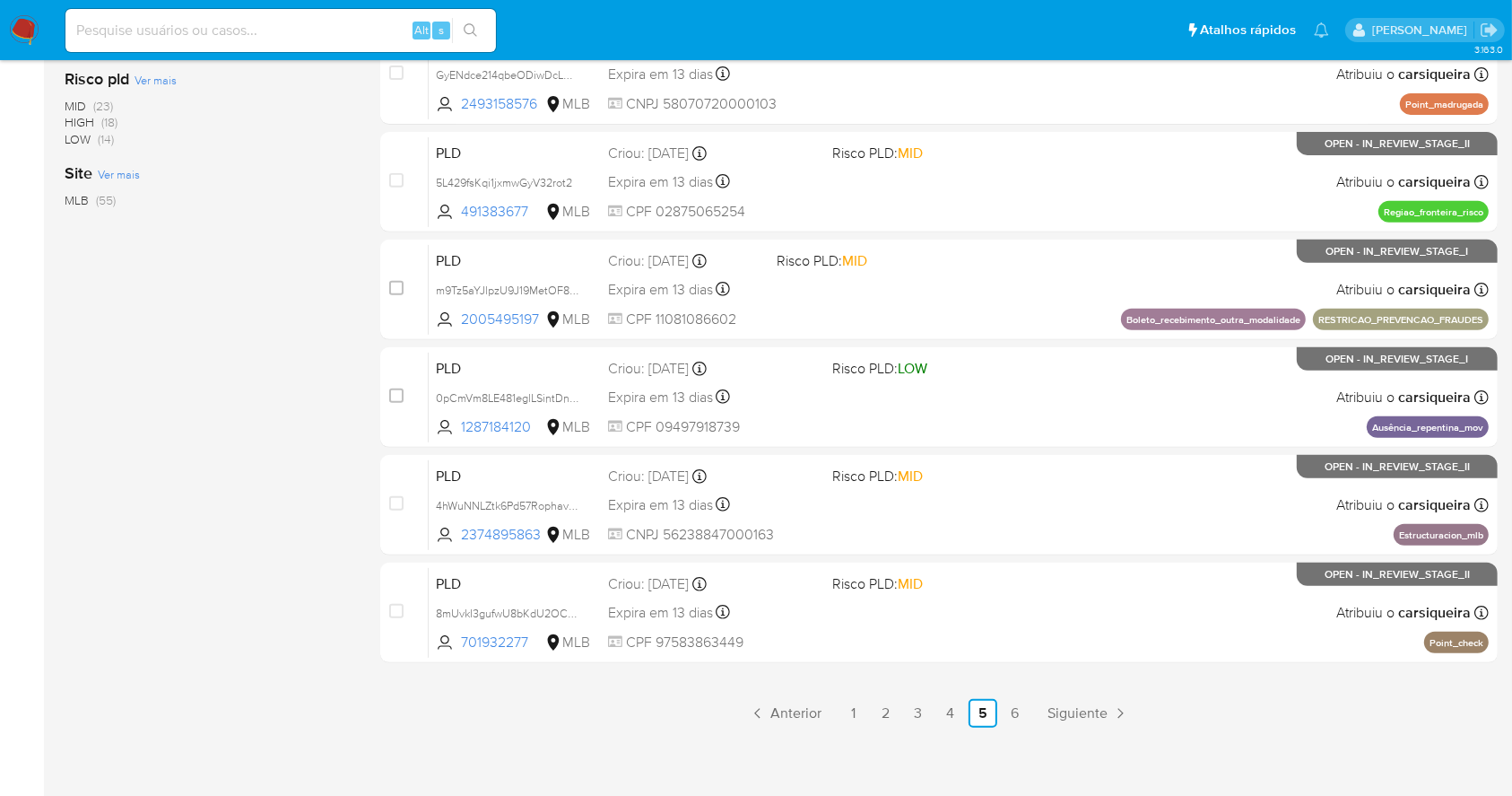
scroll to position [684, 0]
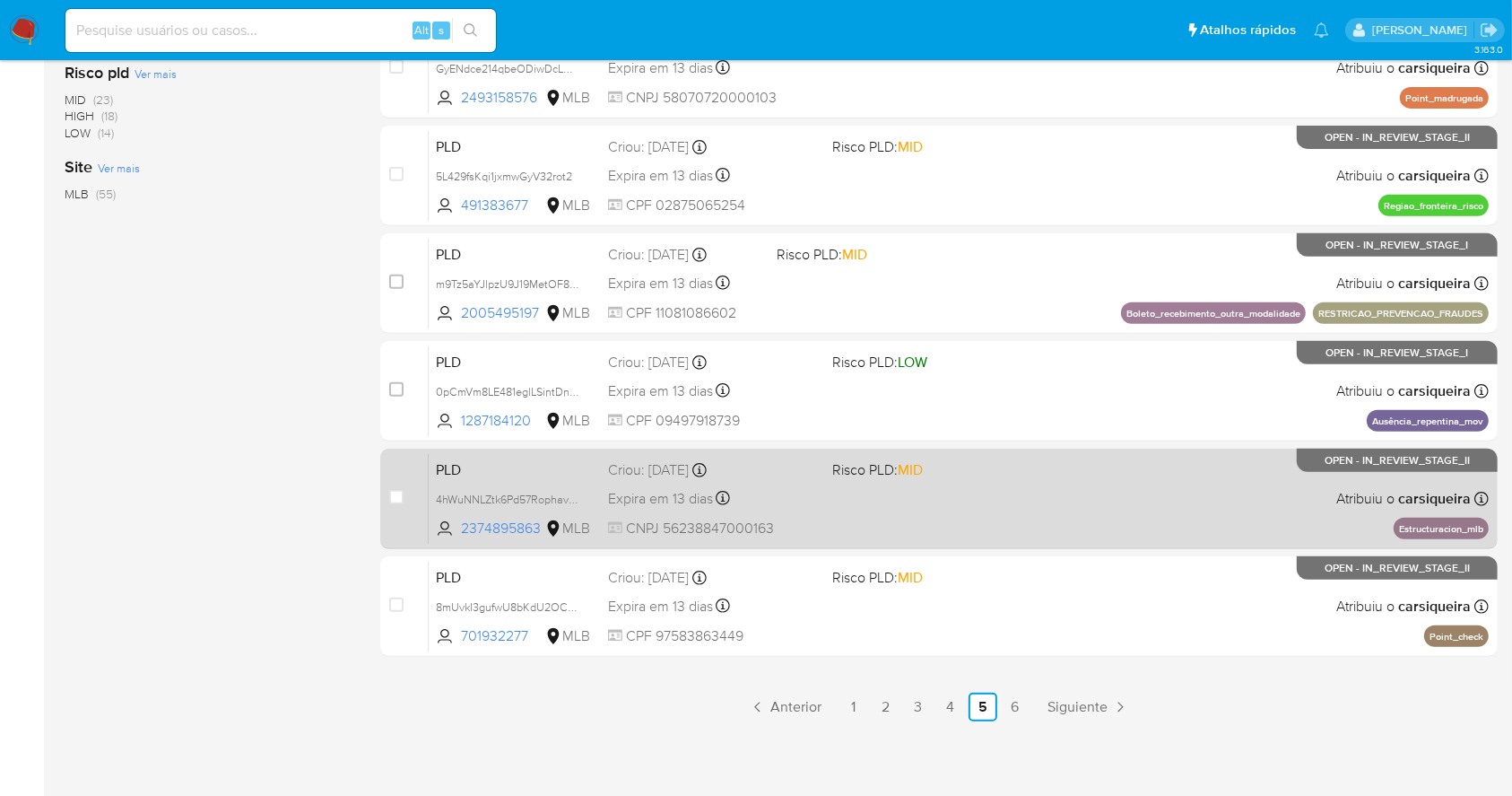
click at [1124, 487] on div "PLD 4hWuNNLZtk6Pd57RophavZ9w 2374895863 MLB Risco PLD: MID Criou: [DATE] Criou:…" at bounding box center [959, 498] width 1060 height 90
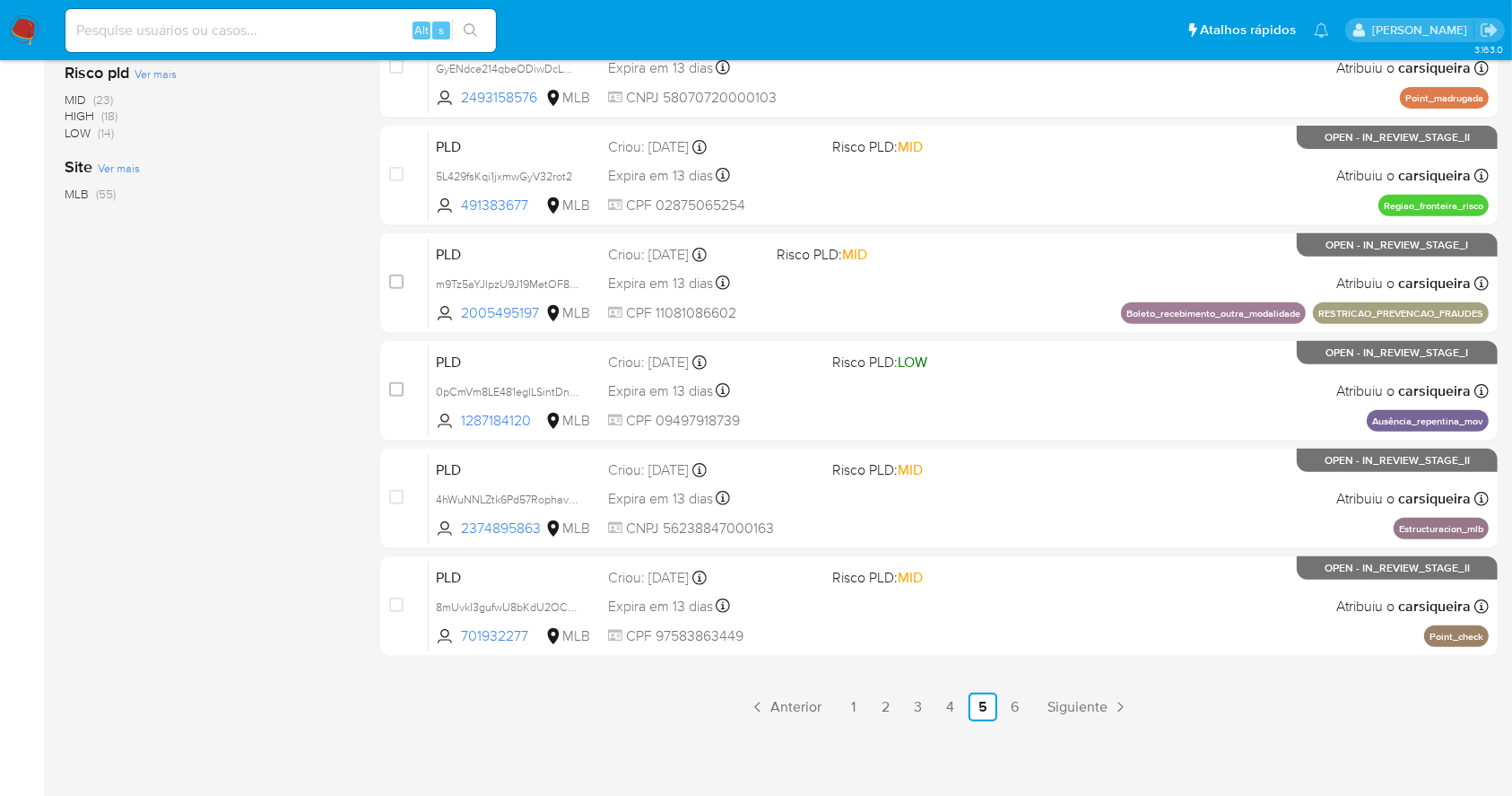
click at [28, 12] on nav "Pausado Ver notificaciones Alt s Atalhos rápidos Presiona las siguientes teclas…" at bounding box center [756, 30] width 1512 height 60
click at [39, 39] on nav "Pausado Ver notificaciones Alt s Atalhos rápidos Presiona las siguientes teclas…" at bounding box center [756, 30] width 1512 height 60
click at [29, 39] on img at bounding box center [24, 30] width 31 height 31
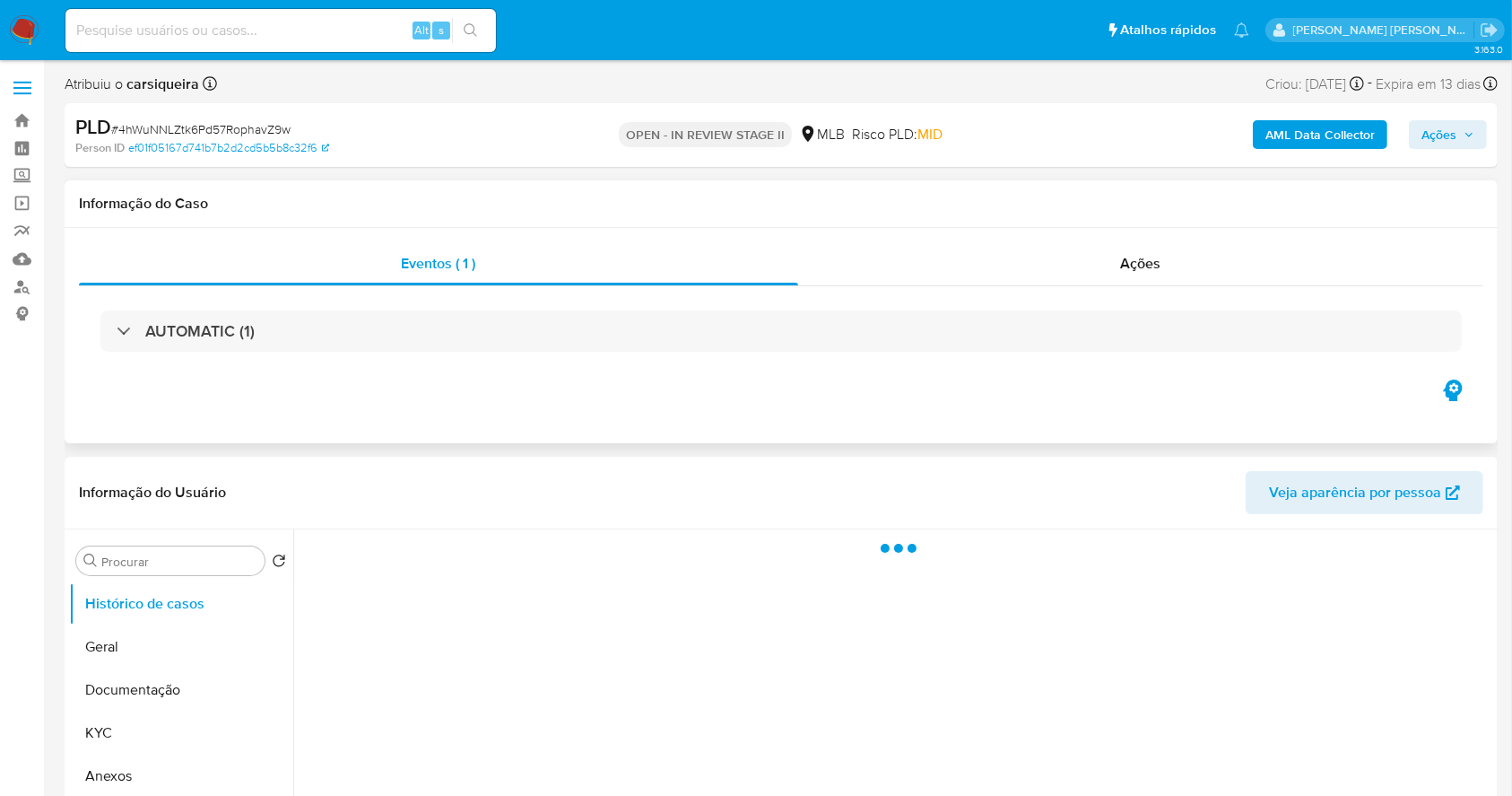
select select "10"
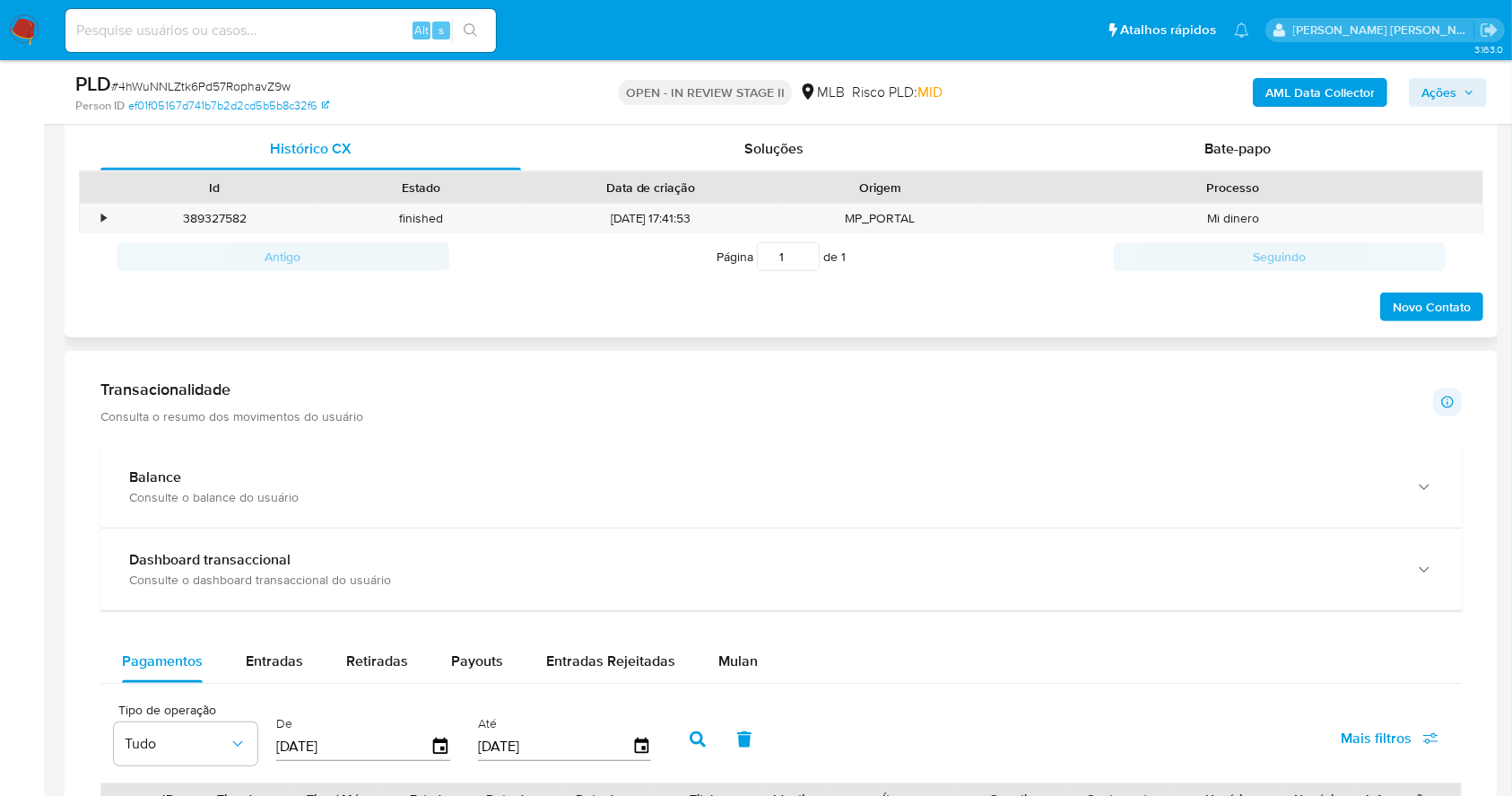
scroll to position [1089, 0]
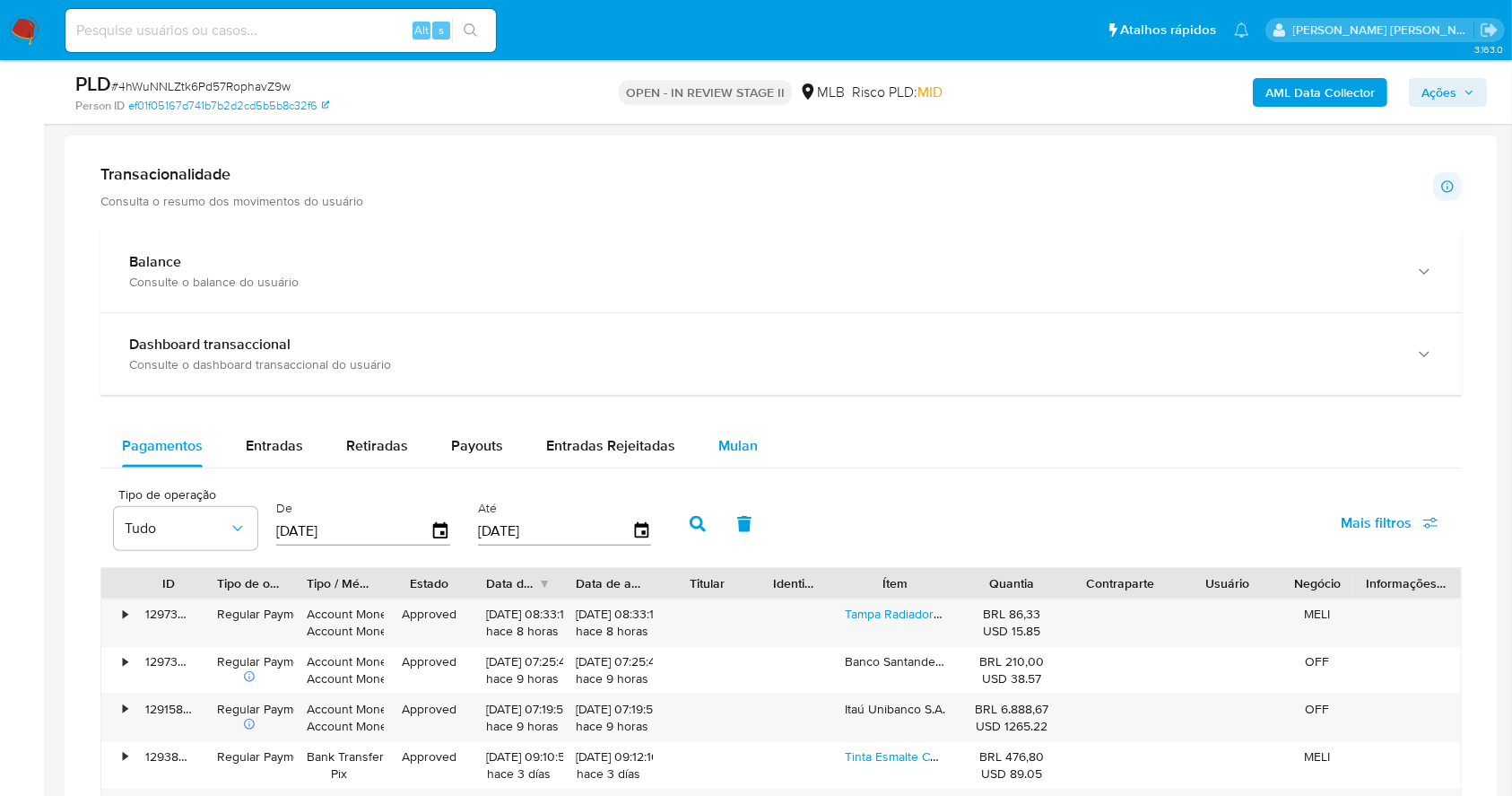
click at [718, 447] on span "Mulan" at bounding box center [738, 446] width 39 height 21
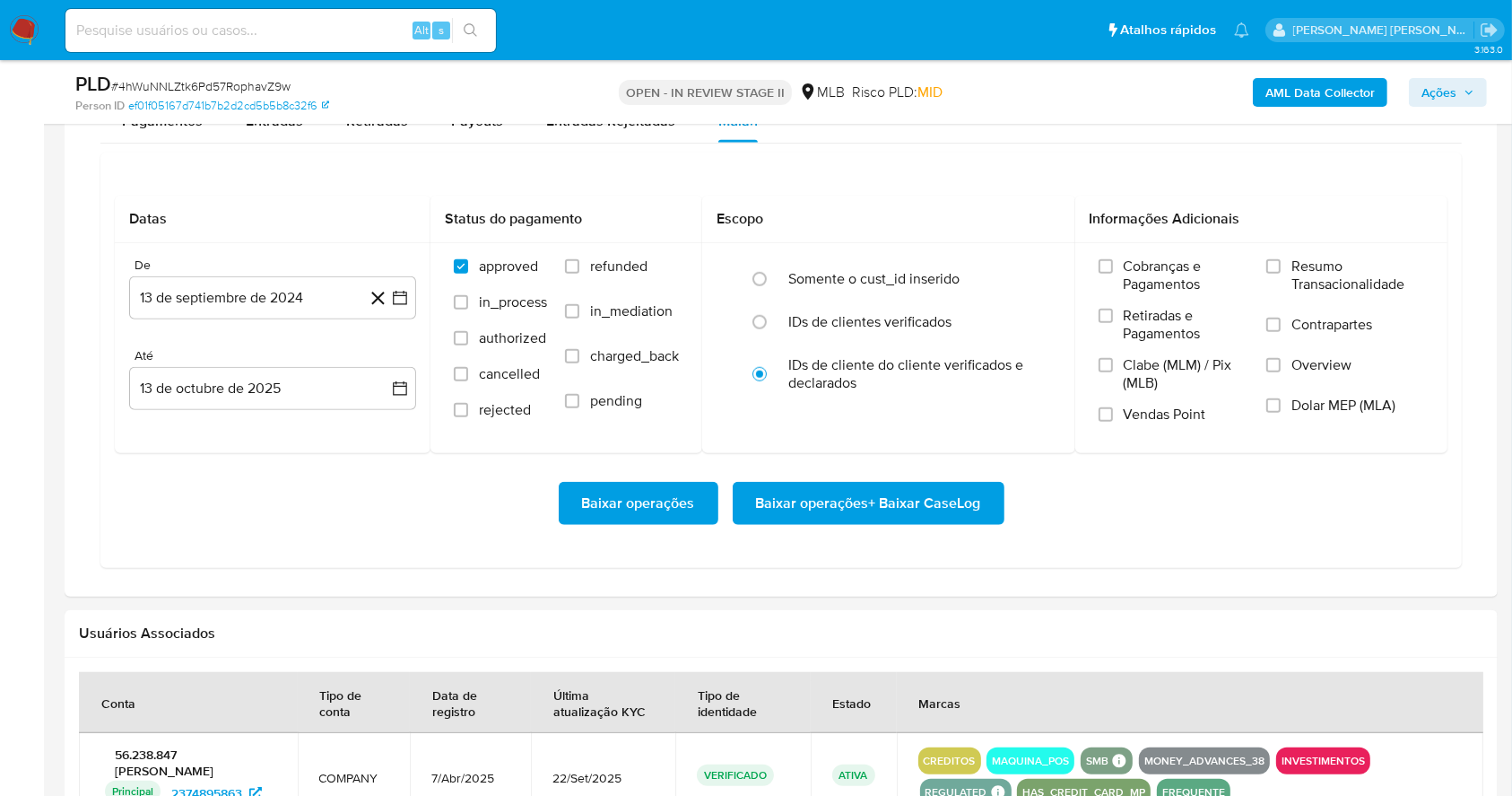
scroll to position [1448, 0]
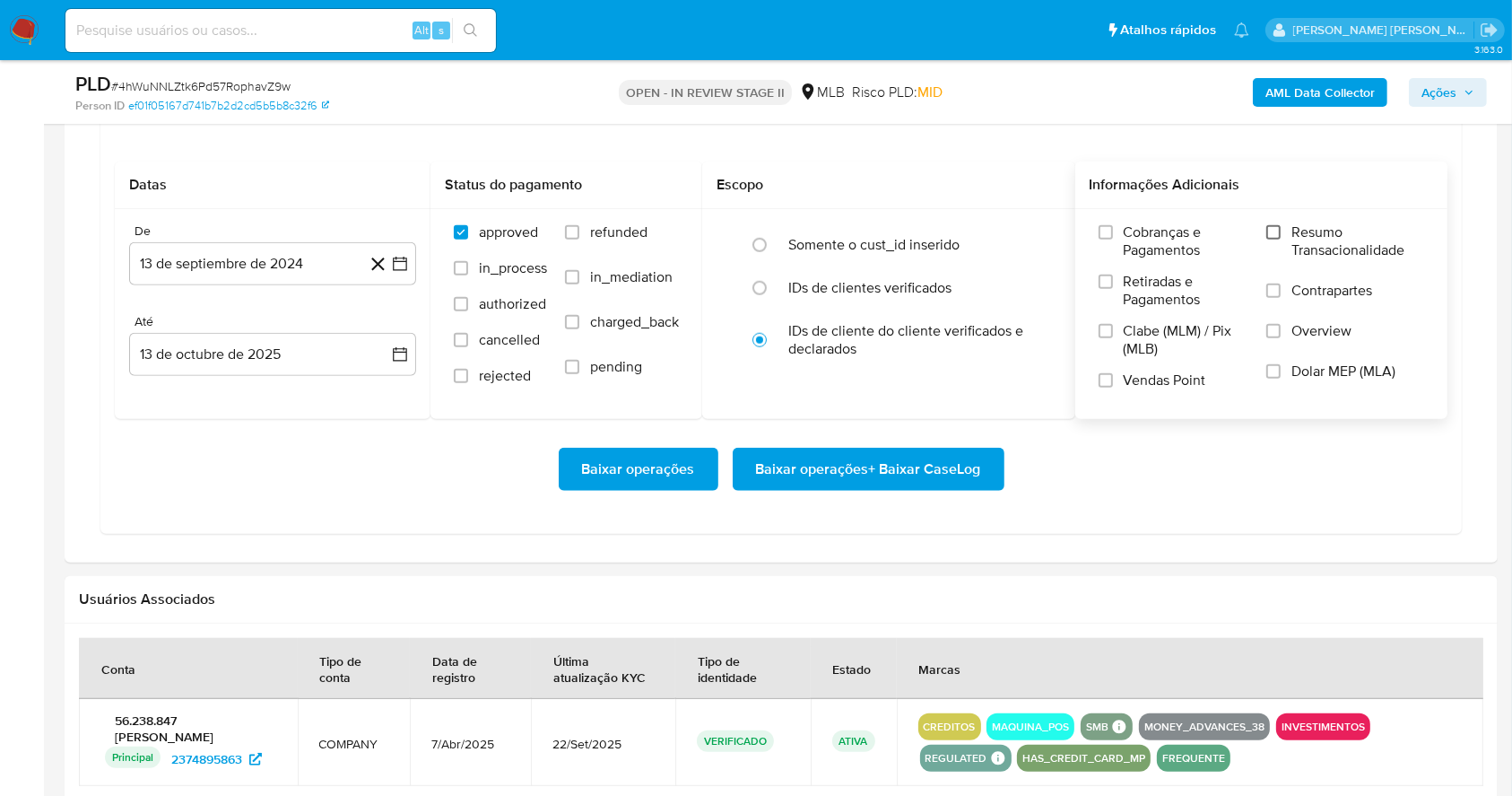
click at [1277, 228] on input "Resumo Transacionalidade" at bounding box center [1273, 232] width 14 height 14
click at [1095, 383] on div "Cobranças e Pagamentos Retiradas e Pagamentos Clabe (MLM) / Pix (MLB) Vendas Po…" at bounding box center [1262, 313] width 345 height 180
click at [1107, 383] on input "Vendas Point" at bounding box center [1105, 379] width 14 height 14
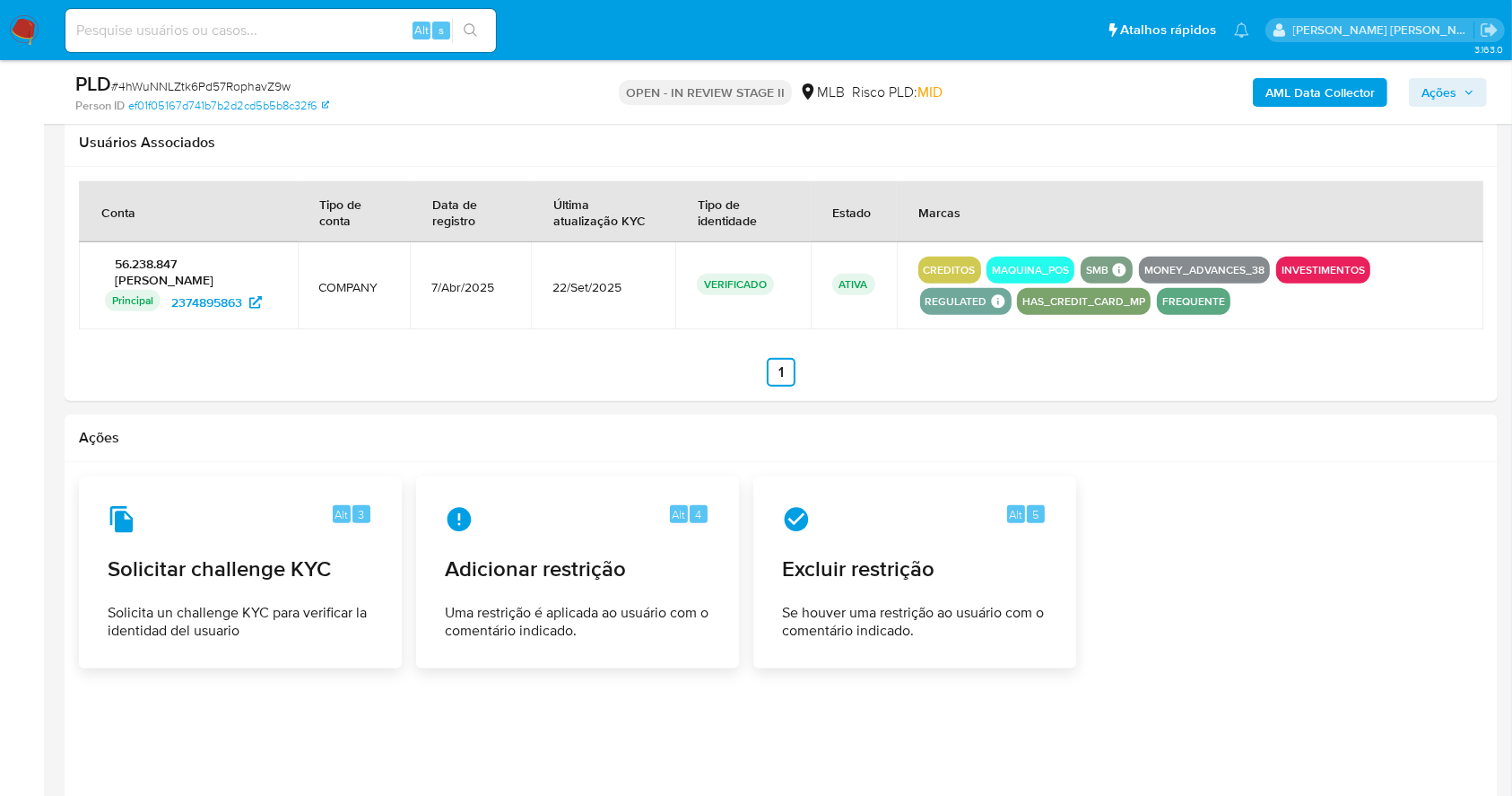
scroll to position [1328, 0]
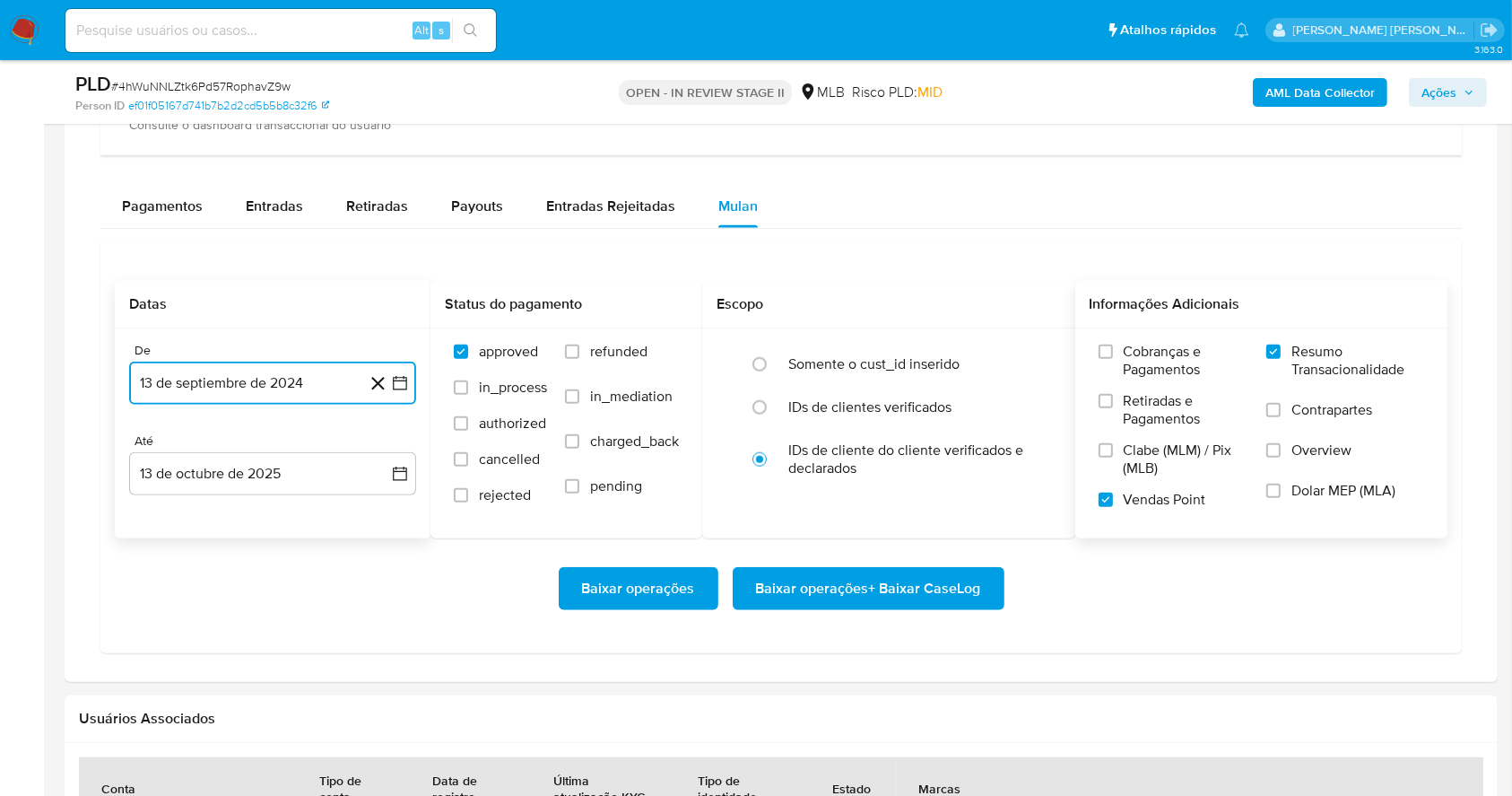
click at [403, 382] on icon "button" at bounding box center [400, 382] width 18 height 18
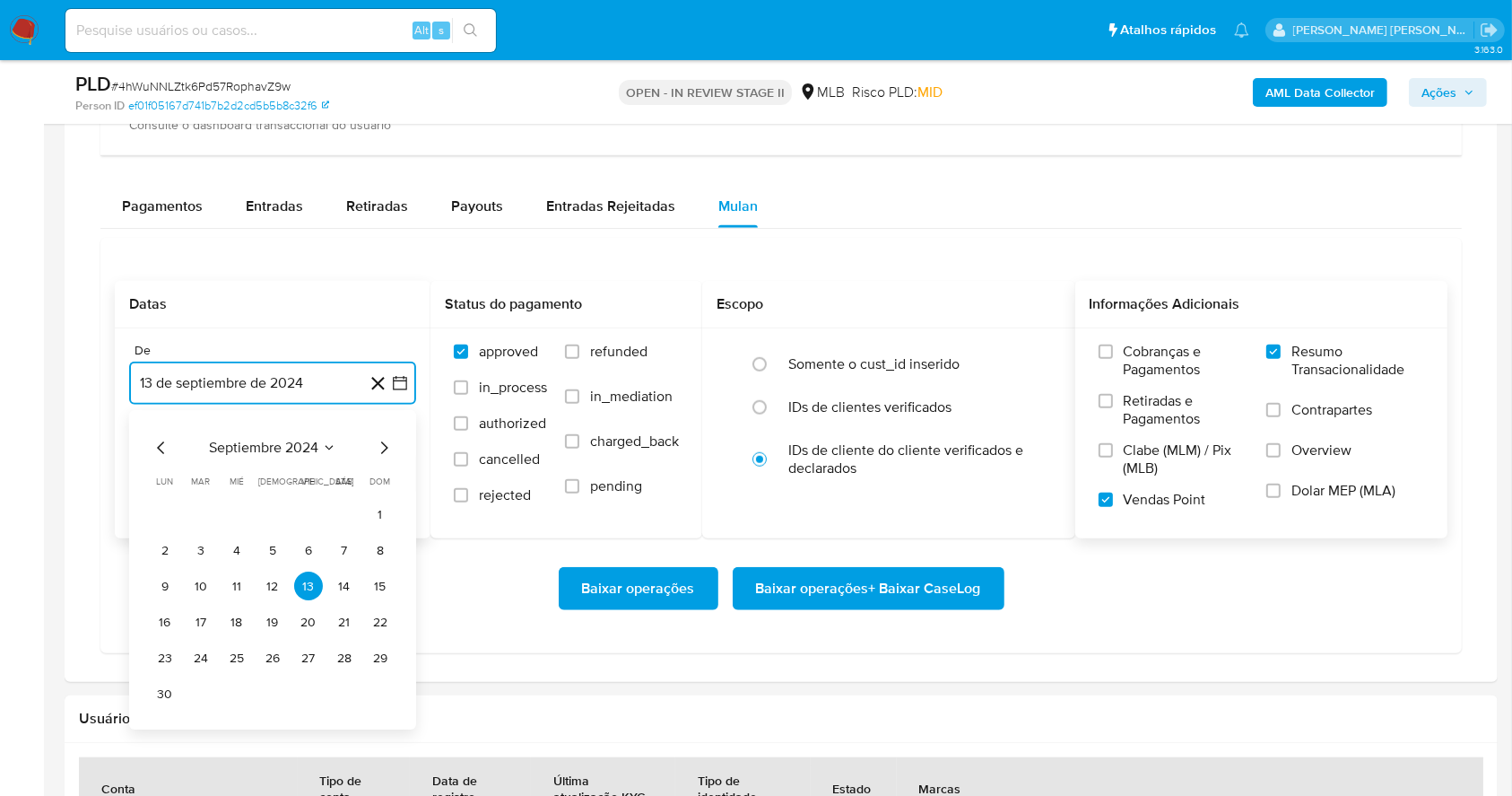
click at [393, 448] on icon "Mes siguiente" at bounding box center [383, 448] width 21 height 21
click at [388, 447] on icon "Mes siguiente" at bounding box center [383, 448] width 21 height 21
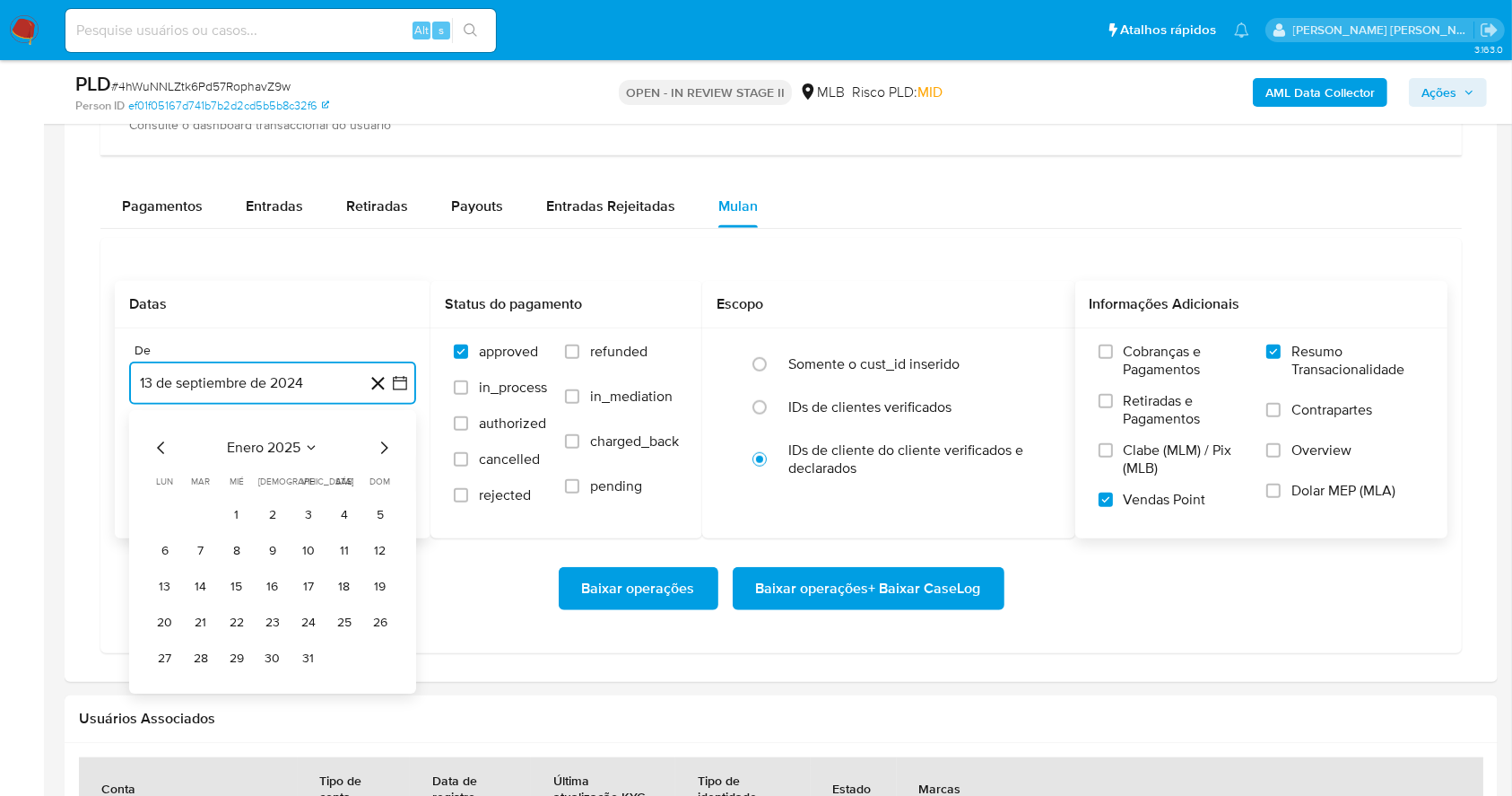
click at [388, 447] on icon "Mes siguiente" at bounding box center [383, 448] width 21 height 21
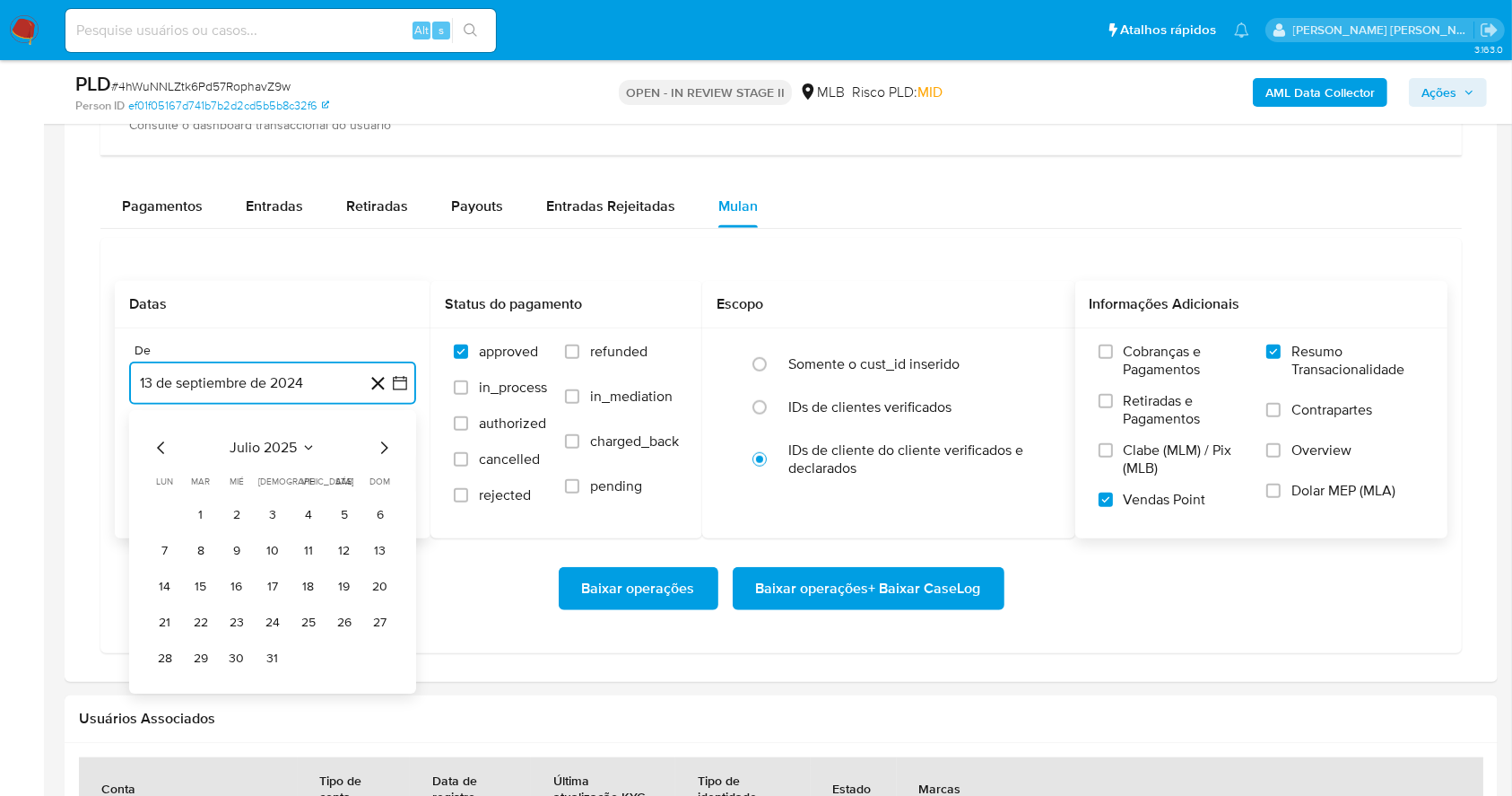
click at [388, 445] on icon "Mes siguiente" at bounding box center [383, 448] width 21 height 21
click at [300, 508] on button "1" at bounding box center [308, 515] width 29 height 29
click at [279, 467] on button "13 de octubre de 2025" at bounding box center [273, 473] width 287 height 43
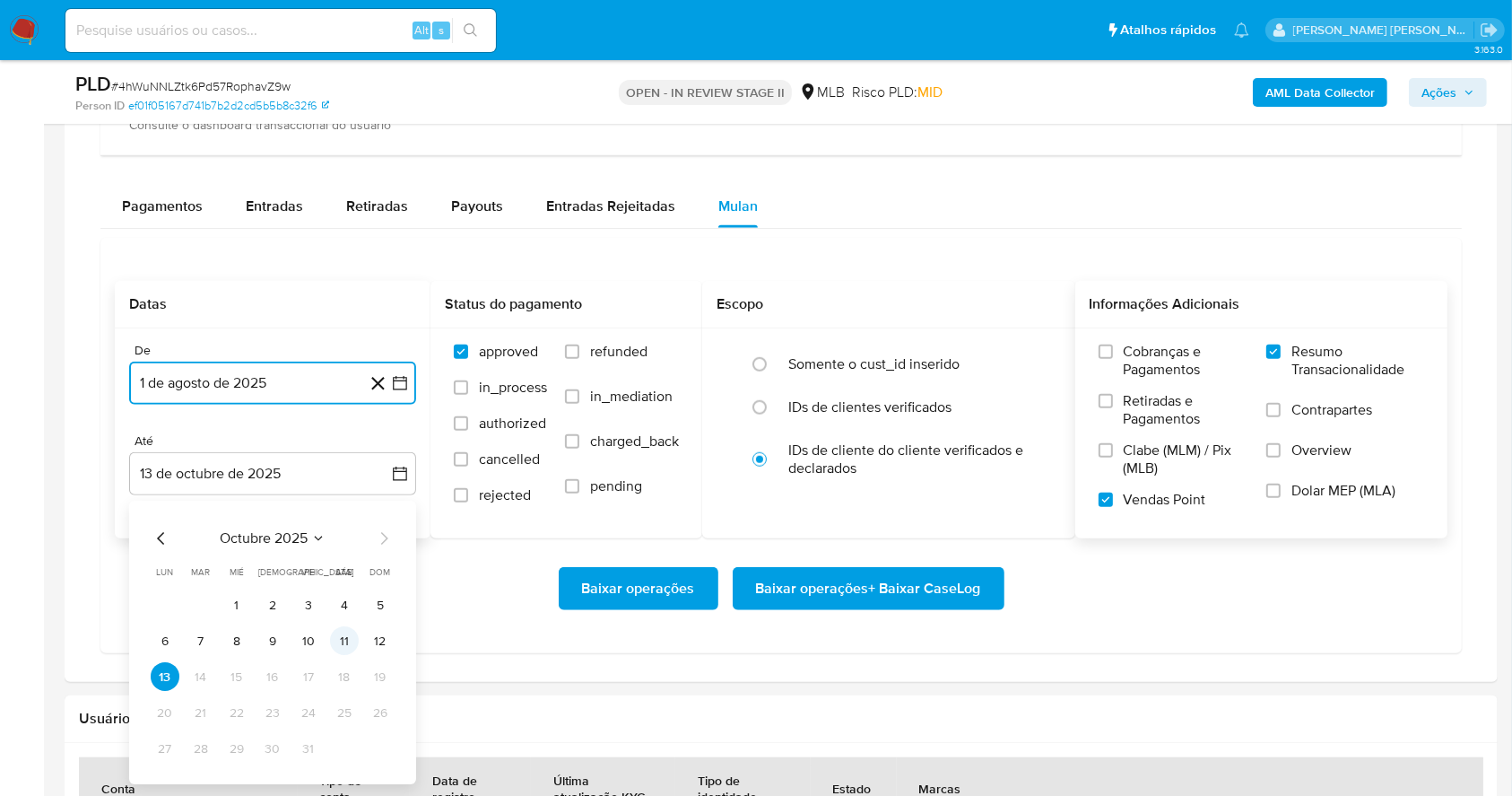
click at [345, 638] on button "11" at bounding box center [344, 641] width 29 height 29
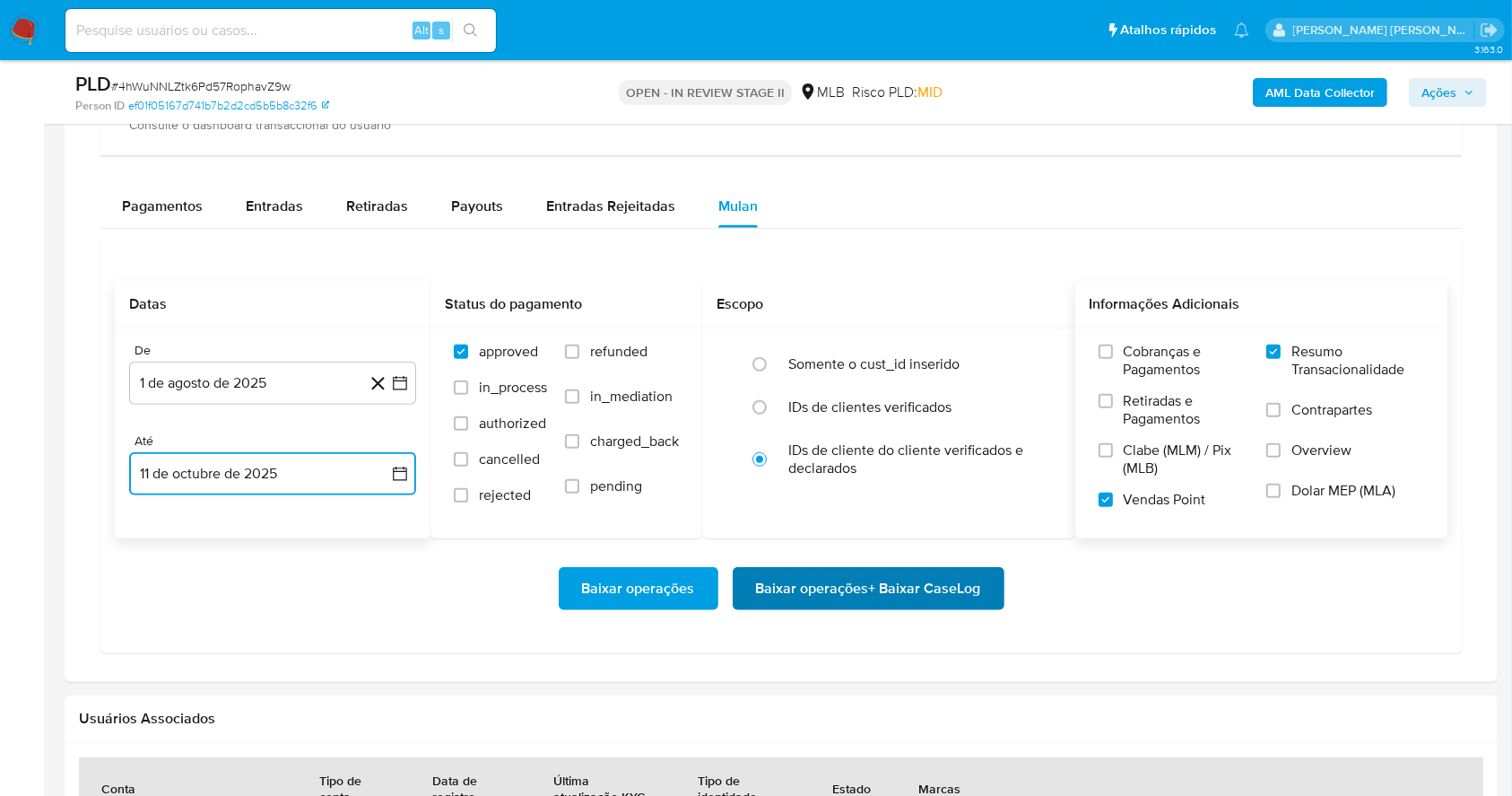
click at [903, 573] on span "Baixar operações + Baixar CaseLog" at bounding box center [869, 588] width 225 height 39
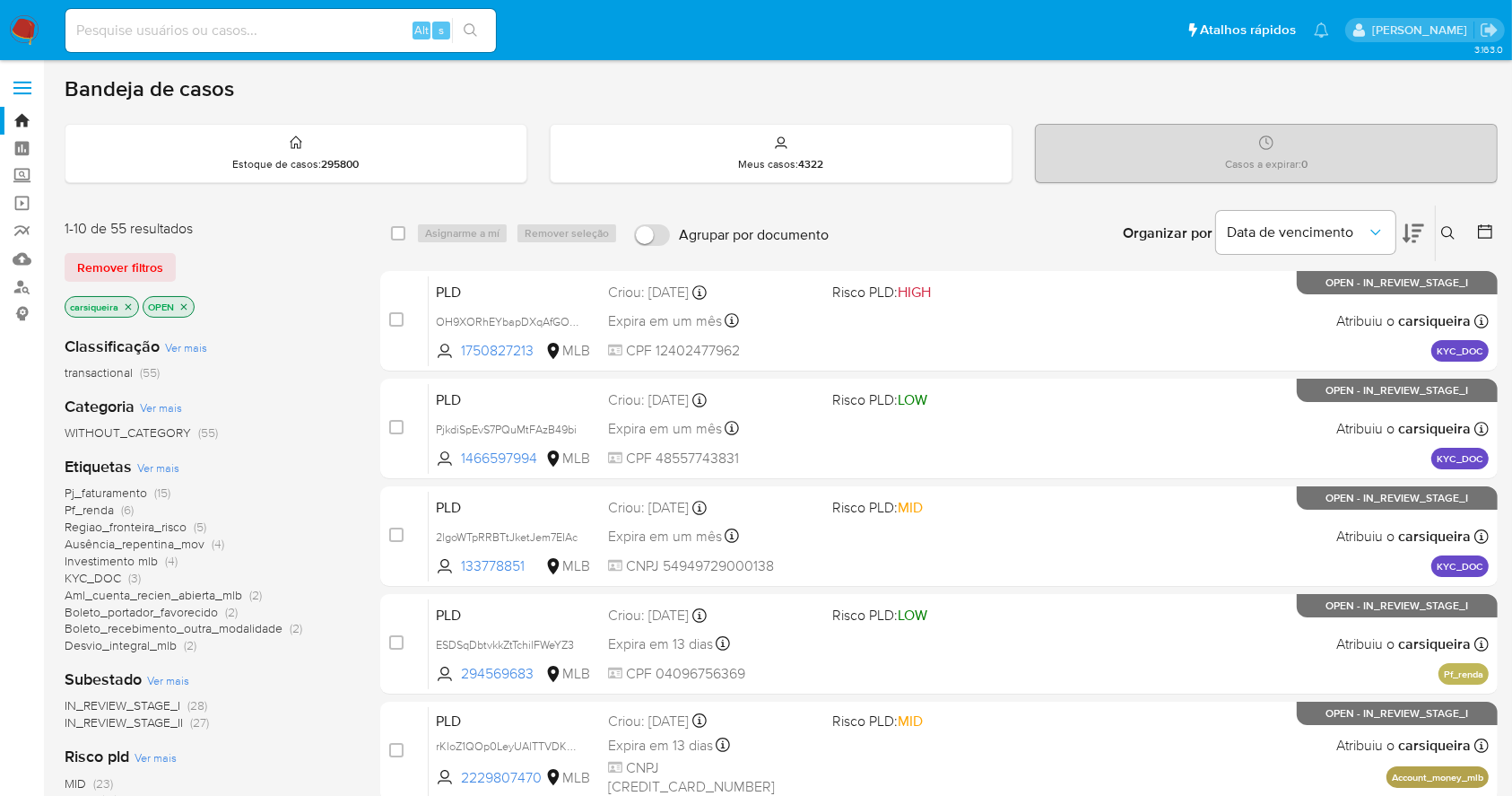
click at [124, 309] on icon "close-filter" at bounding box center [129, 307] width 11 height 11
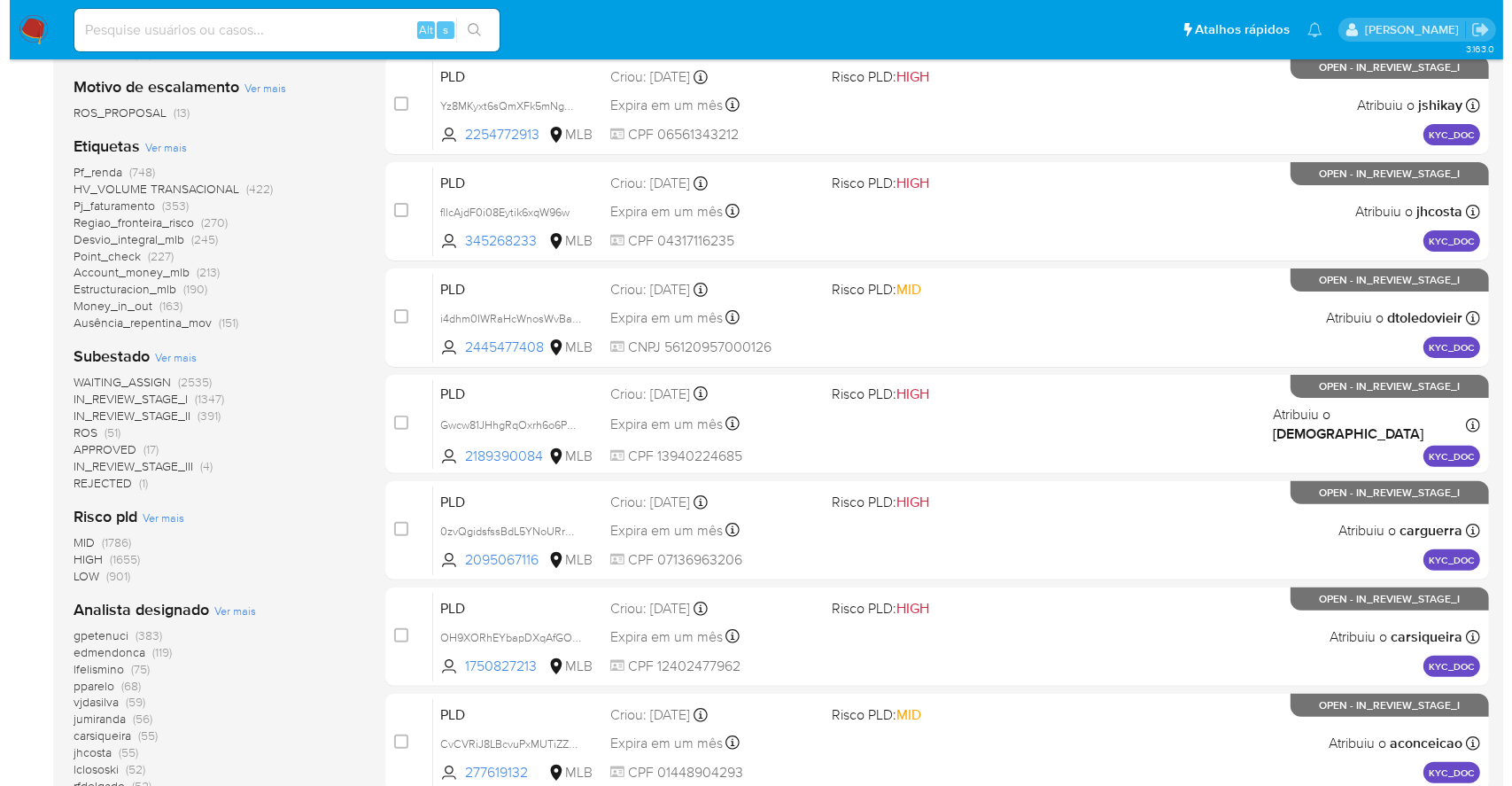
scroll to position [590, 0]
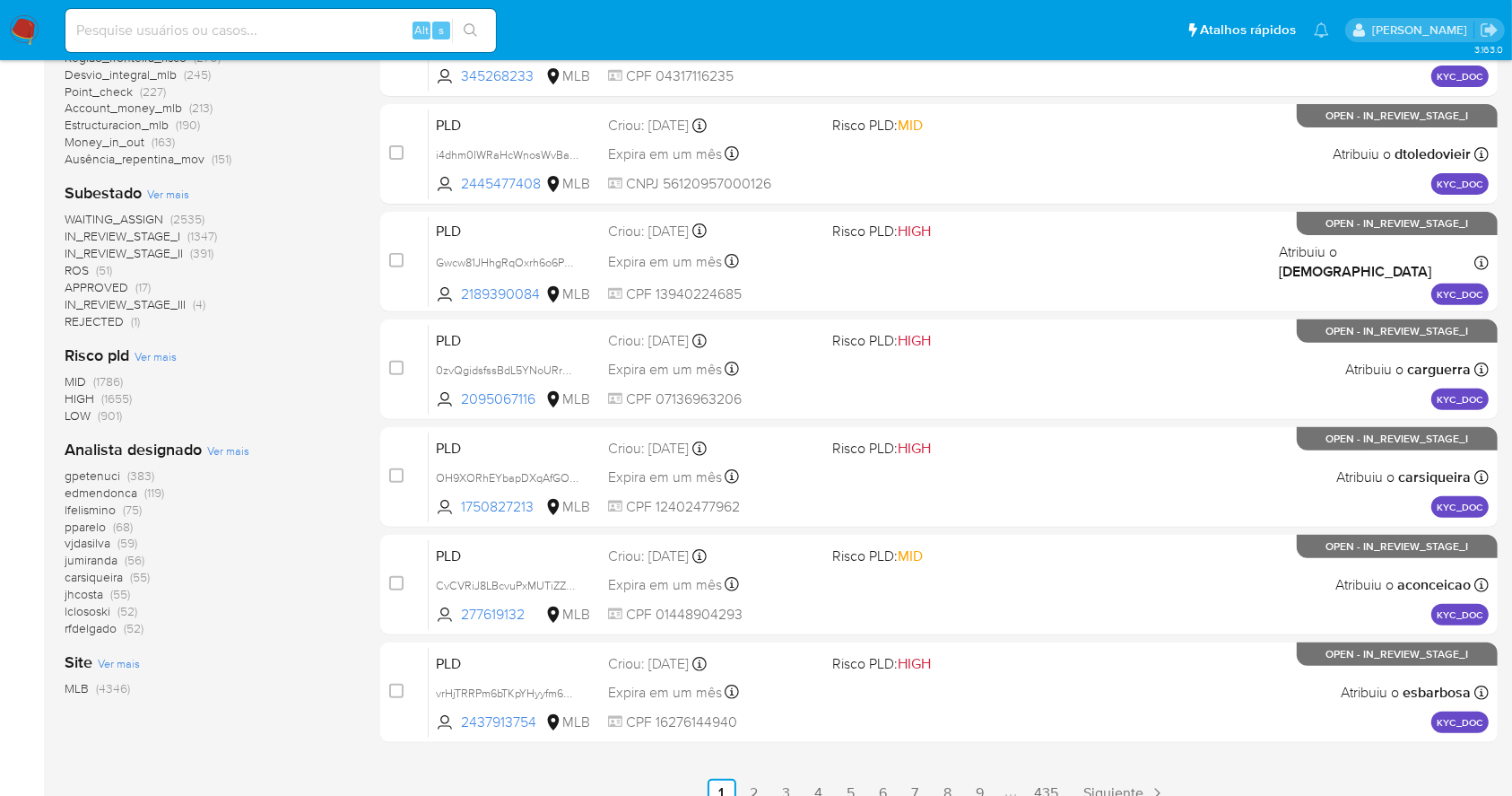
click at [232, 455] on span "Ver mais" at bounding box center [227, 450] width 42 height 16
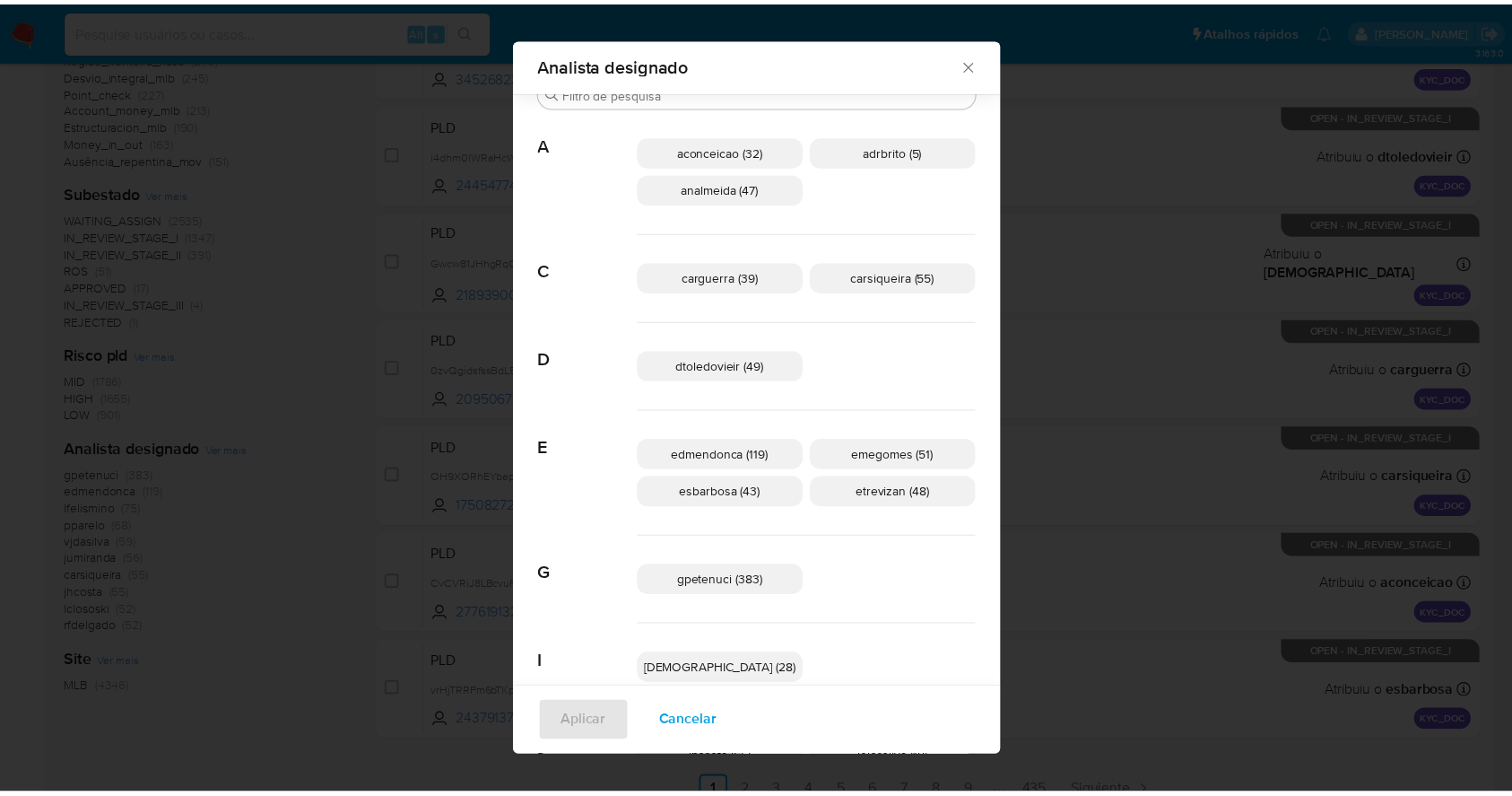
scroll to position [0, 0]
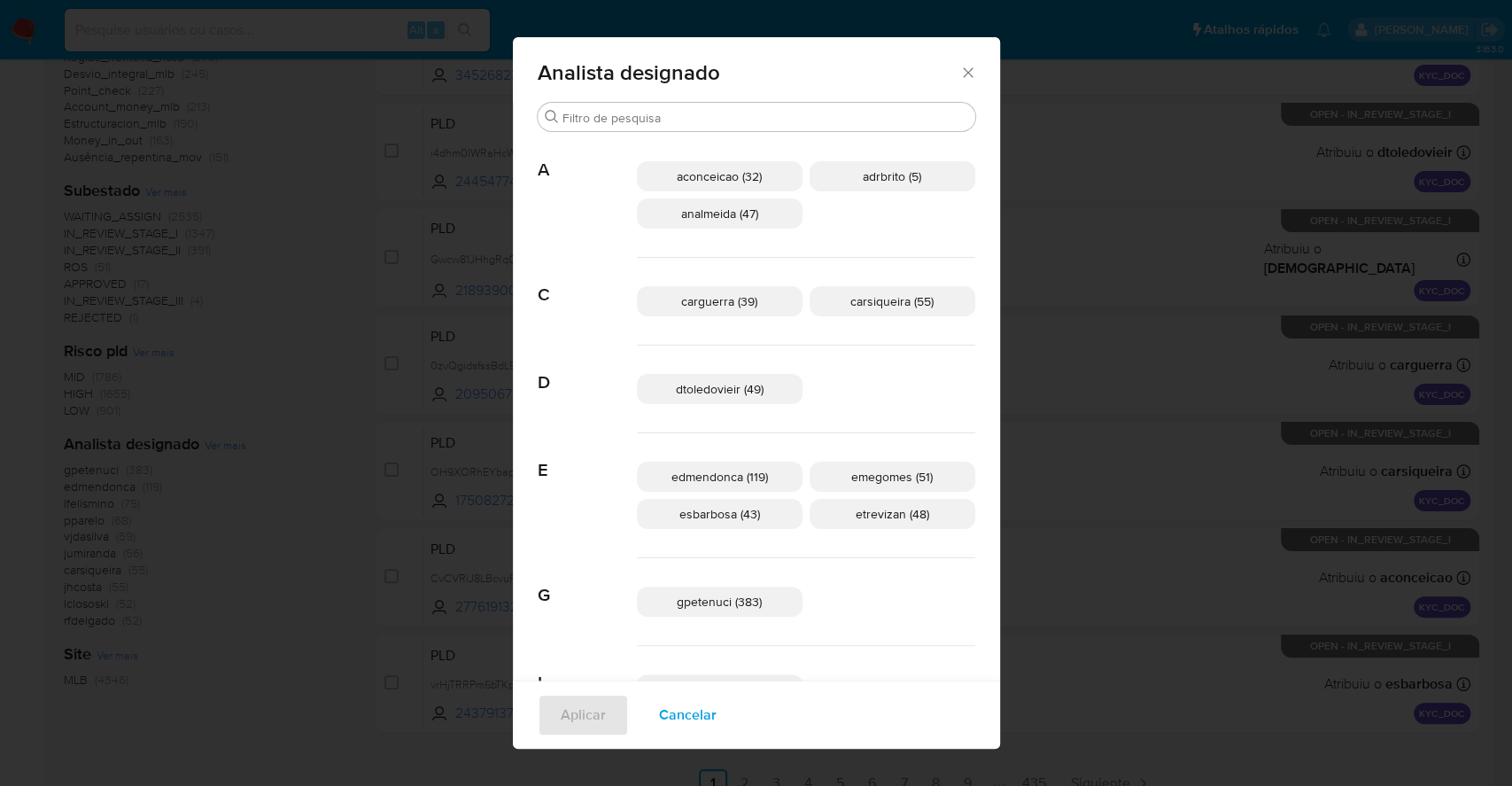
click at [960, 66] on icon "Fechar" at bounding box center [968, 72] width 17 height 17
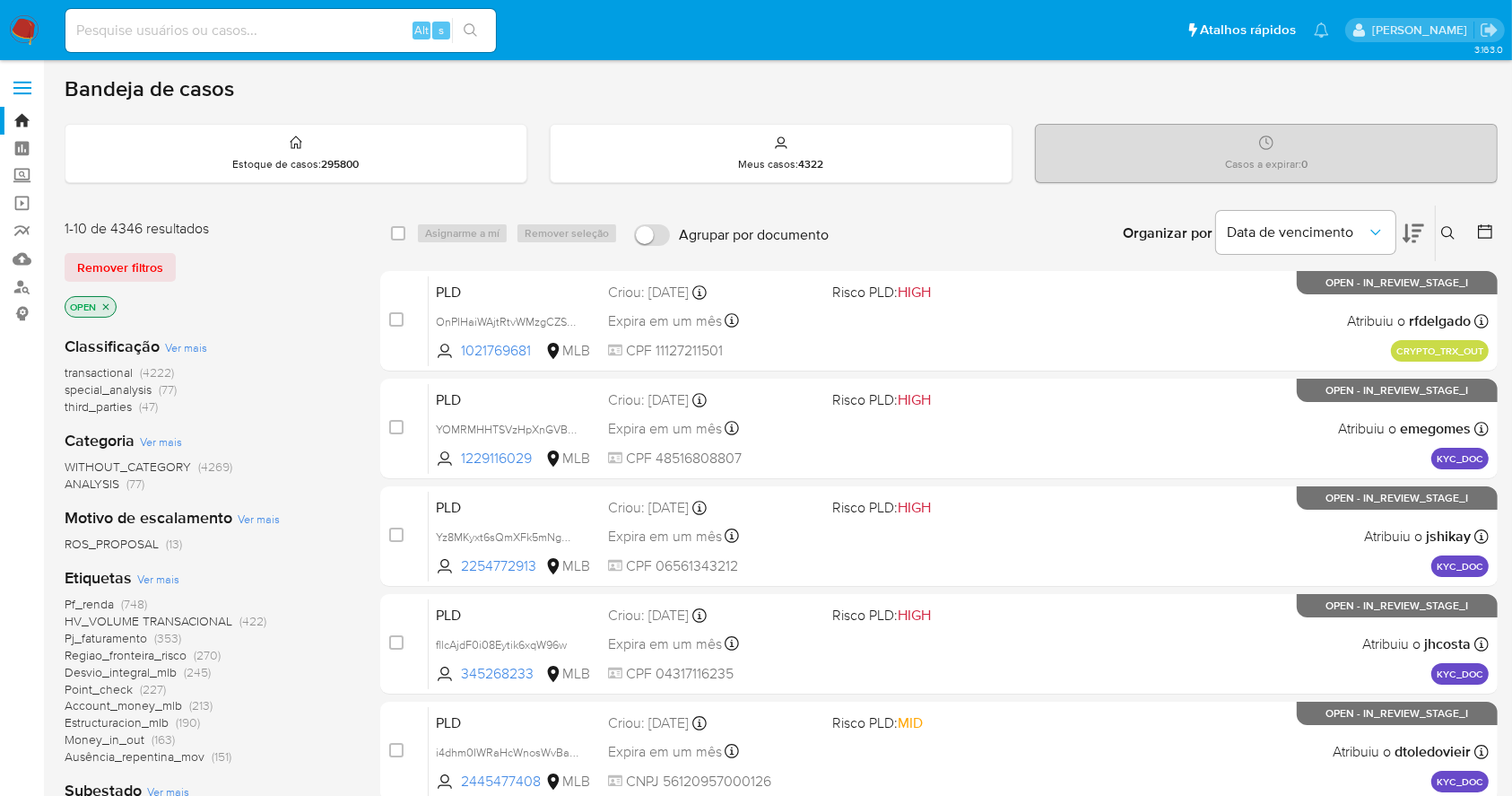
click at [12, 34] on img at bounding box center [24, 30] width 31 height 31
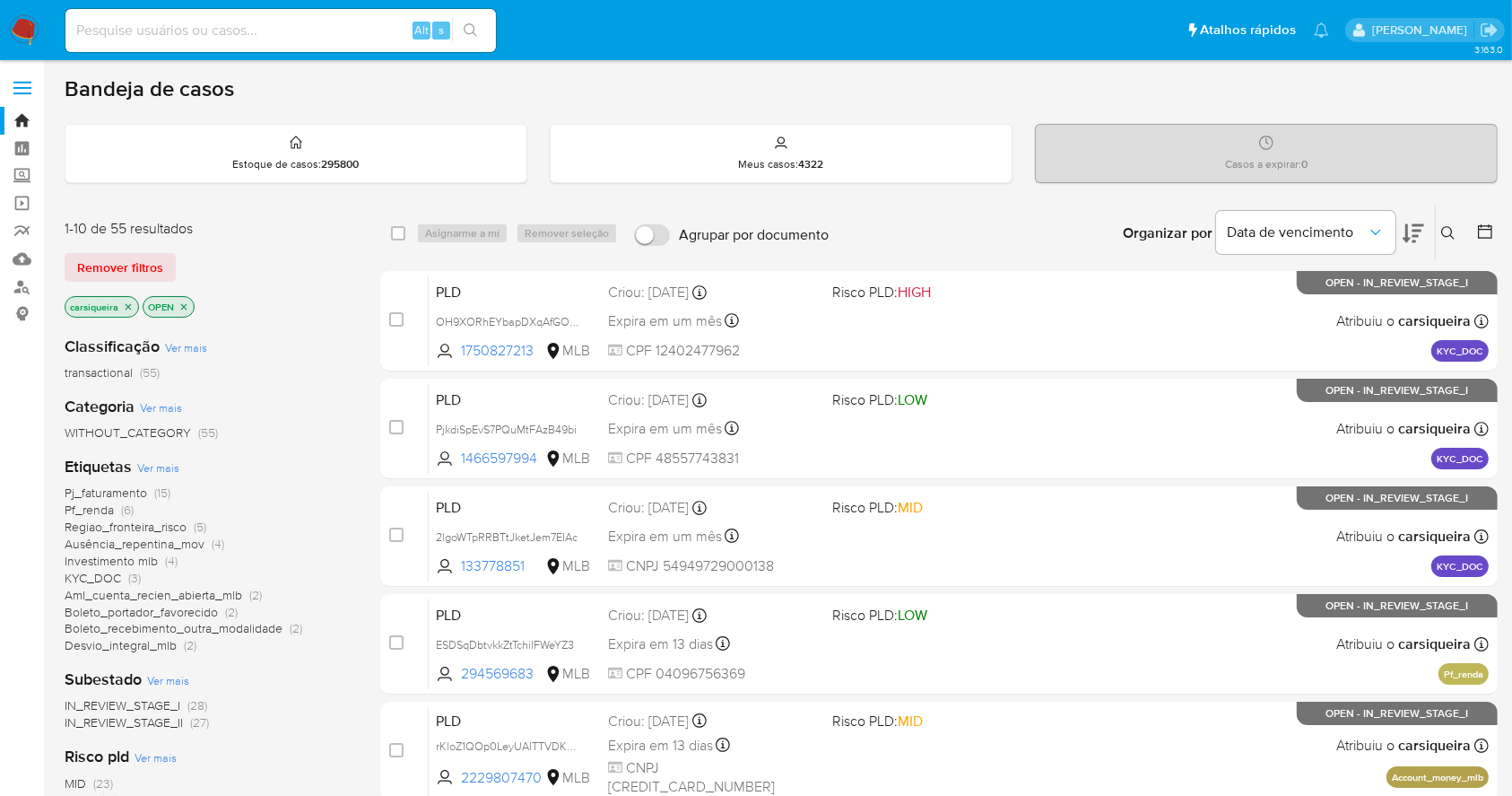
click at [21, 18] on img at bounding box center [24, 30] width 31 height 31
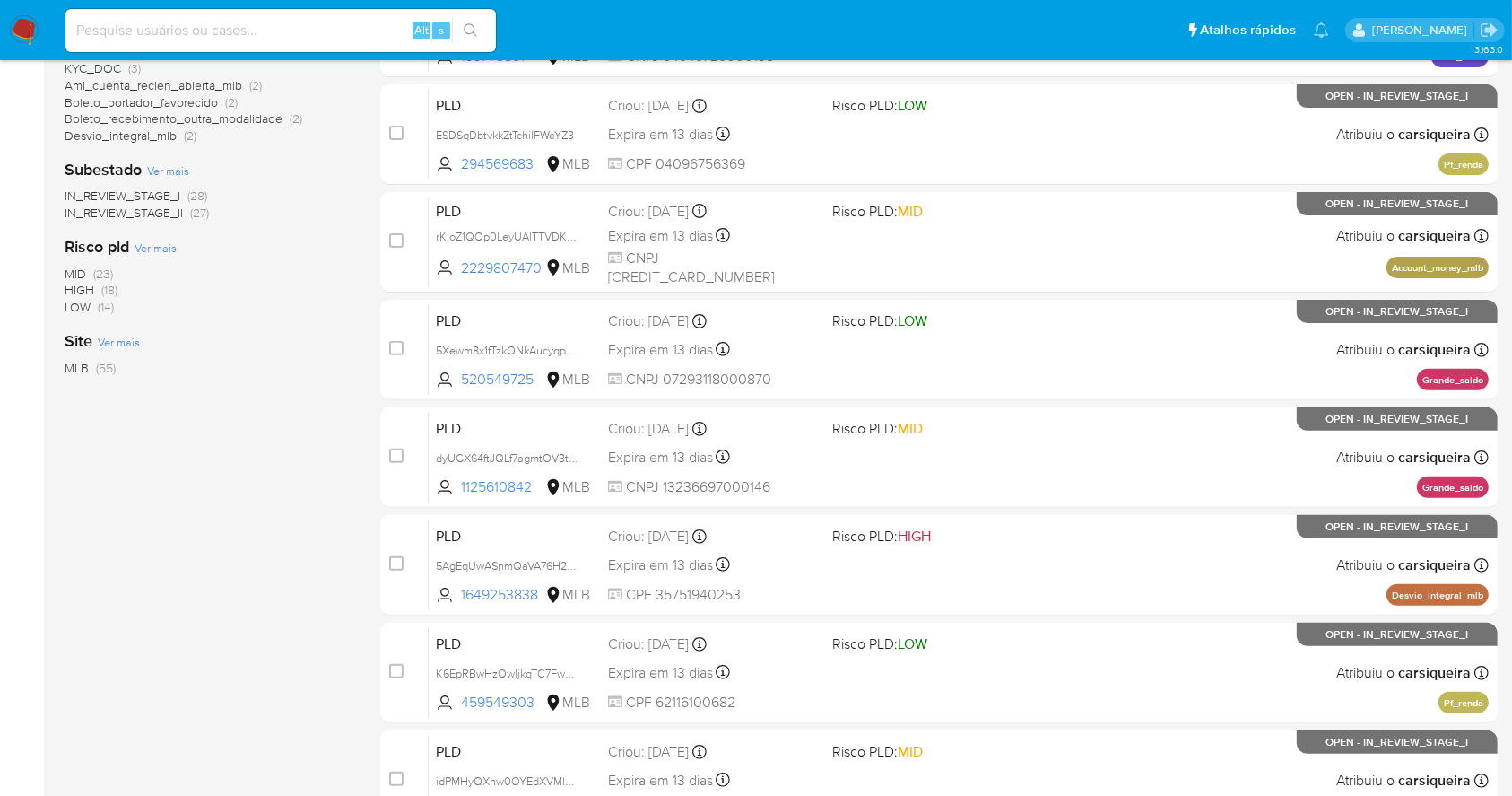
scroll to position [445, 0]
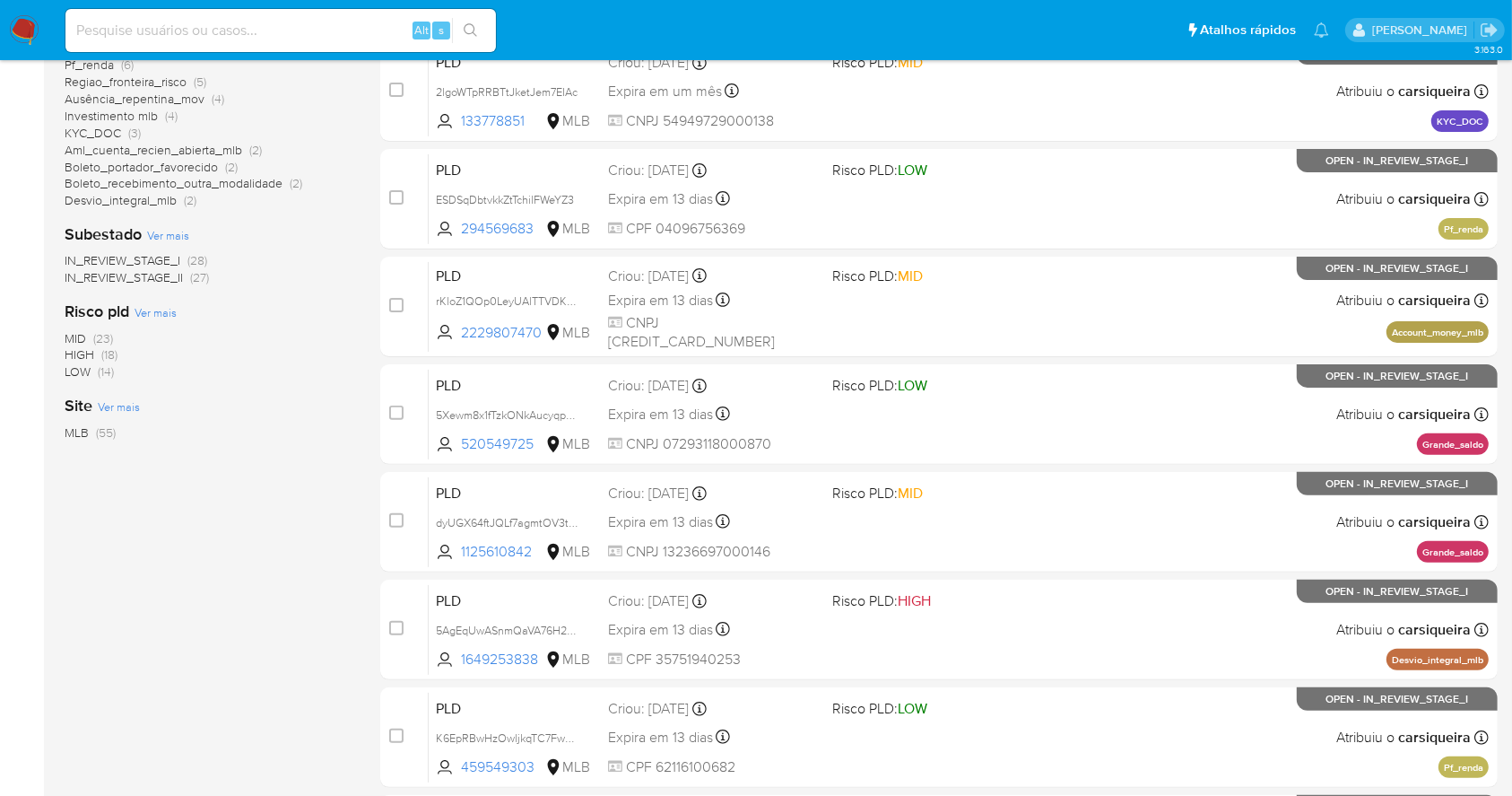
click at [17, 32] on img at bounding box center [24, 30] width 31 height 31
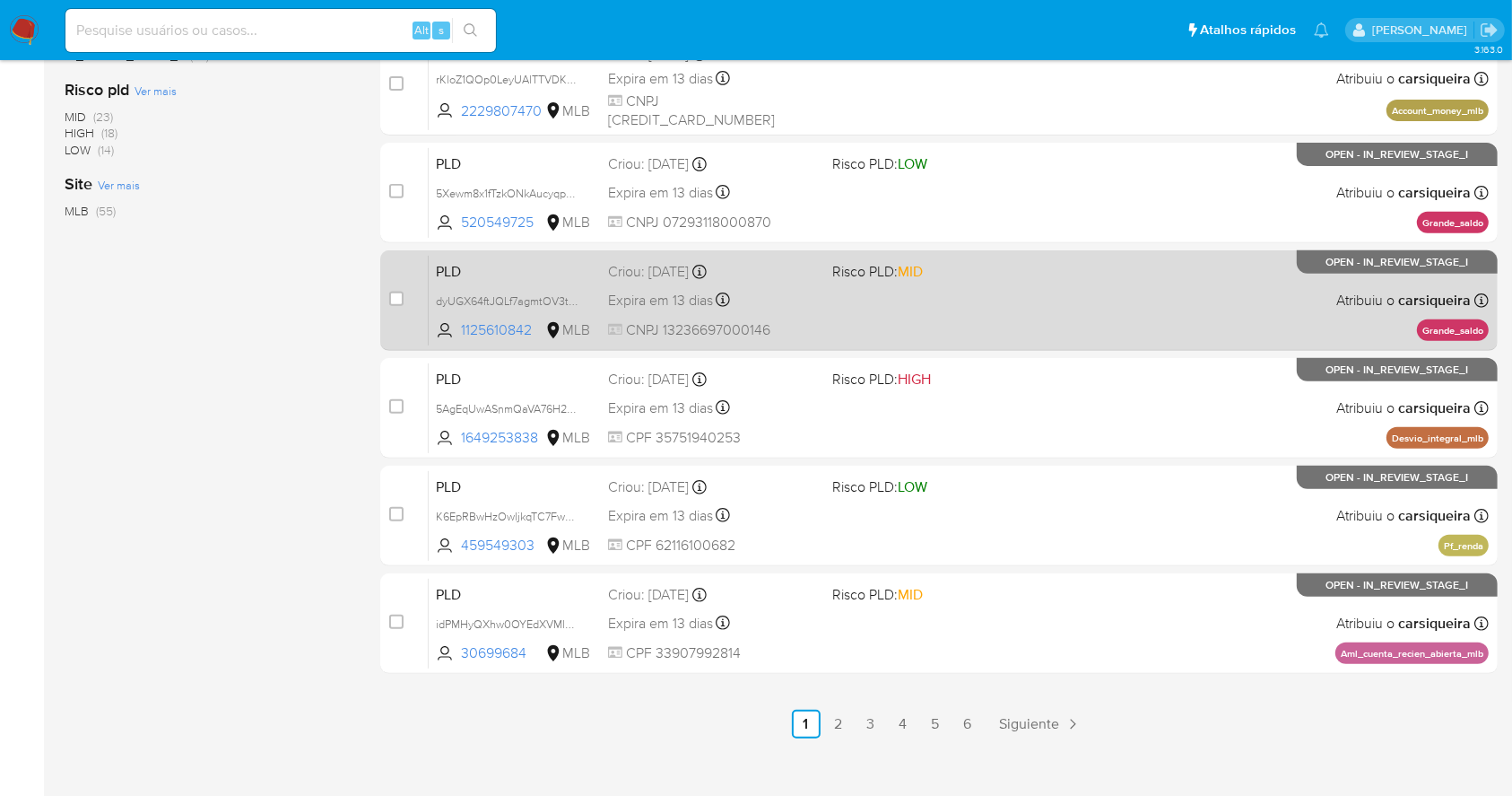
scroll to position [684, 0]
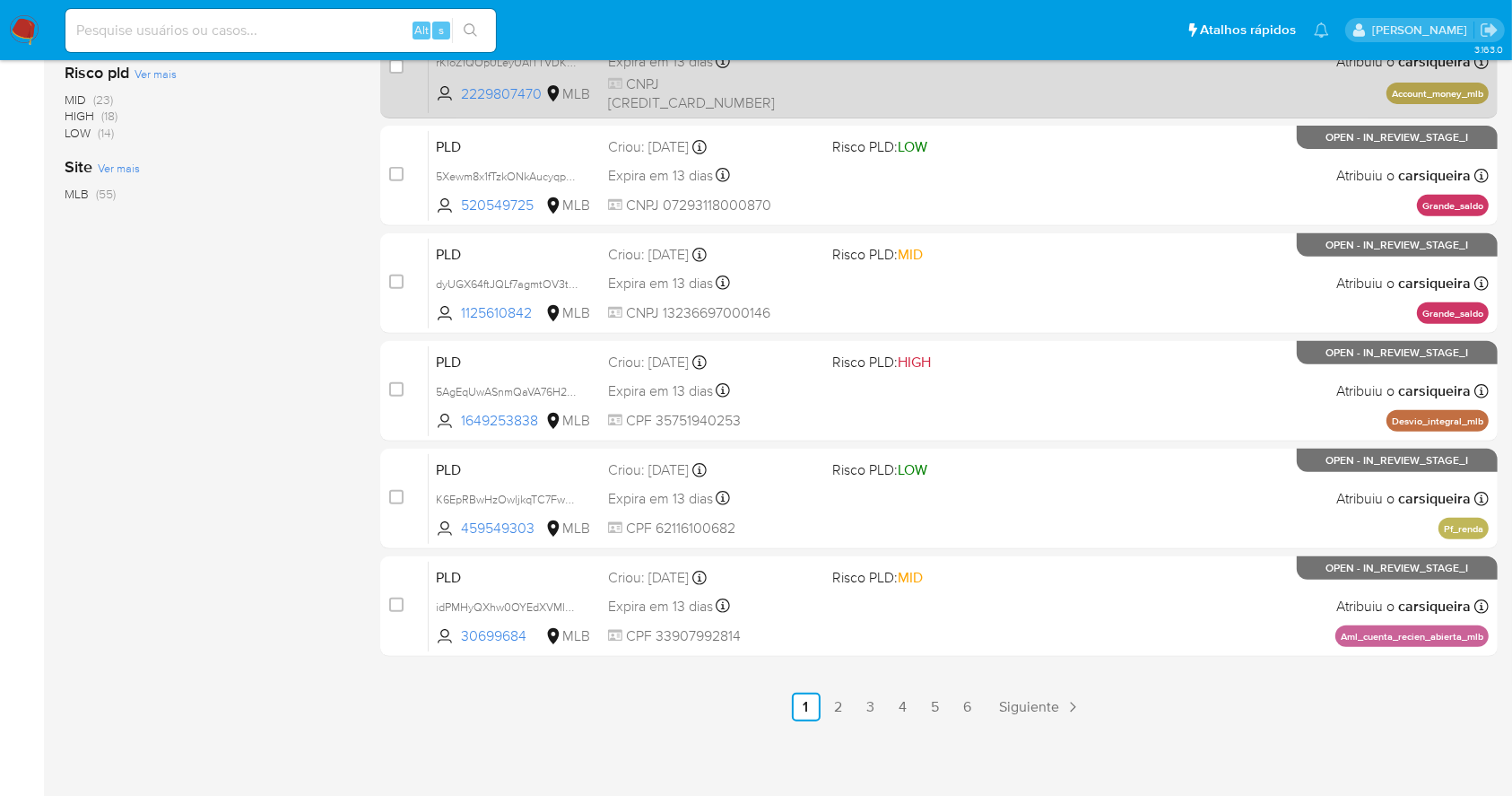
click at [838, 707] on link "2" at bounding box center [838, 707] width 29 height 29
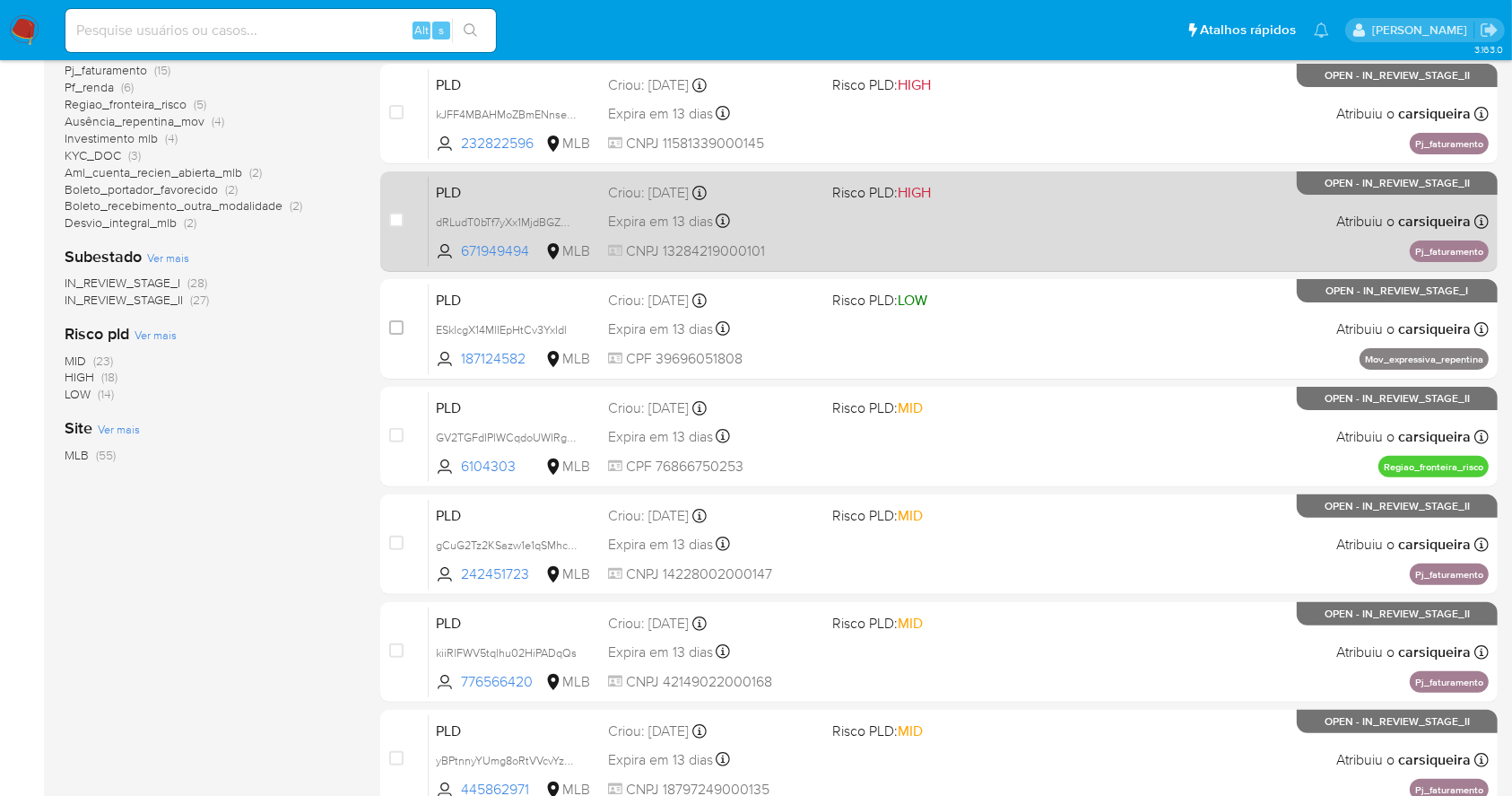
scroll to position [684, 0]
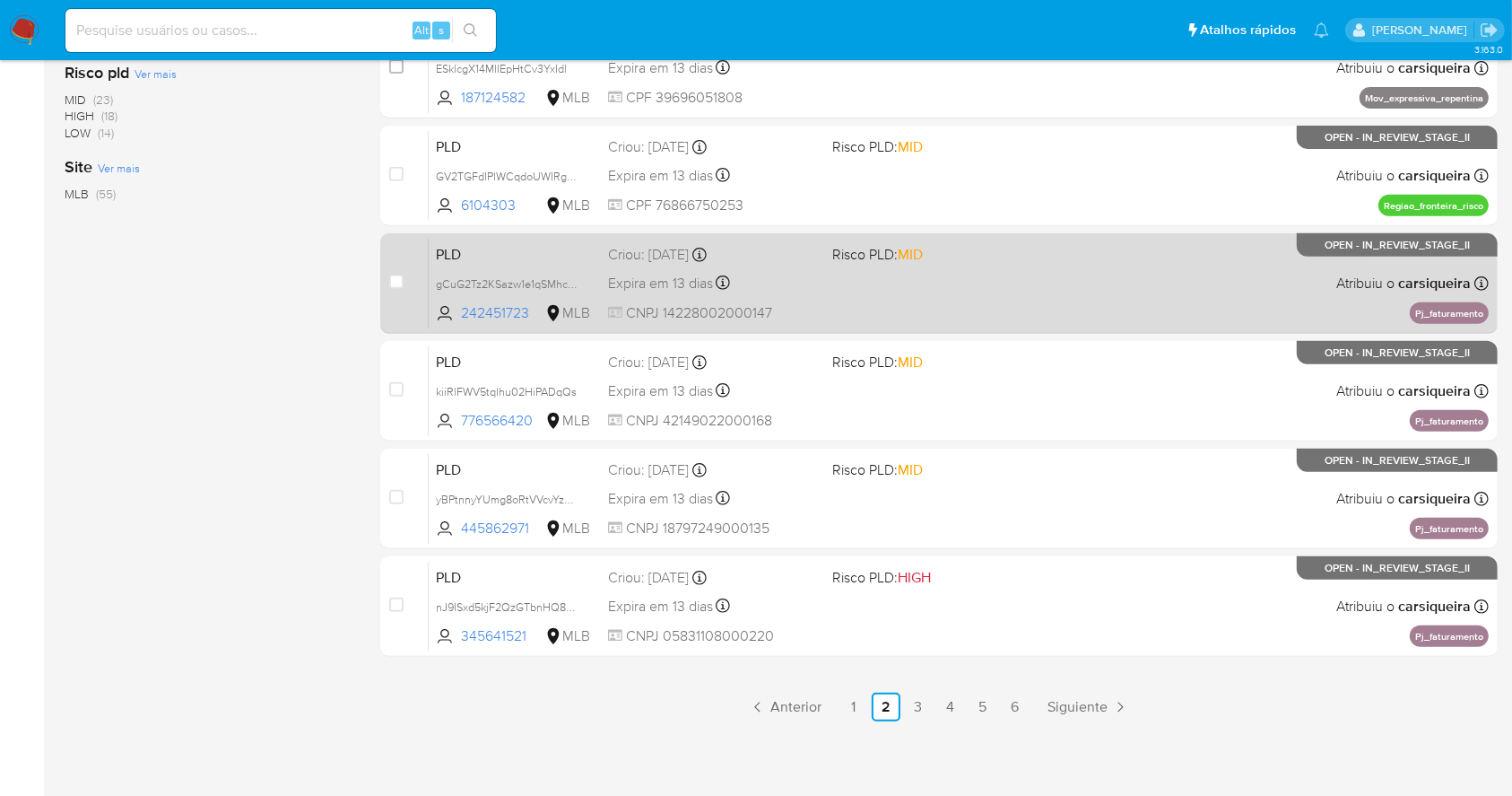
click at [1094, 294] on div "PLD gCuG2Tz2KSazw1e1qSMhcAyU 242451723 MLB Risco PLD: MID Criou: 12/09/2025 Cri…" at bounding box center [959, 282] width 1060 height 90
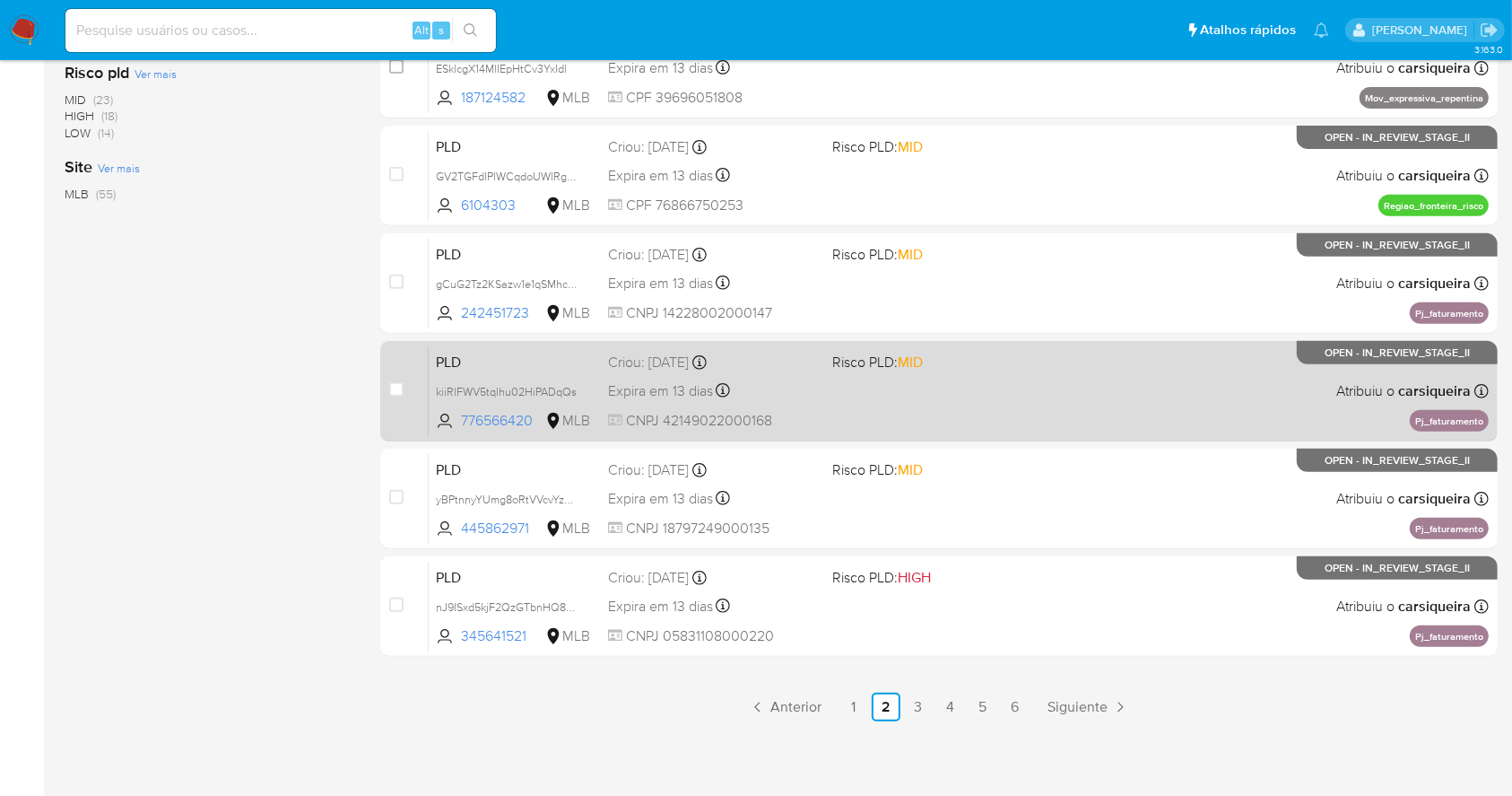
click at [972, 396] on div "PLD kiiRlFWV5tqlhu02HiPADqQs 776566420 MLB Risco PLD: MID Criou: 12/09/2025 Cri…" at bounding box center [959, 391] width 1060 height 90
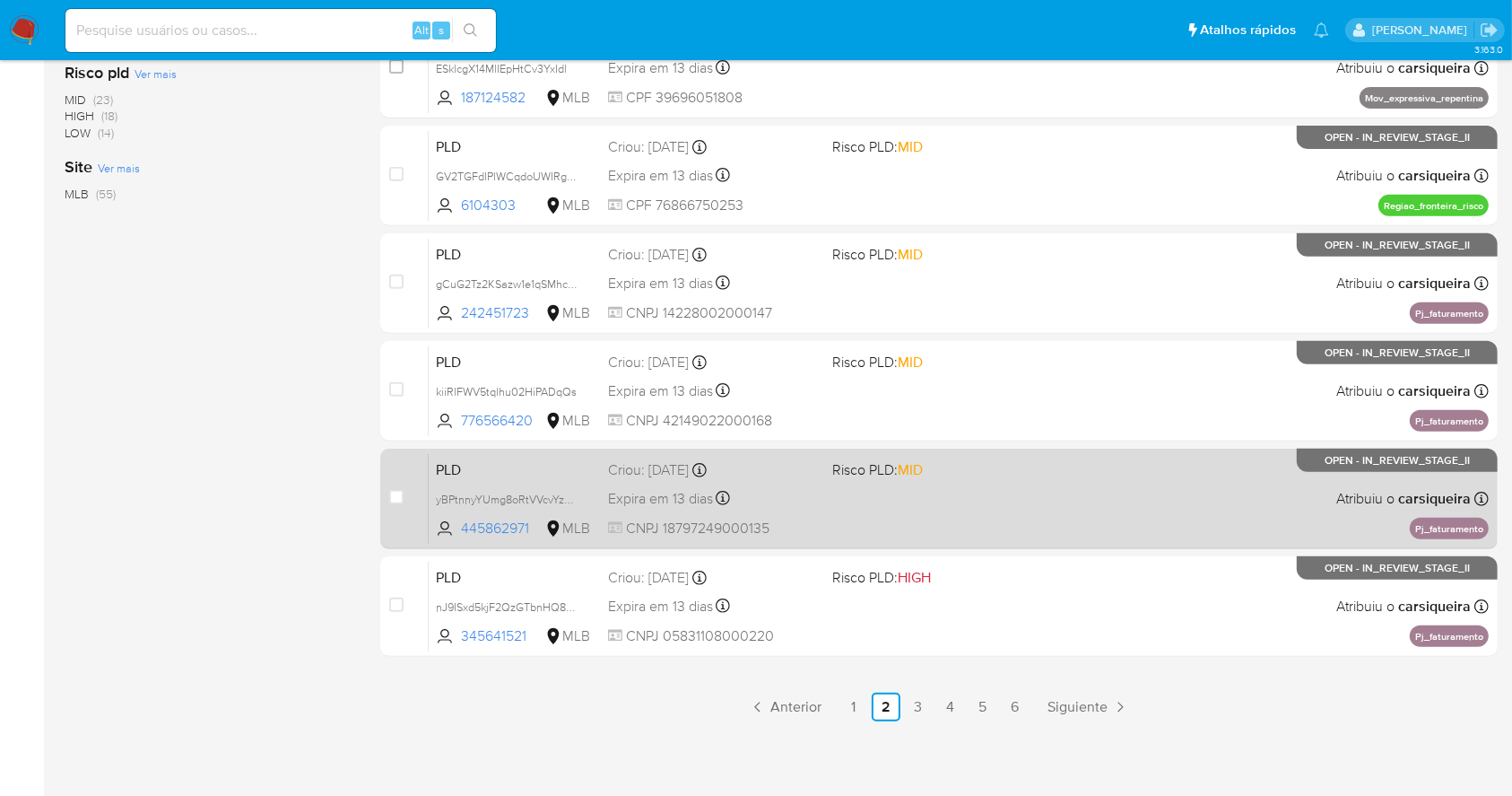
click at [1171, 528] on div "PLD yBPtnnyYUmg8oRtVVcvYzCBx 445862971 MLB Risco PLD: MID Criou: 12/09/2025 Cri…" at bounding box center [959, 498] width 1060 height 90
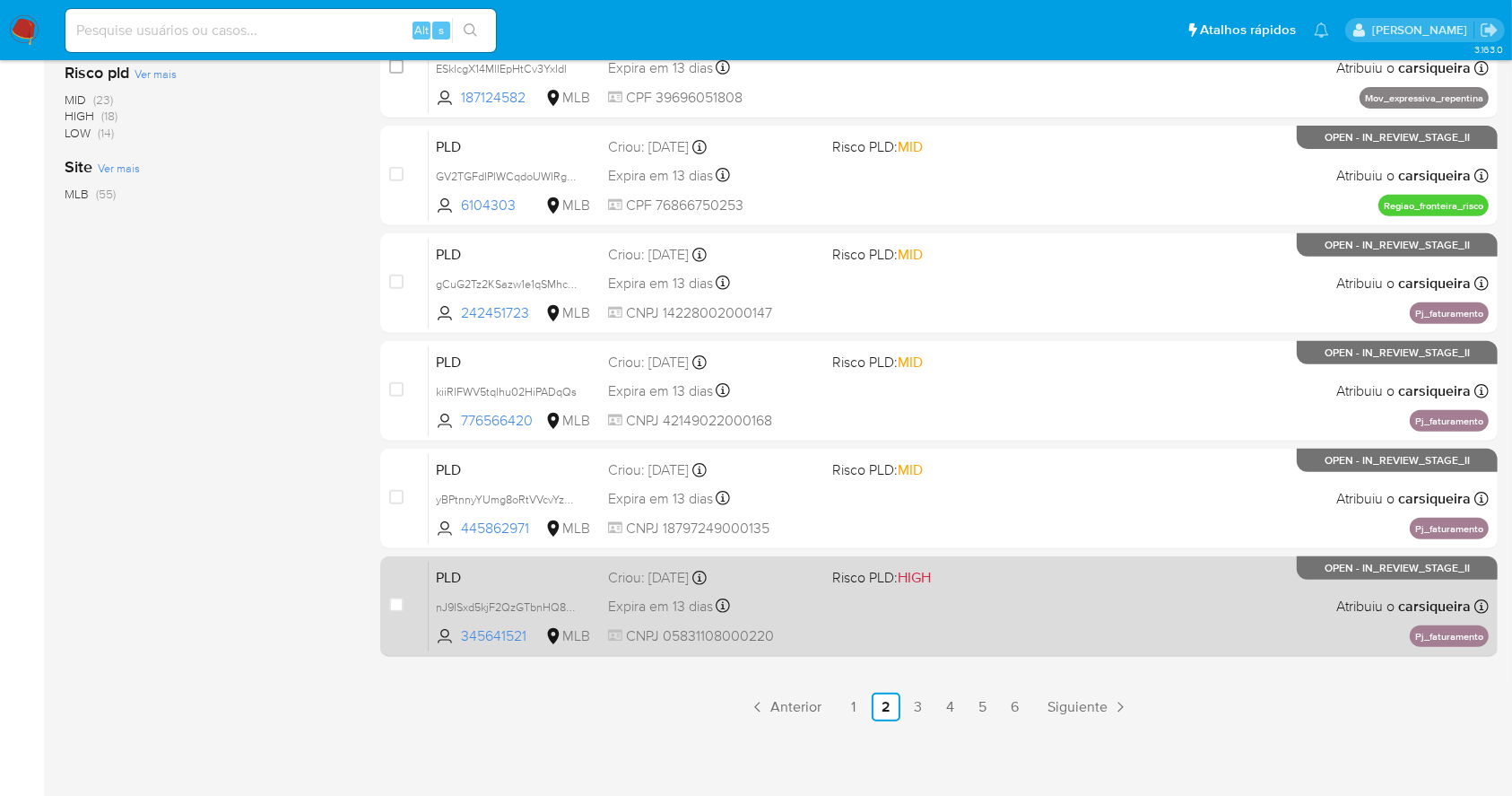
click at [1041, 590] on div "PLD nJ9ISxd5kjF2QzGTbnHQ8LHj 345641521 MLB Risco PLD: HIGH Criou: 12/09/2025 Cr…" at bounding box center [959, 606] width 1060 height 90
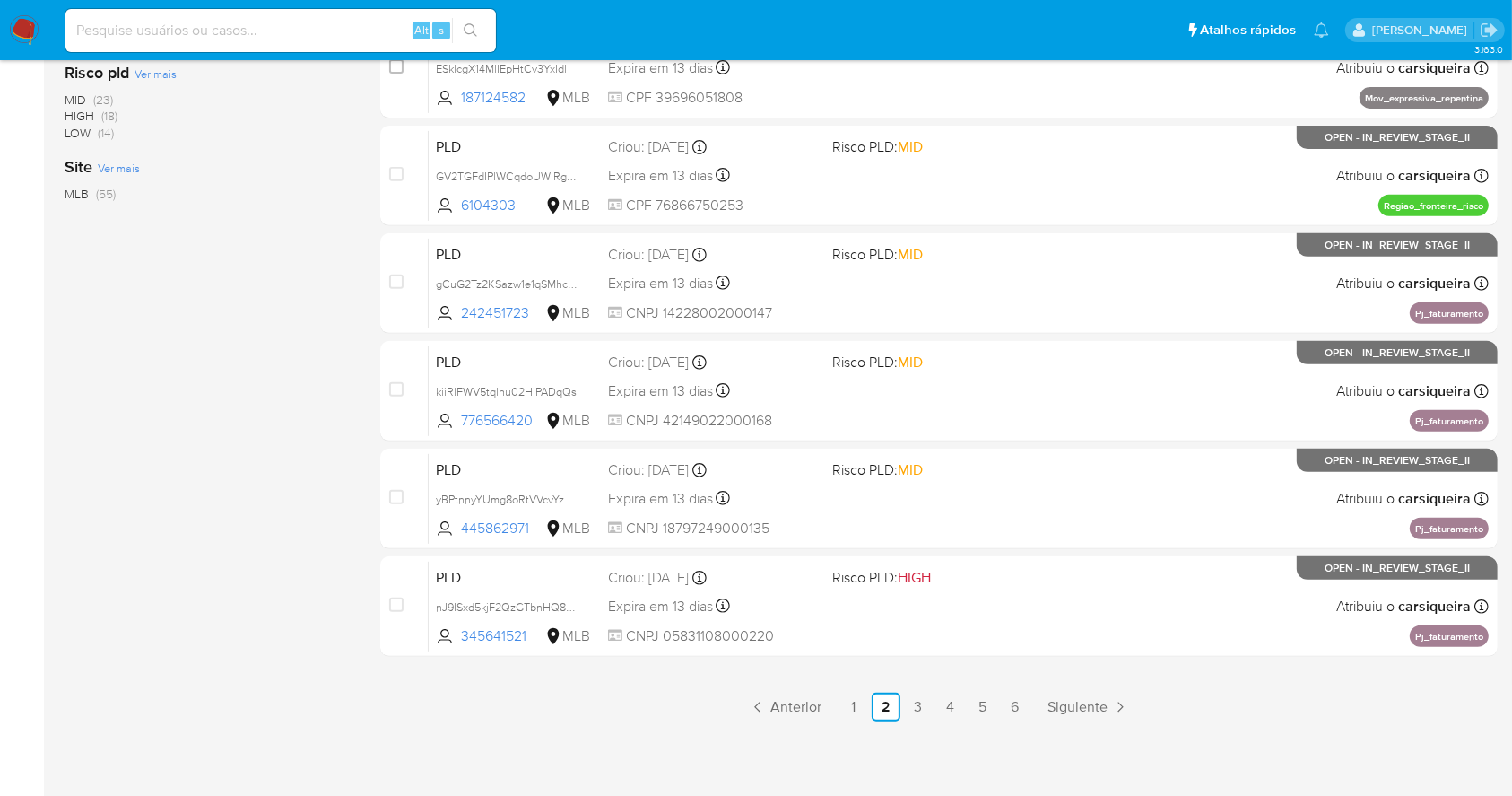
click at [10, 12] on nav "Pausado Ver notificaciones Alt s Atalhos rápidos Presiona las siguientes teclas…" at bounding box center [756, 30] width 1512 height 60
click at [15, 31] on img at bounding box center [24, 30] width 31 height 31
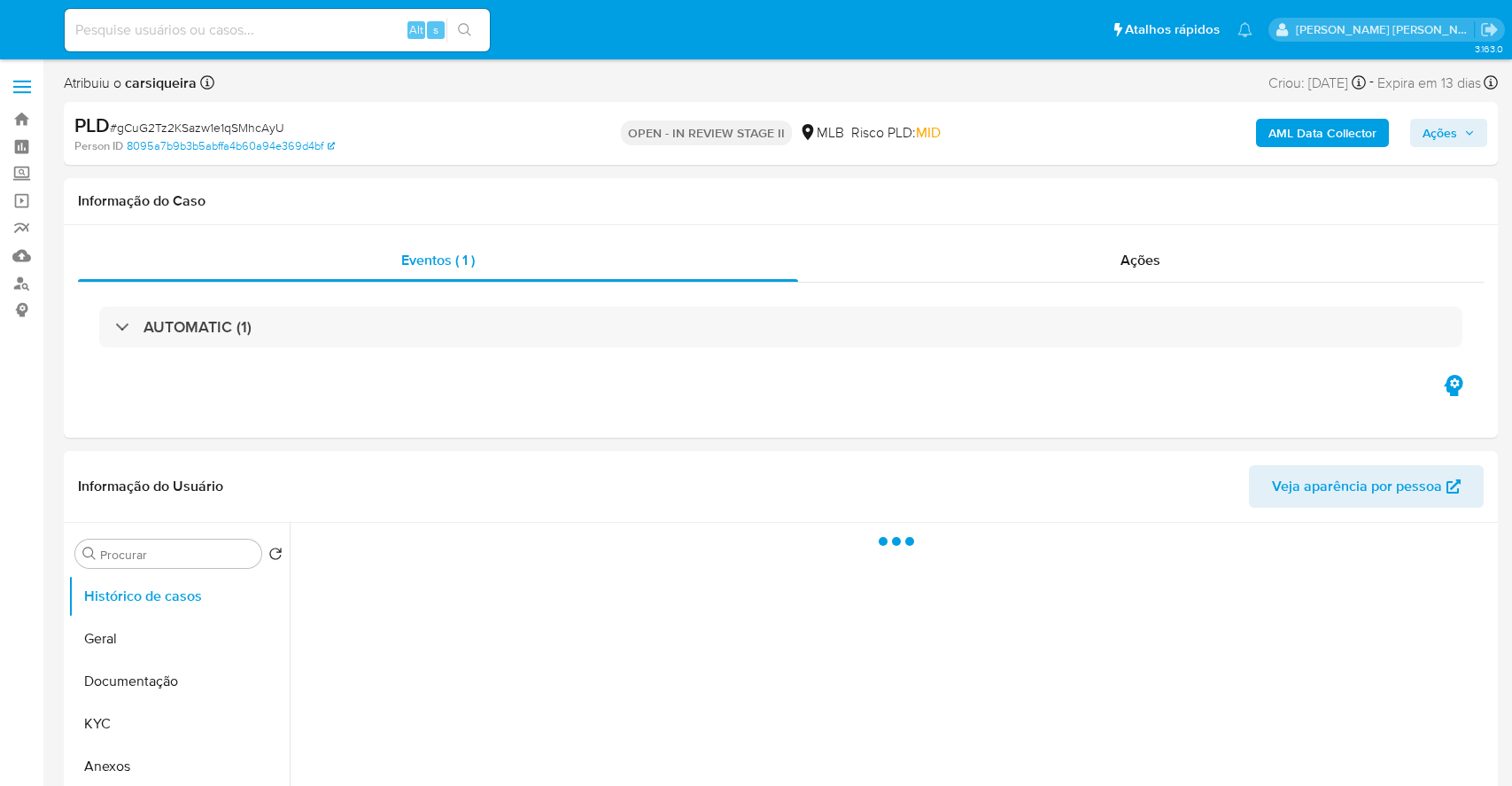
select select "10"
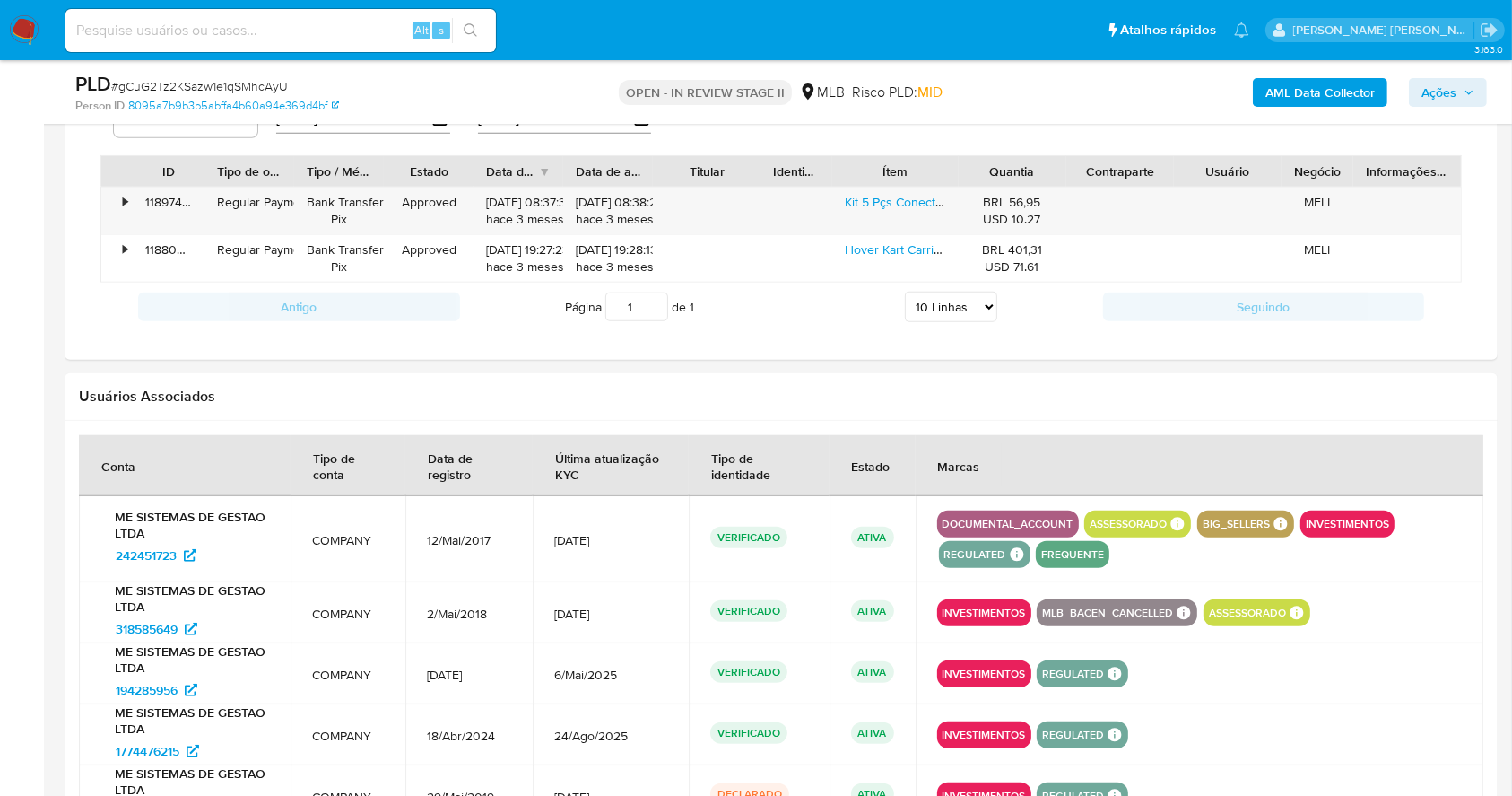
scroll to position [1478, 0]
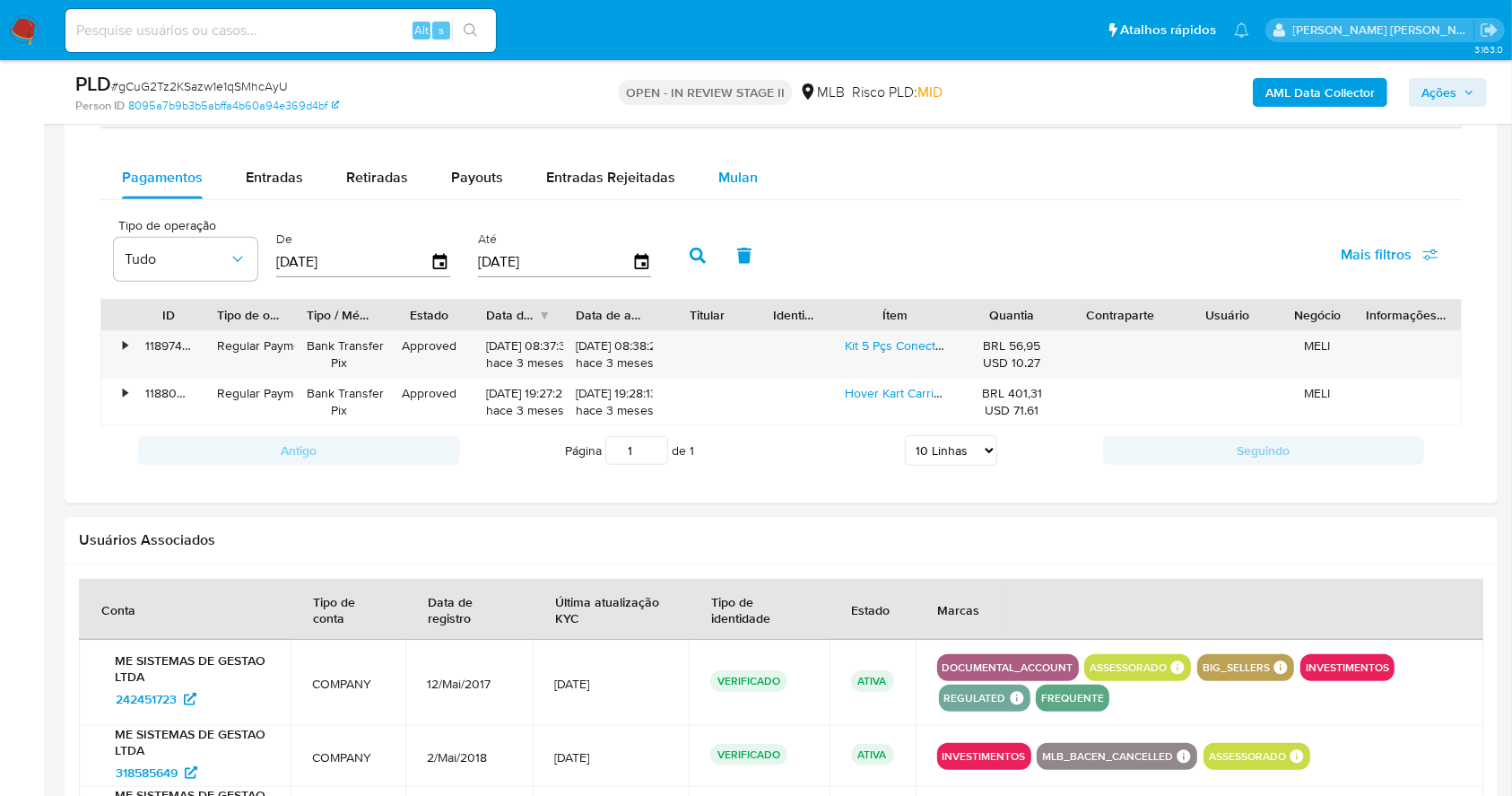
click at [723, 176] on span "Mulan" at bounding box center [738, 177] width 39 height 21
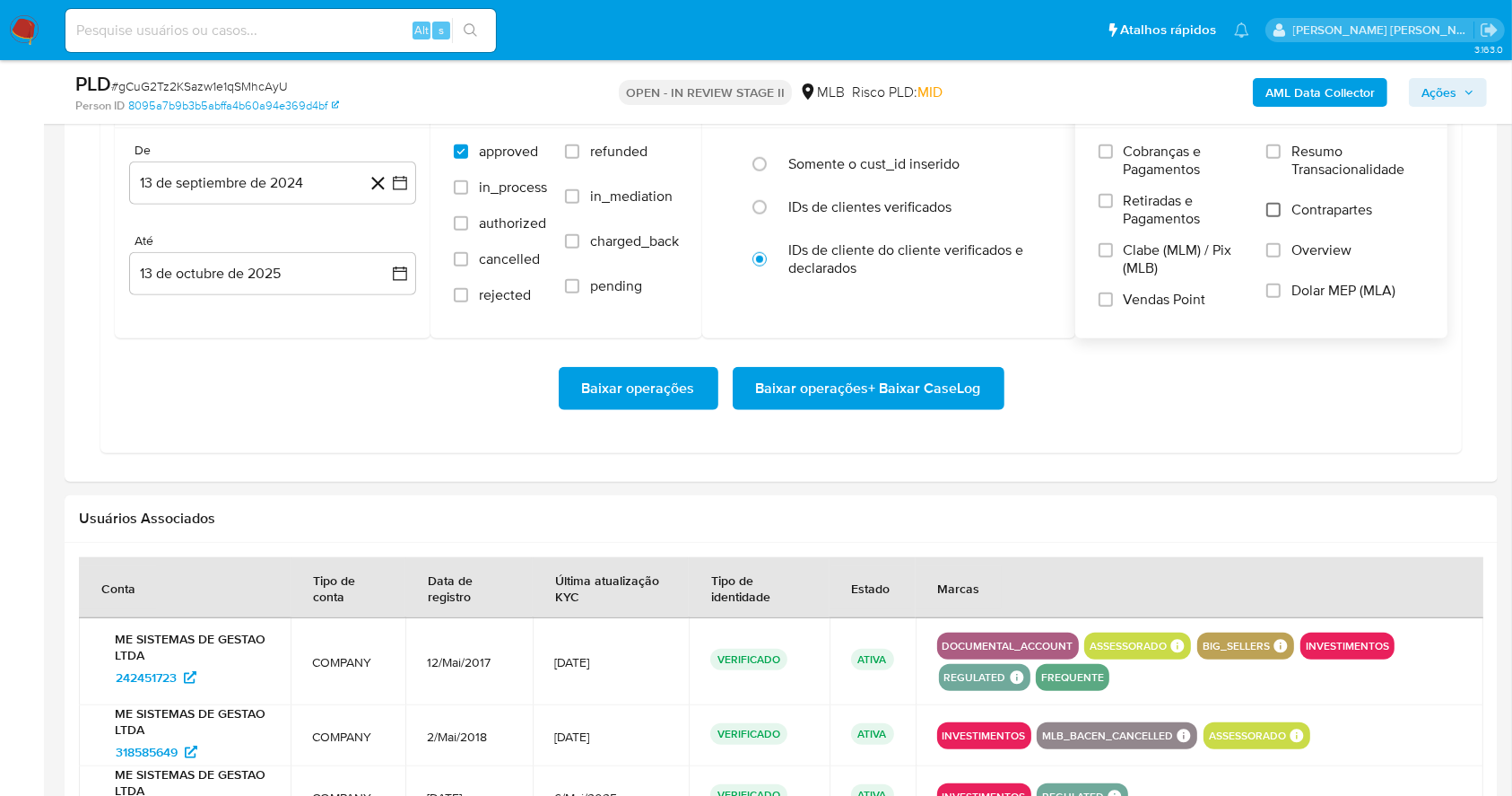
scroll to position [1598, 0]
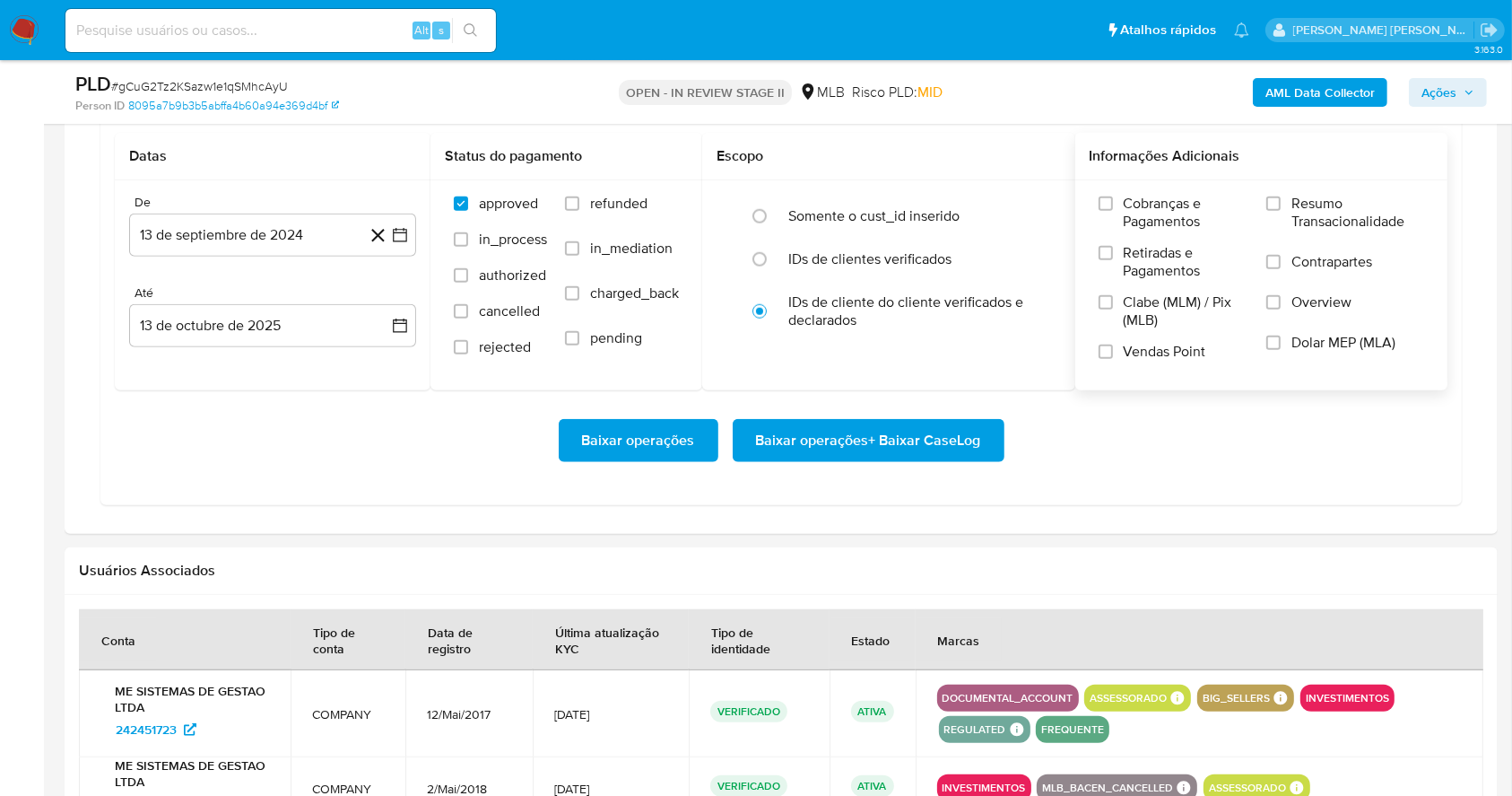
click at [1263, 188] on div "Cobranças e Pagamentos Retiradas e Pagamentos Clabe (MLM) / Pix (MLB) Vendas Po…" at bounding box center [1261, 283] width 373 height 208
click at [1281, 204] on input "Resumo Transacionalidade" at bounding box center [1273, 203] width 14 height 14
click at [1109, 349] on input "Vendas Point" at bounding box center [1105, 351] width 14 height 14
click at [412, 233] on button "13 de septiembre de 2024" at bounding box center [273, 235] width 287 height 43
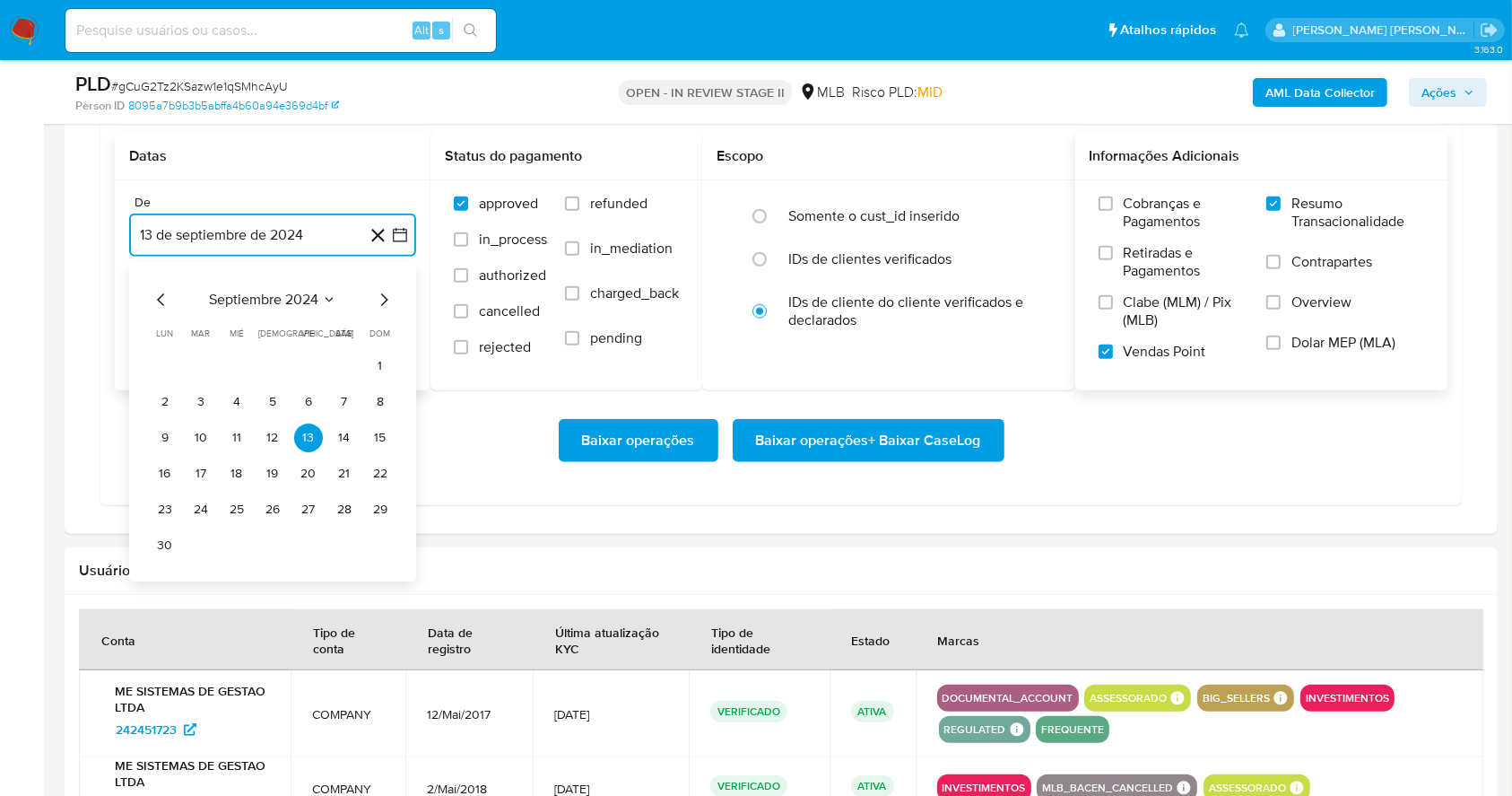
click at [380, 303] on icon "Mes siguiente" at bounding box center [383, 299] width 21 height 21
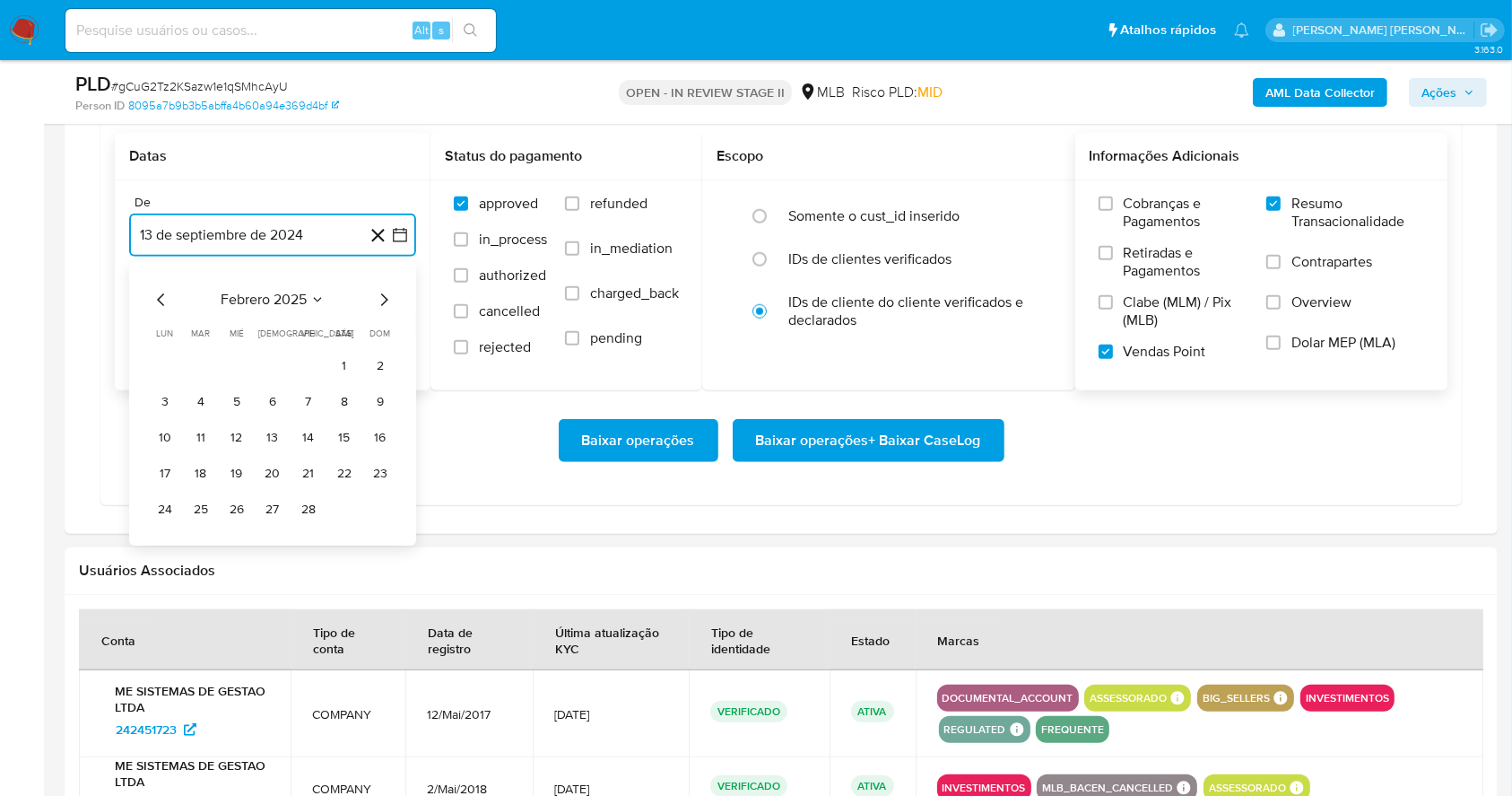
click at [380, 303] on icon "Mes siguiente" at bounding box center [383, 299] width 21 height 21
click at [378, 302] on icon "Mes siguiente" at bounding box center [383, 299] width 21 height 21
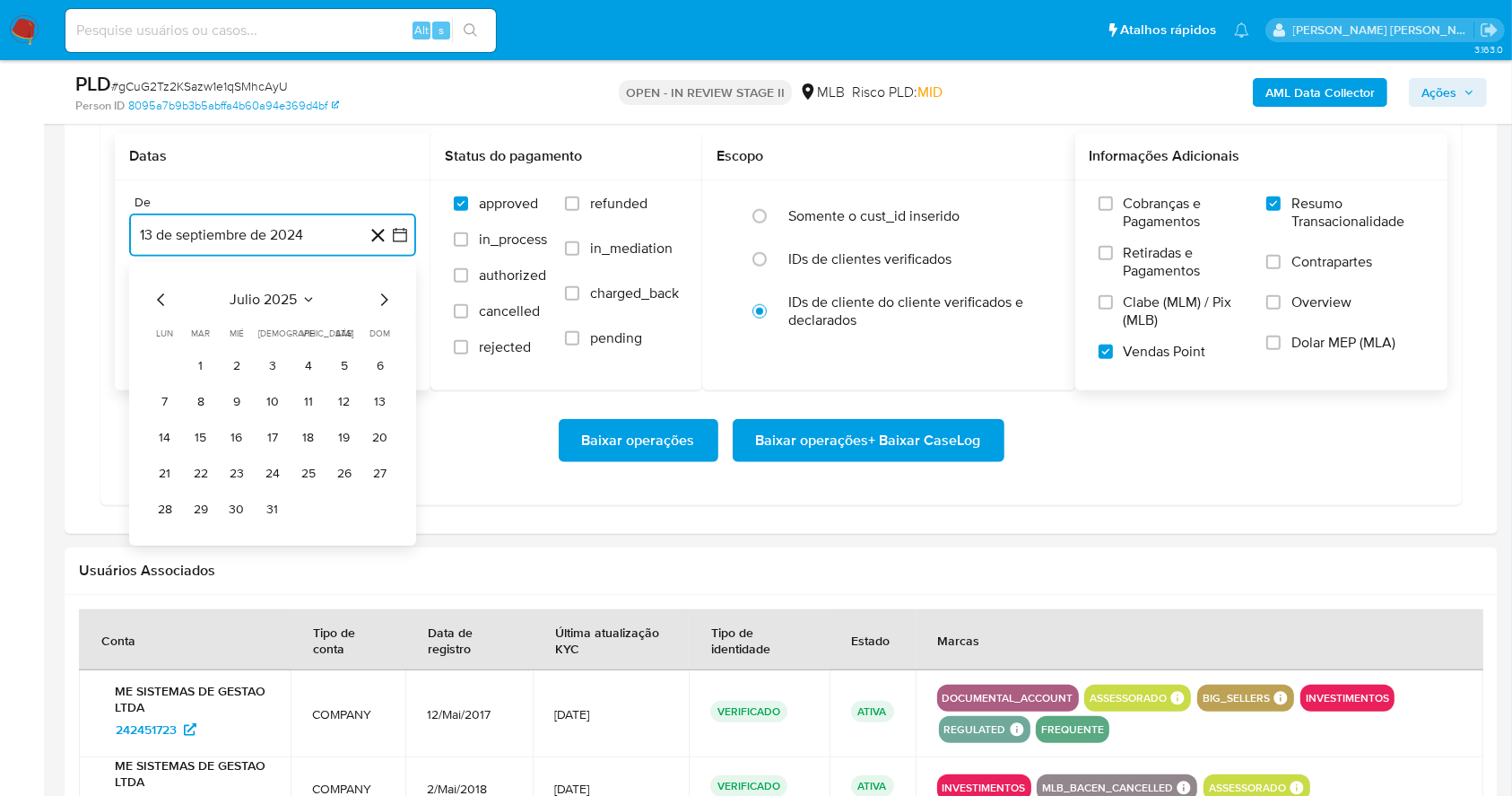
click at [377, 301] on icon "Mes siguiente" at bounding box center [383, 299] width 21 height 21
click at [306, 357] on button "1" at bounding box center [308, 365] width 29 height 29
click at [307, 305] on button "13 de octubre de 2025" at bounding box center [273, 325] width 287 height 43
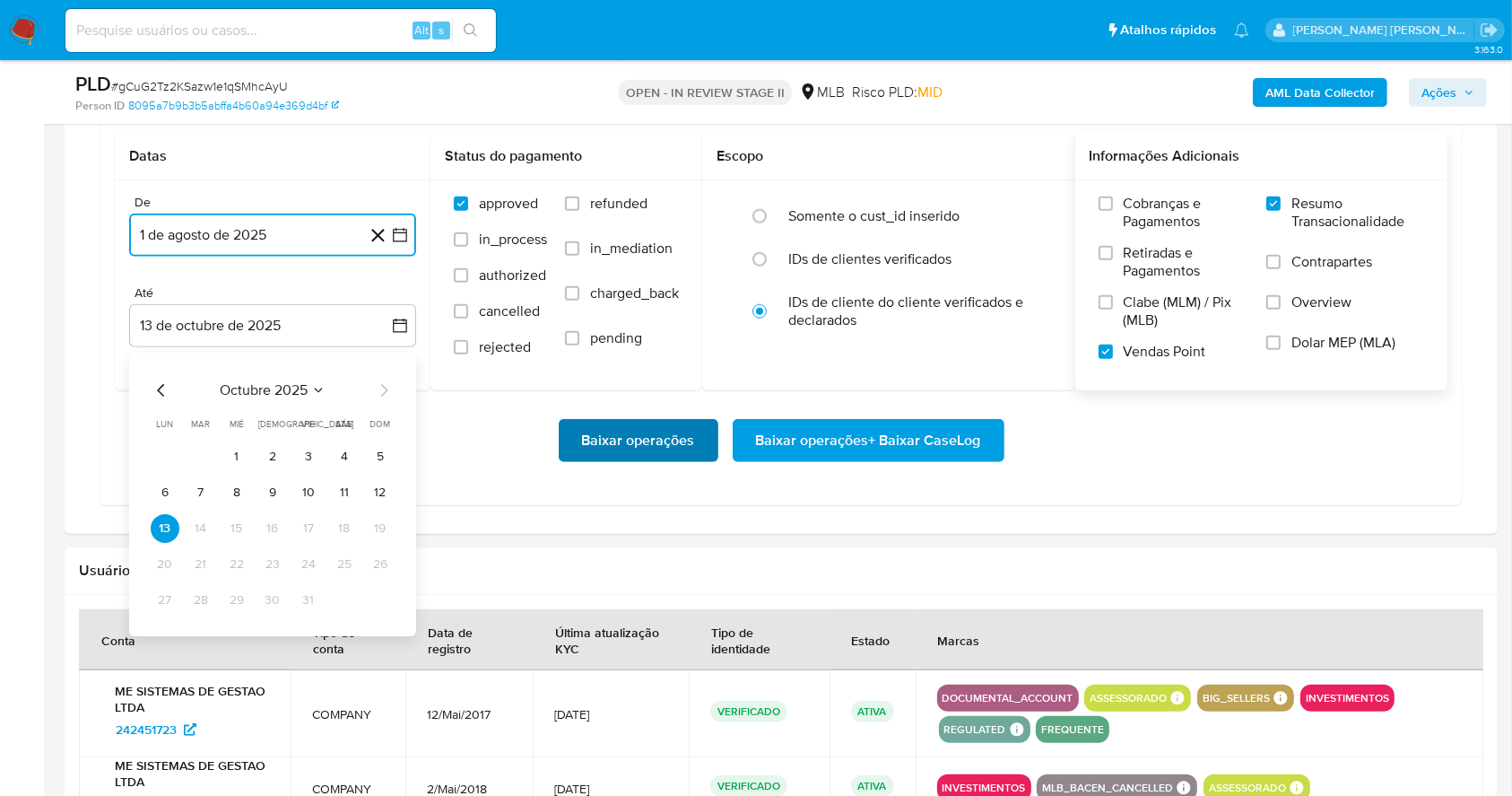
drag, startPoint x: 347, startPoint y: 494, endPoint x: 715, endPoint y: 453, distance: 370.3
click at [346, 490] on button "11" at bounding box center [344, 492] width 29 height 29
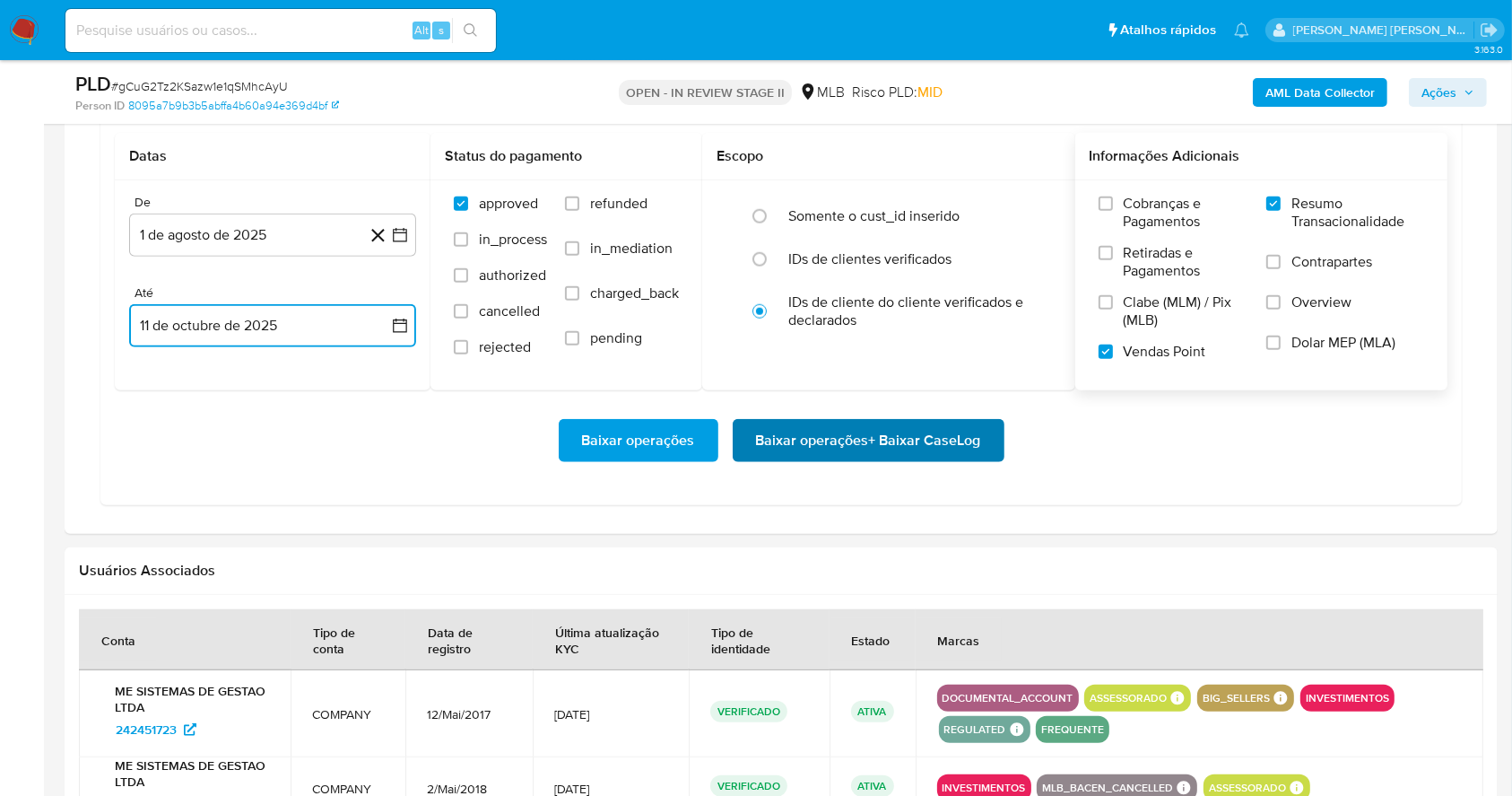
click at [954, 432] on span "Baixar operações + Baixar CaseLog" at bounding box center [869, 440] width 225 height 39
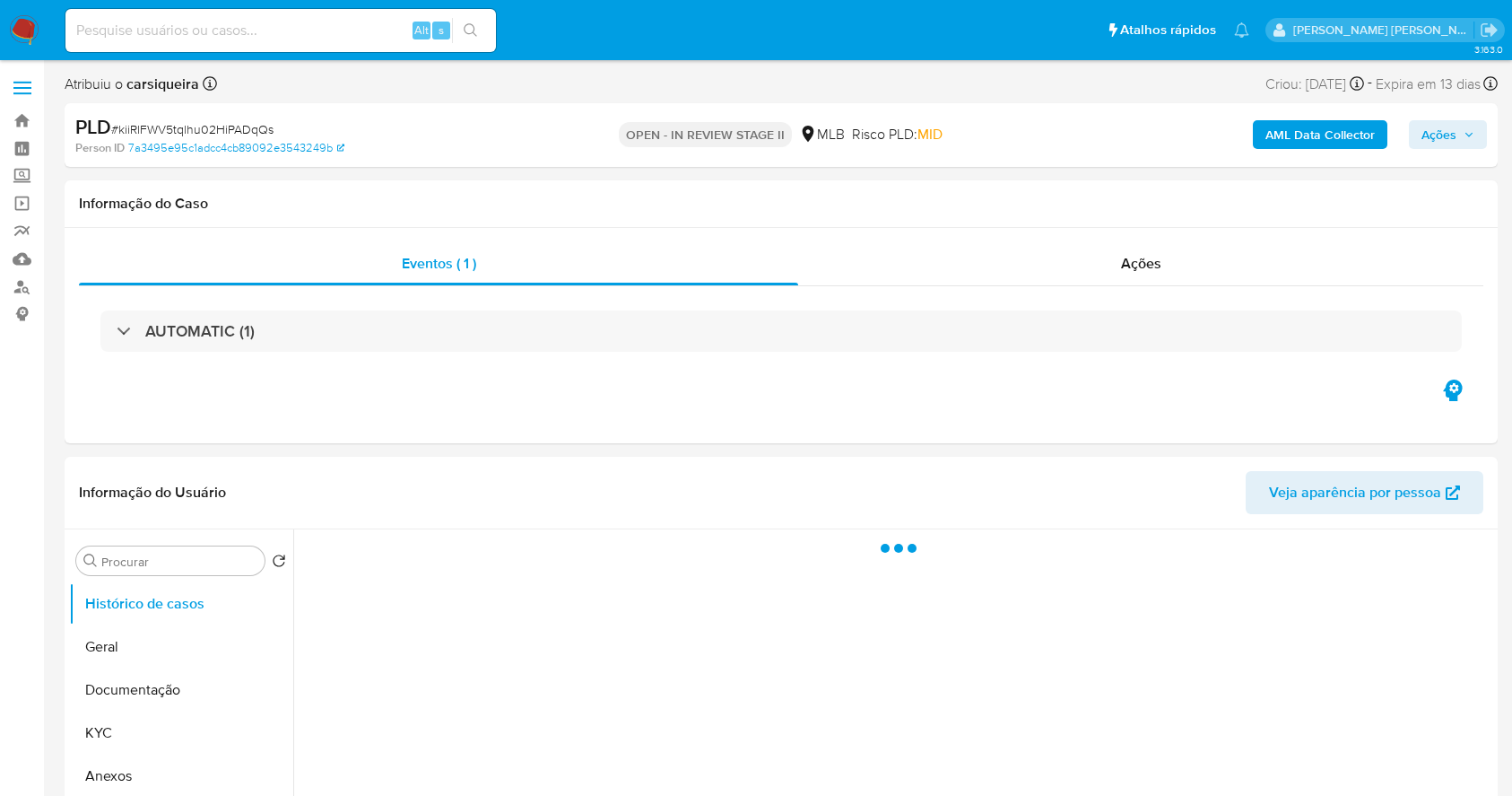
select select "10"
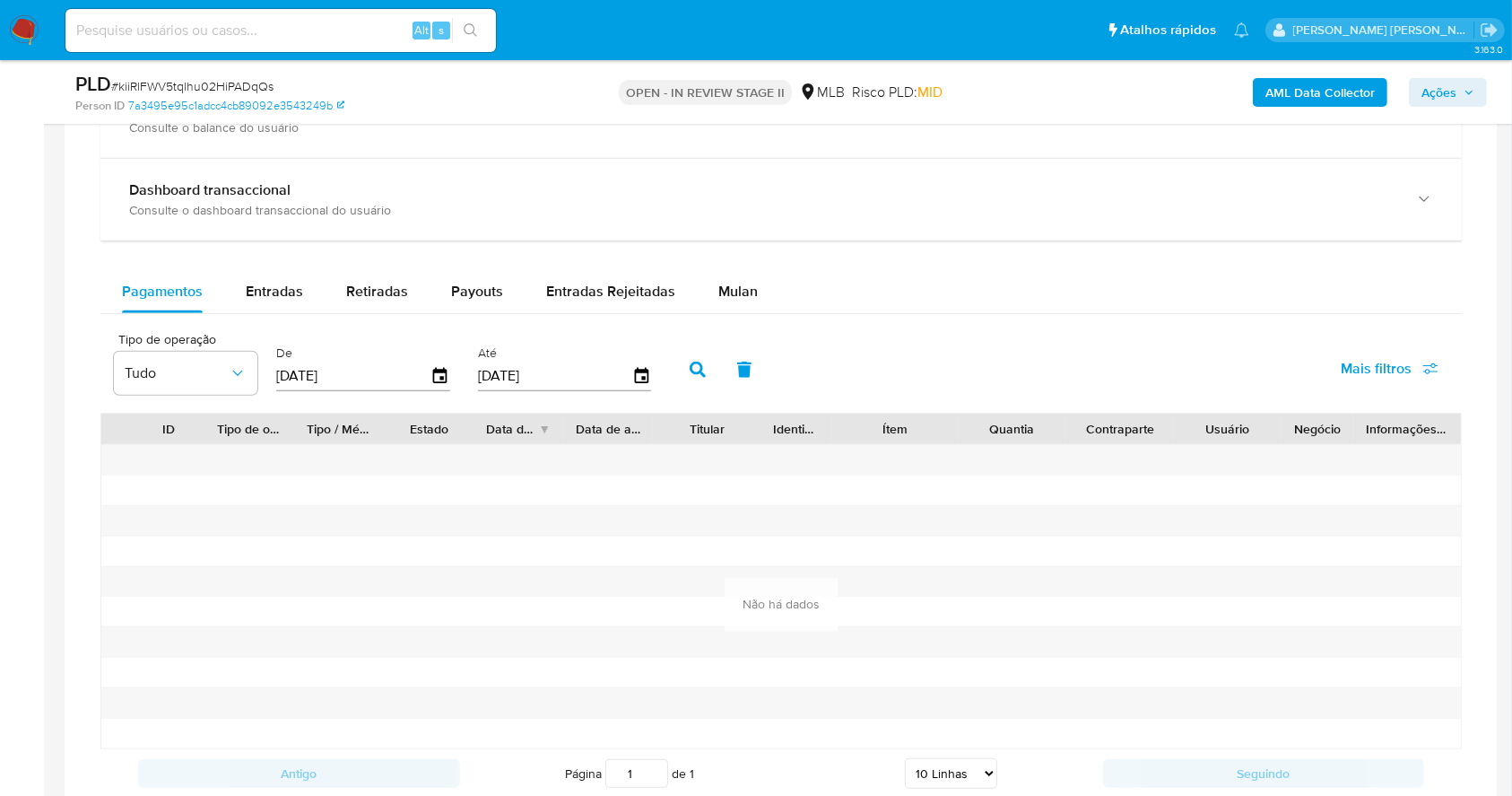
scroll to position [1414, 0]
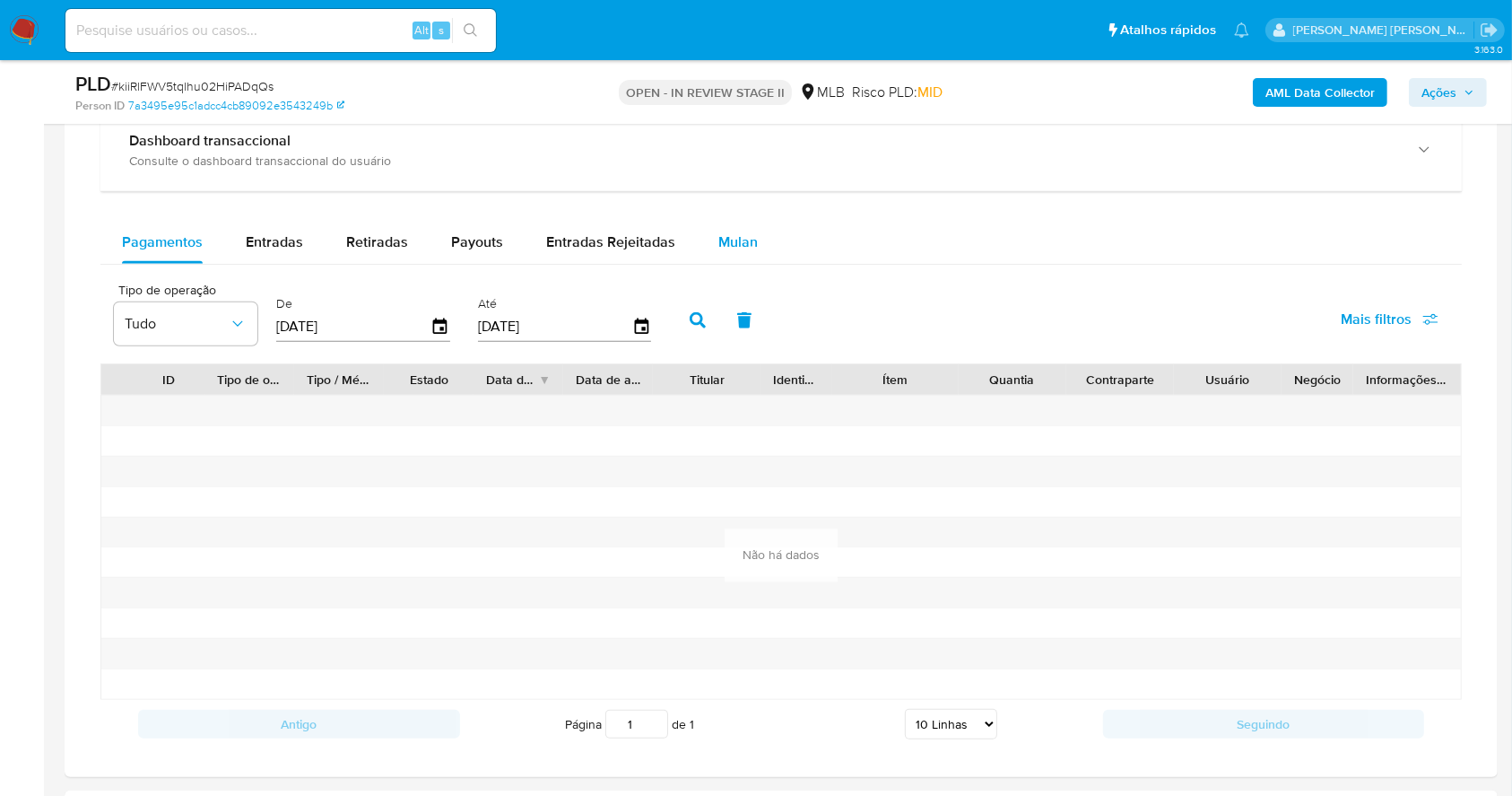
click at [739, 243] on span "Mulan" at bounding box center [738, 241] width 39 height 21
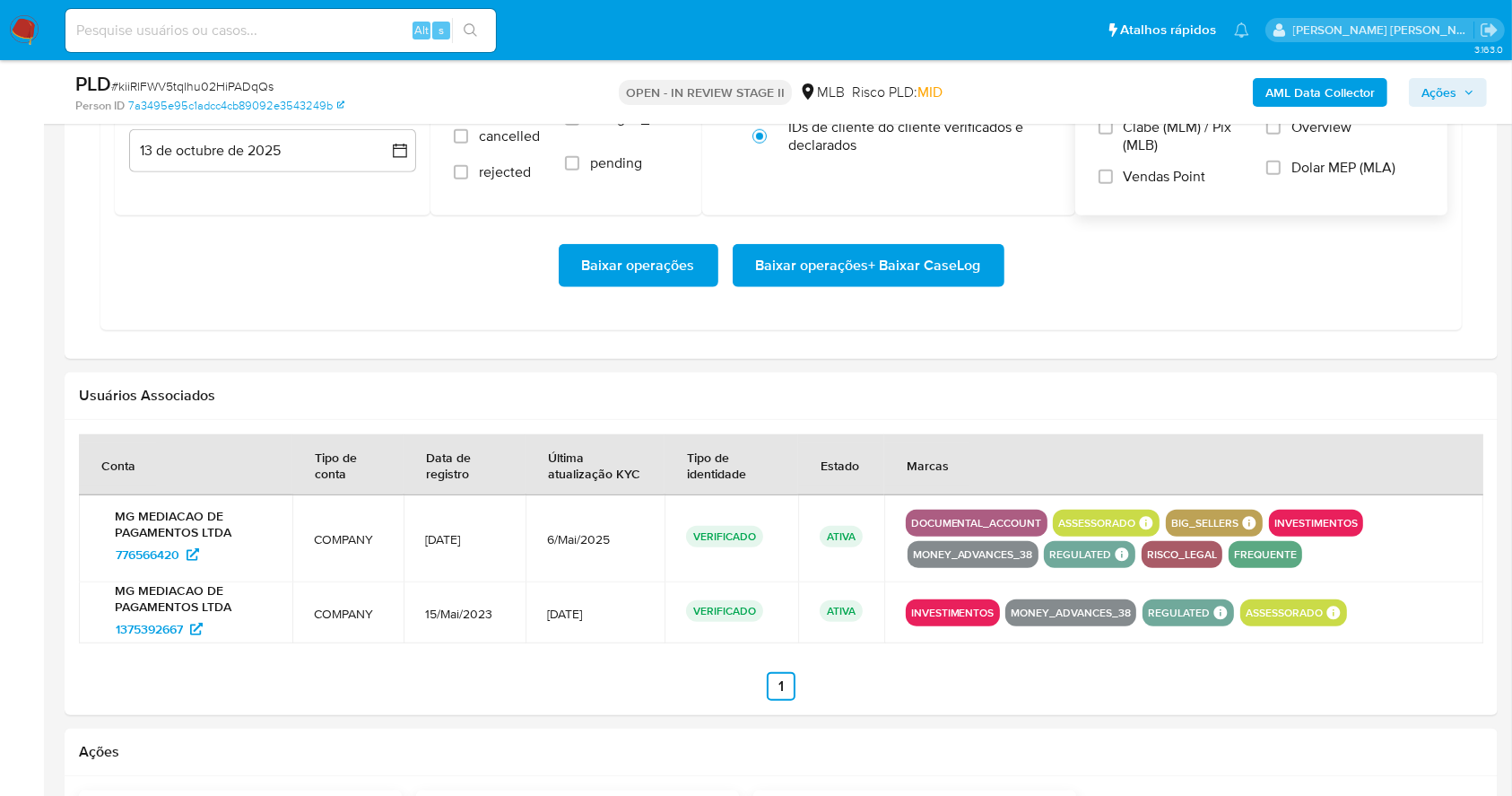
scroll to position [1533, 0]
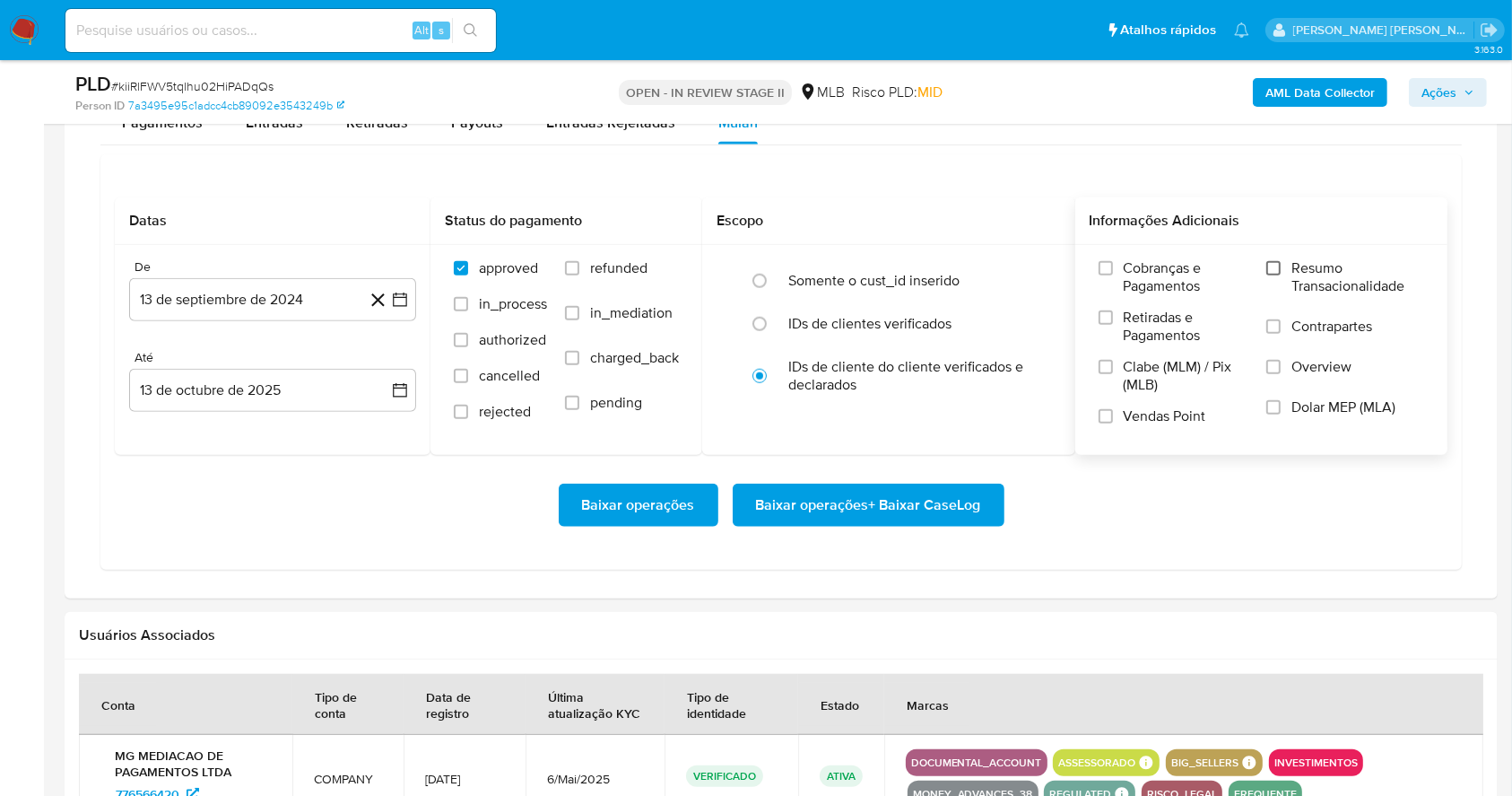
click at [1275, 268] on input "Resumo Transacionalidade" at bounding box center [1273, 268] width 14 height 14
click at [1104, 420] on input "Vendas Point" at bounding box center [1105, 416] width 14 height 14
click at [403, 296] on icon "button" at bounding box center [400, 299] width 14 height 14
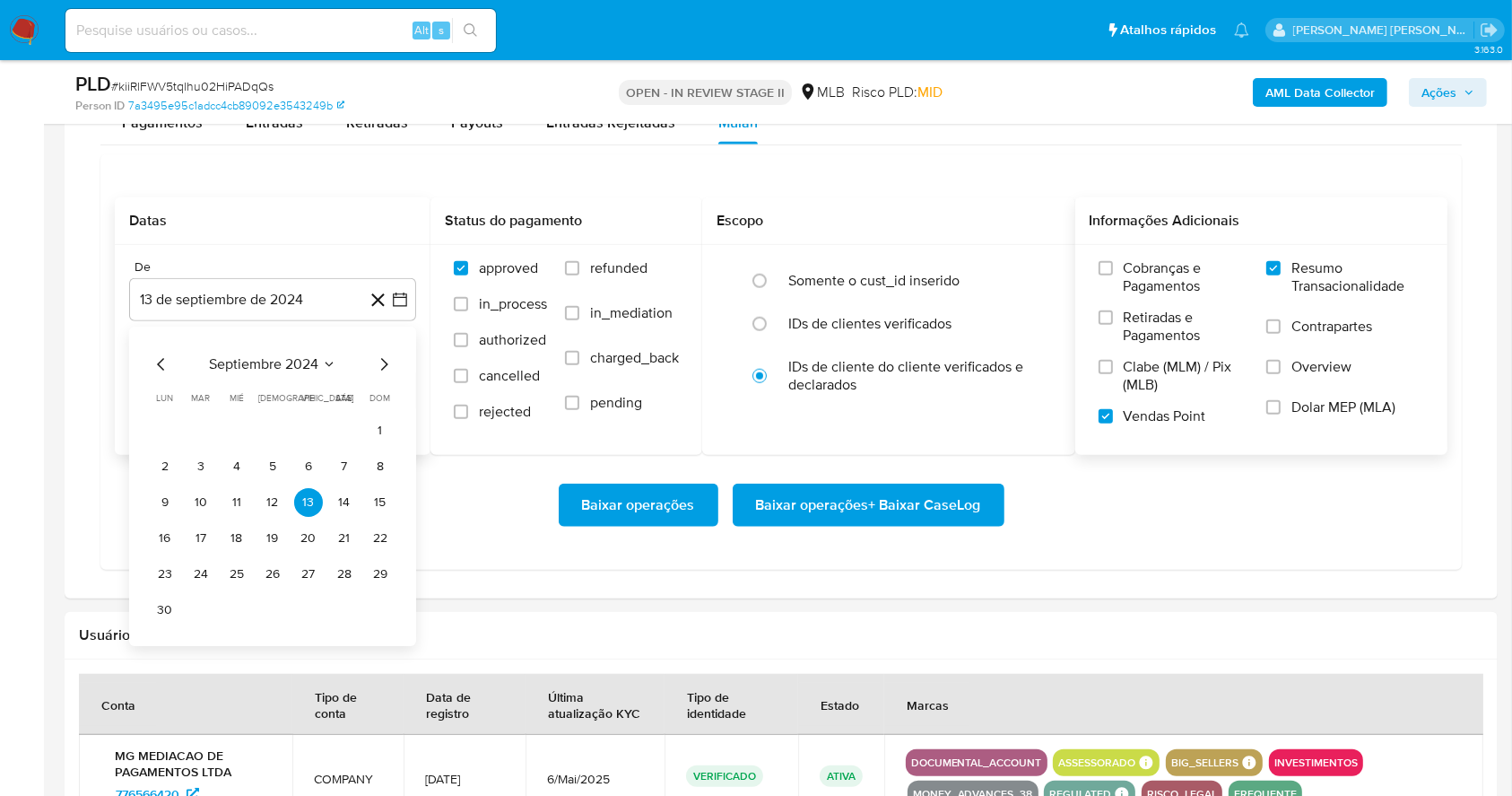
click at [385, 350] on div "septiembre 2024 septiembre 2024 lun lunes mar martes mié miércoles jue jueves v…" at bounding box center [273, 486] width 287 height 320
click at [384, 349] on div "septiembre 2024 septiembre 2024 lun lunes mar martes mié miércoles jue jueves v…" at bounding box center [273, 486] width 287 height 320
click at [390, 364] on icon "Mes siguiente" at bounding box center [383, 364] width 21 height 21
click at [389, 365] on icon "Mes siguiente" at bounding box center [383, 364] width 21 height 21
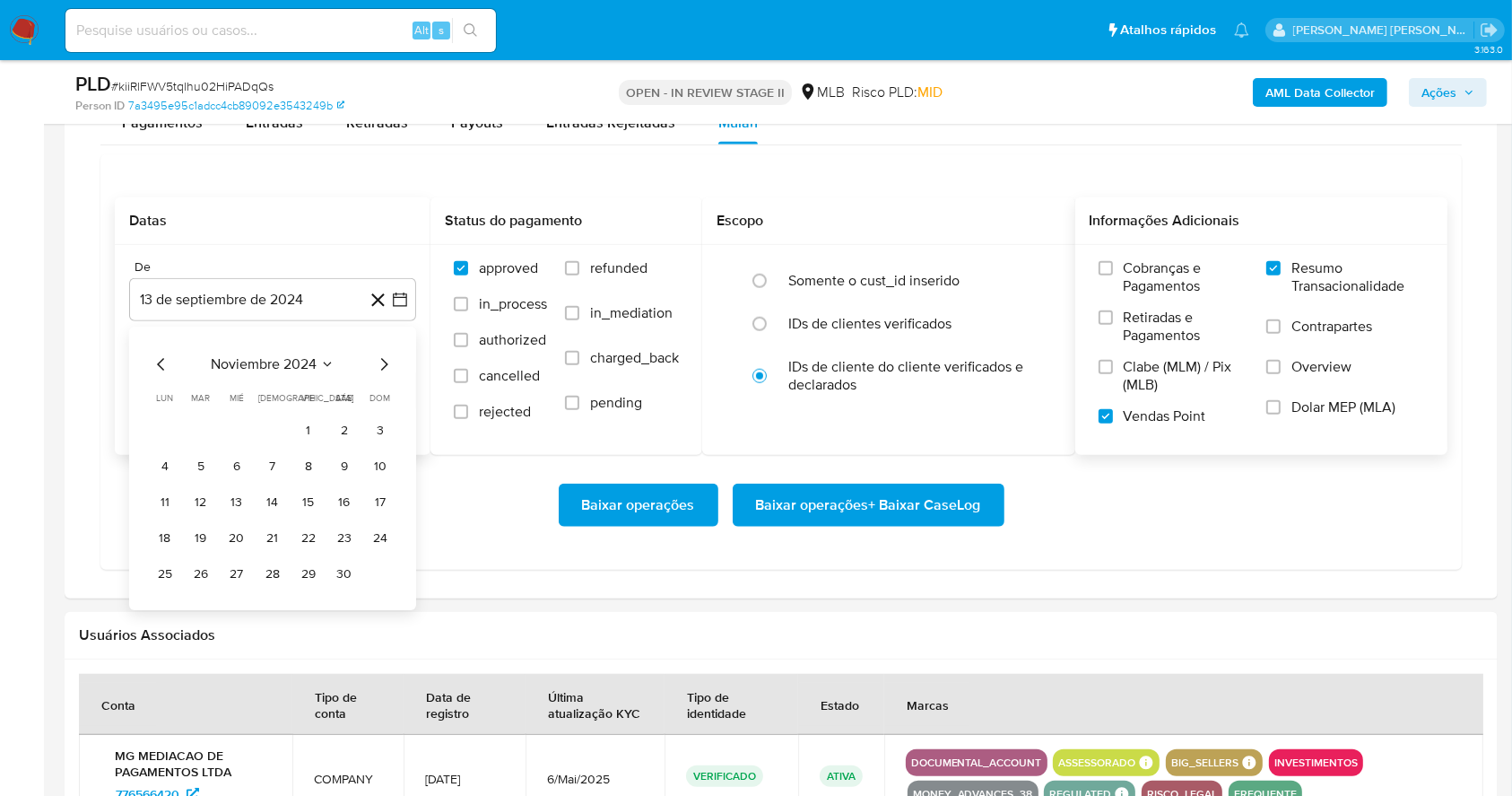
click at [389, 365] on icon "Mes siguiente" at bounding box center [383, 364] width 21 height 21
click at [388, 365] on icon "Mes siguiente" at bounding box center [383, 364] width 21 height 21
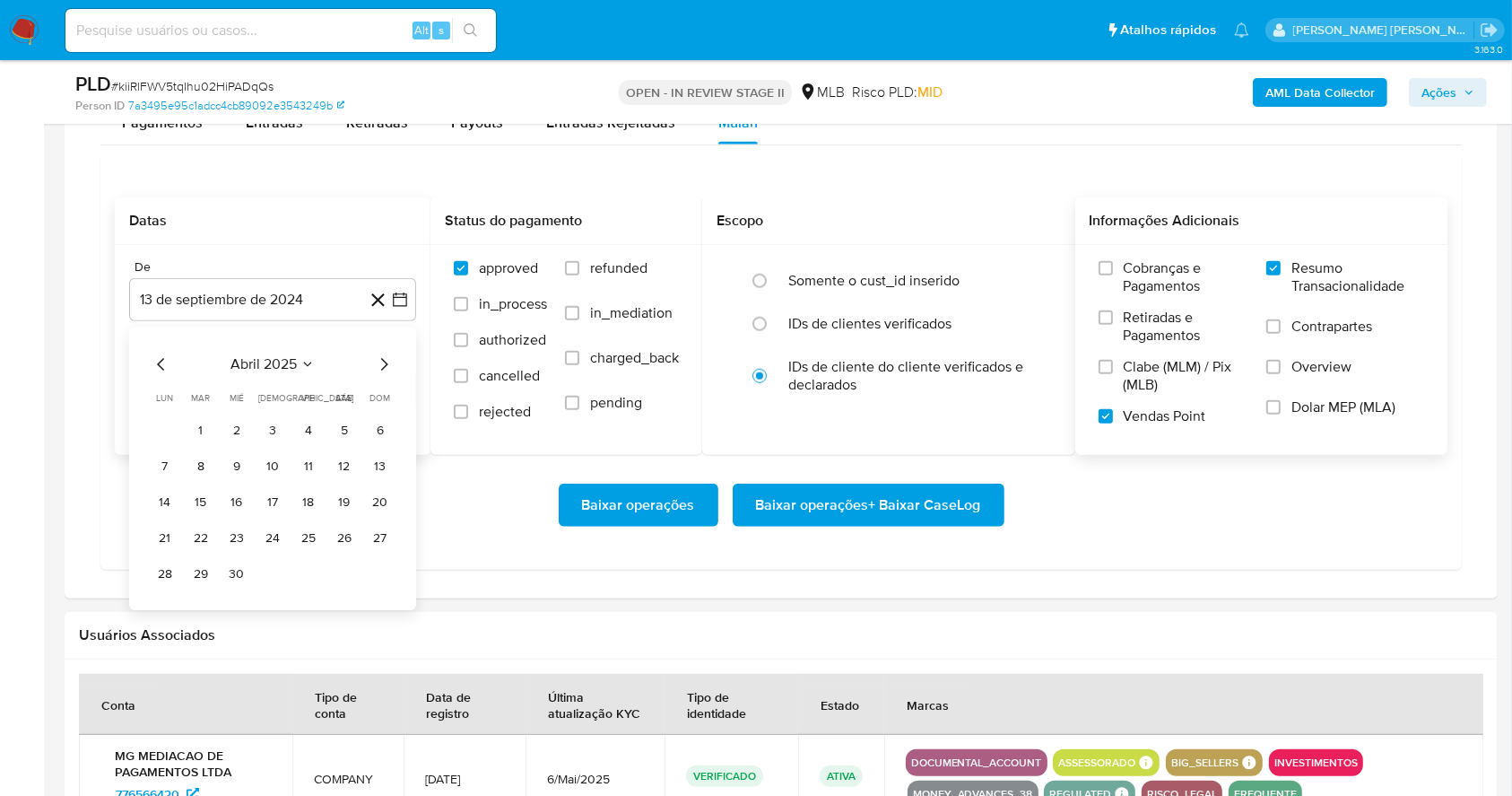
click at [387, 365] on icon "Mes siguiente" at bounding box center [383, 364] width 21 height 21
click at [316, 428] on button "1" at bounding box center [308, 431] width 29 height 29
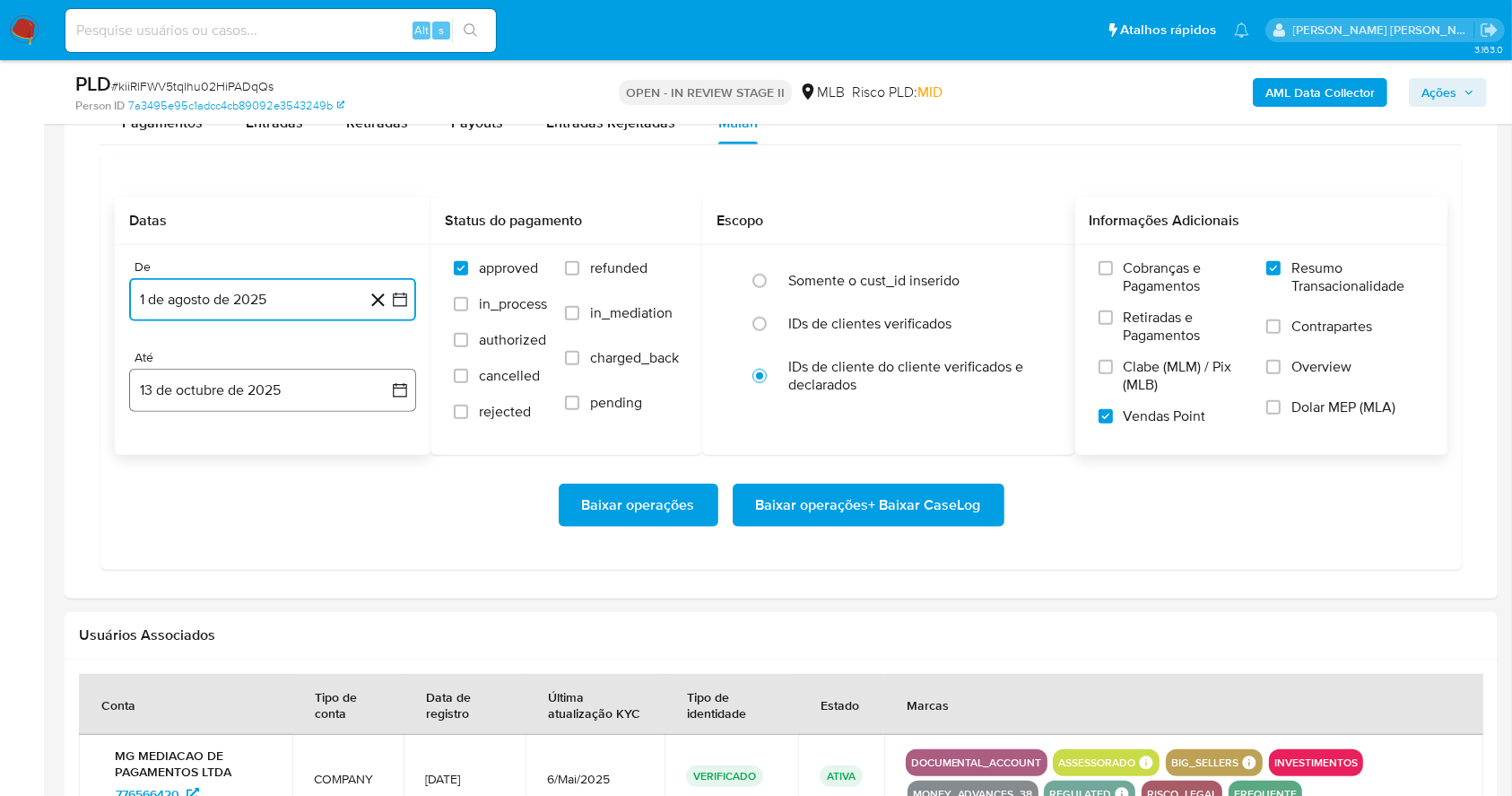
click at [323, 382] on button "13 de octubre de 2025" at bounding box center [273, 391] width 287 height 43
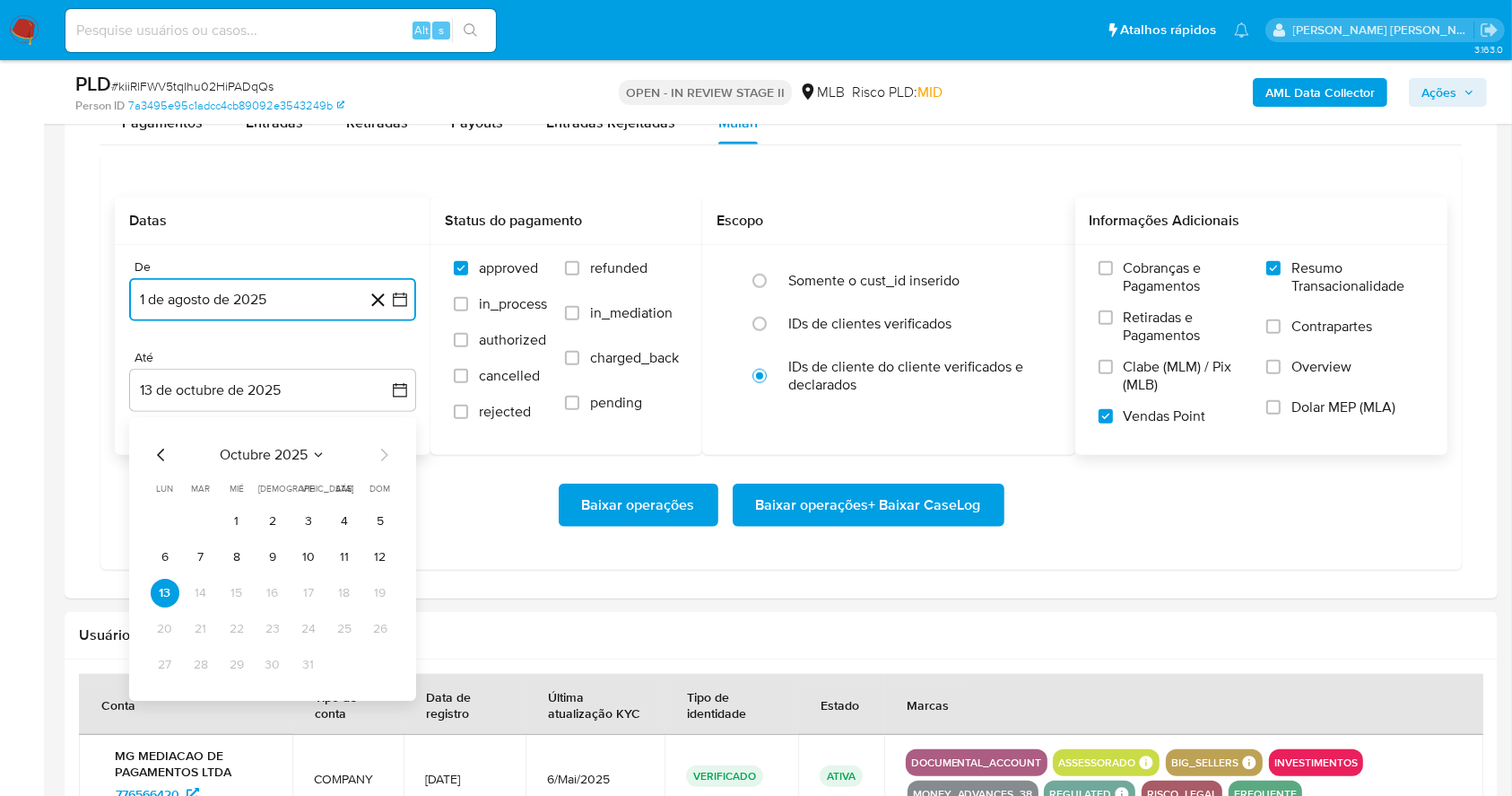
click at [331, 546] on td "11" at bounding box center [344, 556] width 29 height 29
click at [332, 545] on td "11" at bounding box center [344, 556] width 29 height 29
click at [351, 548] on button "11" at bounding box center [344, 556] width 29 height 29
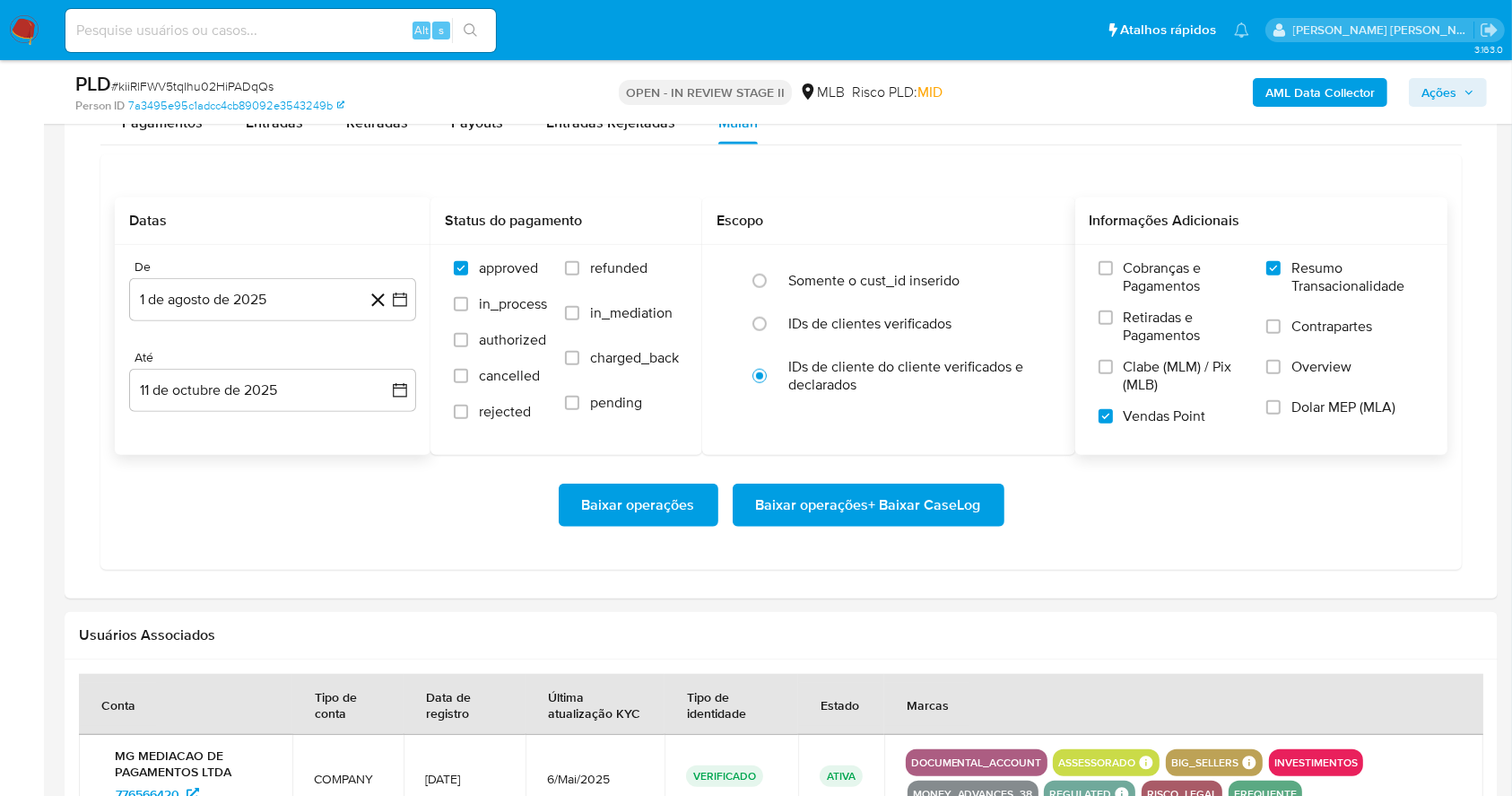
click at [385, 528] on div "Baixar operações Baixar operações + Baixar CaseLog" at bounding box center [781, 505] width 1332 height 101
click at [849, 513] on span "Baixar operações + Baixar CaseLog" at bounding box center [869, 505] width 225 height 39
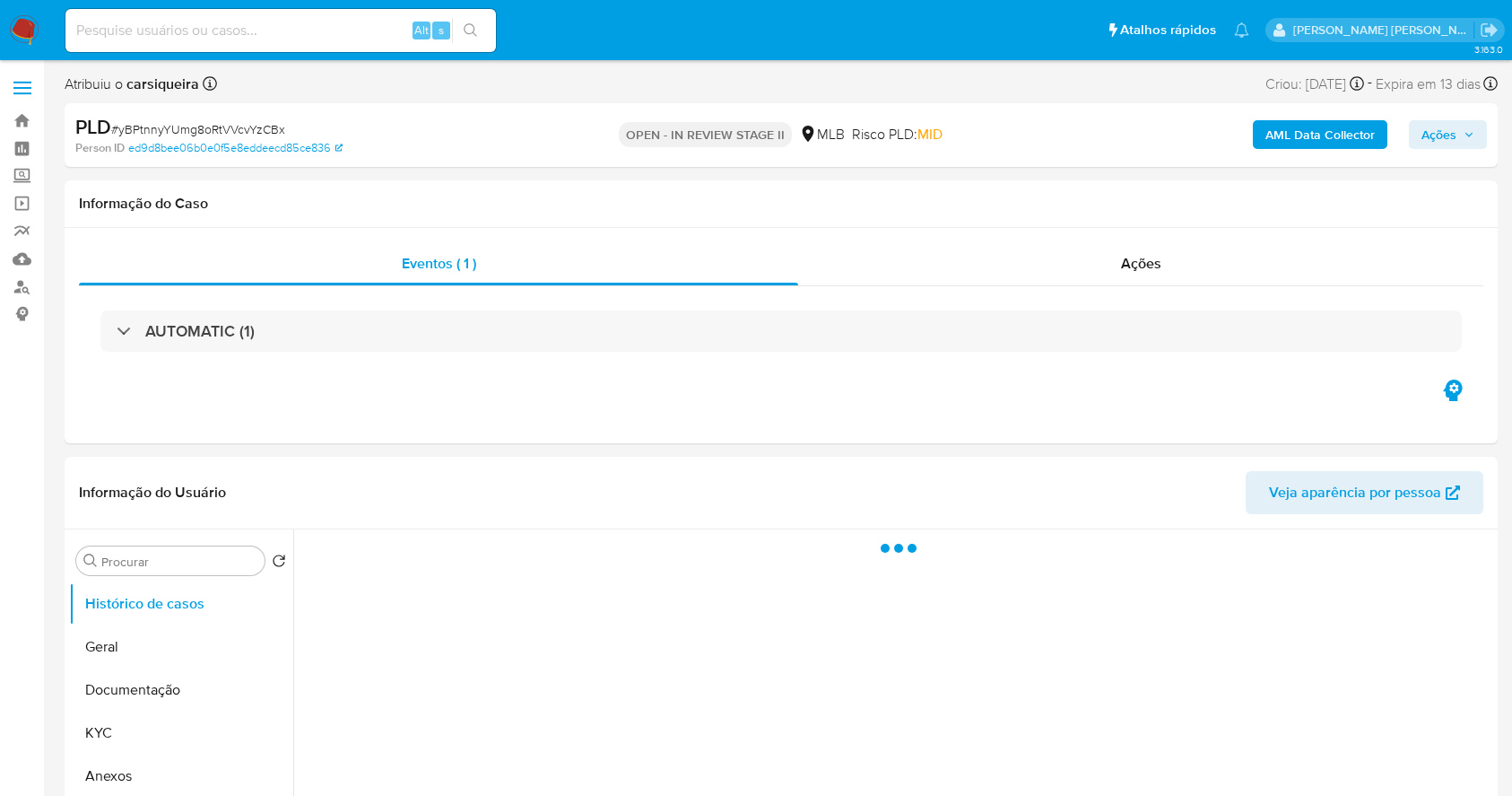
select select "10"
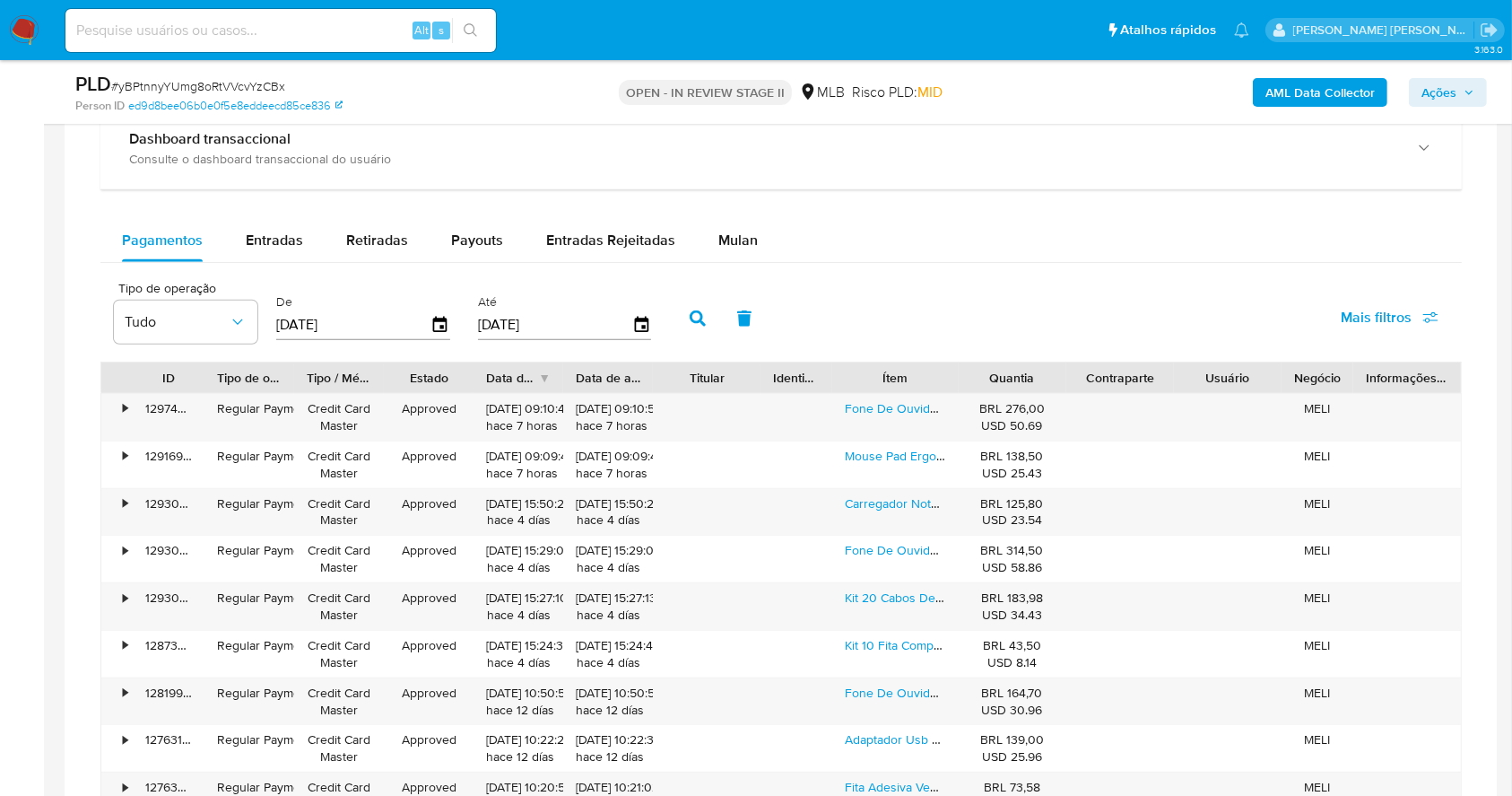
scroll to position [1457, 0]
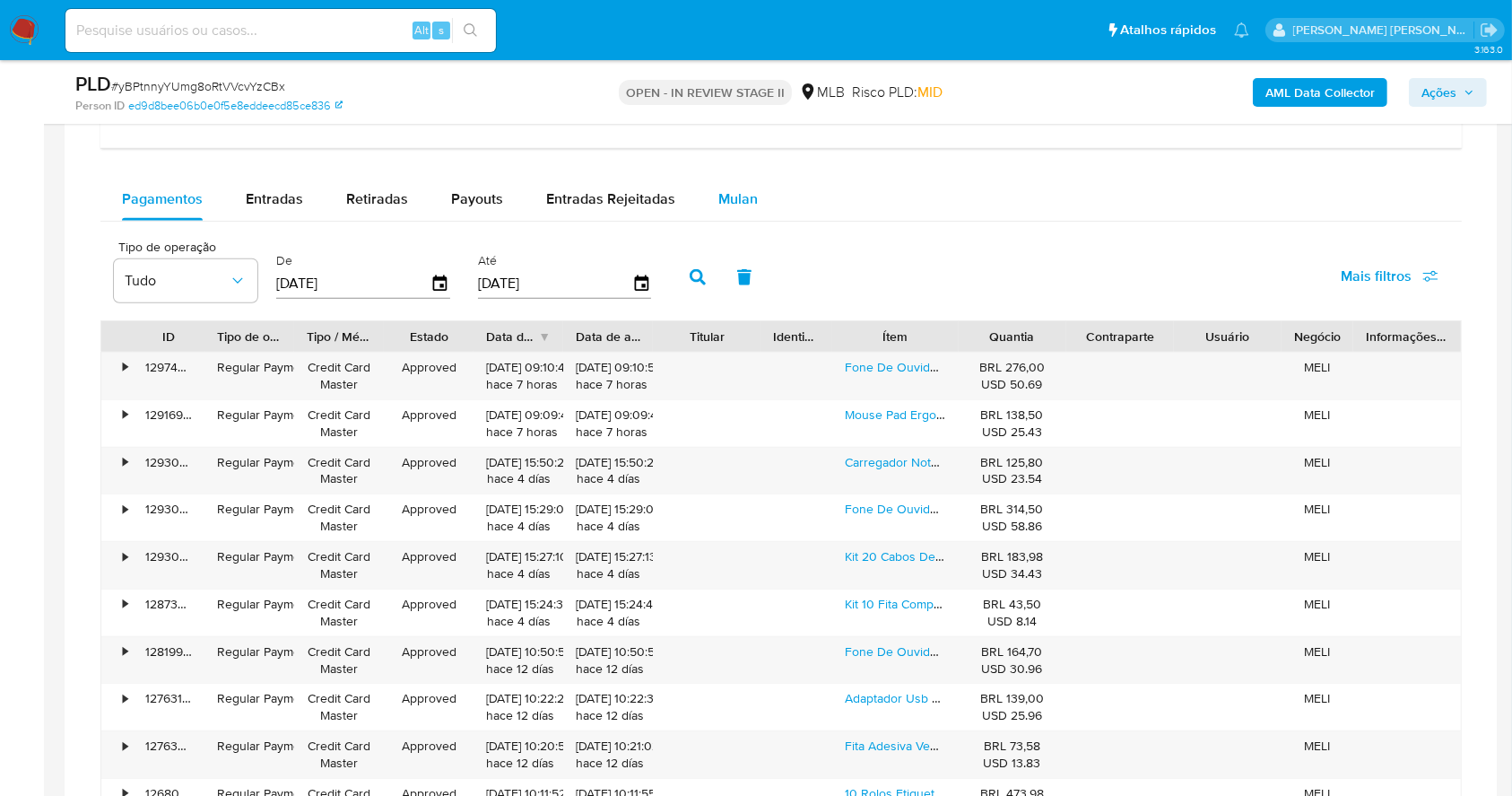
click at [721, 181] on div "Mulan" at bounding box center [738, 199] width 39 height 43
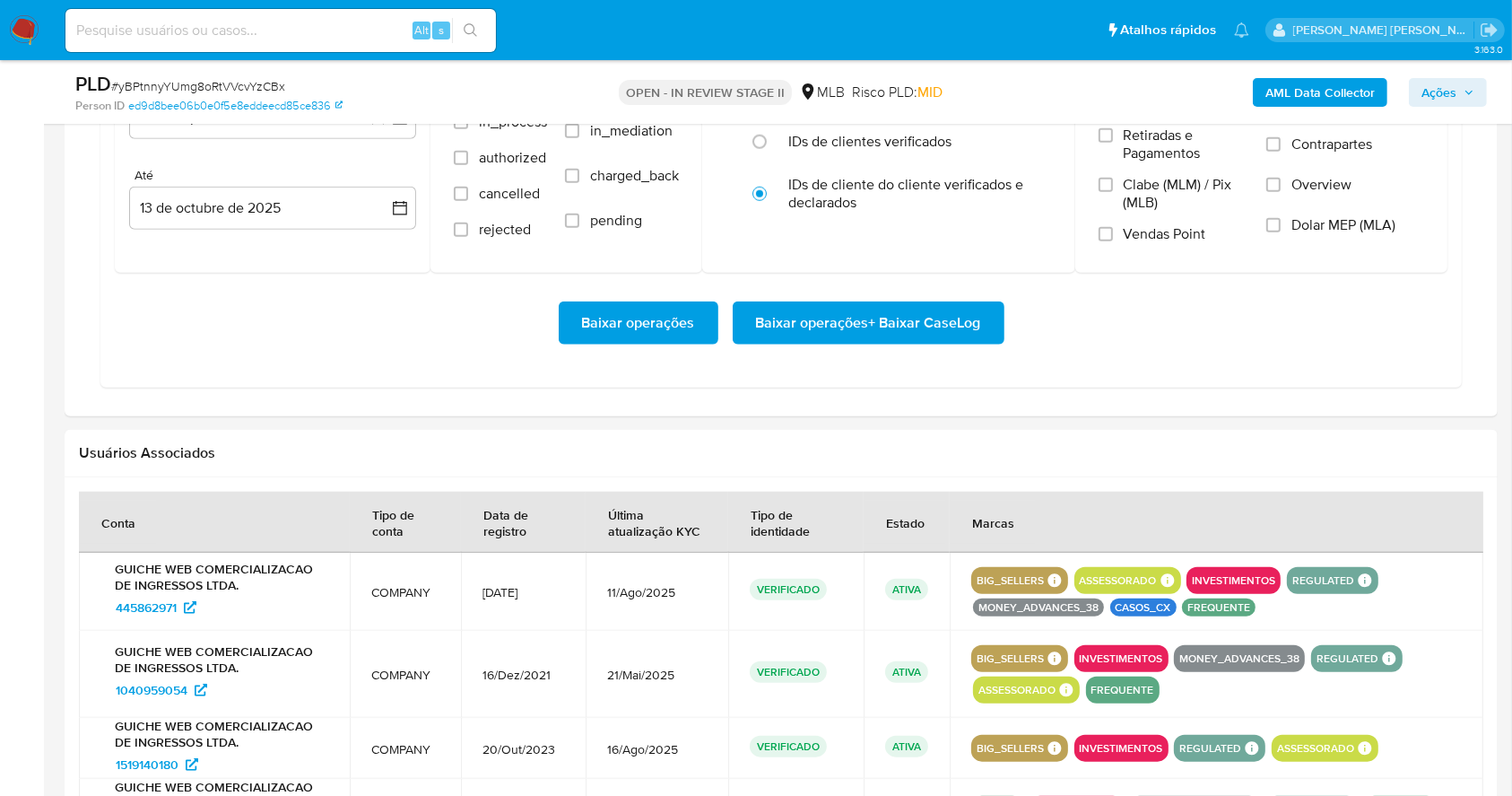
scroll to position [1577, 0]
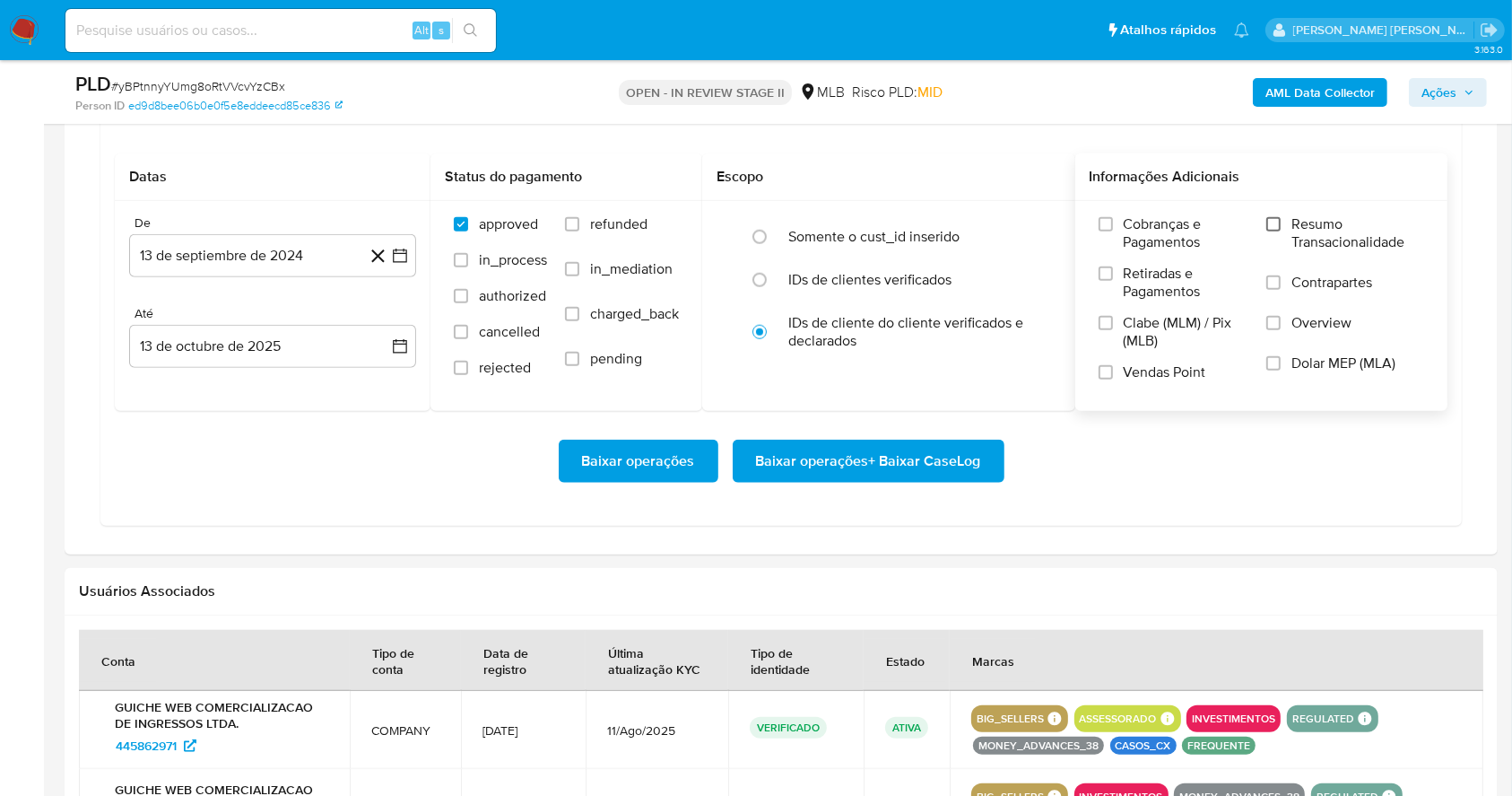
click at [1273, 220] on input "Resumo Transacionalidade" at bounding box center [1273, 224] width 14 height 14
click at [1105, 364] on label "Vendas Point" at bounding box center [1174, 379] width 151 height 32
click at [1105, 365] on input "Vendas Point" at bounding box center [1105, 372] width 14 height 14
drag, startPoint x: 402, startPoint y: 252, endPoint x: 398, endPoint y: 276, distance: 24.3
click at [402, 251] on icon "button" at bounding box center [400, 255] width 18 height 18
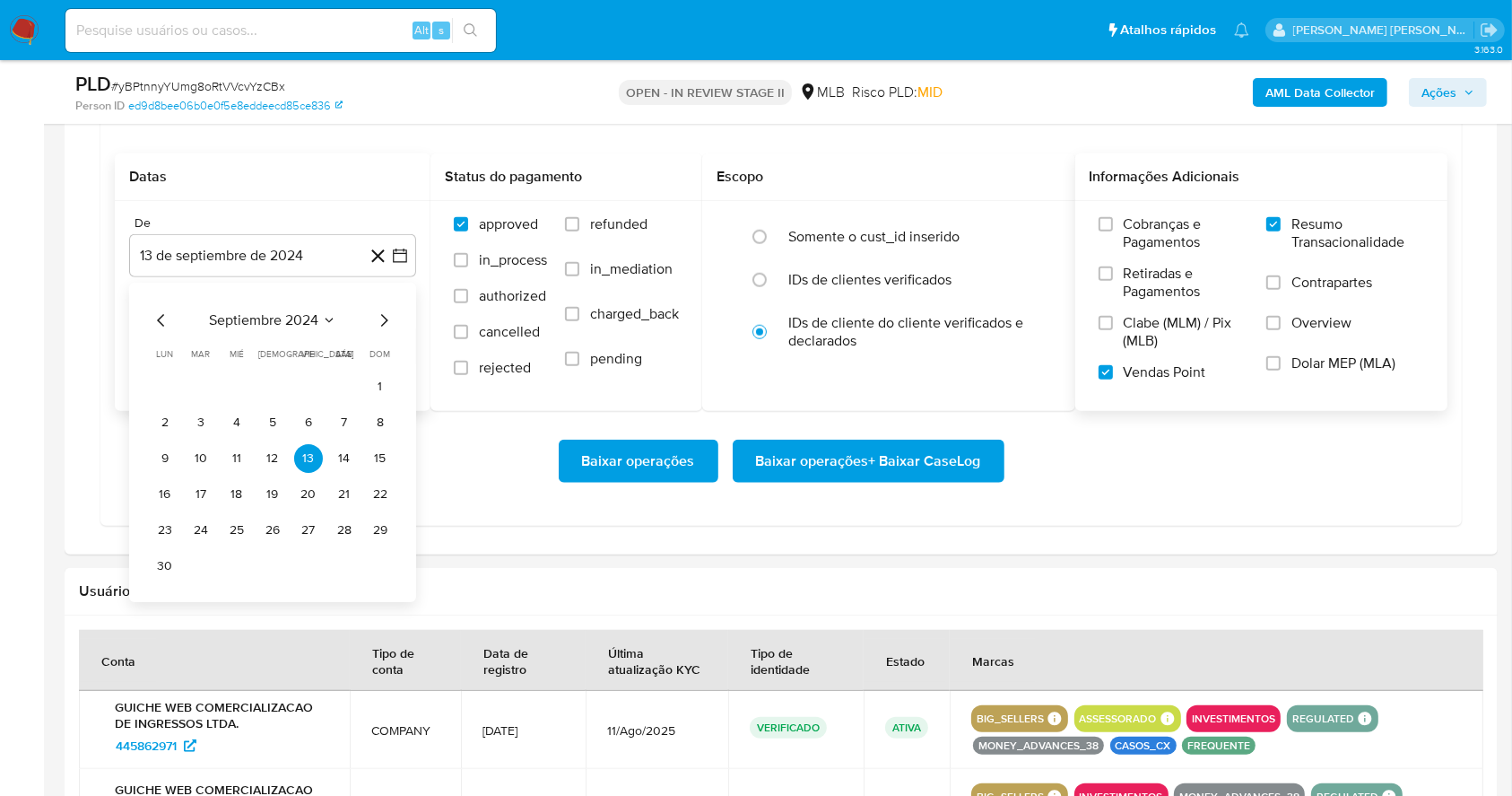
click at [388, 288] on div "septiembre 2024 septiembre 2024 lun lunes mar martes mié miércoles jue jueves v…" at bounding box center [273, 442] width 287 height 320
click at [384, 325] on icon "Mes siguiente" at bounding box center [383, 320] width 21 height 21
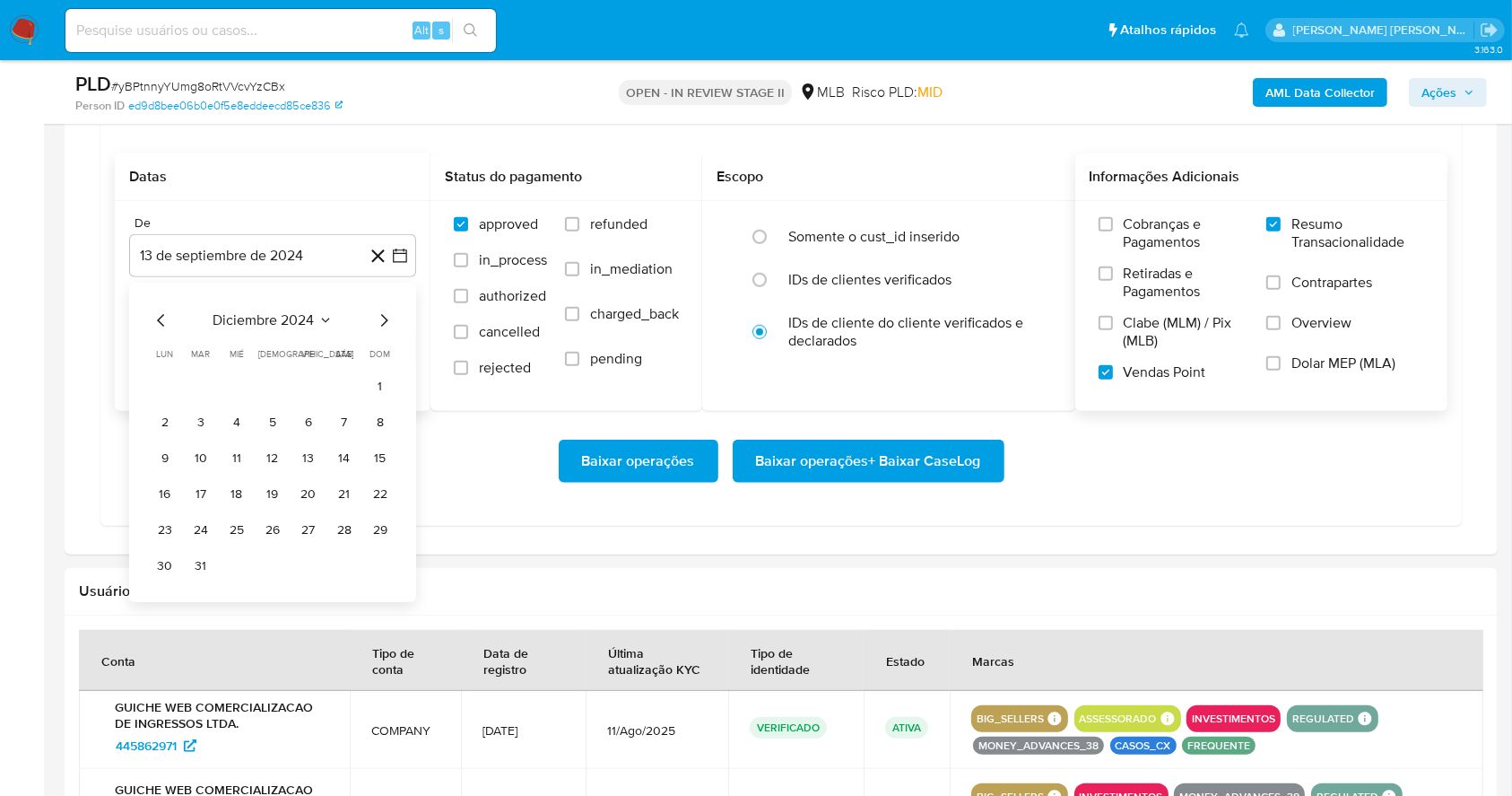
click at [384, 325] on icon "Mes siguiente" at bounding box center [383, 320] width 21 height 21
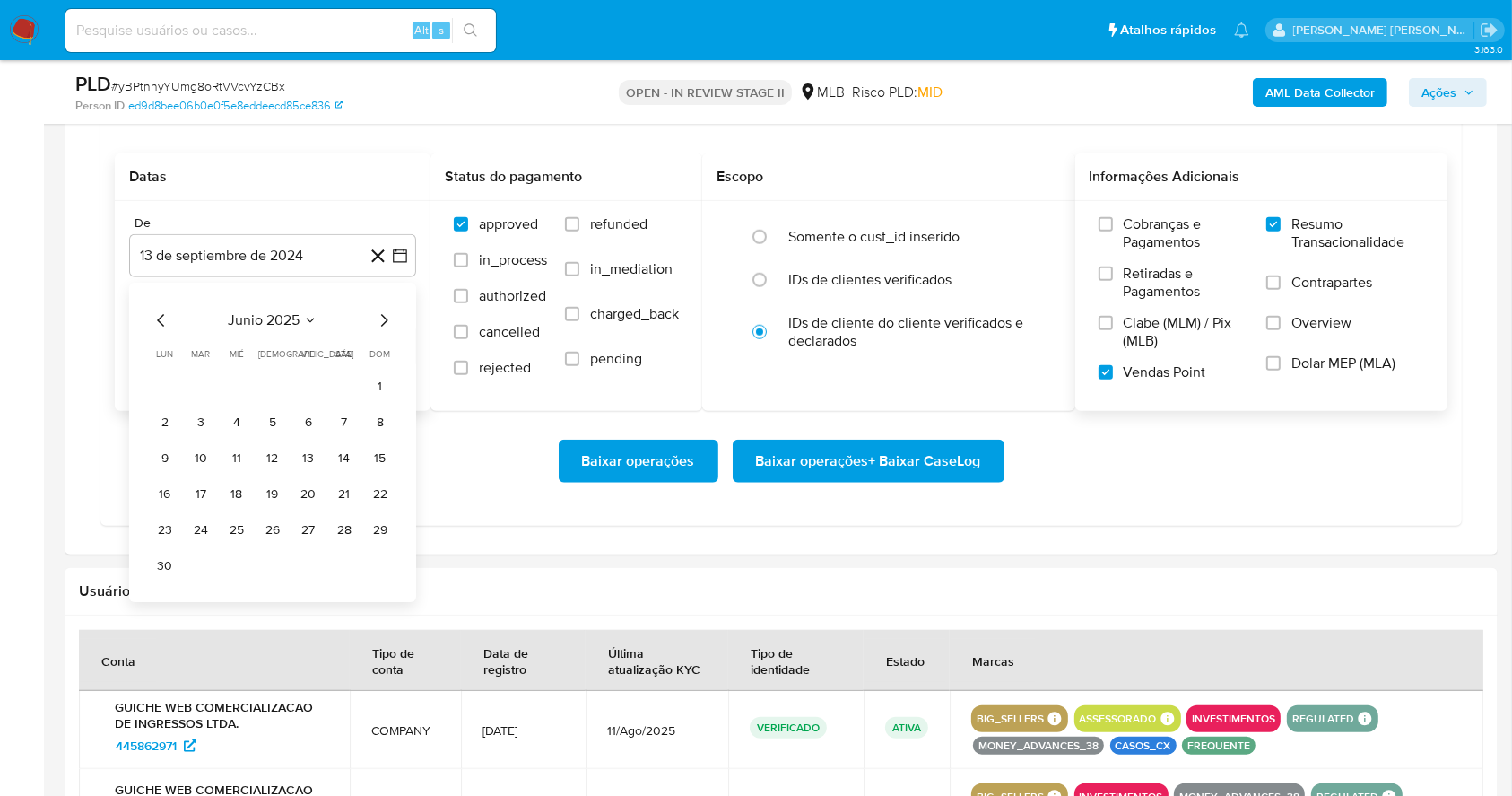
click at [384, 325] on icon "Mes siguiente" at bounding box center [383, 320] width 21 height 21
click at [306, 384] on button "1" at bounding box center [308, 386] width 29 height 29
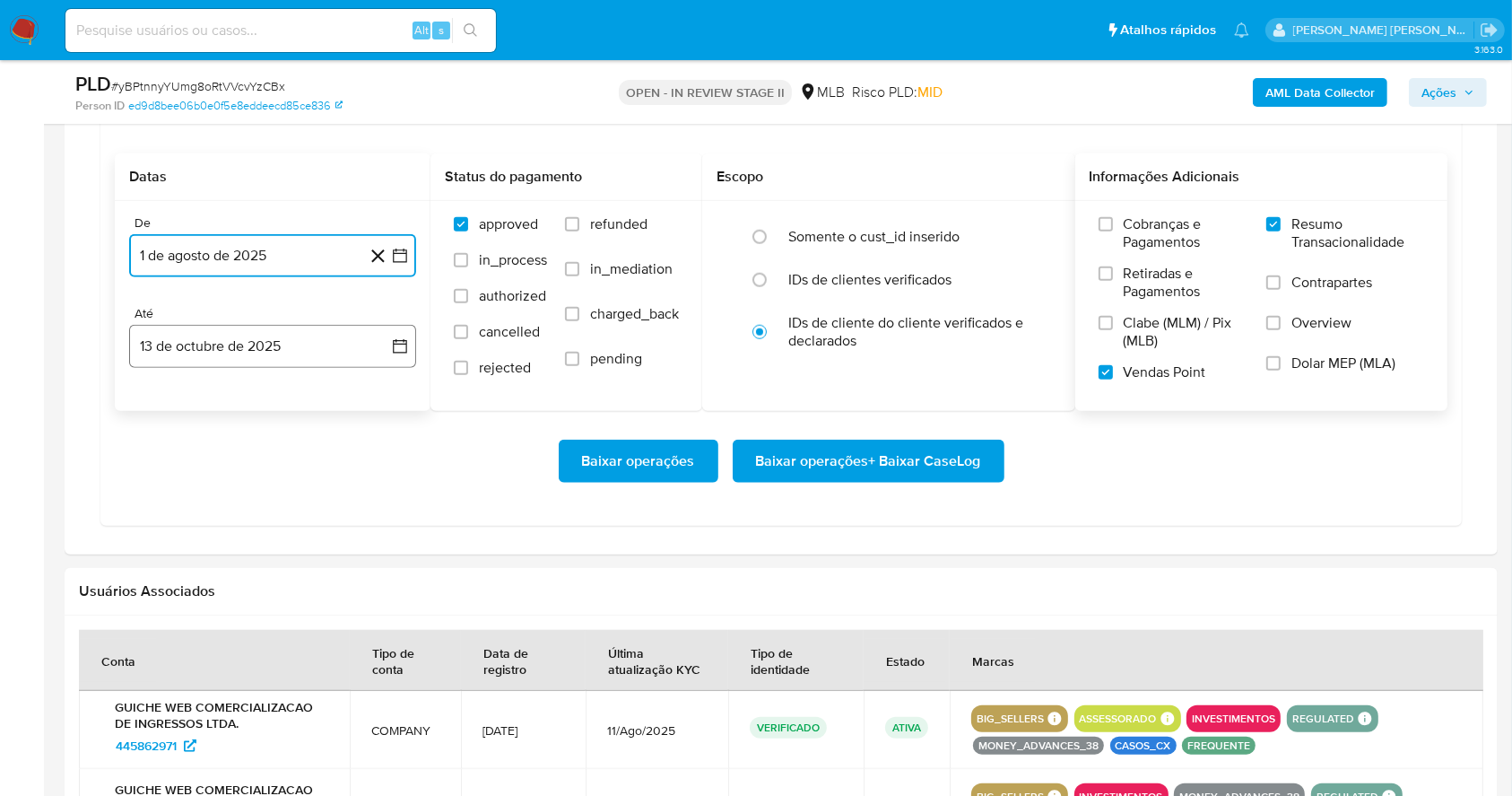
click at [308, 345] on button "13 de octubre de 2025" at bounding box center [273, 346] width 287 height 43
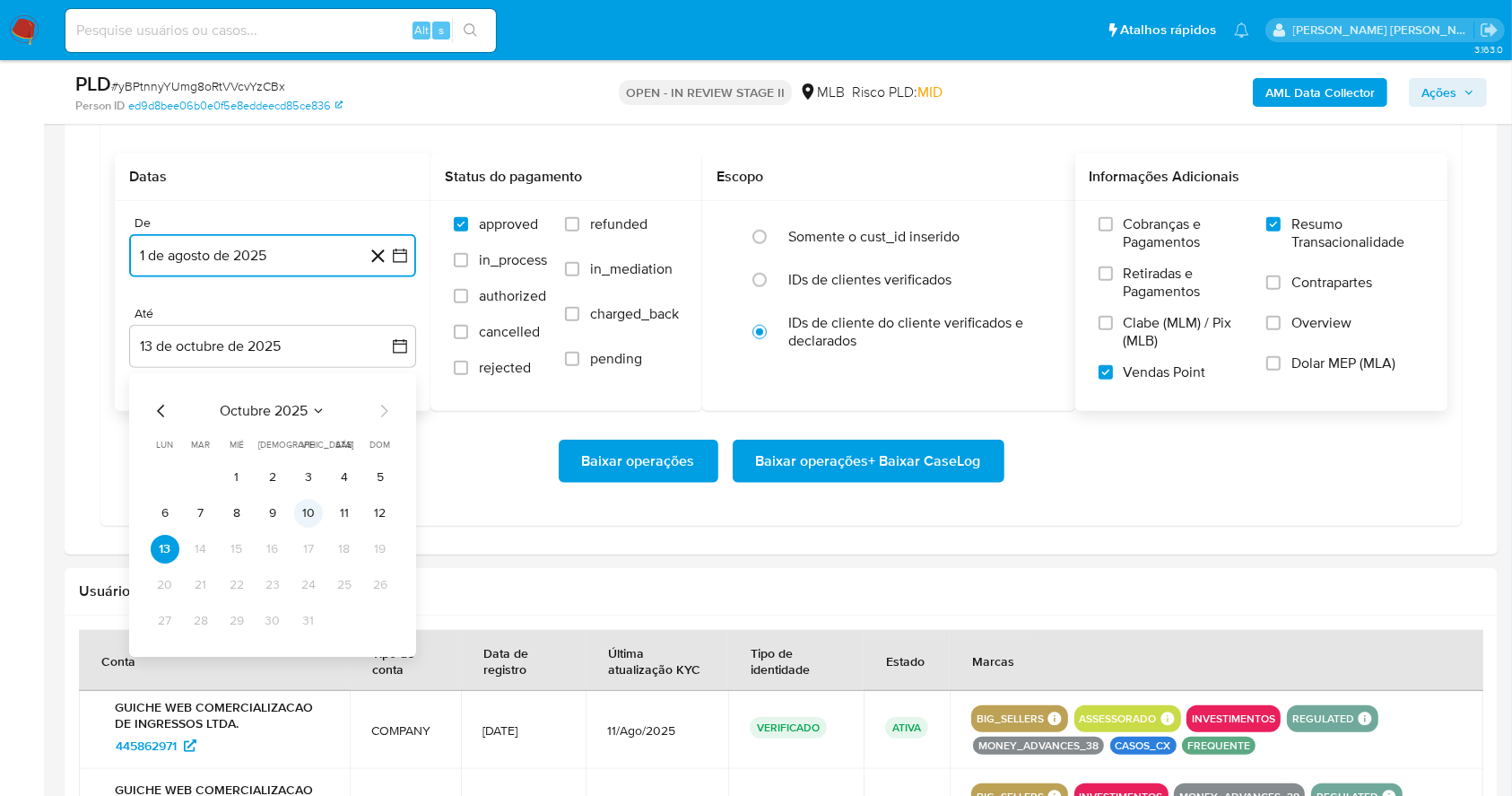
click at [300, 516] on button "10" at bounding box center [308, 513] width 29 height 29
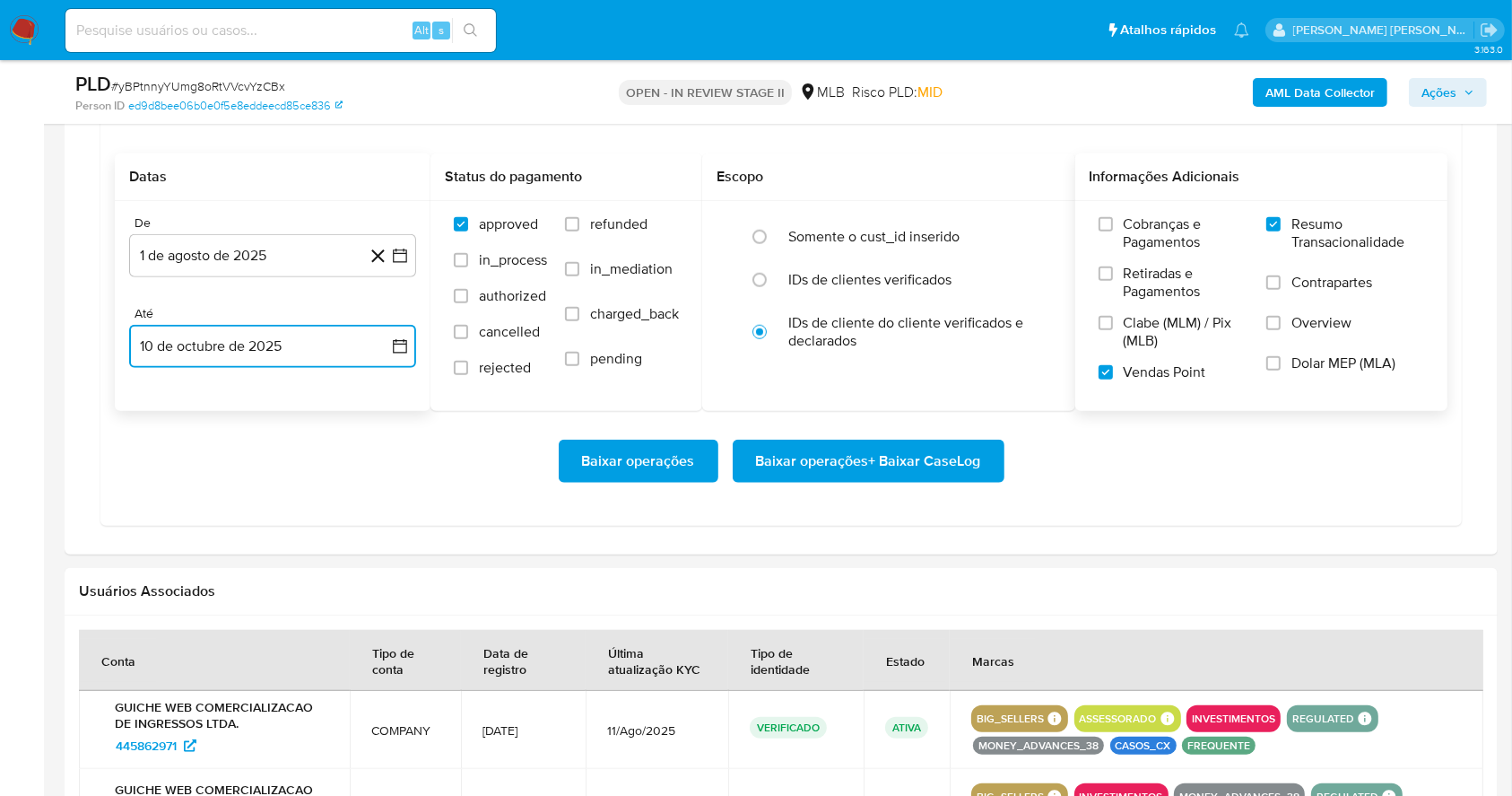
click at [364, 335] on button "10 de octubre de 2025" at bounding box center [273, 346] width 287 height 43
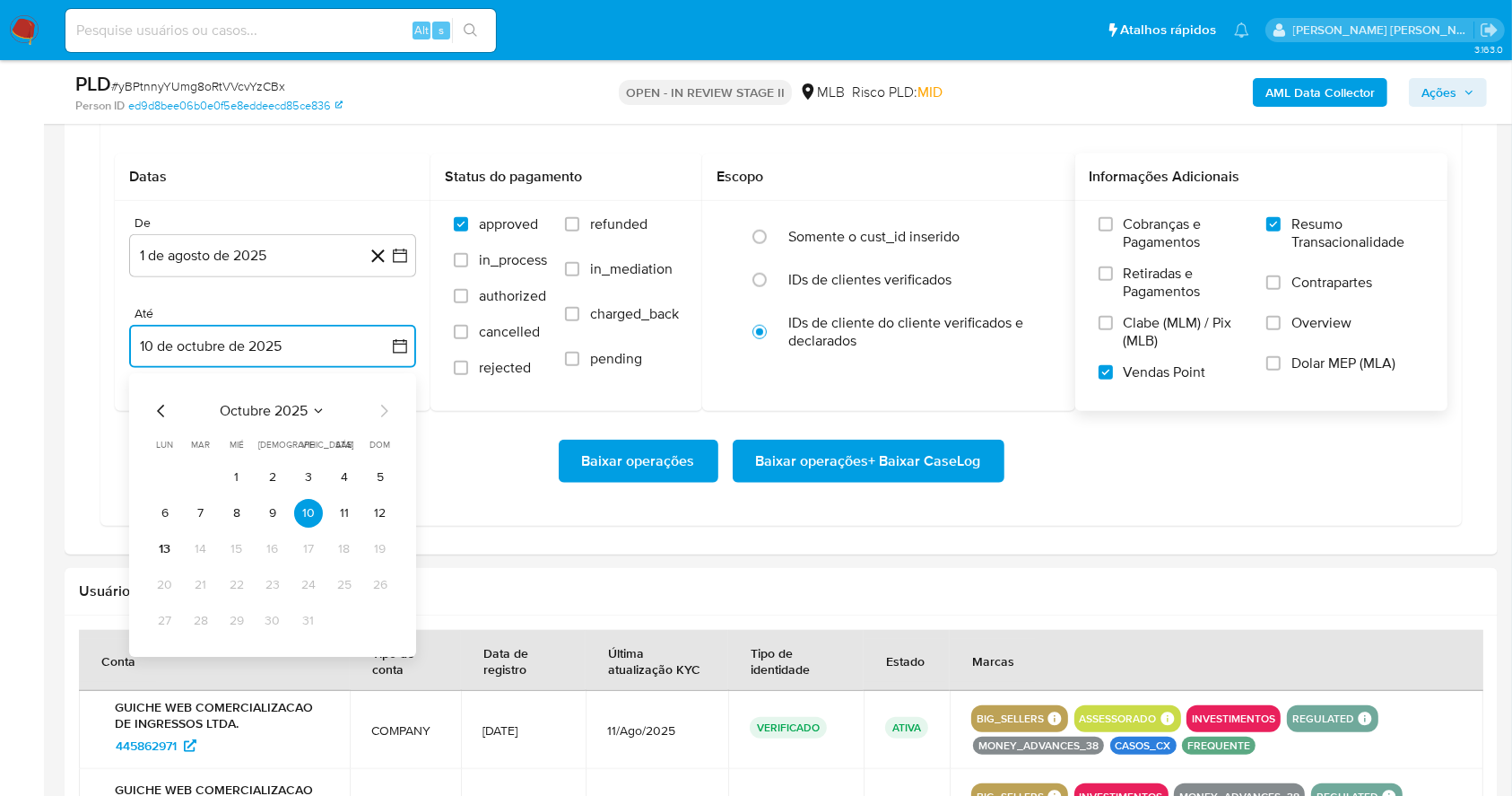
click at [348, 509] on button "11" at bounding box center [344, 513] width 29 height 29
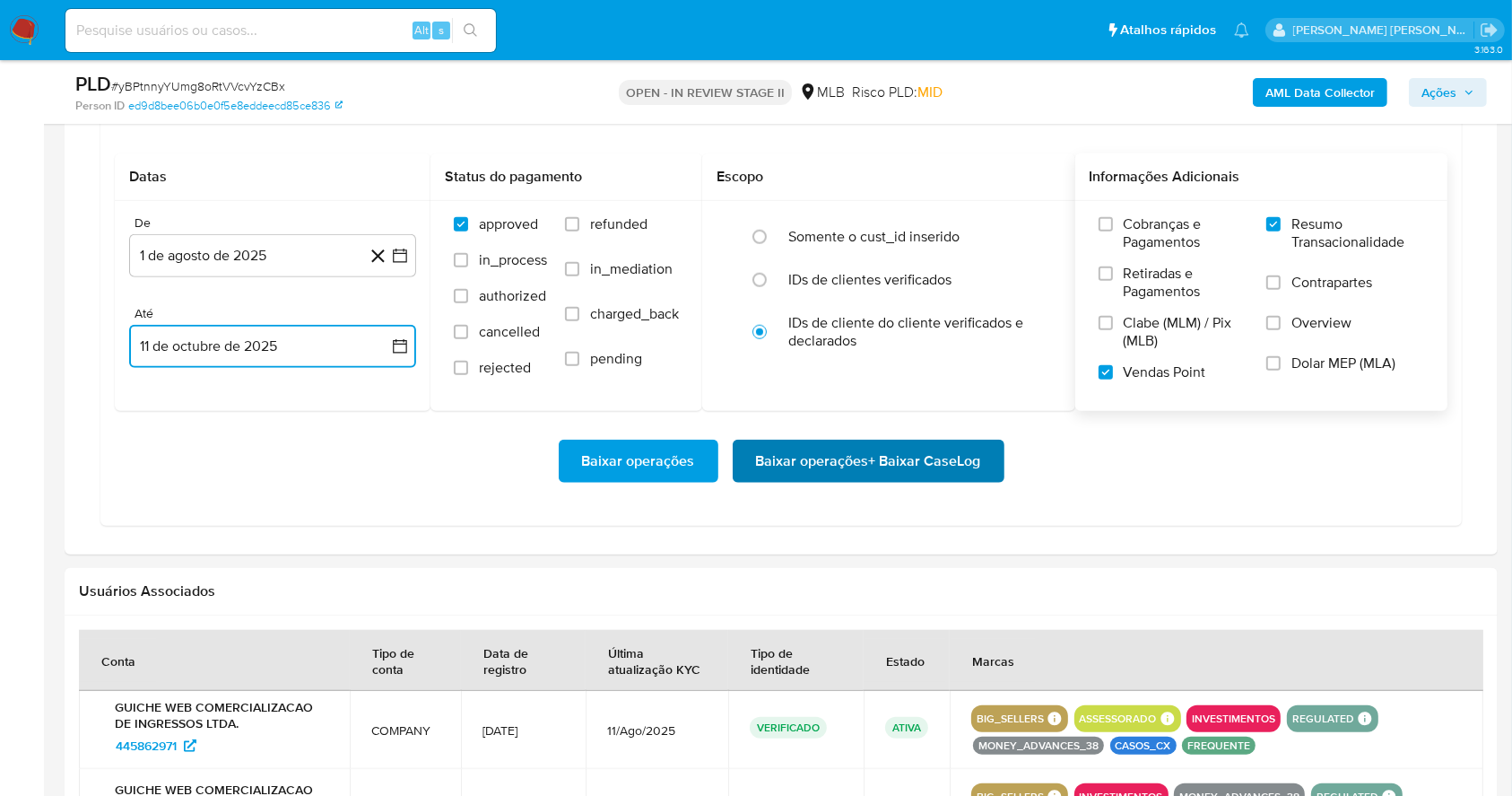
click at [874, 462] on span "Baixar operações + Baixar CaseLog" at bounding box center [869, 461] width 225 height 39
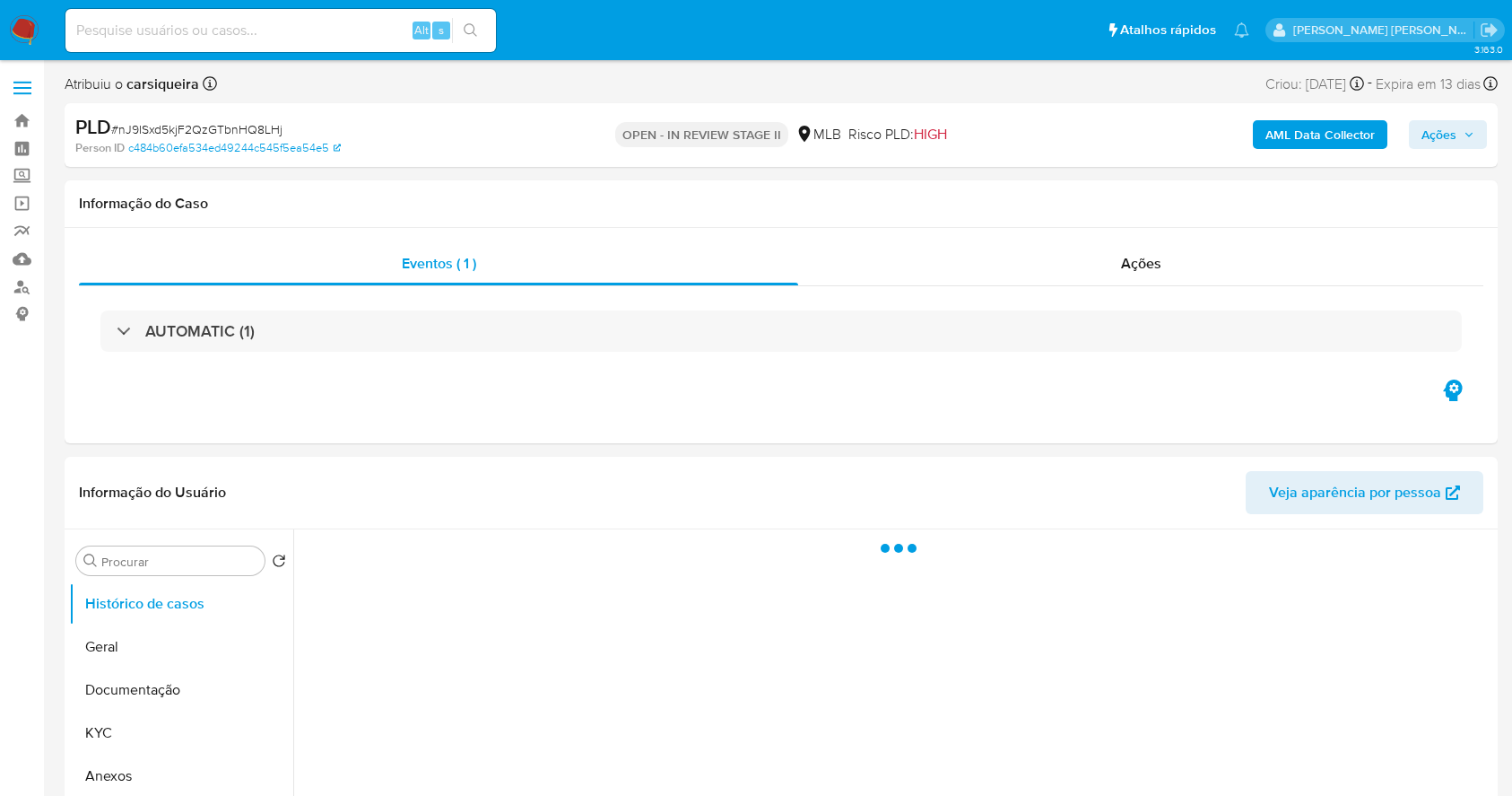
select select "10"
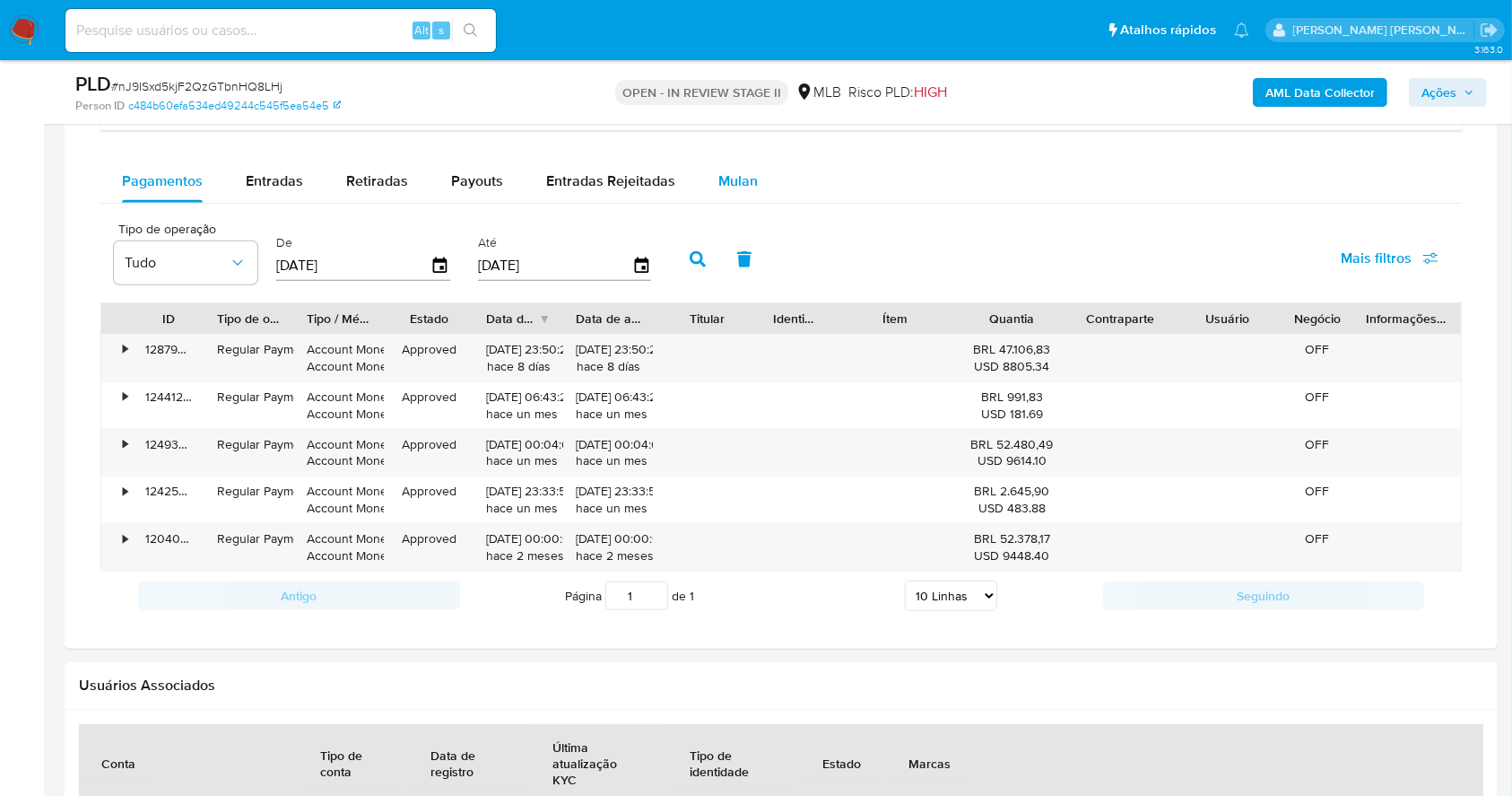
click at [727, 189] on span "Mulan" at bounding box center [738, 181] width 39 height 21
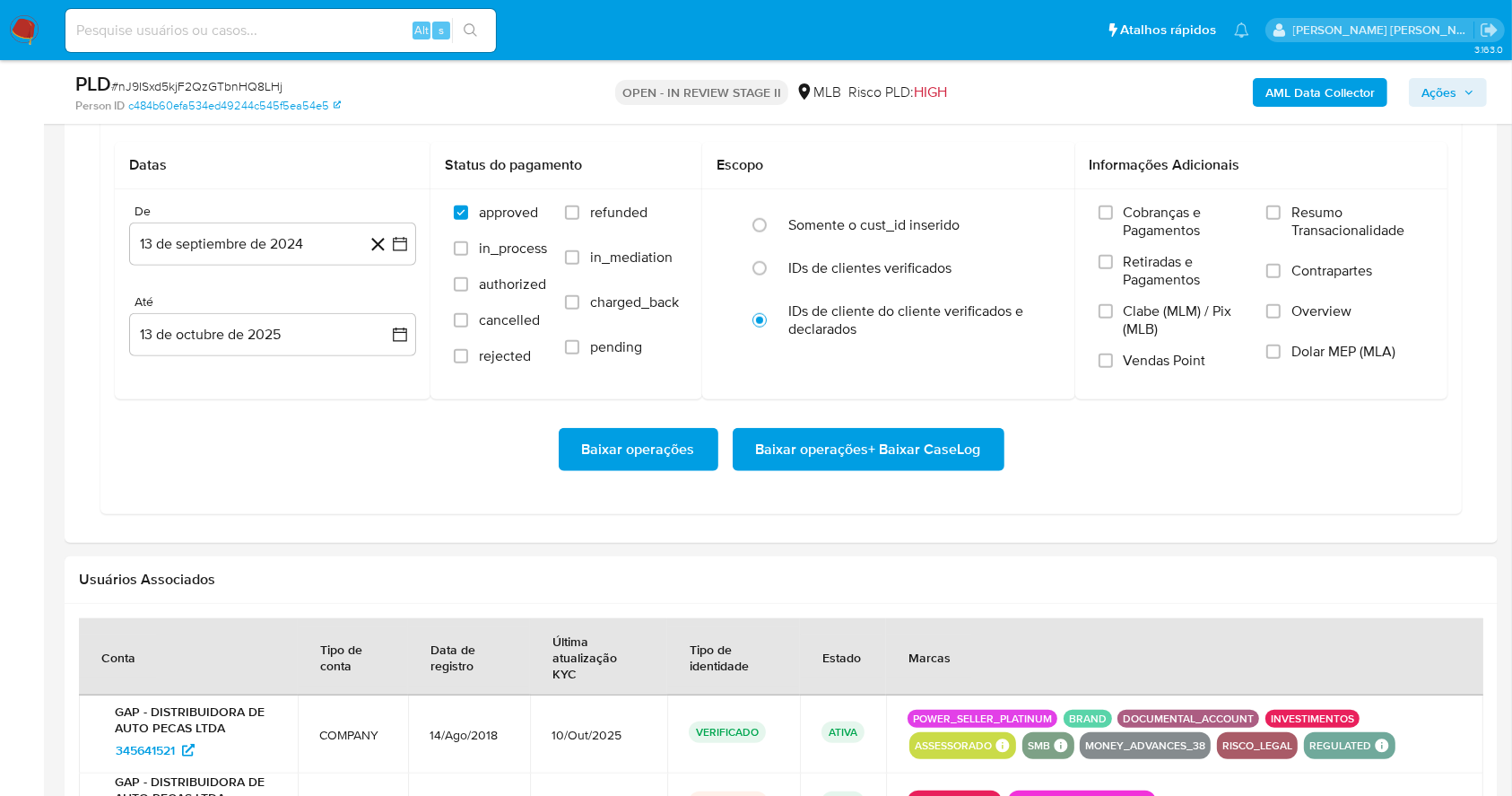
scroll to position [1475, 0]
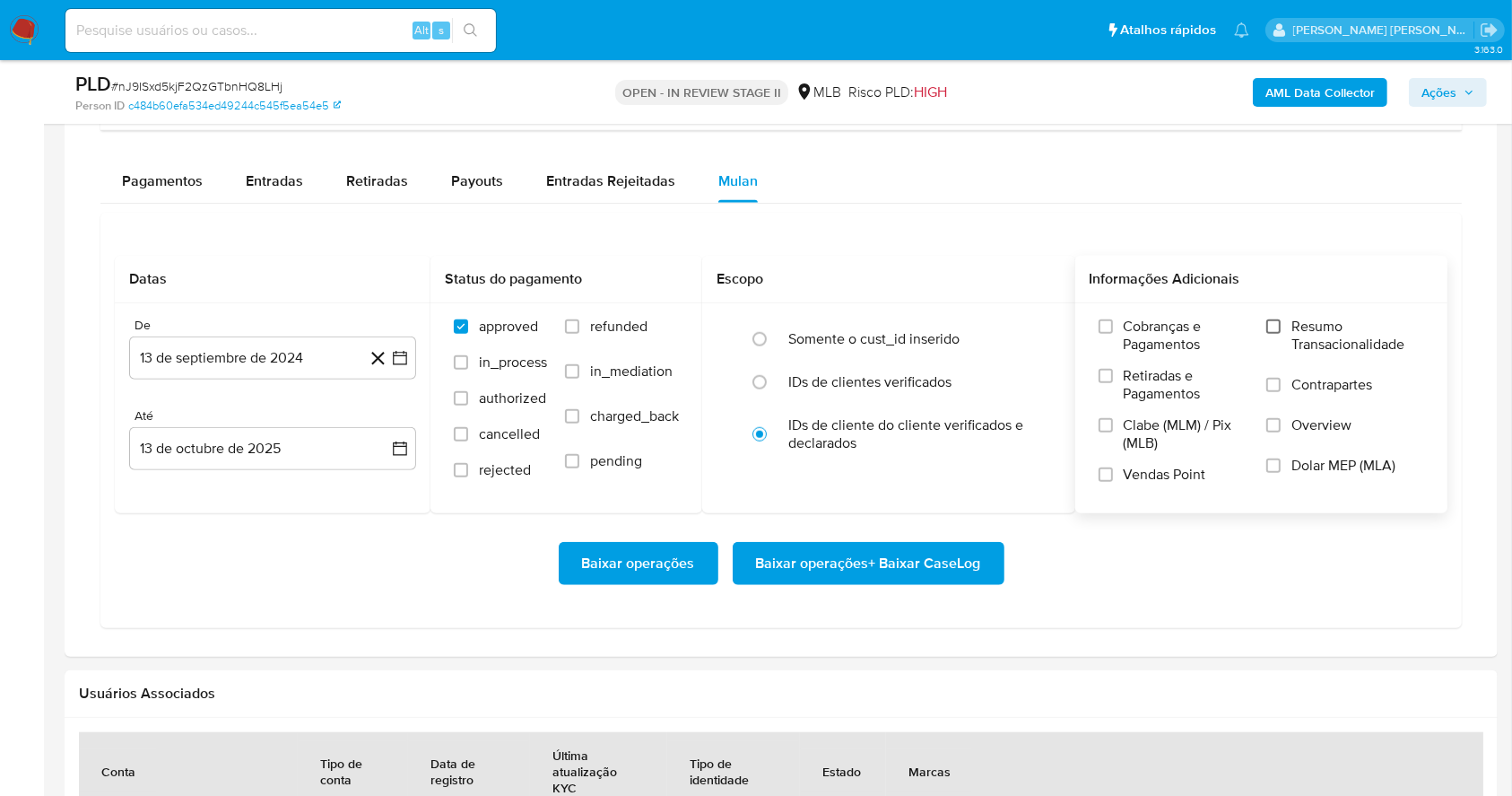
click at [1275, 326] on input "Resumo Transacionalidade" at bounding box center [1273, 326] width 14 height 14
click at [1119, 467] on label "Vendas Point" at bounding box center [1174, 482] width 151 height 32
click at [1113, 468] on input "Vendas Point" at bounding box center [1105, 474] width 14 height 14
click at [402, 353] on icon "button" at bounding box center [400, 357] width 18 height 18
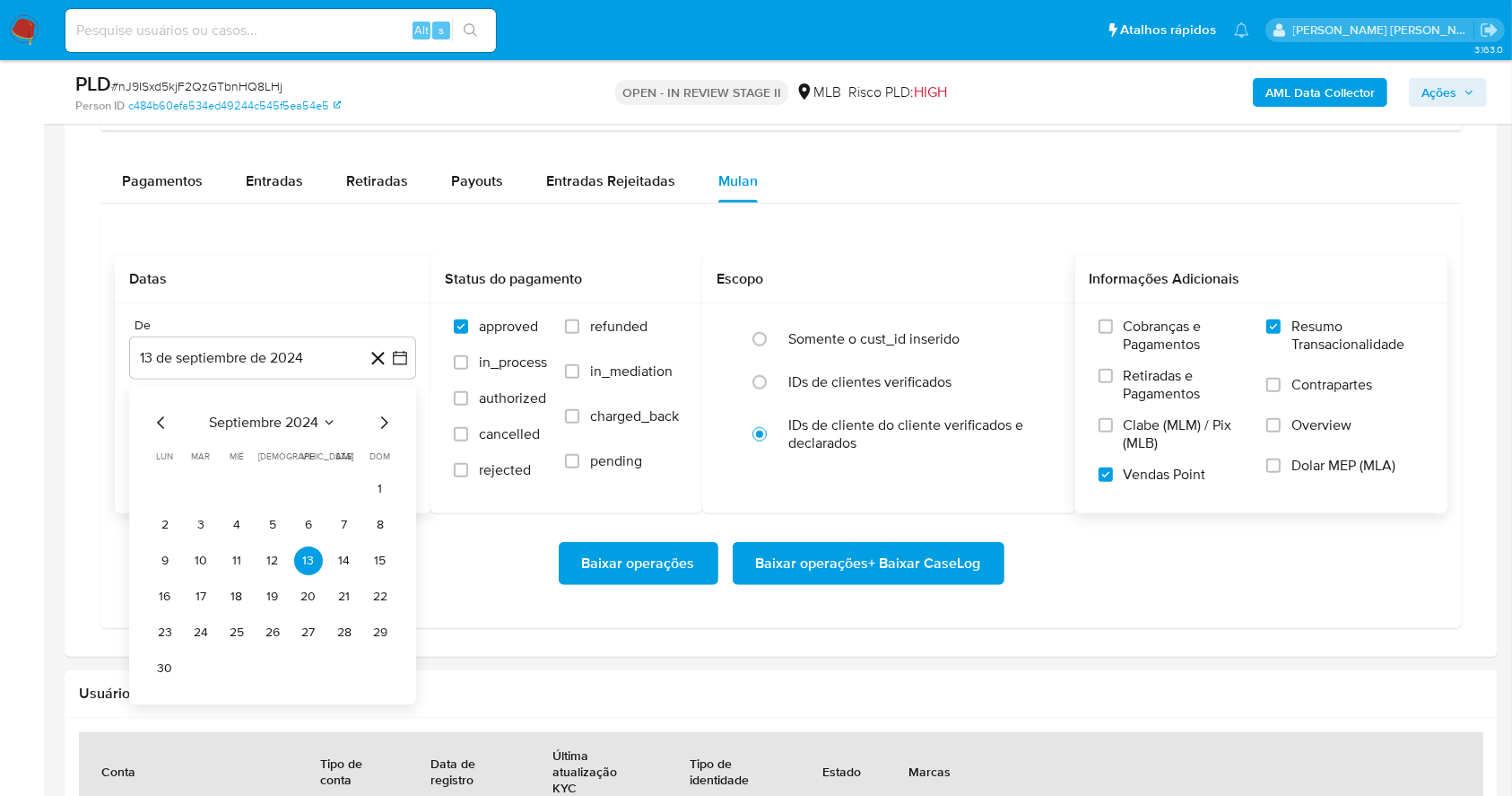
click at [396, 419] on div "septiembre 2024 septiembre 2024 lun lunes mar martes mié miércoles jue jueves v…" at bounding box center [273, 544] width 287 height 320
click at [394, 419] on div "septiembre 2024 septiembre 2024 lun lunes mar martes mié miércoles jue jueves v…" at bounding box center [273, 544] width 287 height 320
click at [380, 417] on icon "Mes siguiente" at bounding box center [383, 422] width 21 height 21
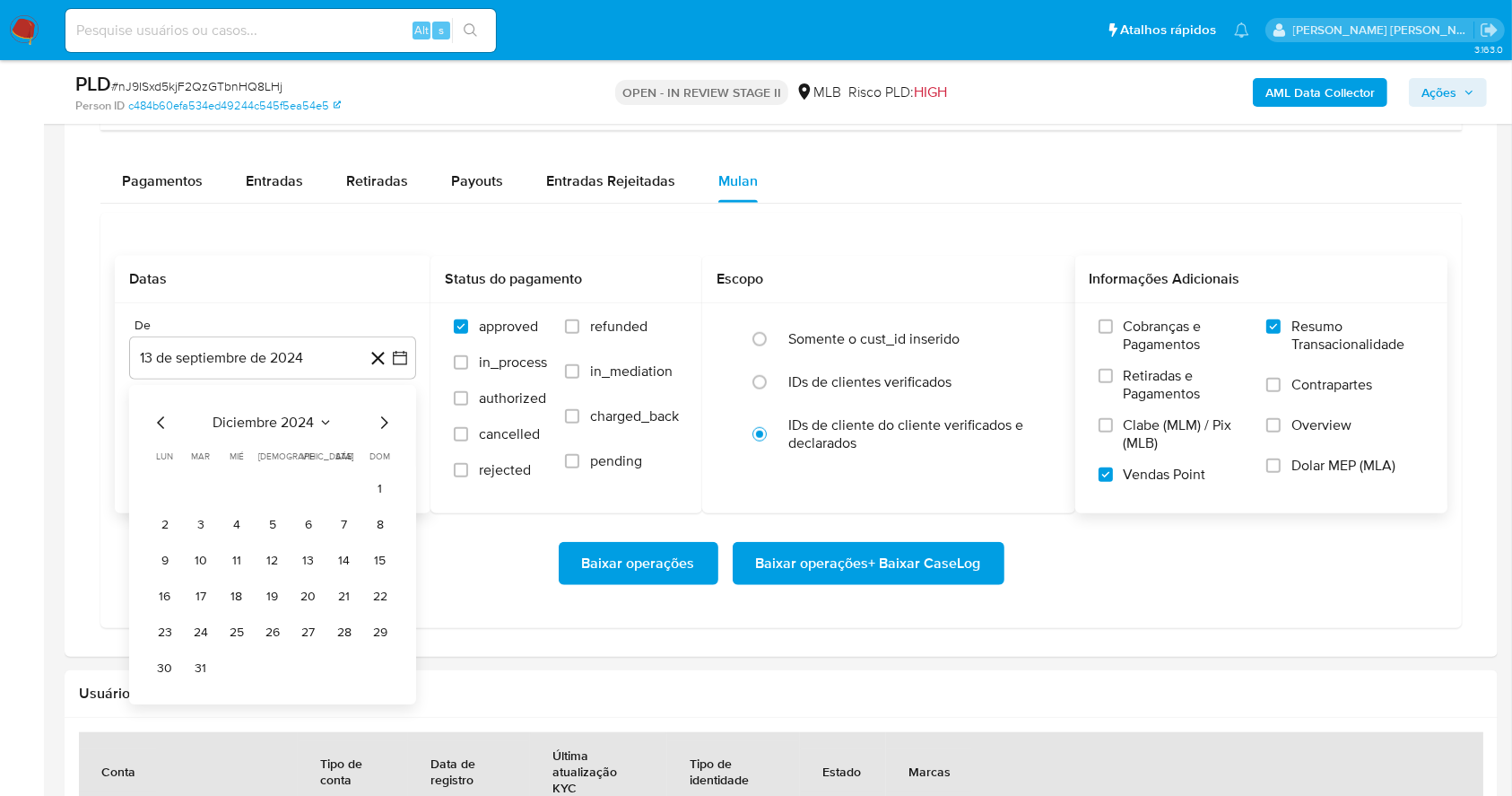
click at [380, 417] on icon "Mes siguiente" at bounding box center [383, 422] width 21 height 21
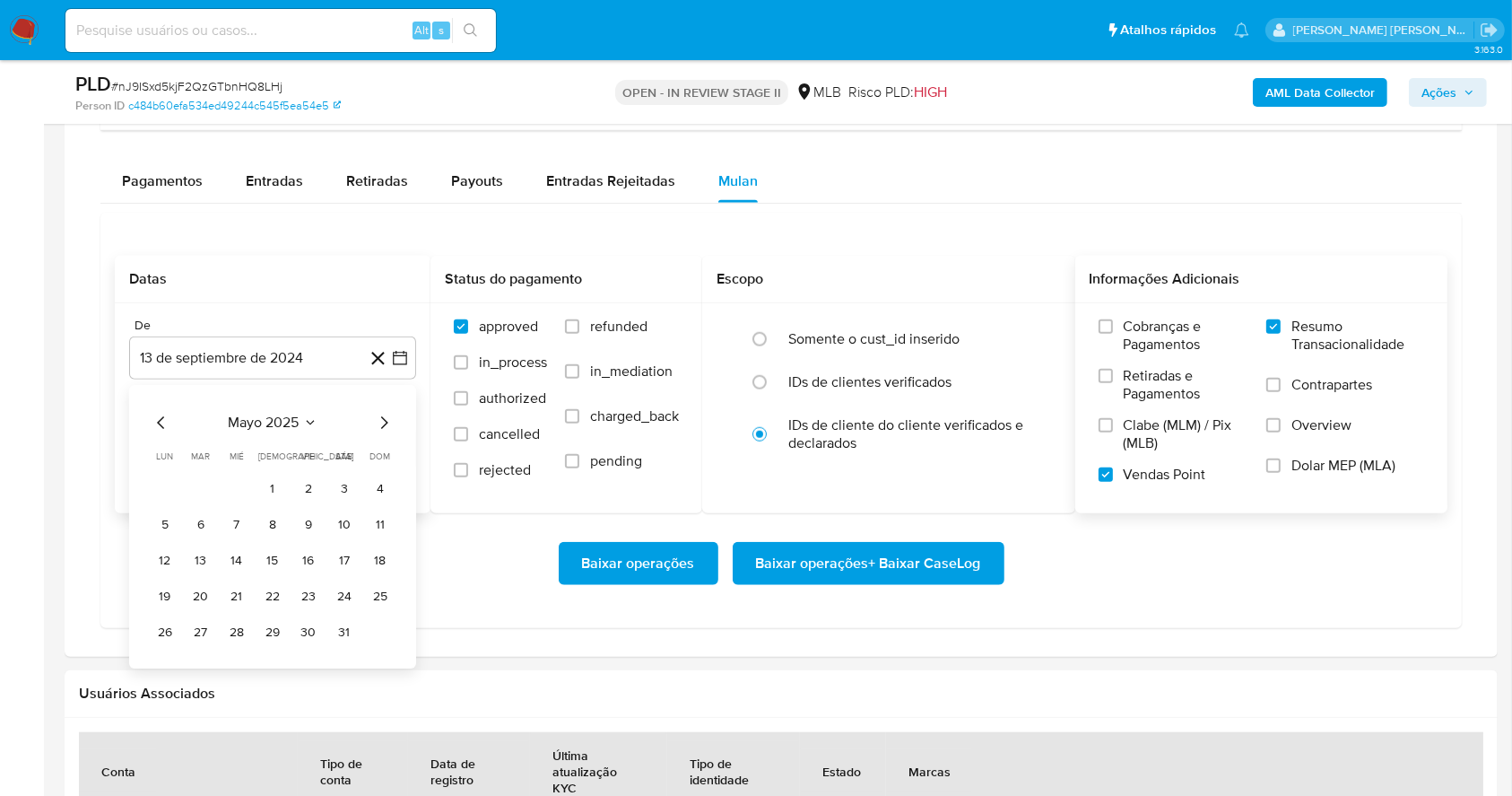
click at [380, 417] on icon "Mes siguiente" at bounding box center [383, 422] width 21 height 21
click at [301, 479] on button "1" at bounding box center [308, 488] width 29 height 29
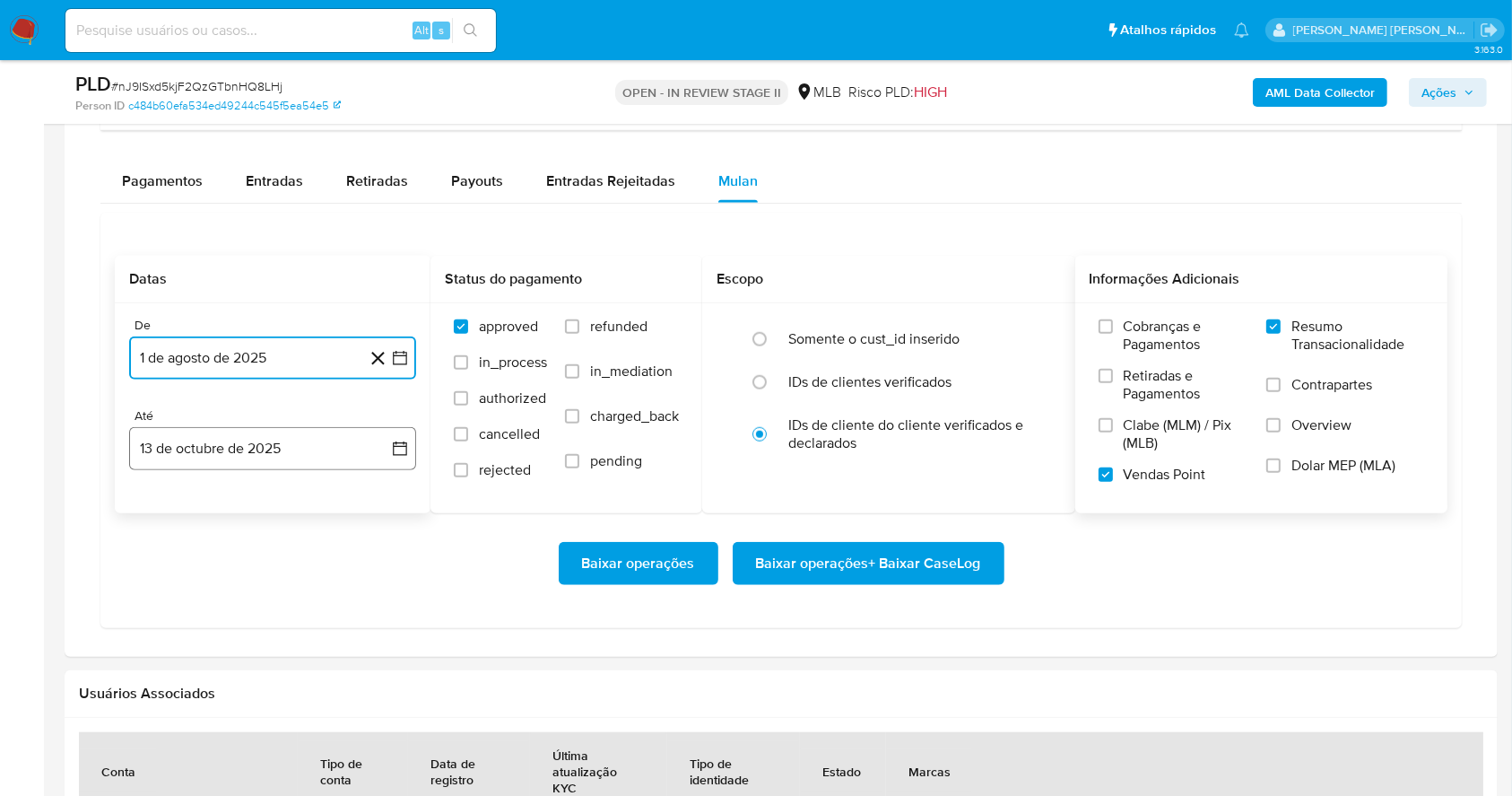
click at [283, 435] on button "13 de octubre de 2025" at bounding box center [273, 448] width 287 height 43
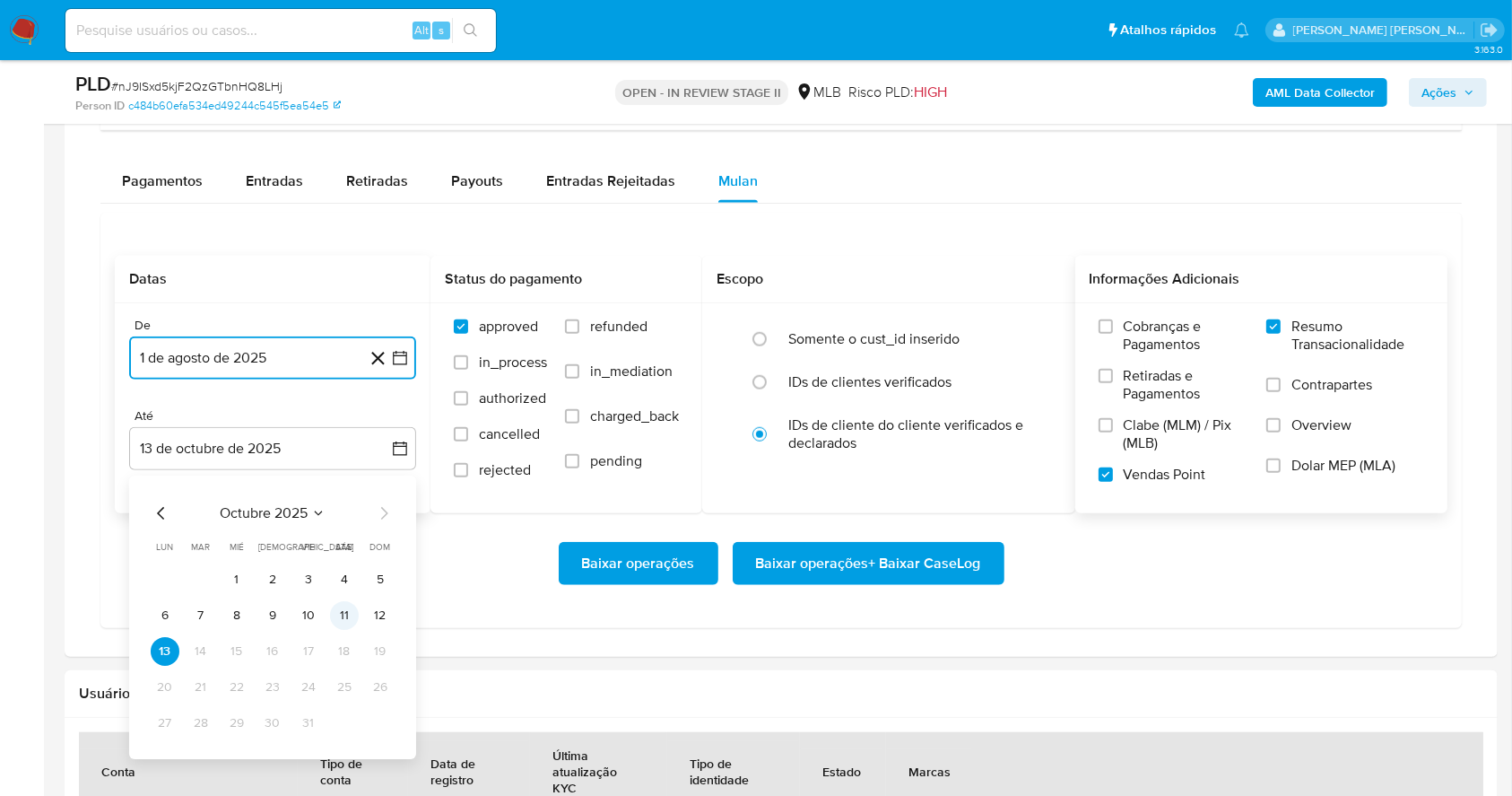
click at [337, 613] on button "11" at bounding box center [344, 615] width 29 height 29
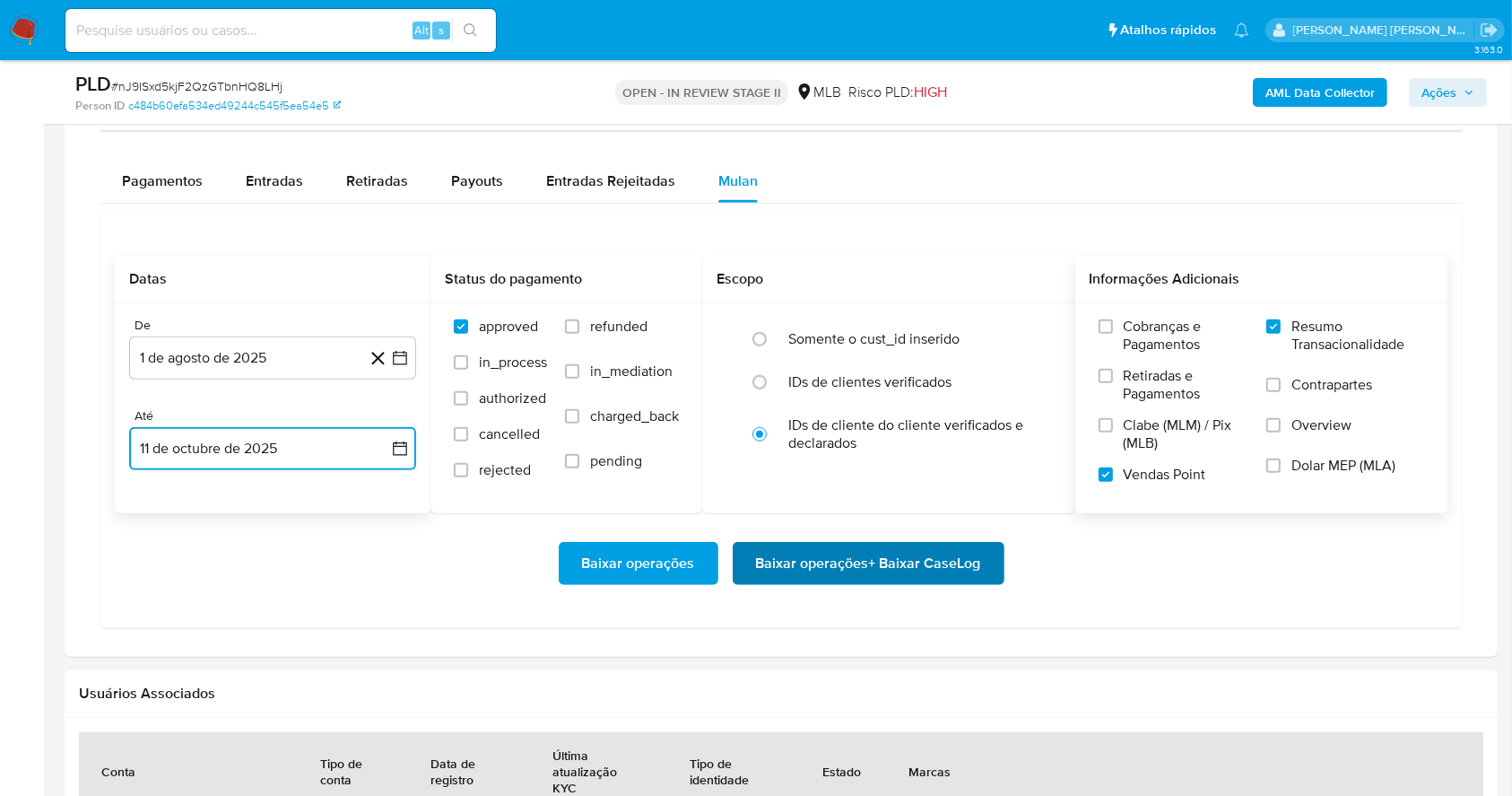
click at [868, 562] on span "Baixar operações + Baixar CaseLog" at bounding box center [869, 563] width 225 height 39
